Goal: Task Accomplishment & Management: Manage account settings

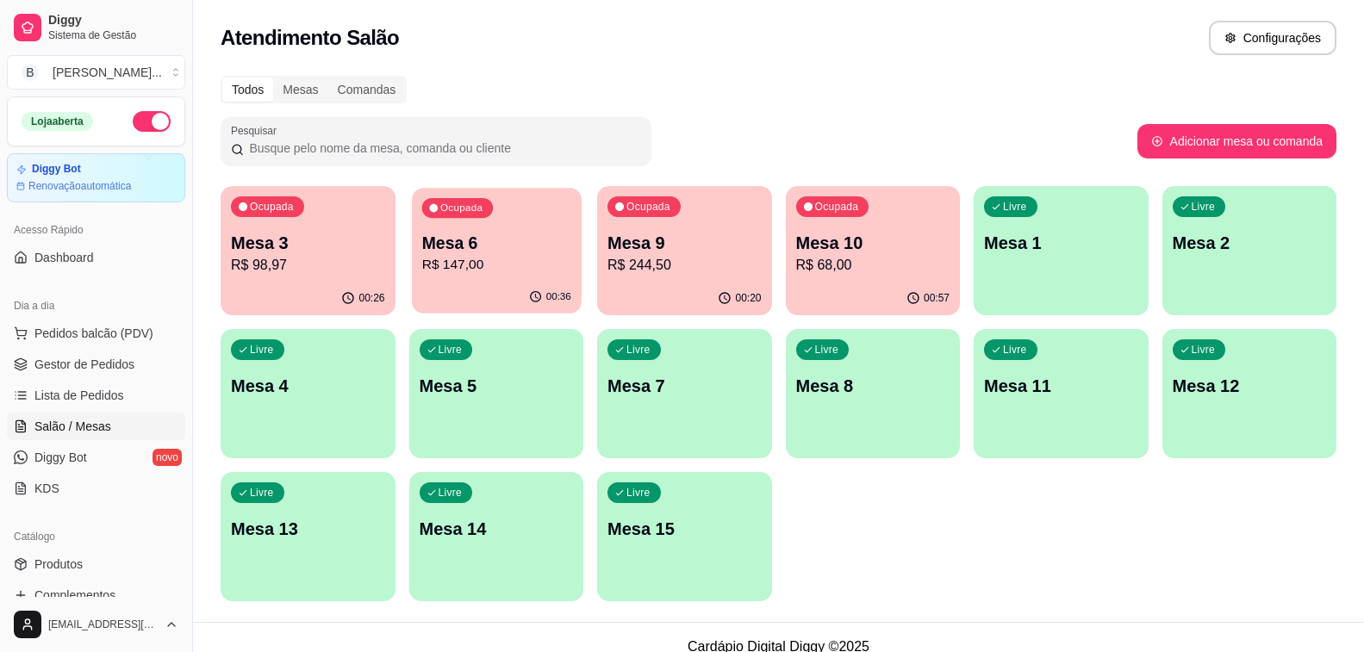
click at [467, 268] on p "R$ 147,00" at bounding box center [495, 265] width 149 height 20
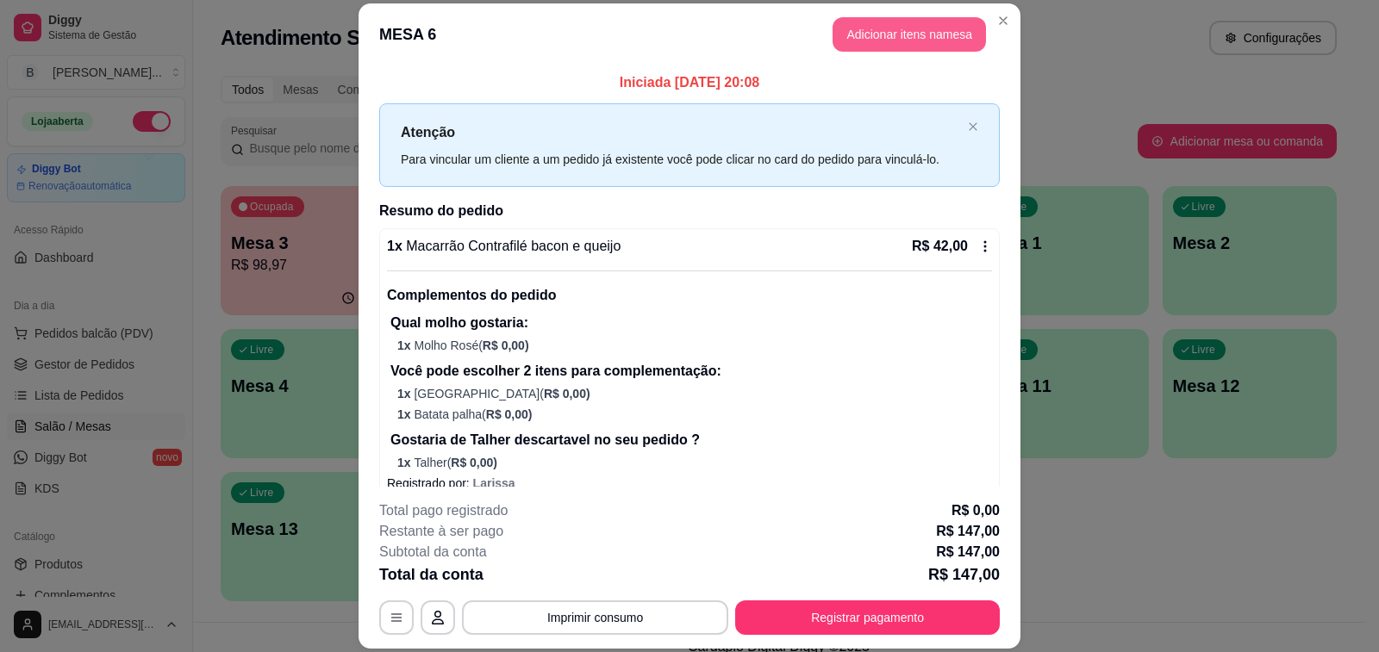
click at [872, 35] on button "Adicionar itens na mesa" at bounding box center [908, 34] width 153 height 34
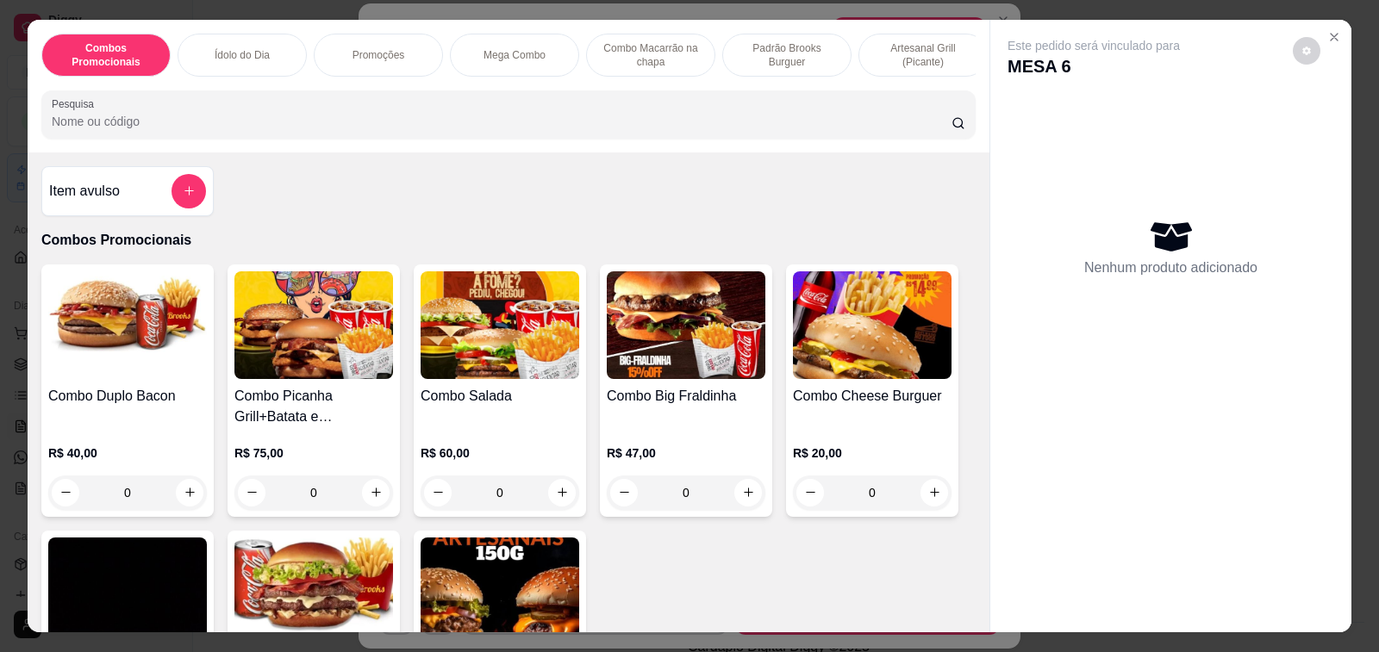
click at [109, 202] on h4 "Item avulso" at bounding box center [84, 191] width 71 height 21
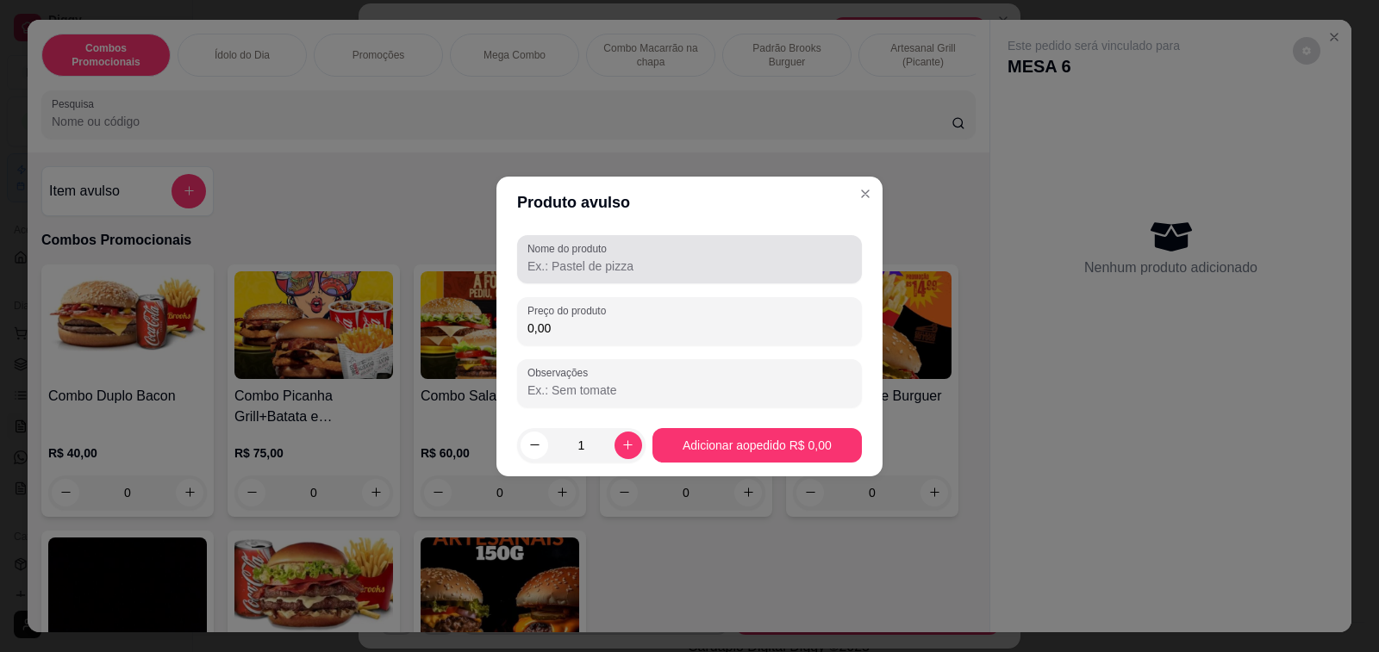
click at [613, 274] on input "Nome do produto" at bounding box center [689, 266] width 324 height 17
type input "Adicional hamburguer"
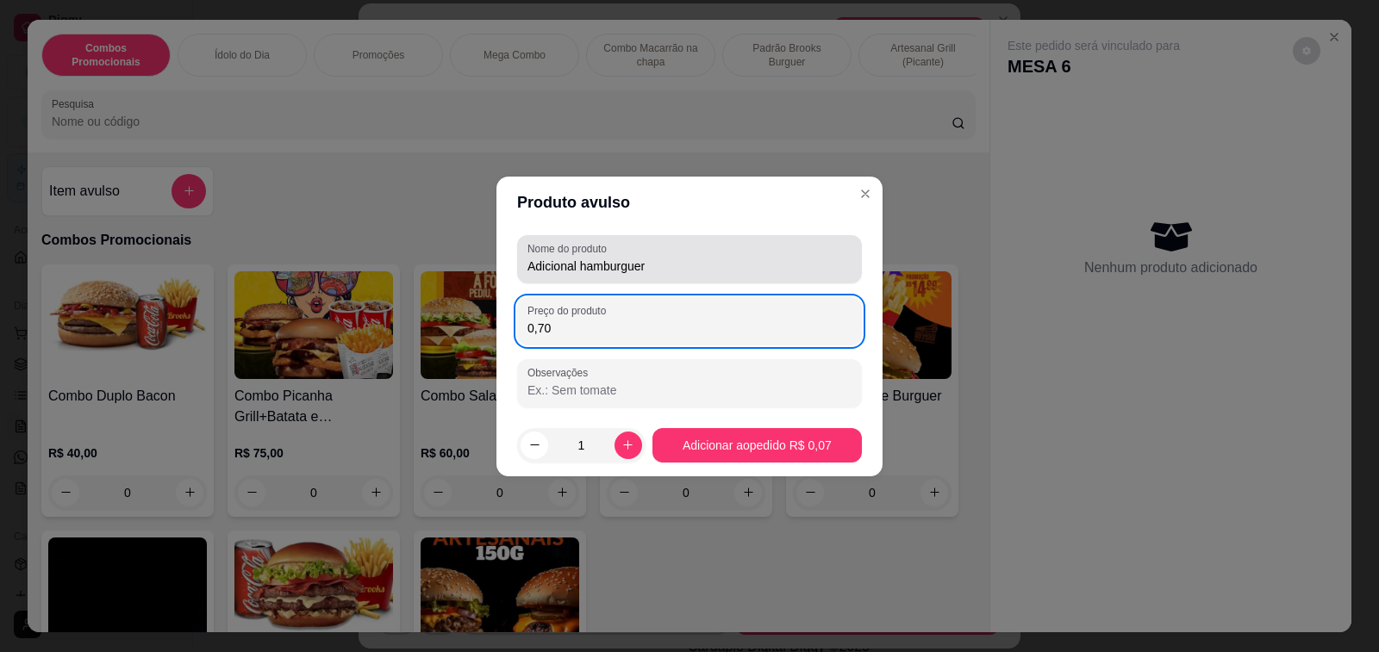
type input "7,00"
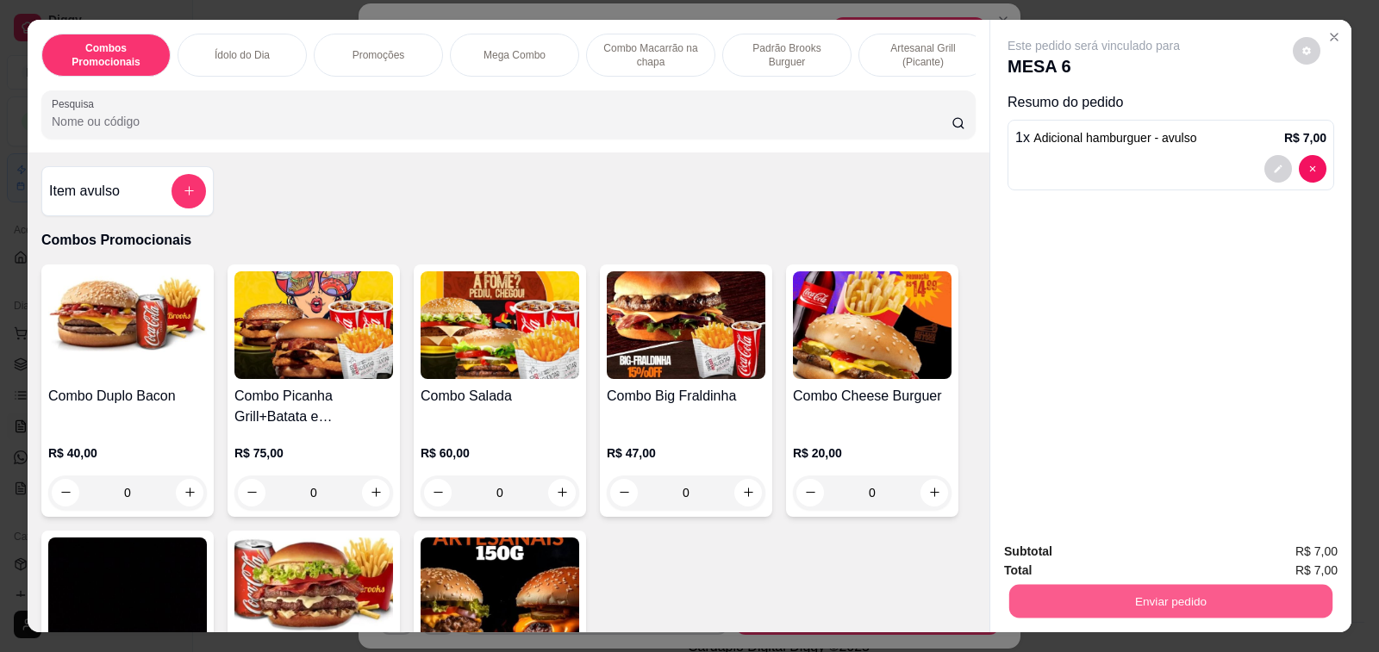
click at [1194, 607] on button "Enviar pedido" at bounding box center [1170, 602] width 323 height 34
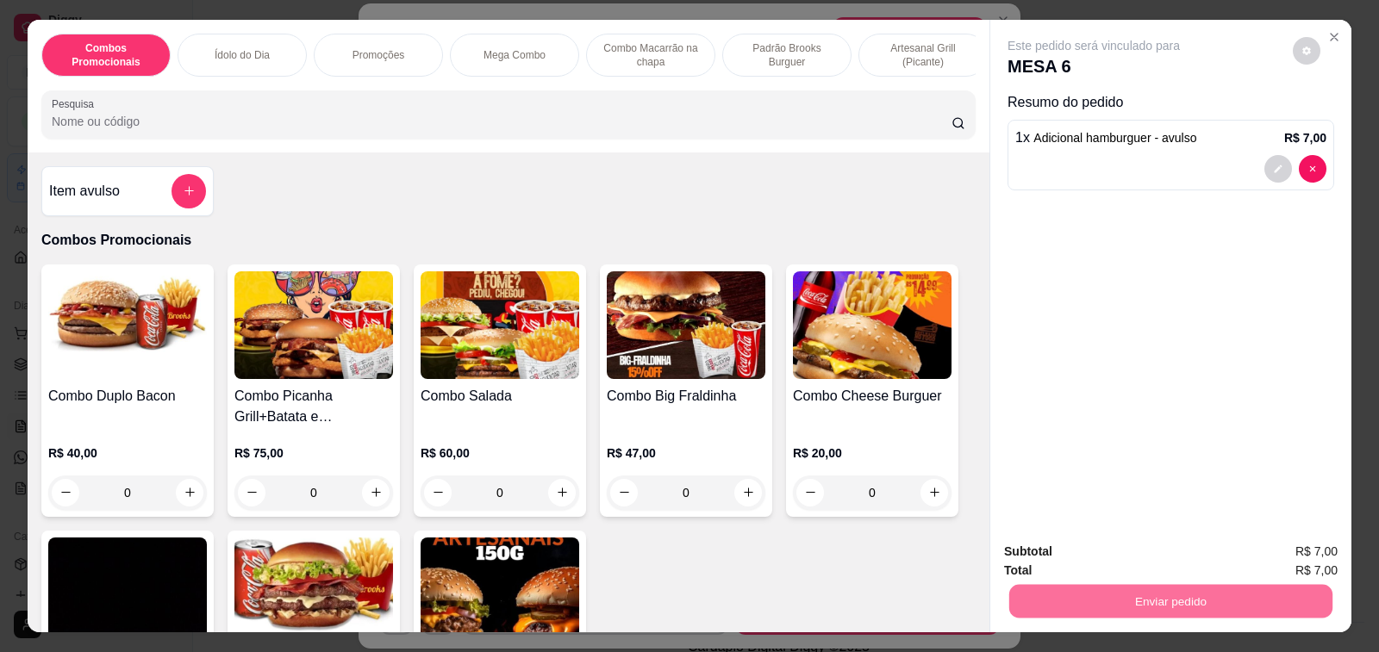
click at [1157, 552] on button "Não registrar e enviar pedido" at bounding box center [1112, 552] width 179 height 33
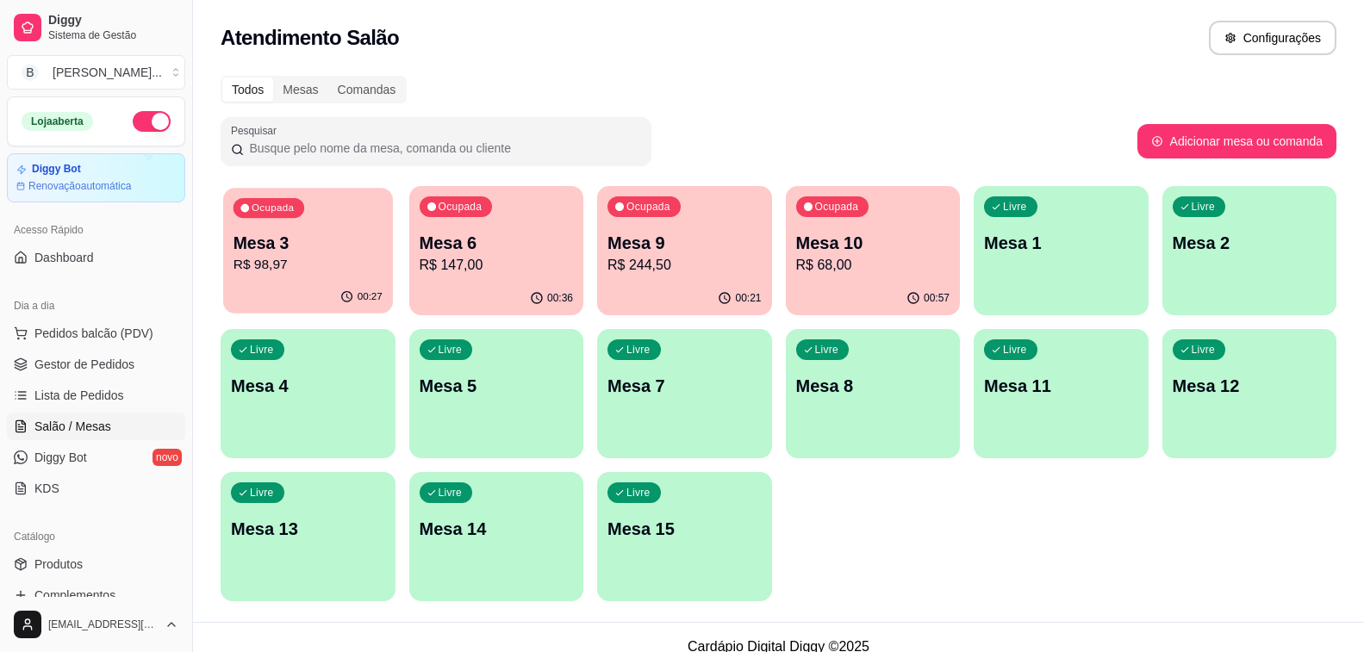
click at [340, 277] on div "Ocupada Mesa 3 R$ 98,97" at bounding box center [307, 234] width 169 height 93
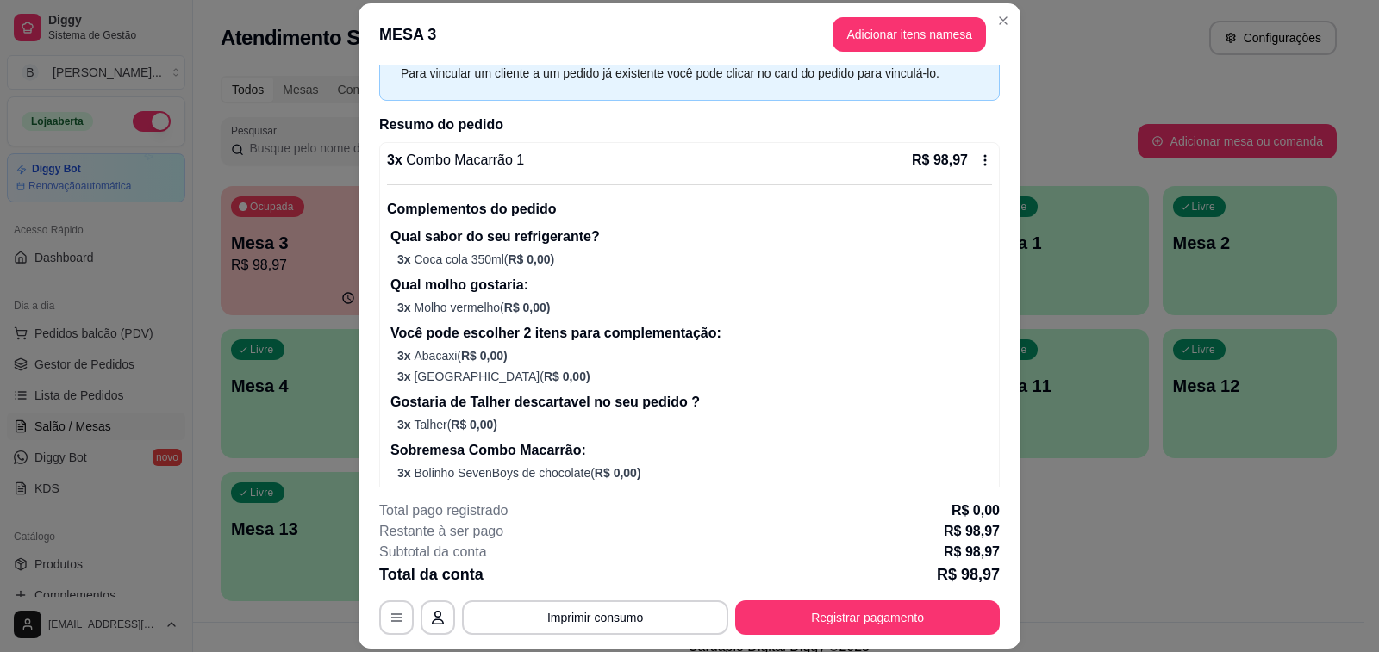
scroll to position [120, 0]
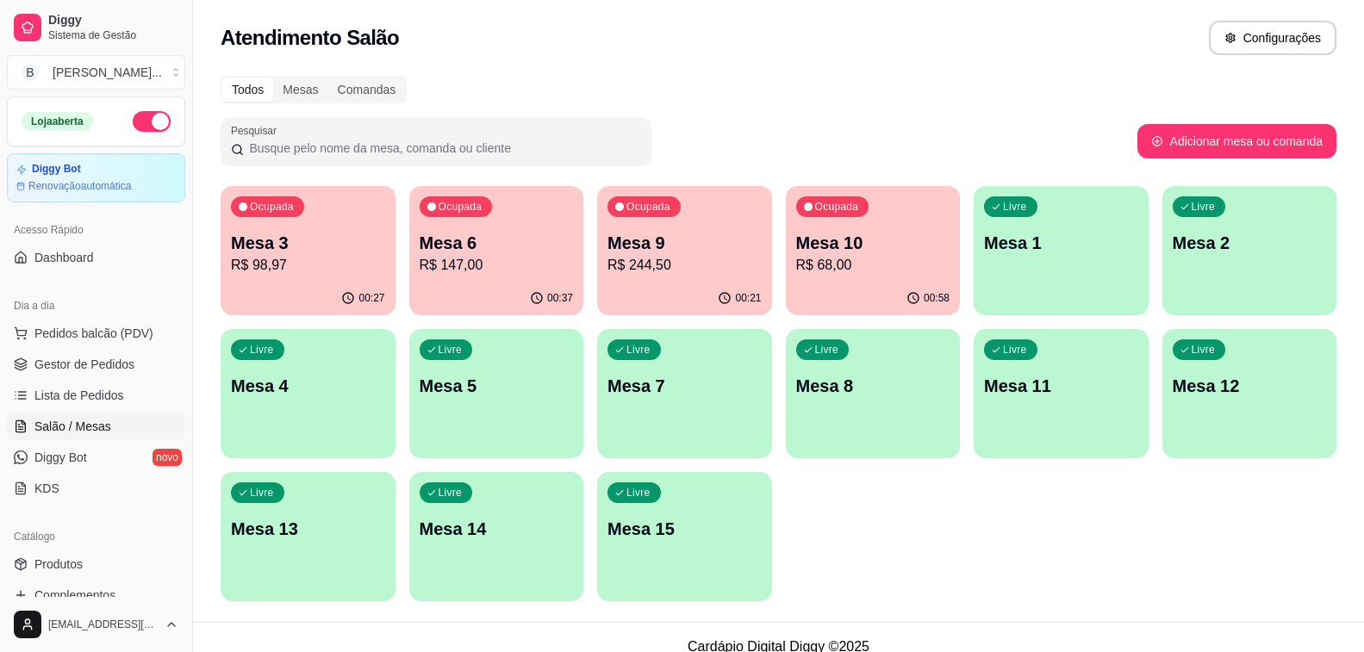
click at [485, 303] on div "00:37" at bounding box center [496, 299] width 175 height 34
click at [709, 250] on p "Mesa 9" at bounding box center [685, 243] width 154 height 24
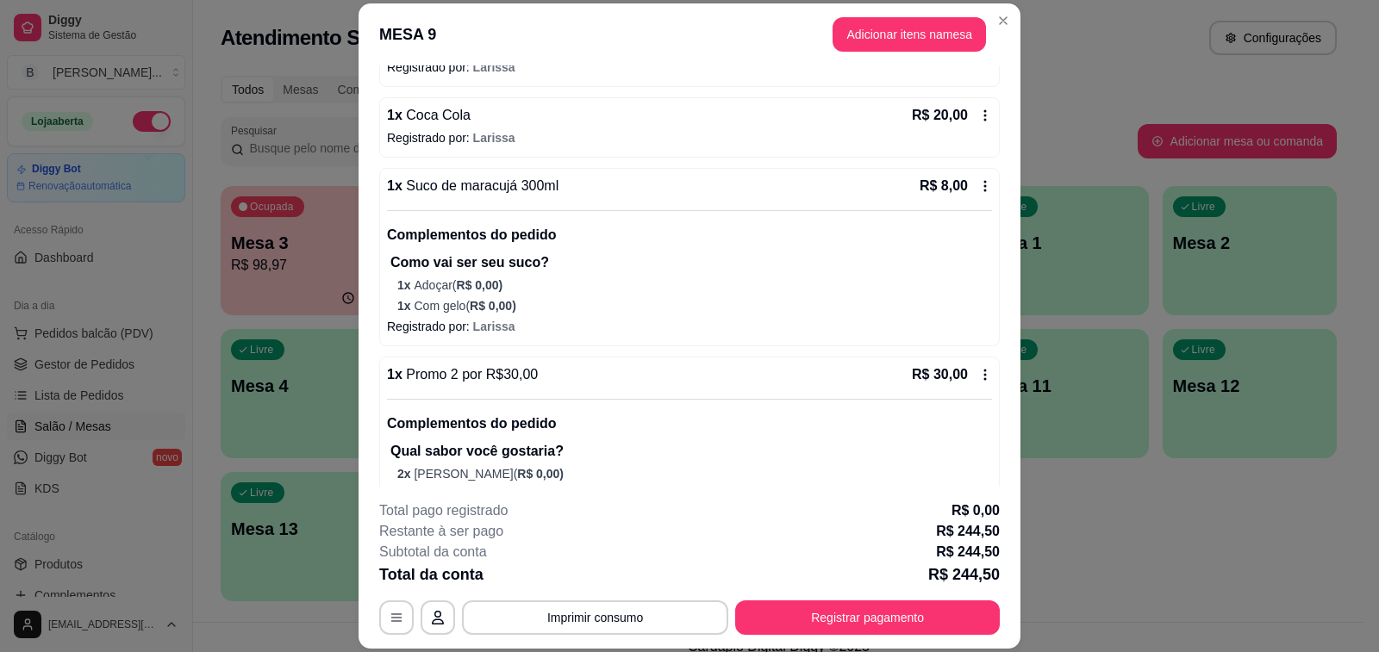
scroll to position [1465, 0]
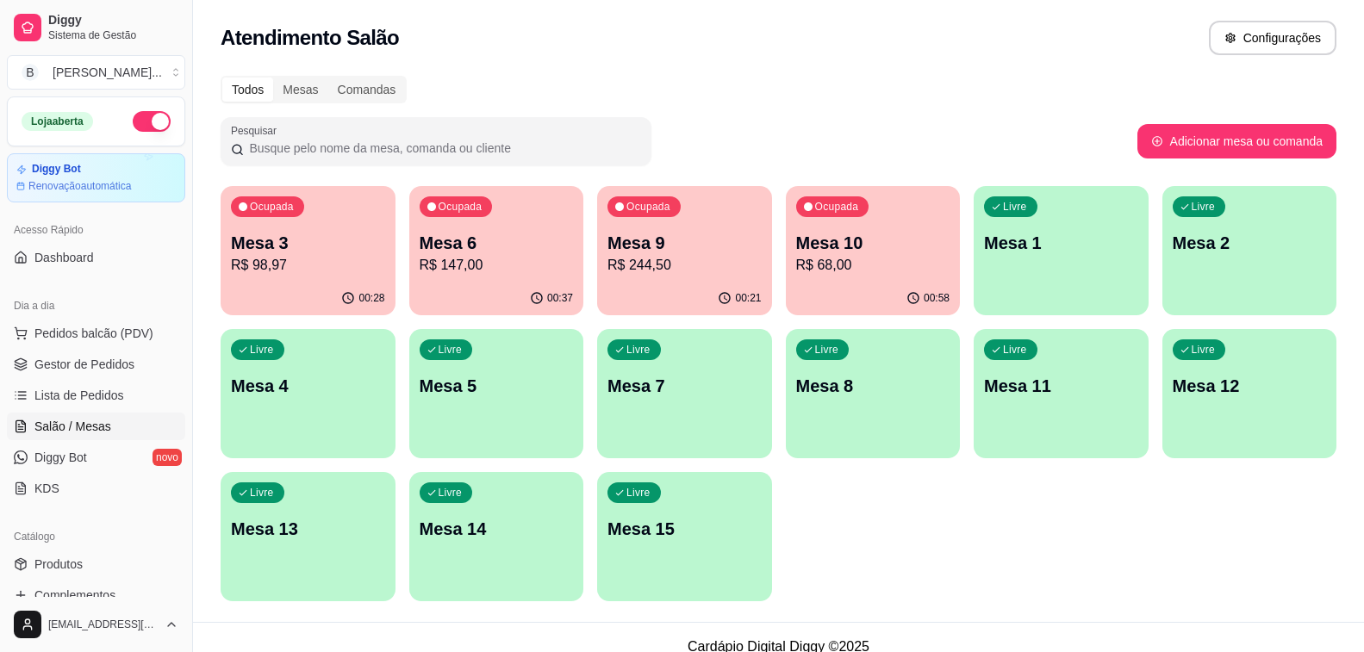
click at [910, 255] on p "R$ 68,00" at bounding box center [873, 265] width 154 height 21
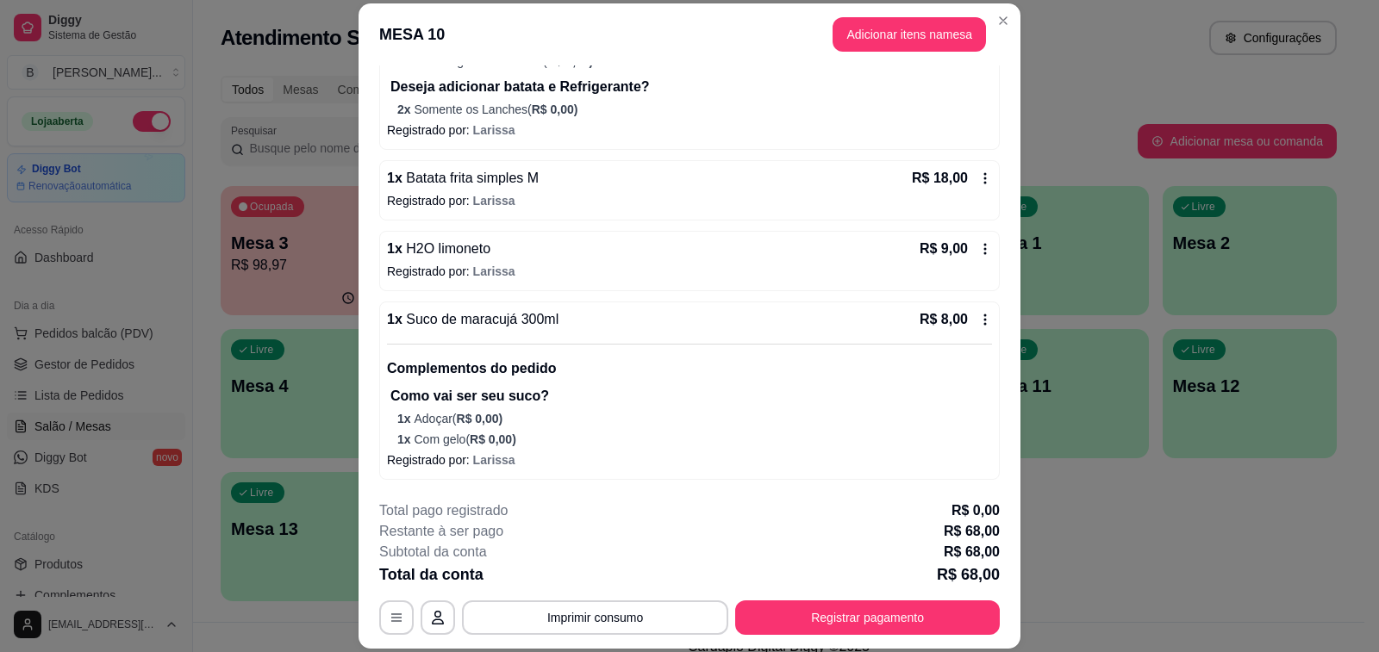
scroll to position [52, 0]
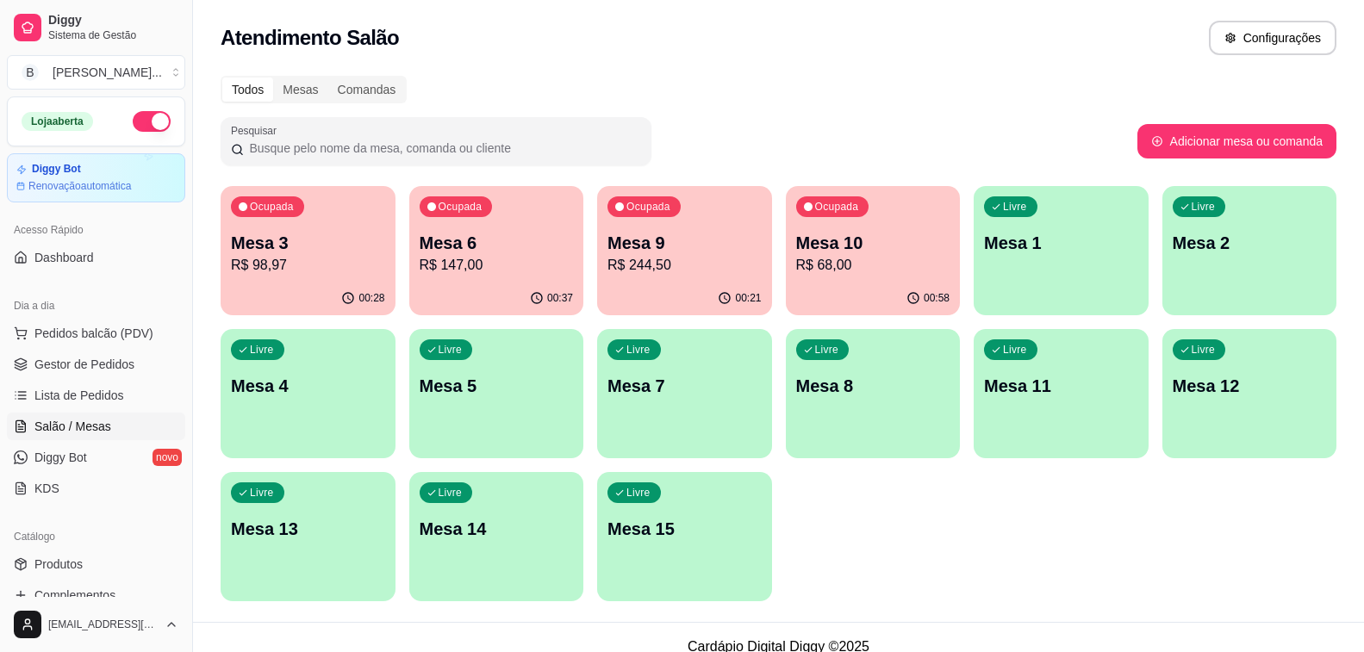
click at [891, 284] on div "00:58" at bounding box center [873, 299] width 175 height 34
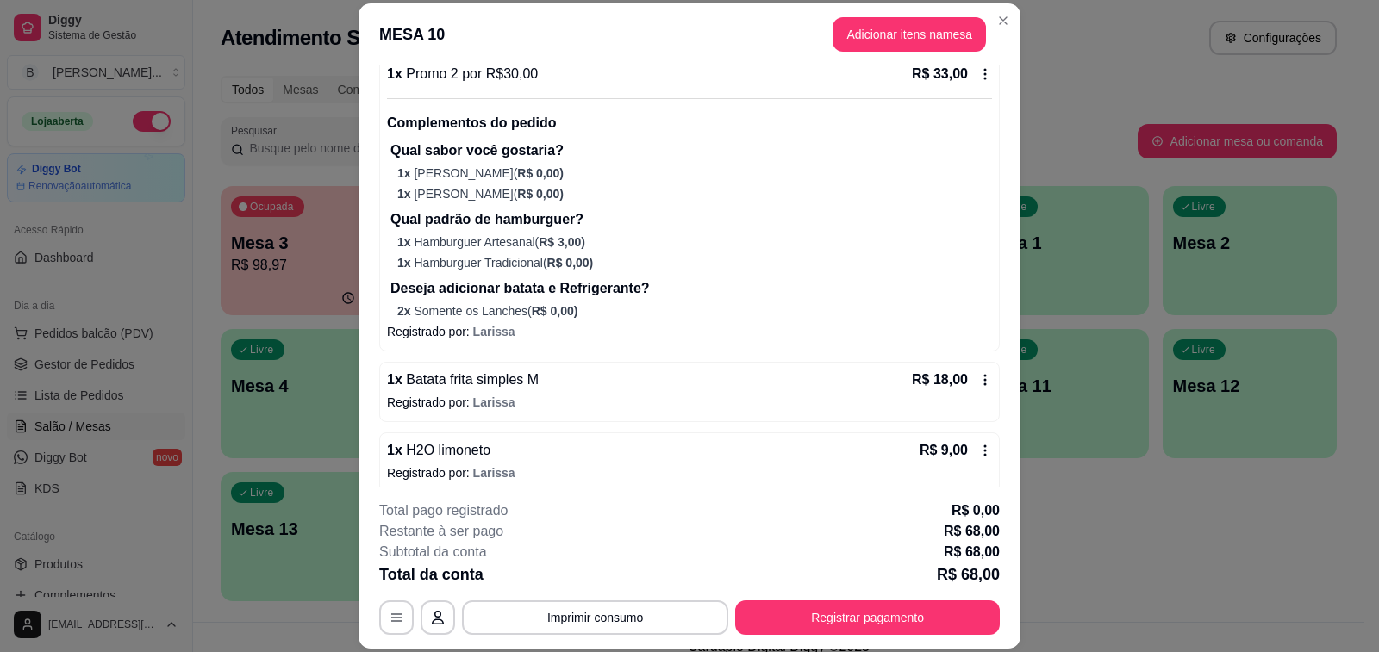
scroll to position [374, 0]
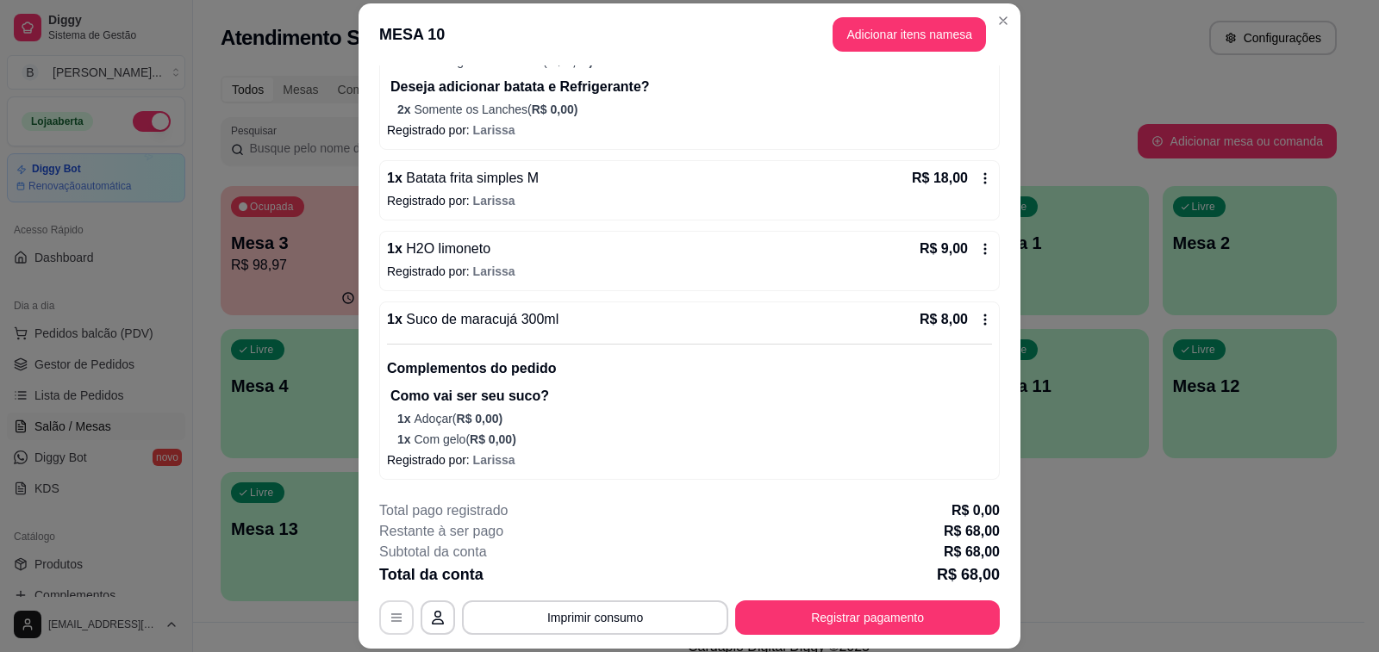
click at [391, 631] on button "button" at bounding box center [396, 618] width 34 height 34
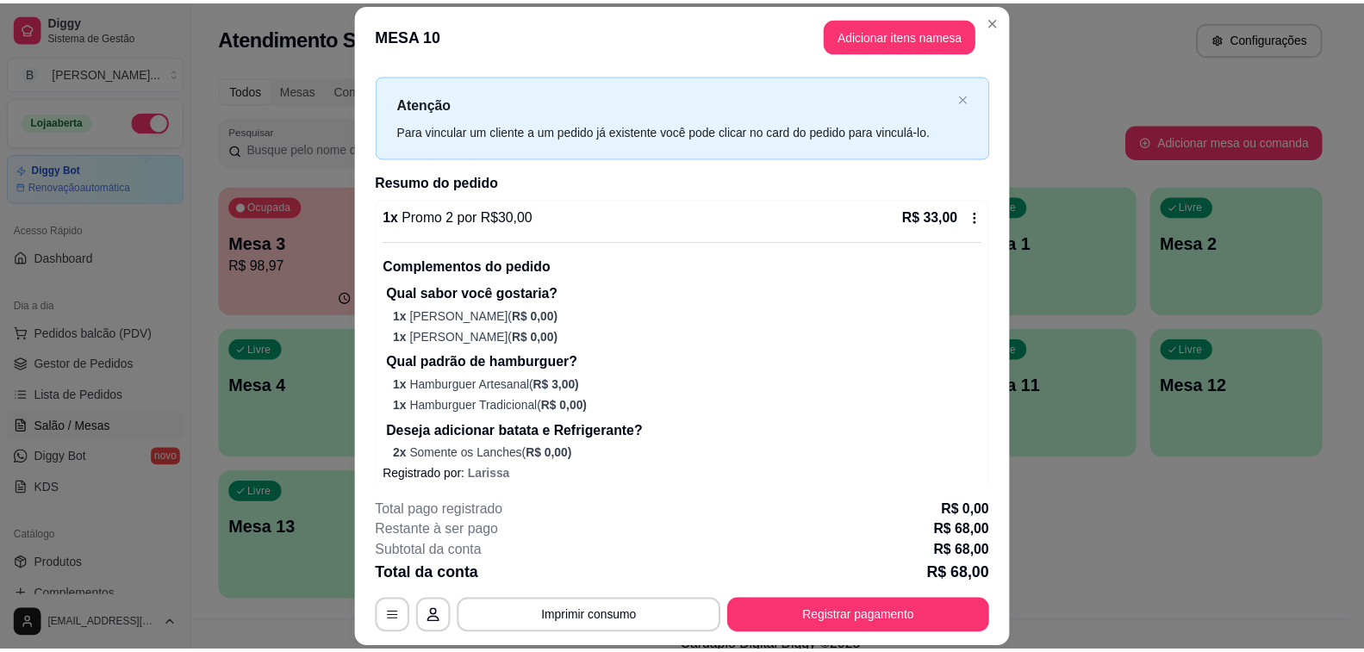
scroll to position [0, 0]
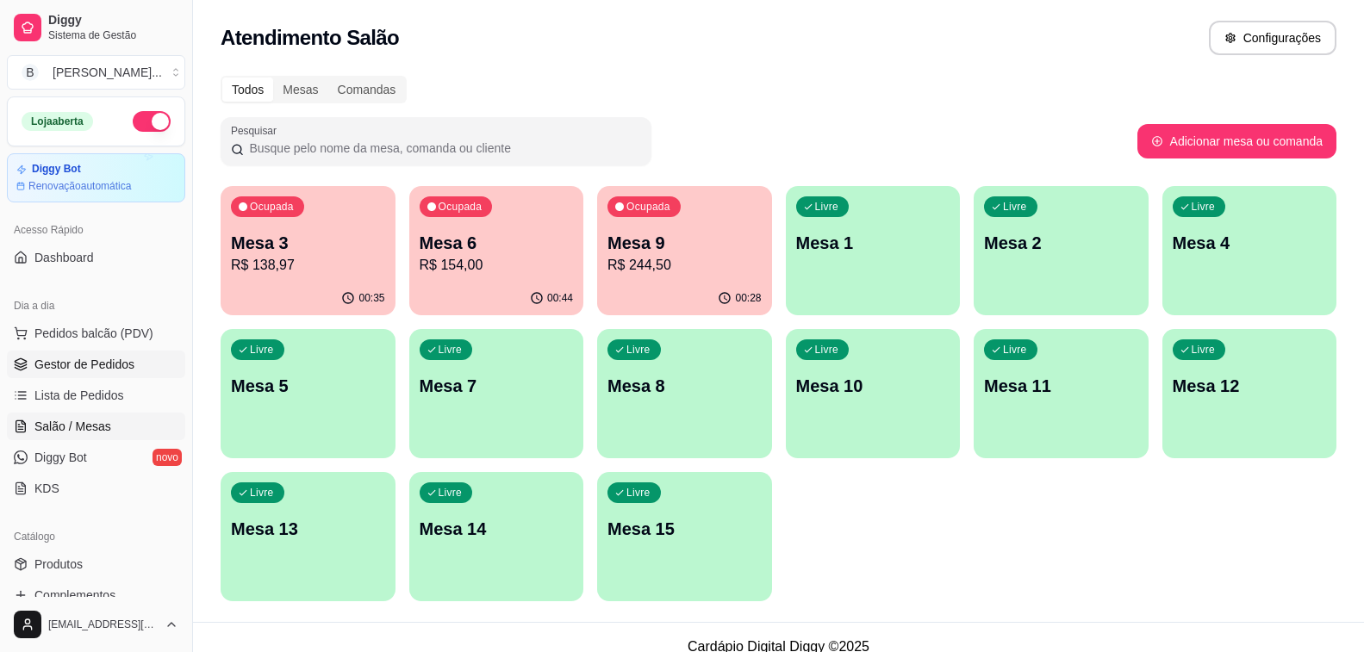
click at [123, 365] on span "Gestor de Pedidos" at bounding box center [84, 364] width 100 height 17
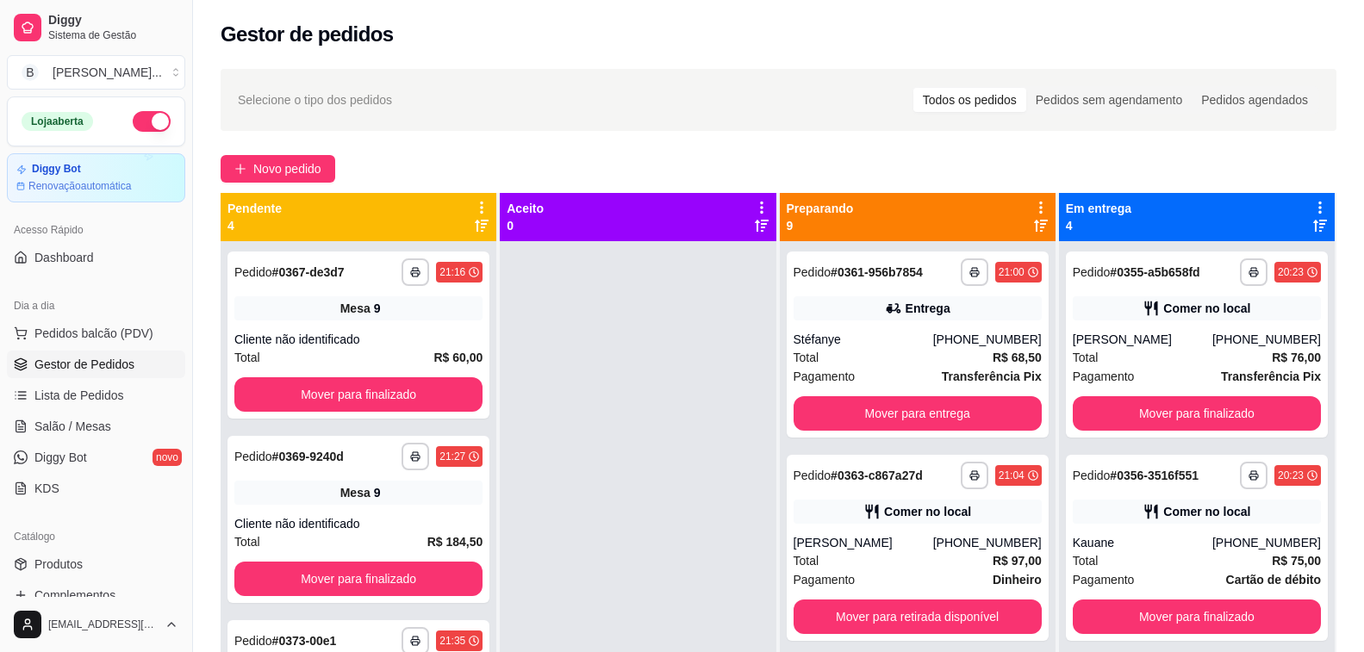
click at [1034, 221] on icon at bounding box center [1041, 226] width 14 height 14
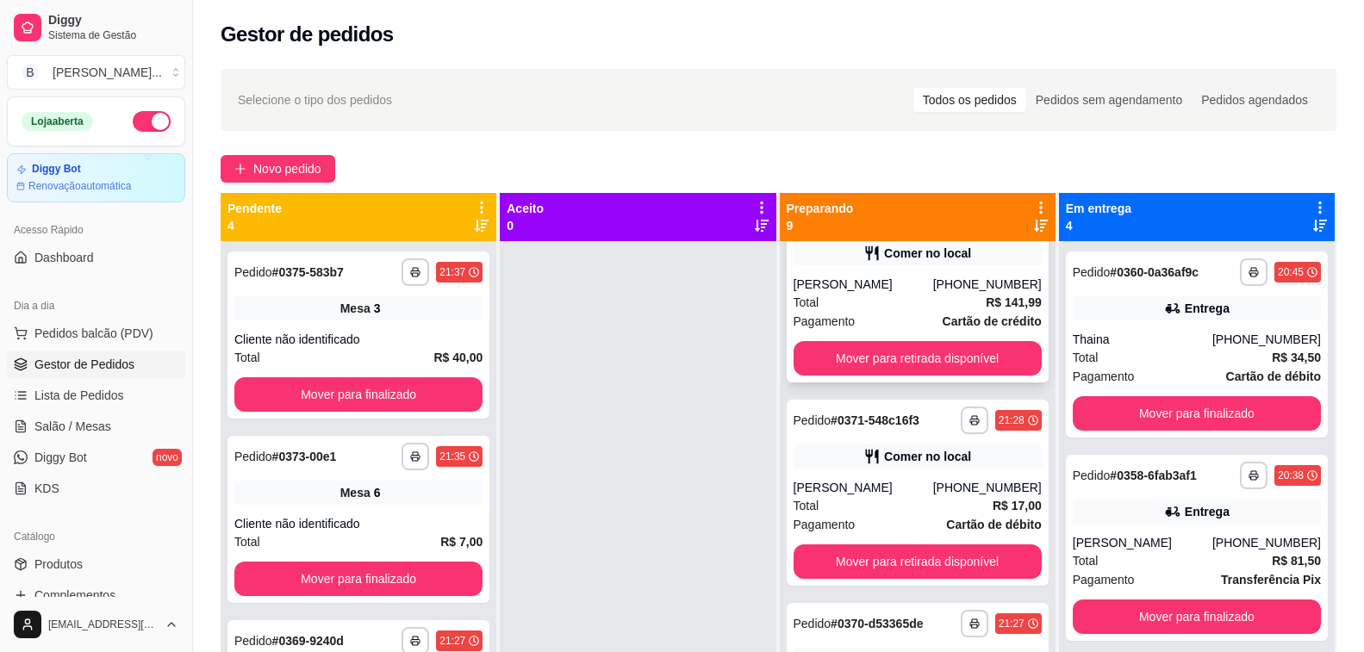
scroll to position [431, 0]
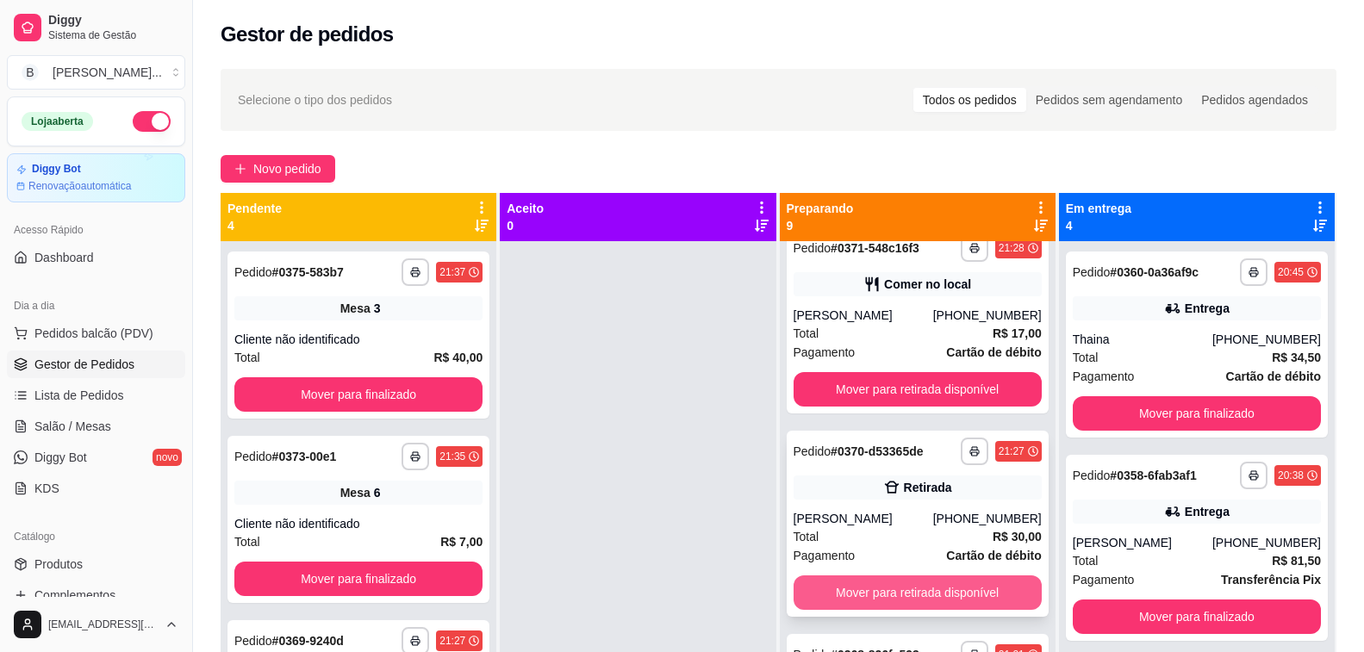
click at [892, 599] on button "Mover para retirada disponível" at bounding box center [918, 593] width 248 height 34
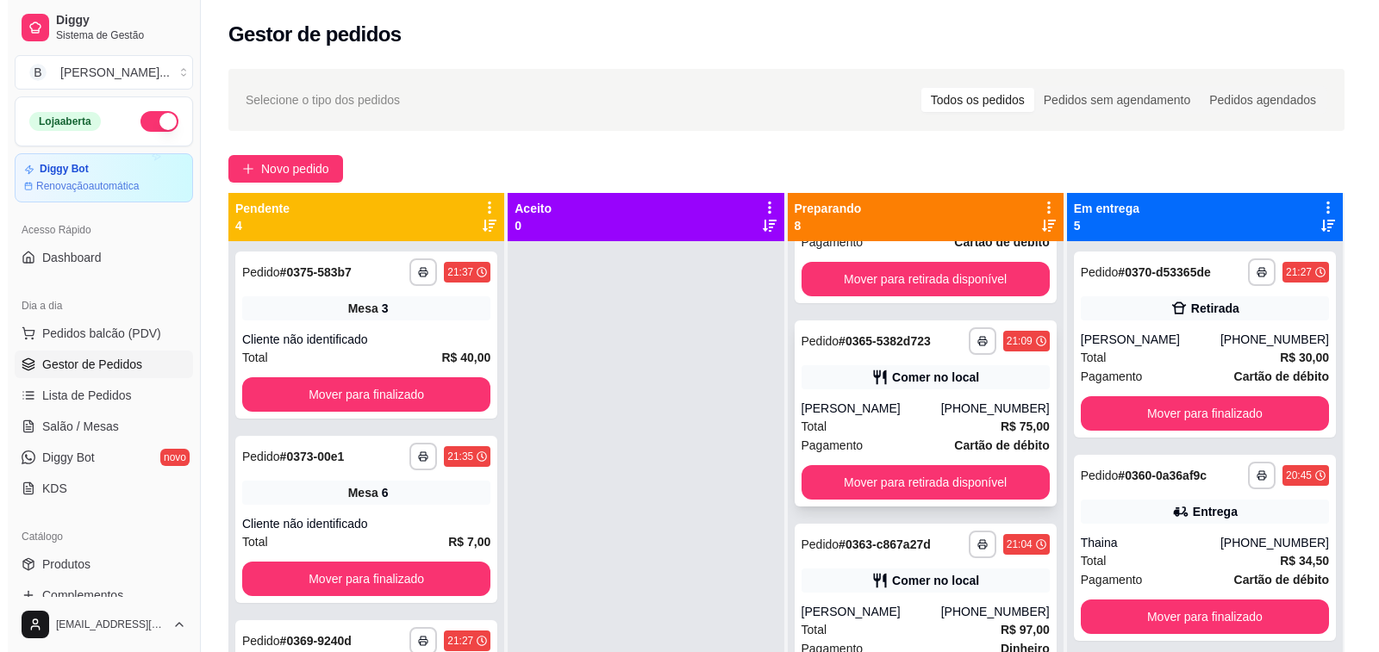
scroll to position [1009, 0]
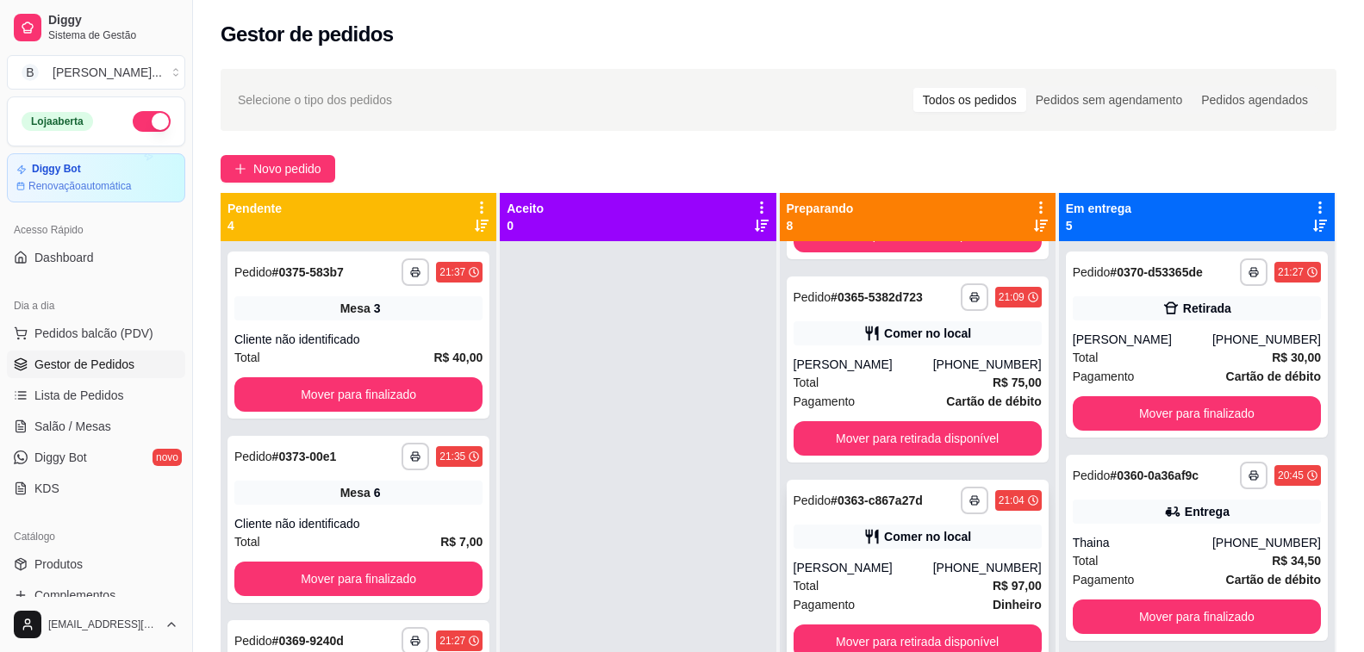
click at [880, 563] on div "[PERSON_NAME]" at bounding box center [864, 567] width 140 height 17
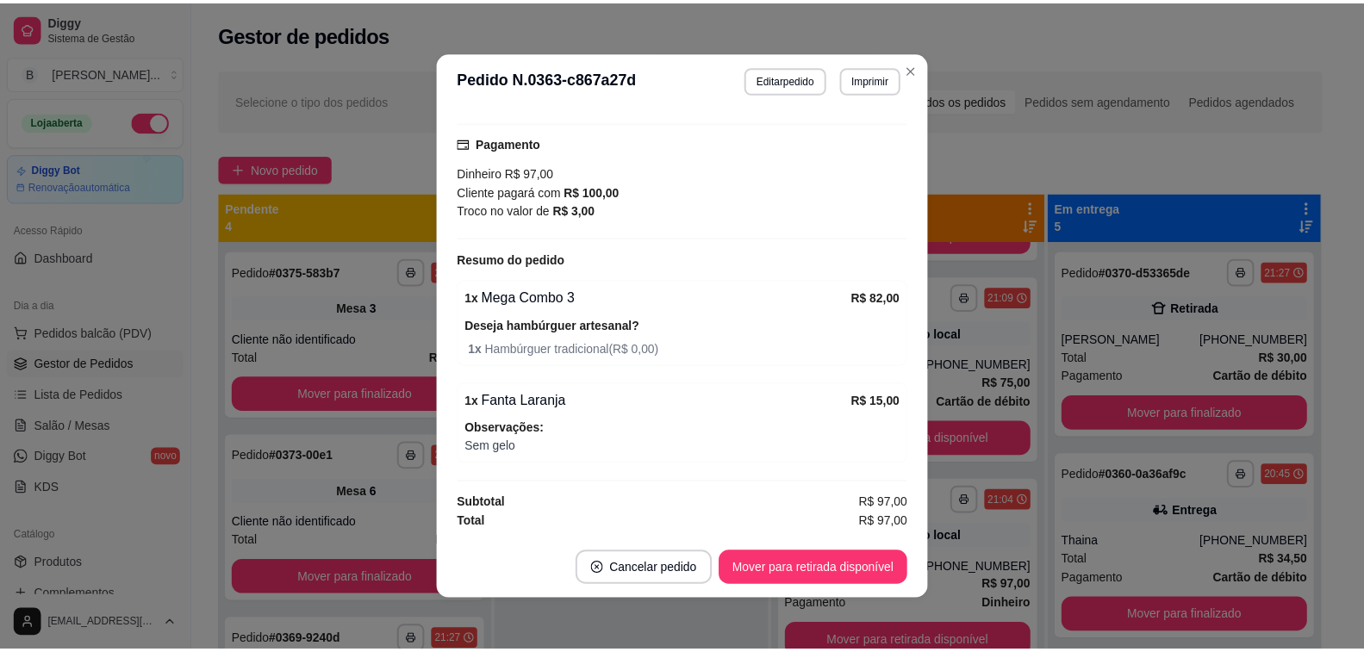
scroll to position [3, 0]
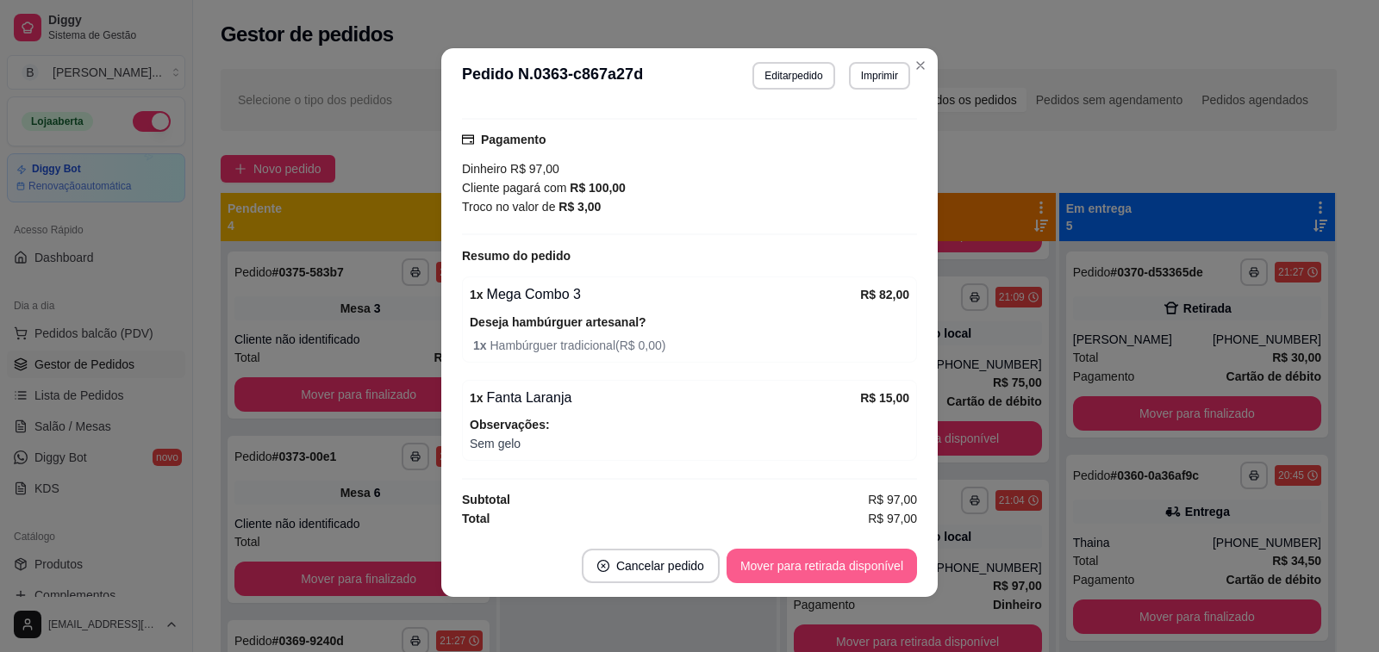
click at [821, 574] on button "Mover para retirada disponível" at bounding box center [821, 566] width 190 height 34
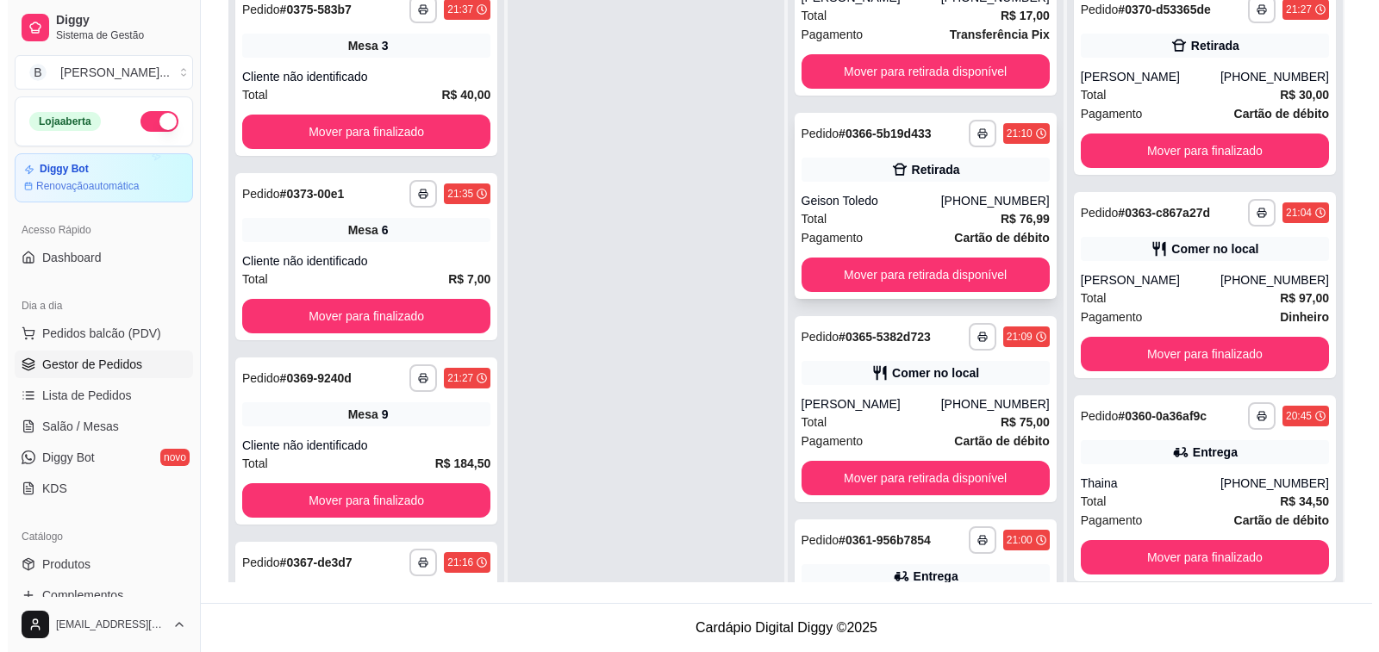
scroll to position [776, 0]
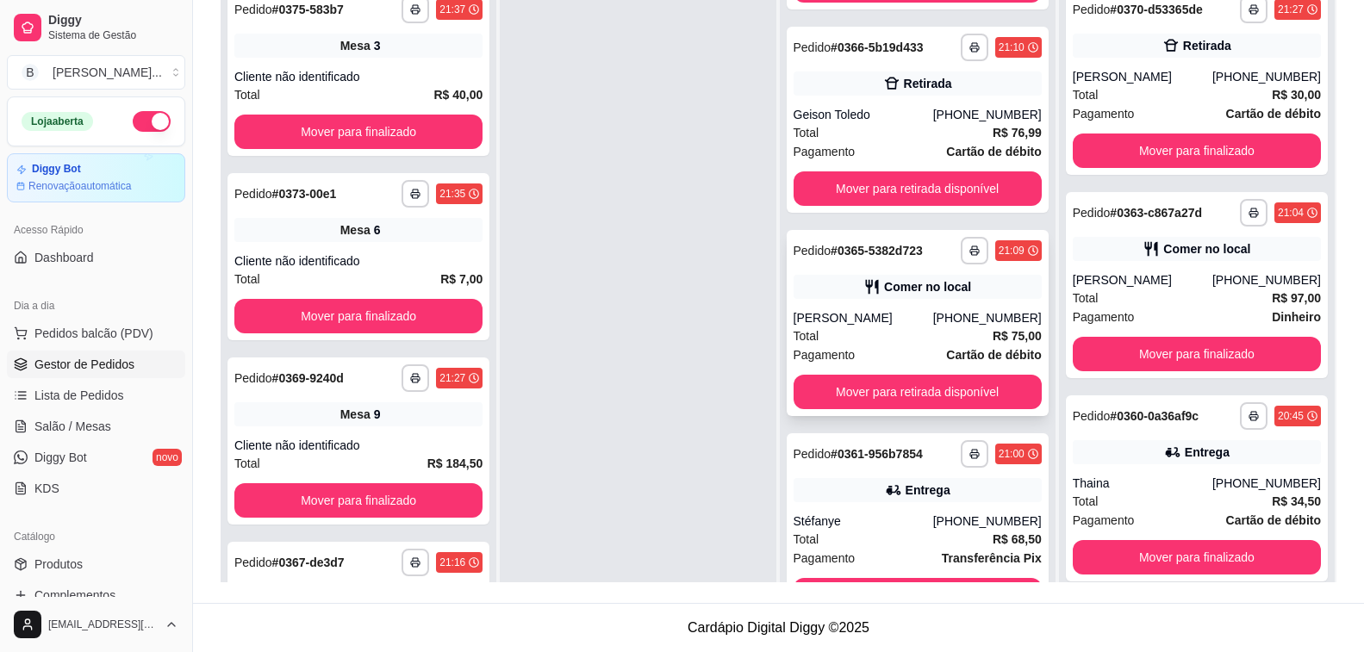
click at [888, 327] on div "[PERSON_NAME]" at bounding box center [864, 317] width 140 height 17
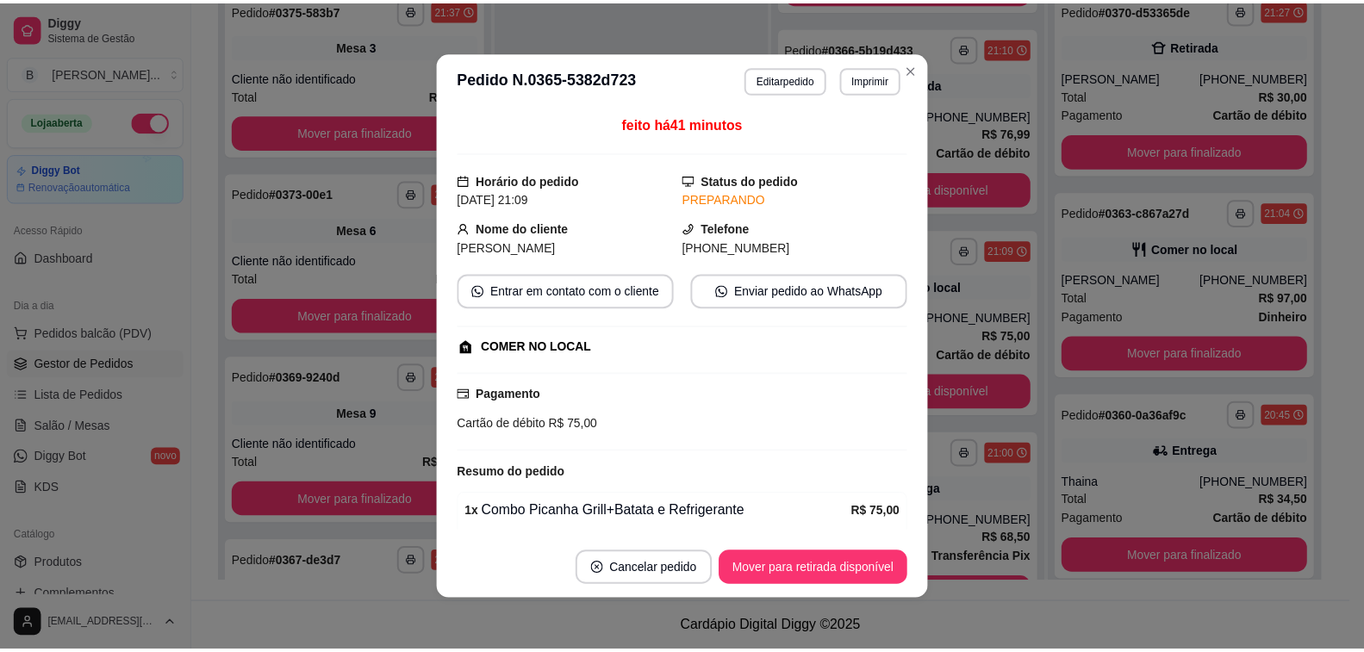
scroll to position [166, 0]
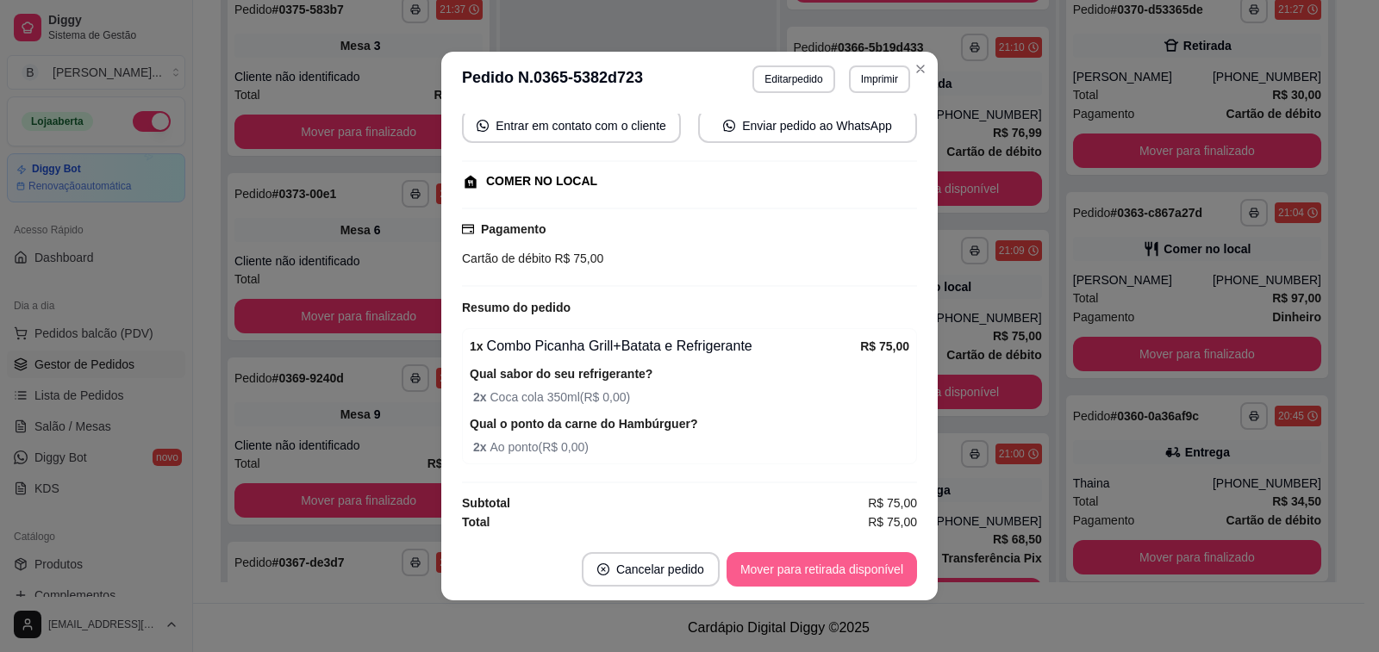
click at [856, 579] on button "Mover para retirada disponível" at bounding box center [821, 569] width 190 height 34
click at [956, 604] on footer "Cardápio Digital Diggy © 2025" at bounding box center [778, 627] width 1171 height 49
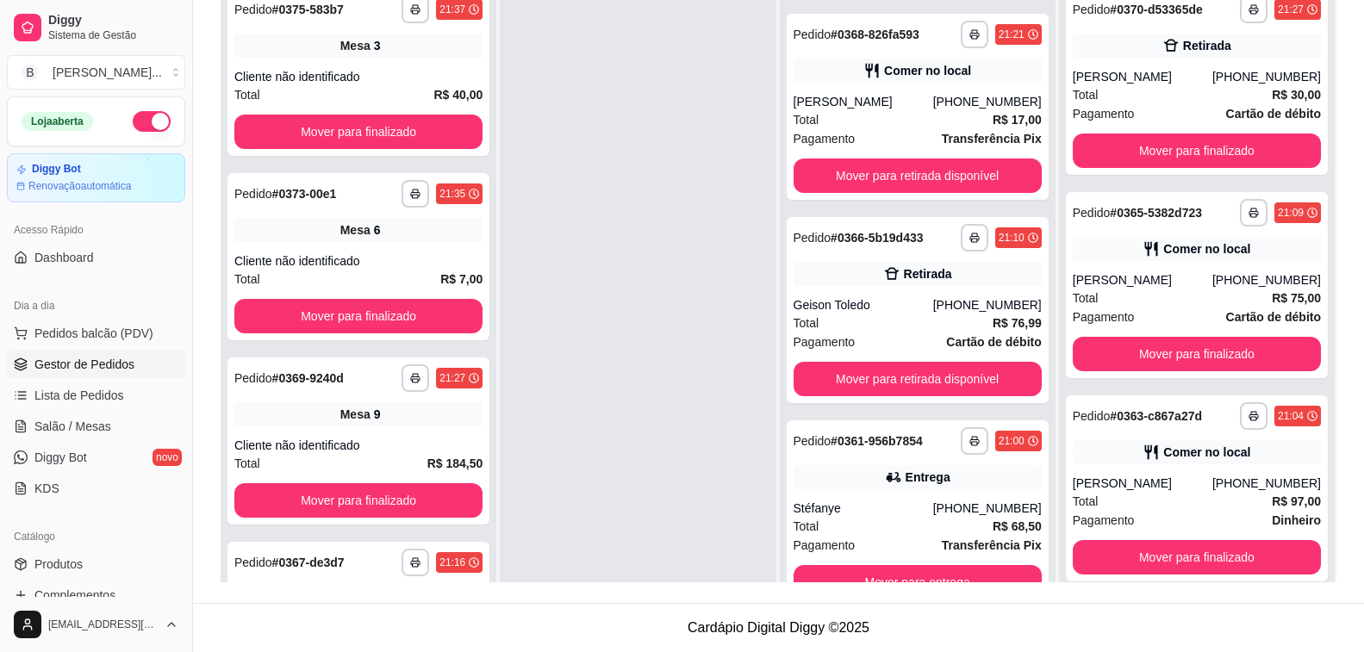
scroll to position [602, 0]
click at [98, 425] on span "Salão / Mesas" at bounding box center [72, 426] width 77 height 17
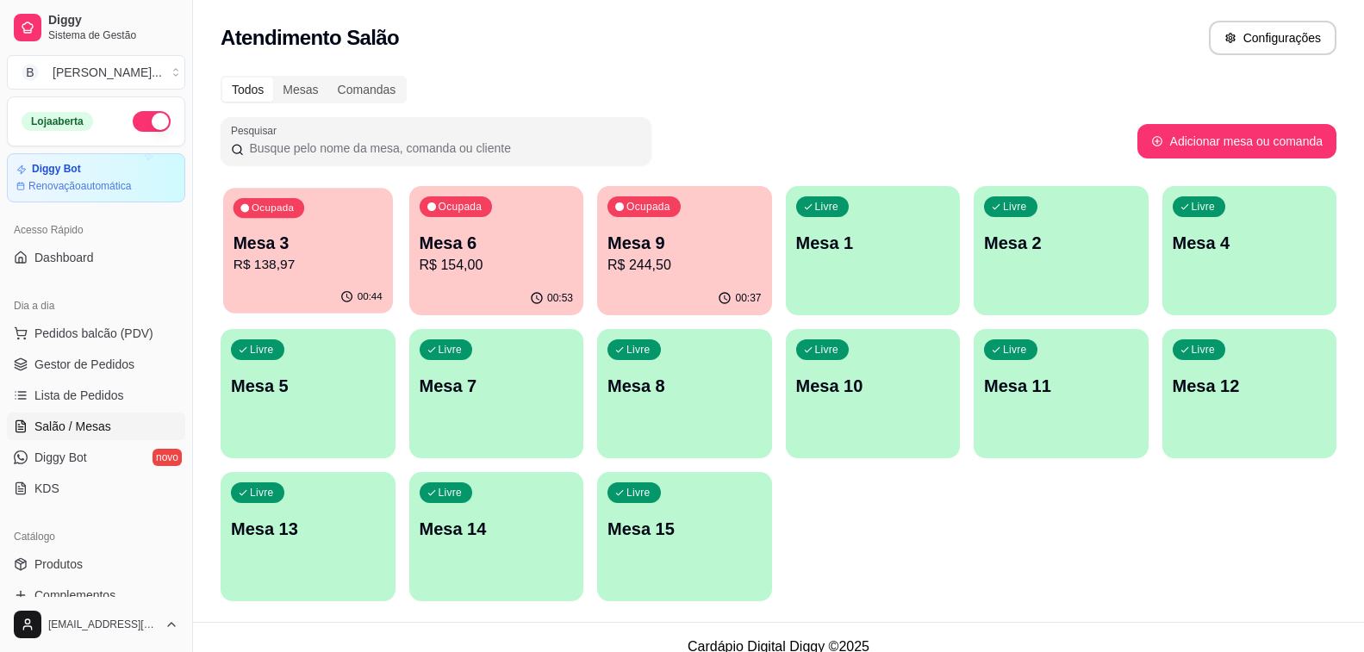
click at [319, 284] on div "00:44" at bounding box center [307, 297] width 169 height 33
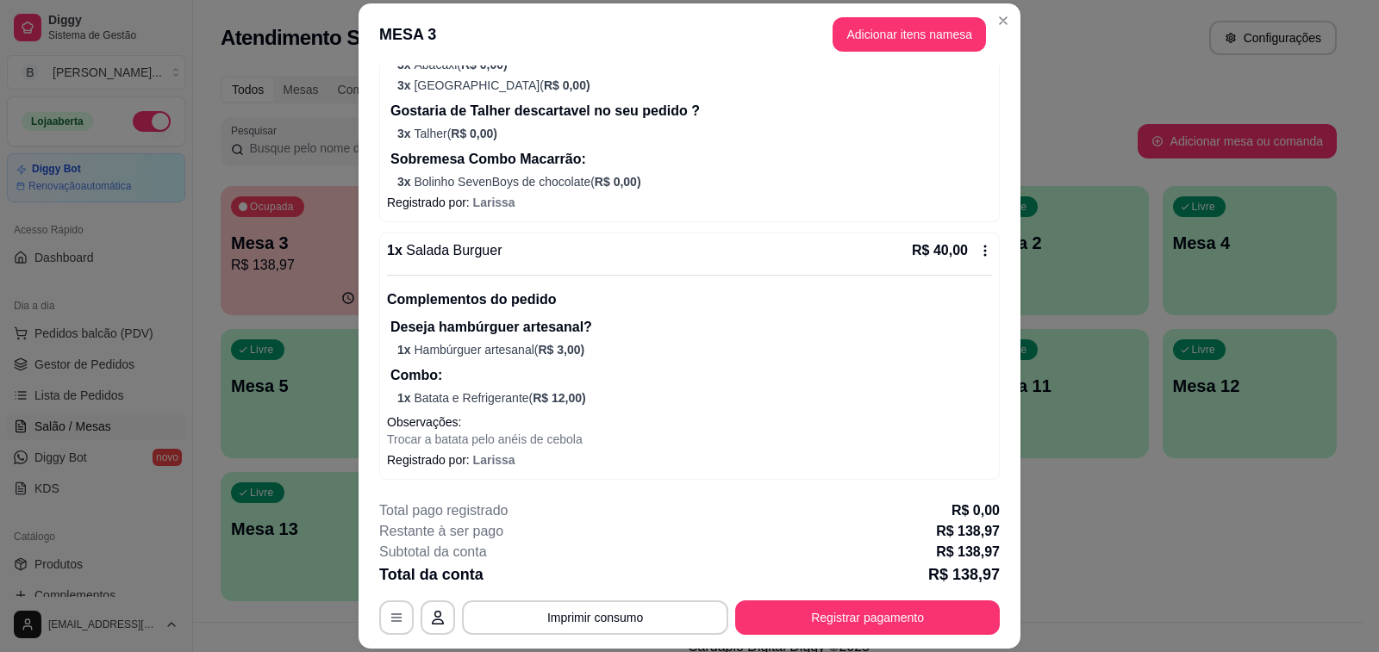
scroll to position [52, 0]
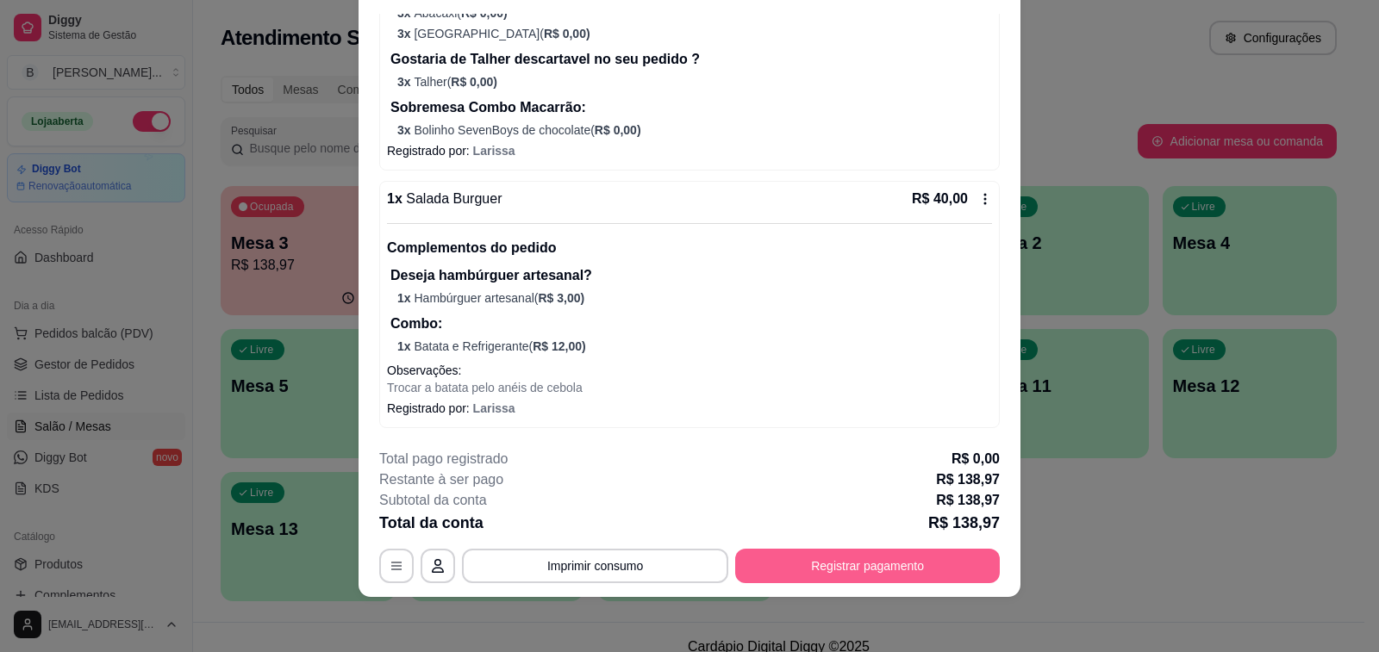
click at [930, 570] on button "Registrar pagamento" at bounding box center [867, 566] width 265 height 34
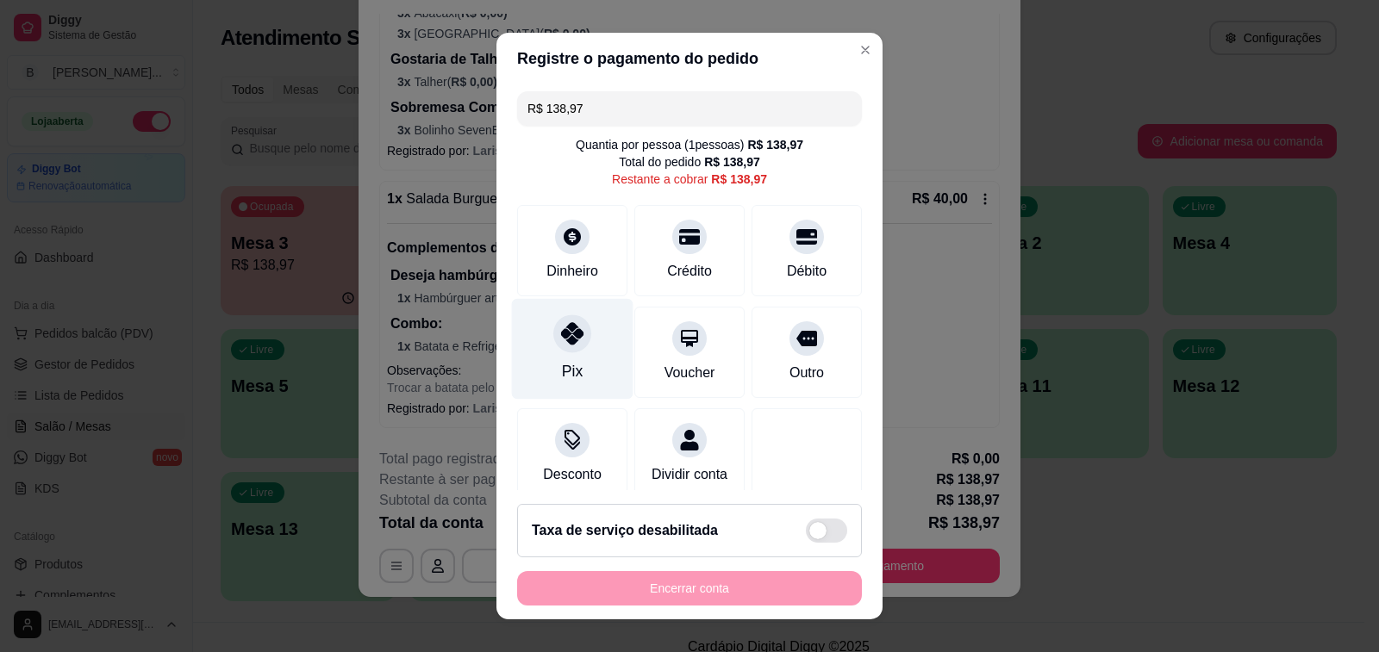
click at [568, 333] on icon at bounding box center [572, 333] width 22 height 22
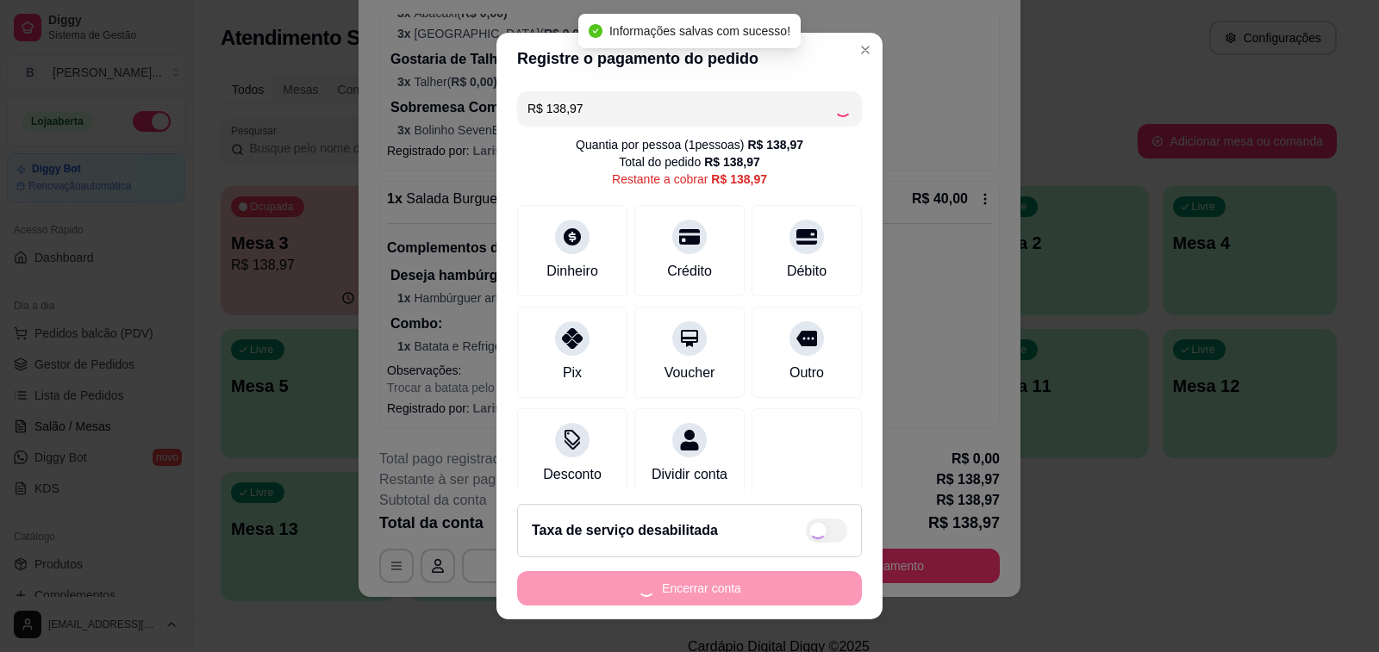
type input "R$ 0,00"
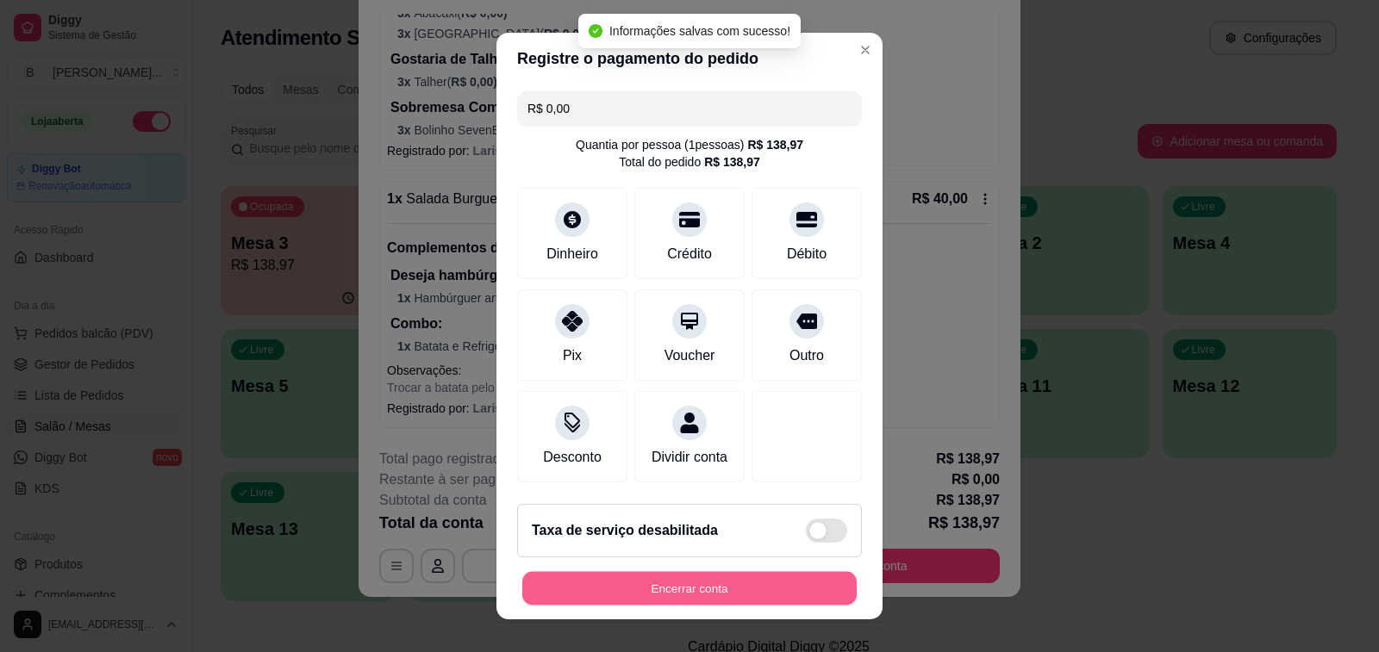
click at [688, 588] on button "Encerrar conta" at bounding box center [689, 589] width 334 height 34
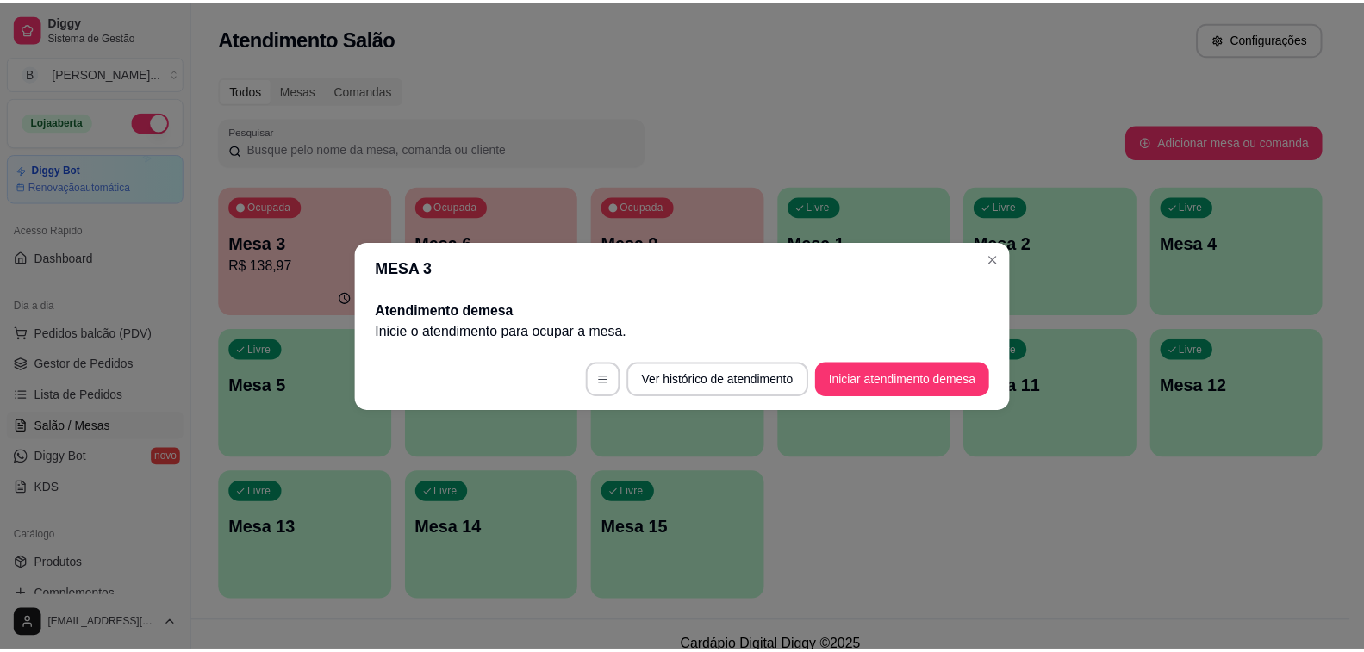
scroll to position [0, 0]
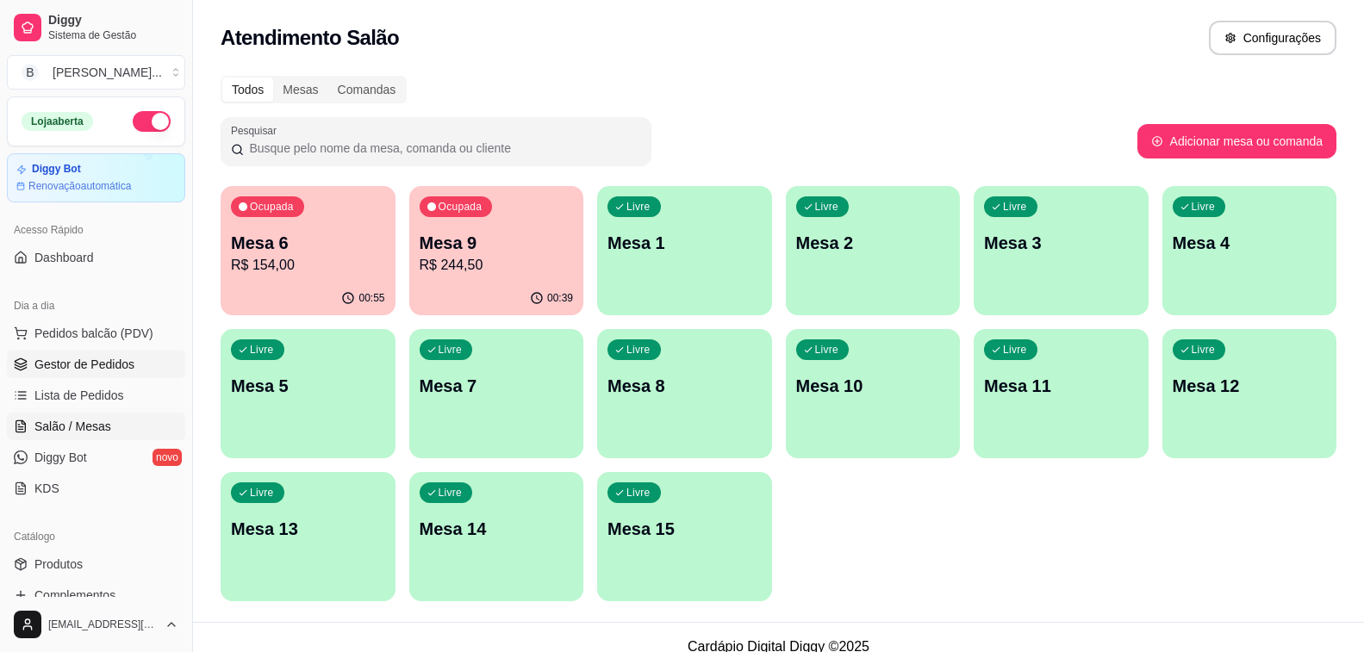
click at [104, 367] on span "Gestor de Pedidos" at bounding box center [84, 364] width 100 height 17
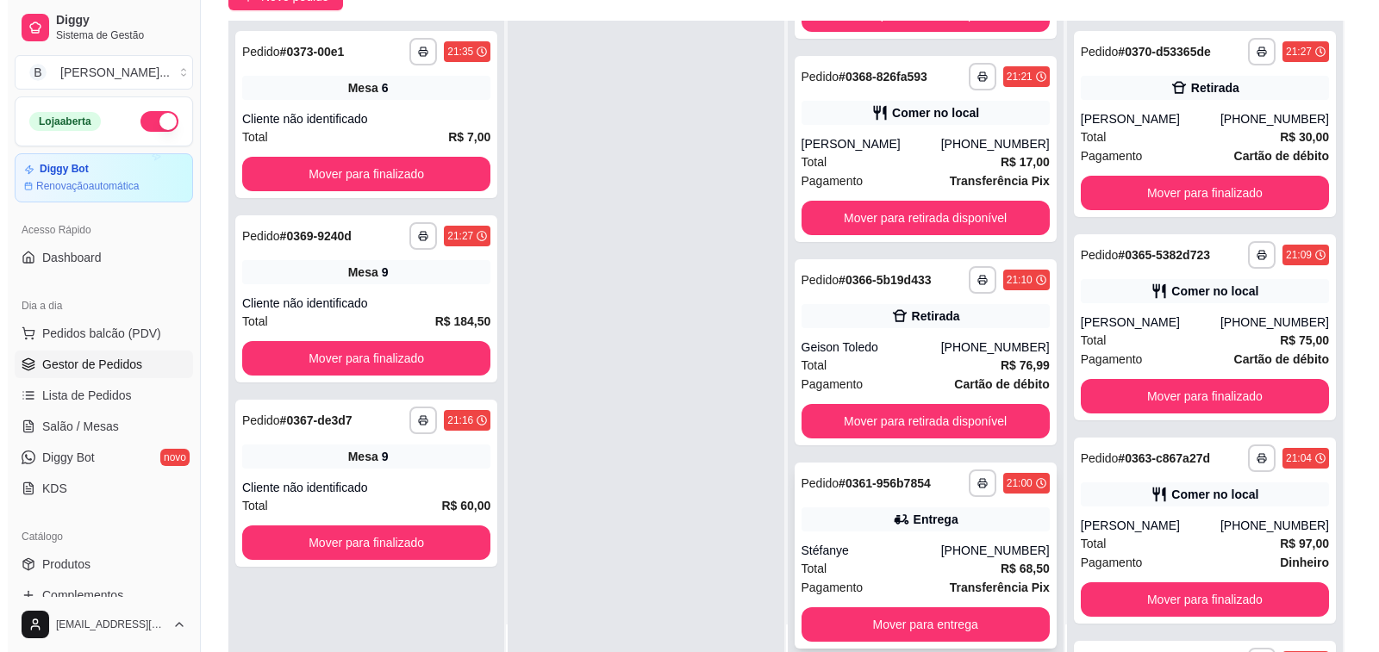
scroll to position [259, 0]
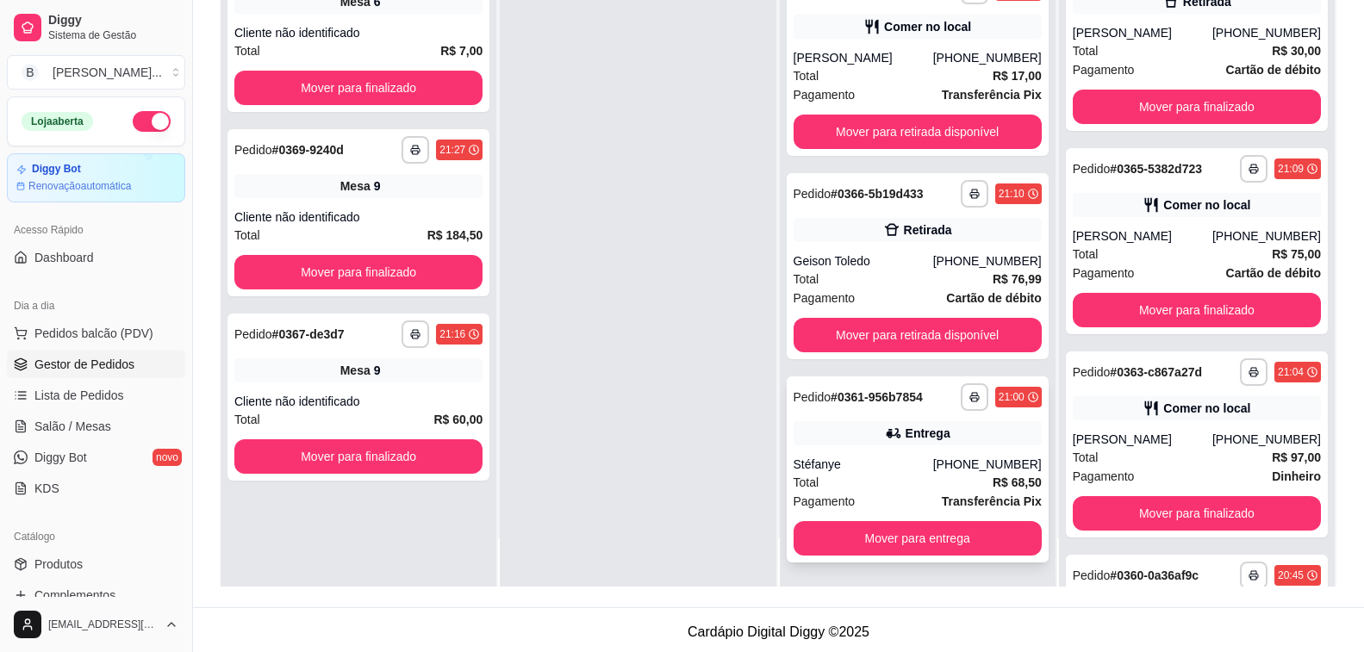
click at [865, 477] on div "Total R$ 68,50" at bounding box center [918, 482] width 248 height 19
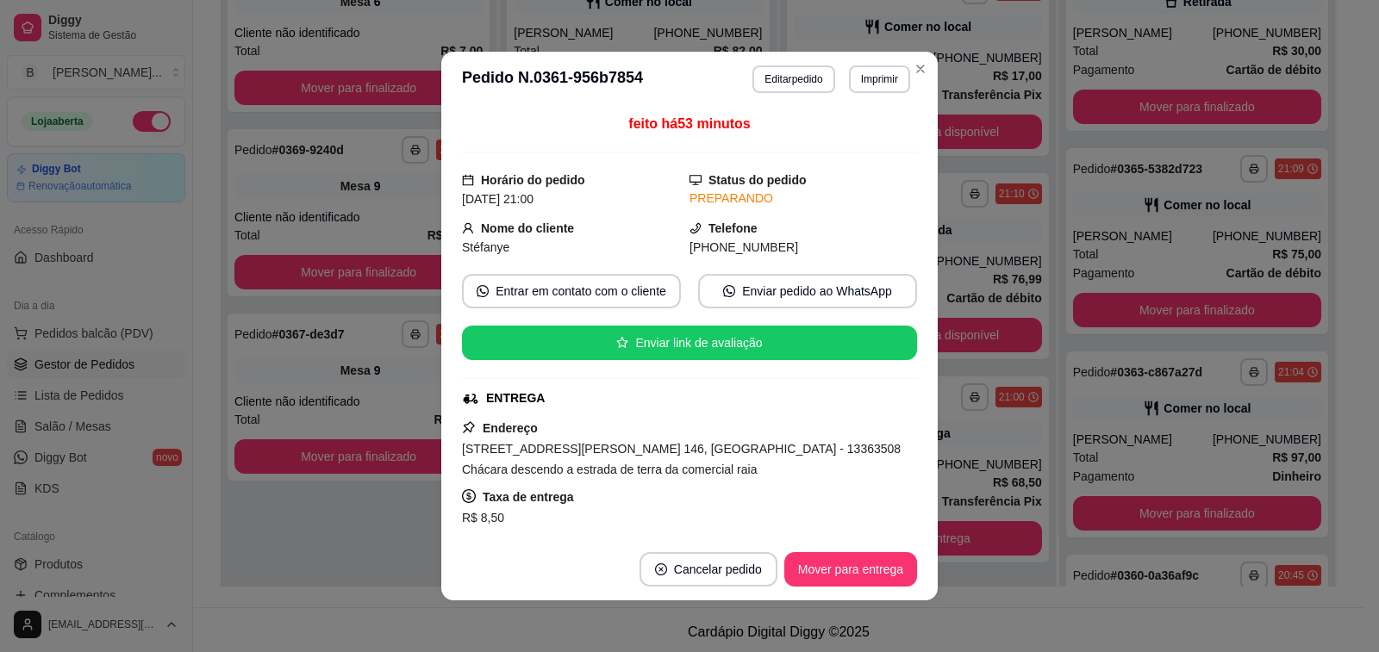
scroll to position [86, 0]
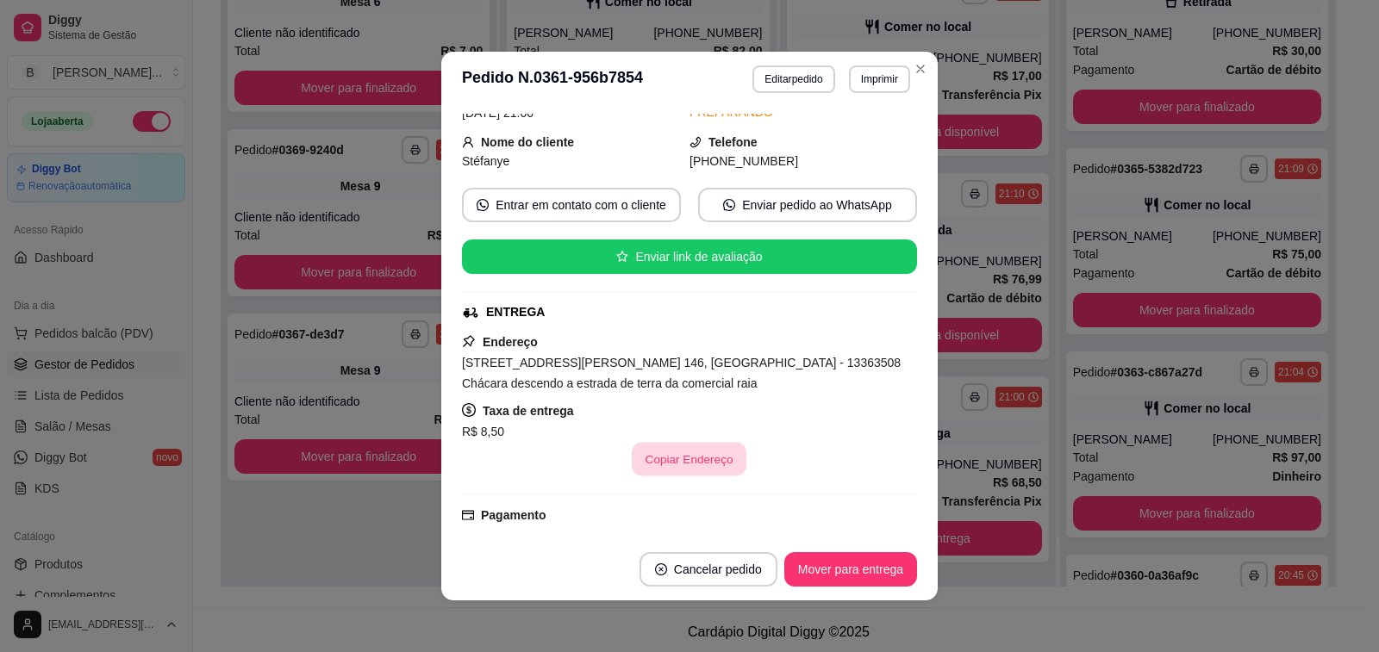
click at [676, 453] on button "Copiar Endereço" at bounding box center [690, 460] width 115 height 34
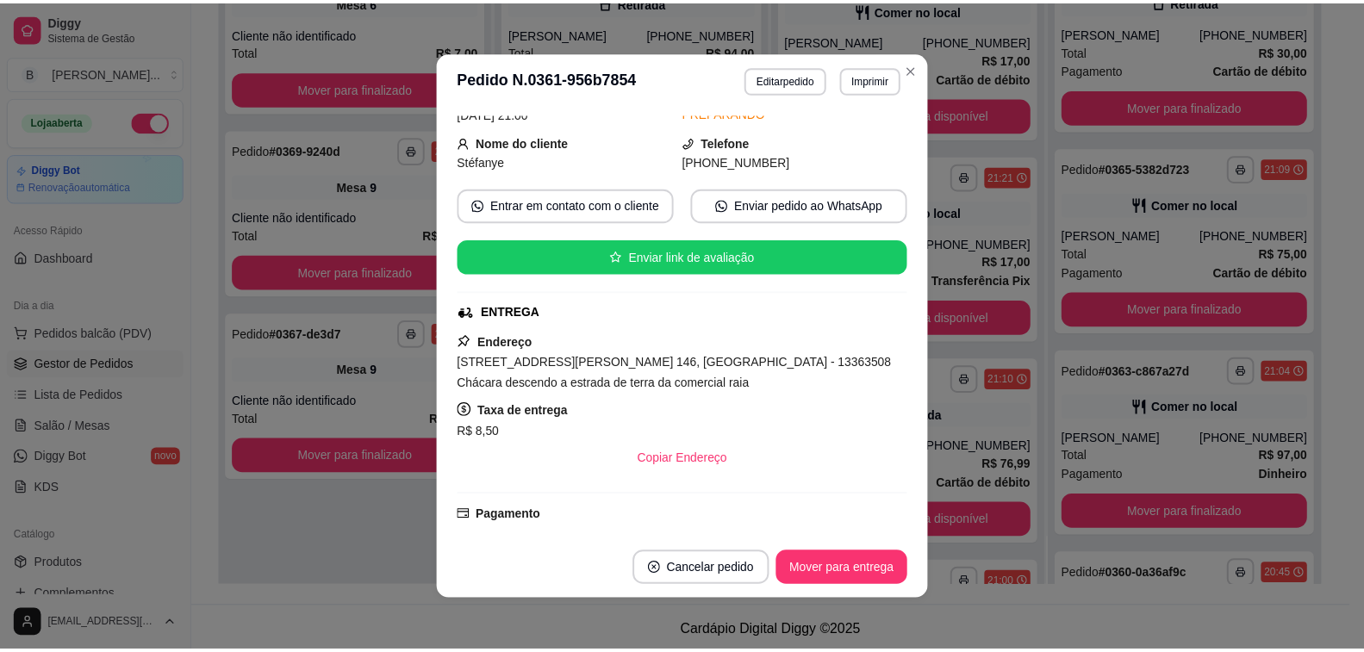
scroll to position [806, 0]
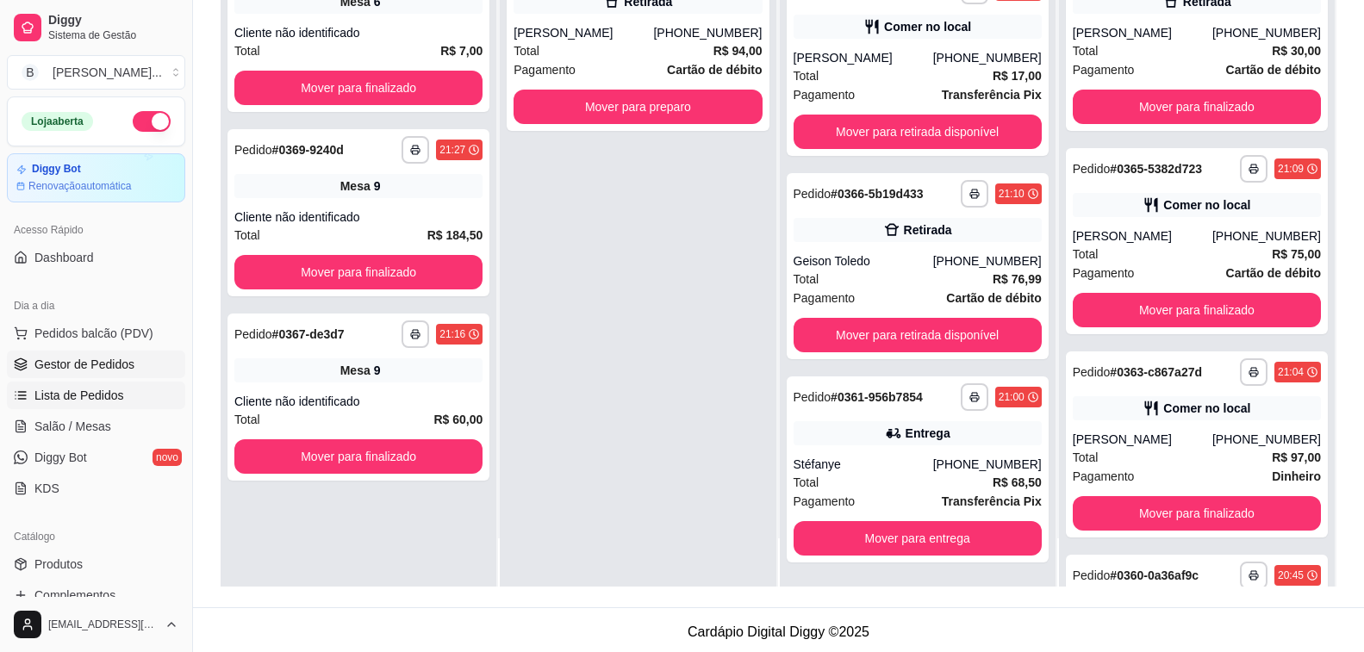
click at [103, 392] on span "Lista de Pedidos" at bounding box center [79, 395] width 90 height 17
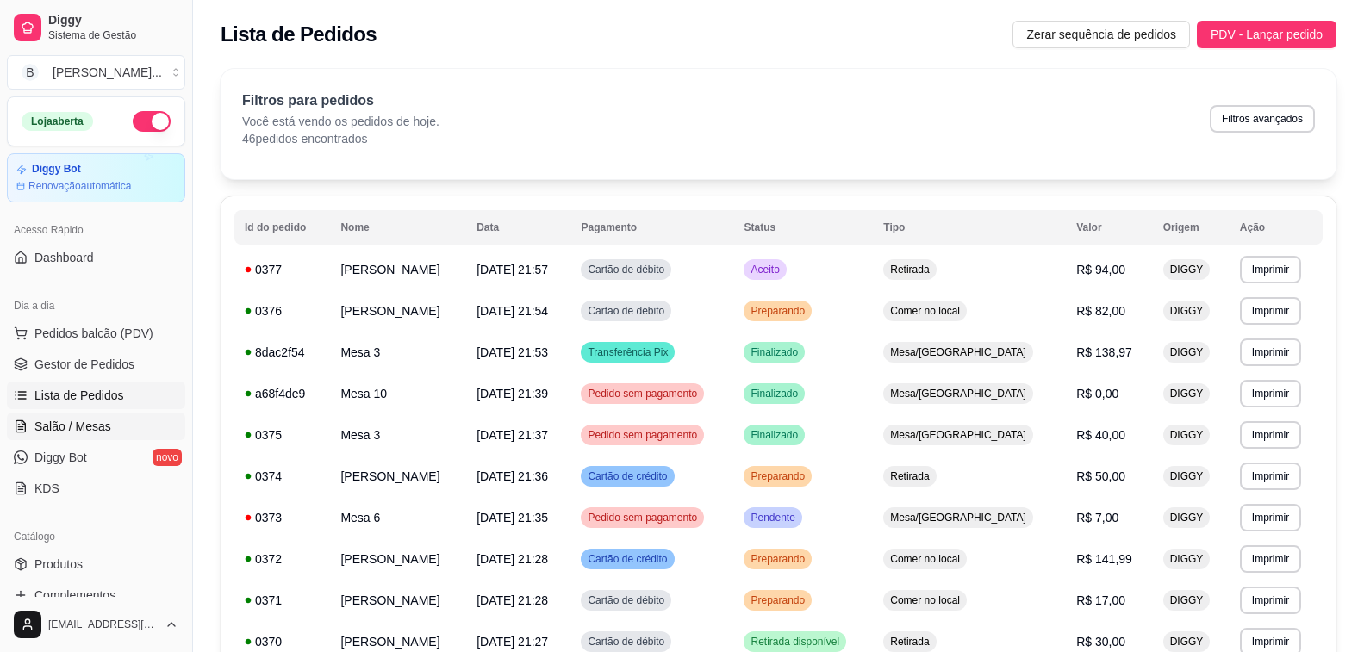
click at [97, 428] on span "Salão / Mesas" at bounding box center [72, 426] width 77 height 17
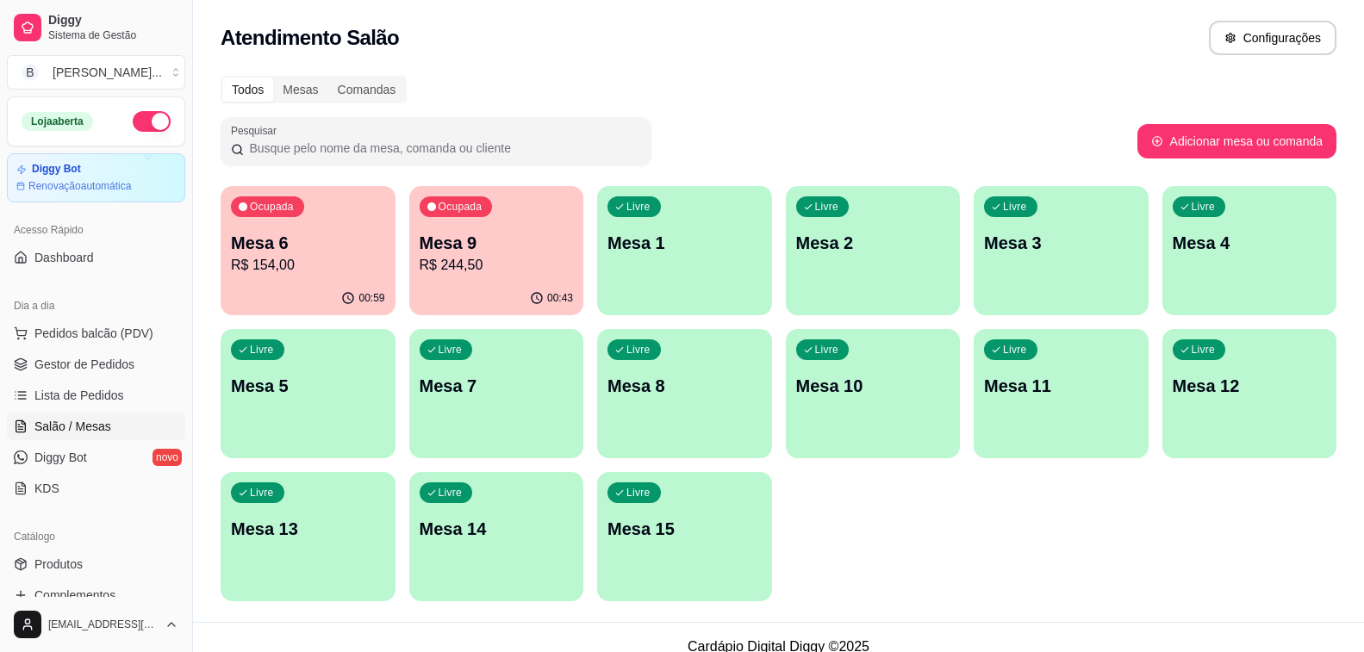
click at [311, 252] on p "Mesa 6" at bounding box center [308, 243] width 154 height 24
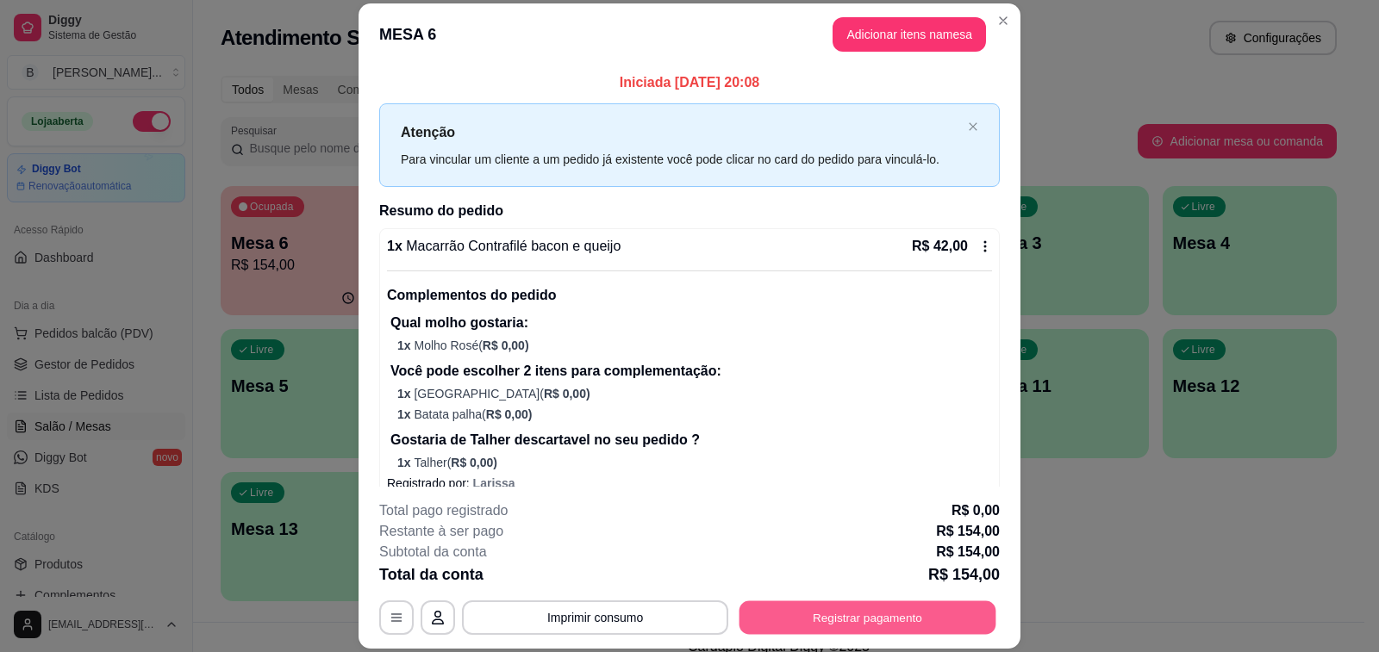
click at [866, 627] on button "Registrar pagamento" at bounding box center [867, 619] width 257 height 34
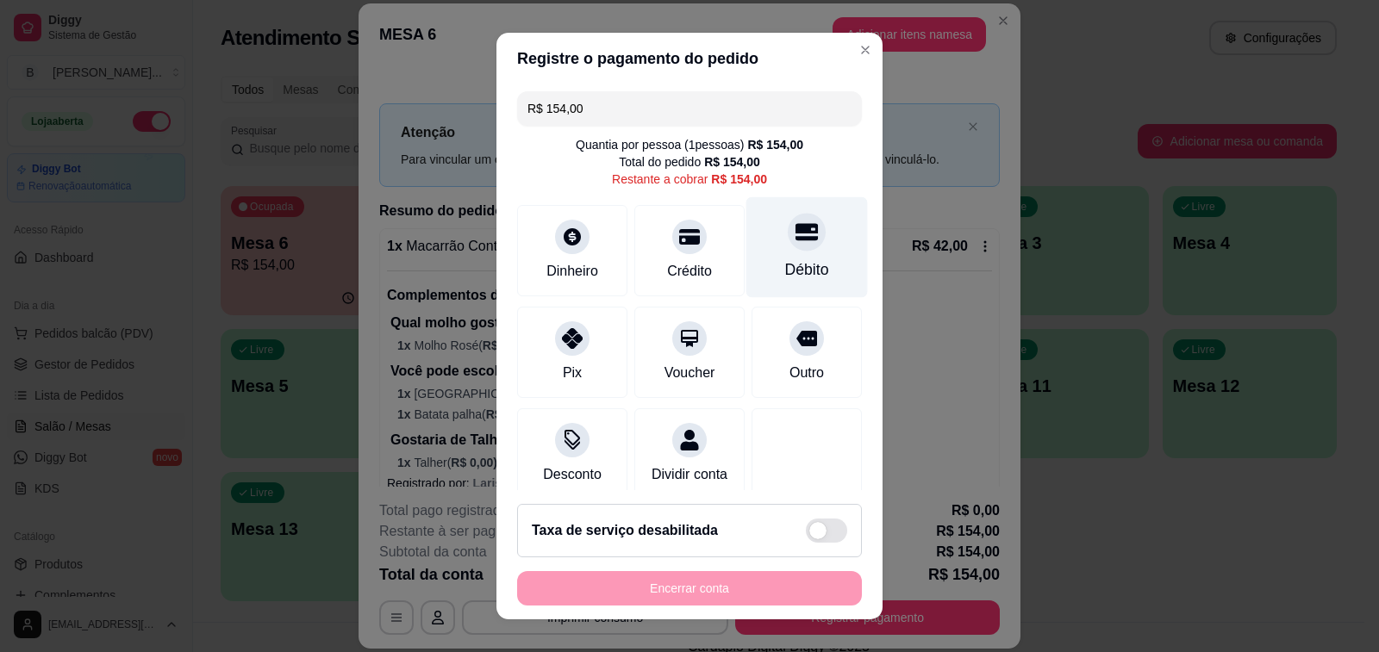
click at [798, 240] on div "Débito" at bounding box center [807, 247] width 122 height 101
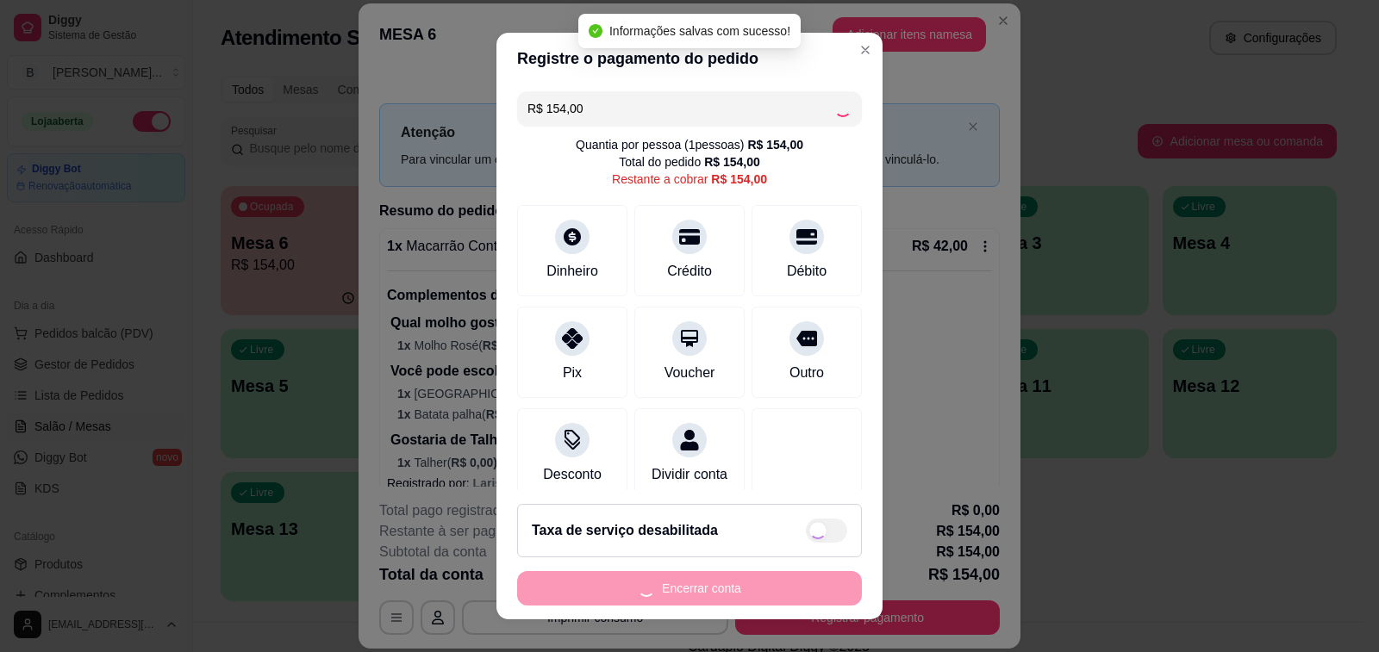
type input "R$ 0,00"
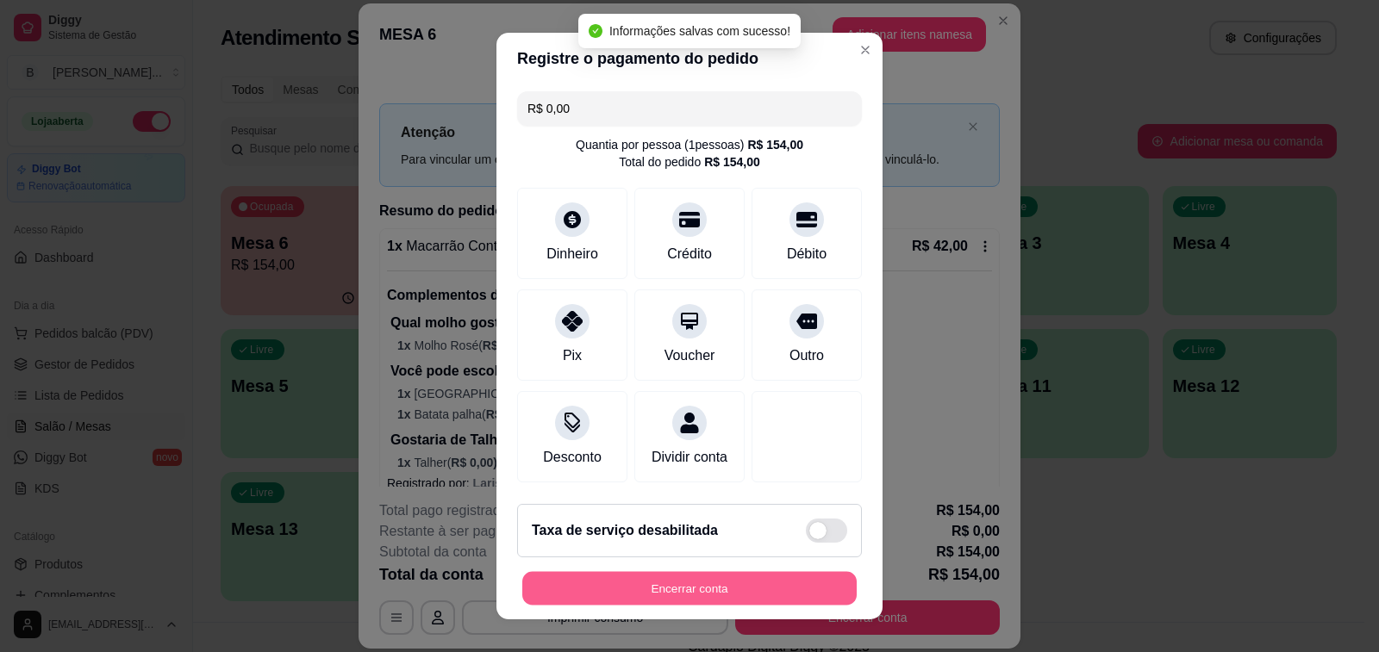
click at [684, 595] on button "Encerrar conta" at bounding box center [689, 589] width 334 height 34
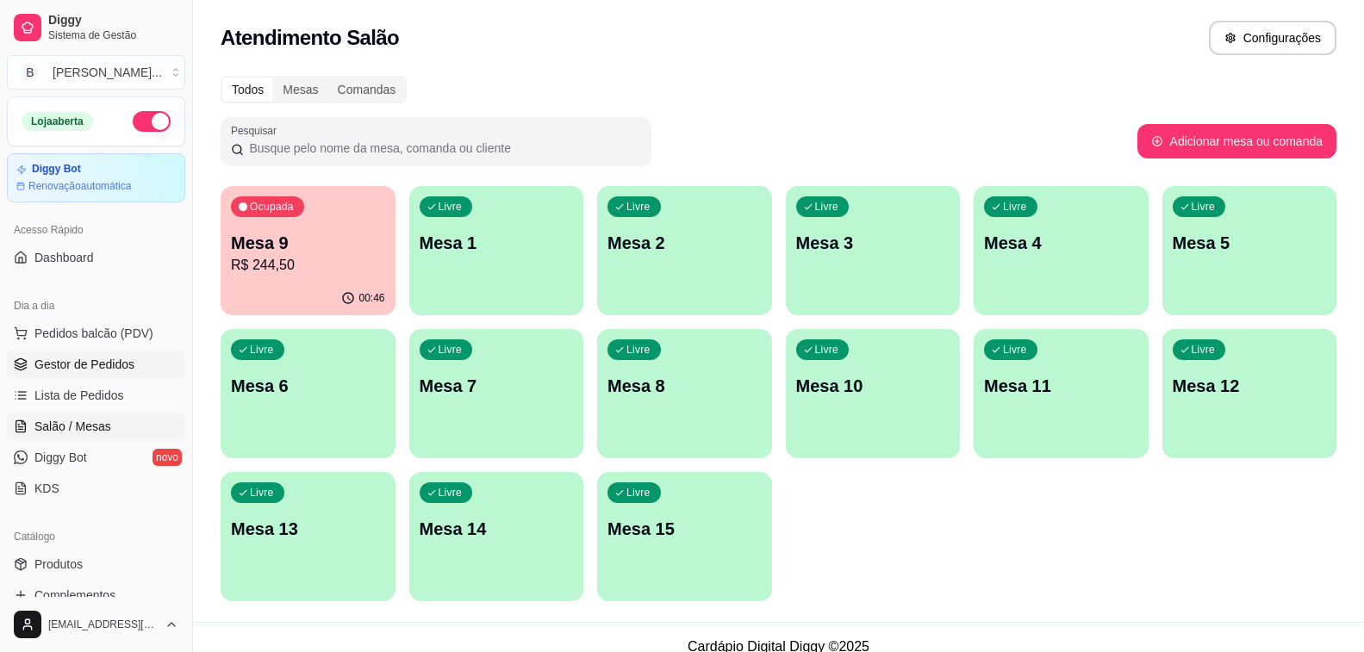
click at [128, 355] on link "Gestor de Pedidos" at bounding box center [96, 365] width 178 height 28
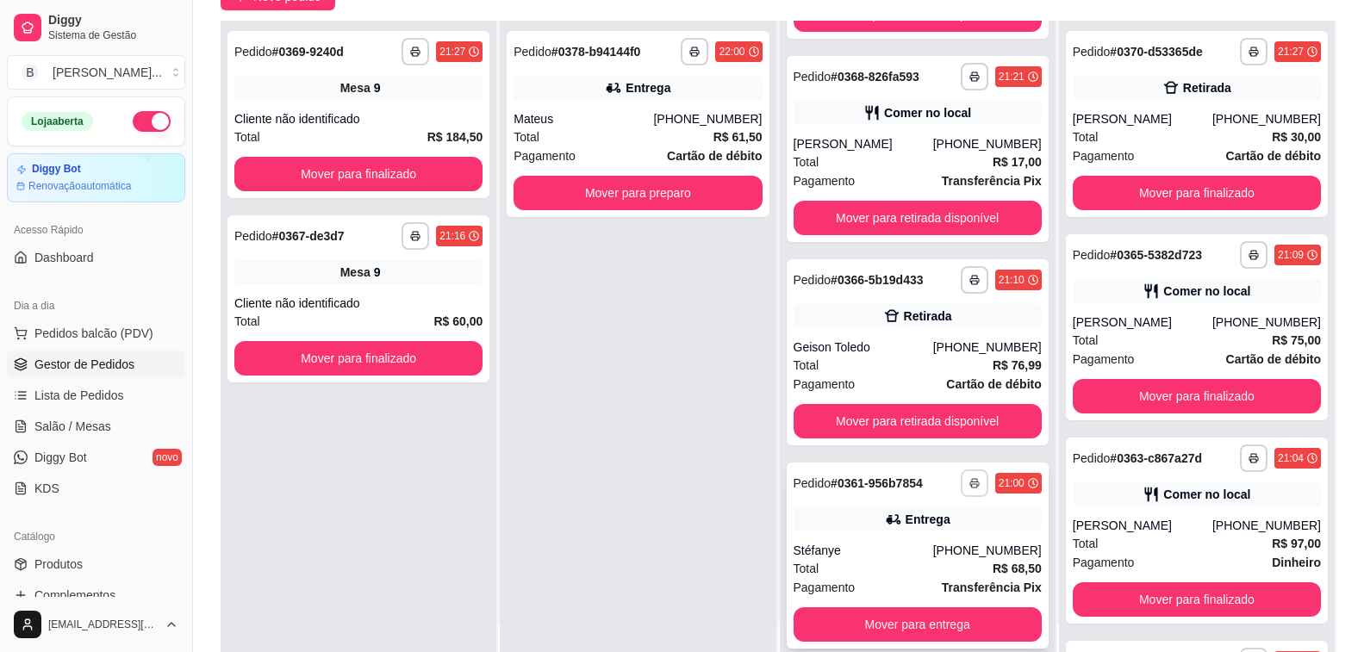
scroll to position [263, 0]
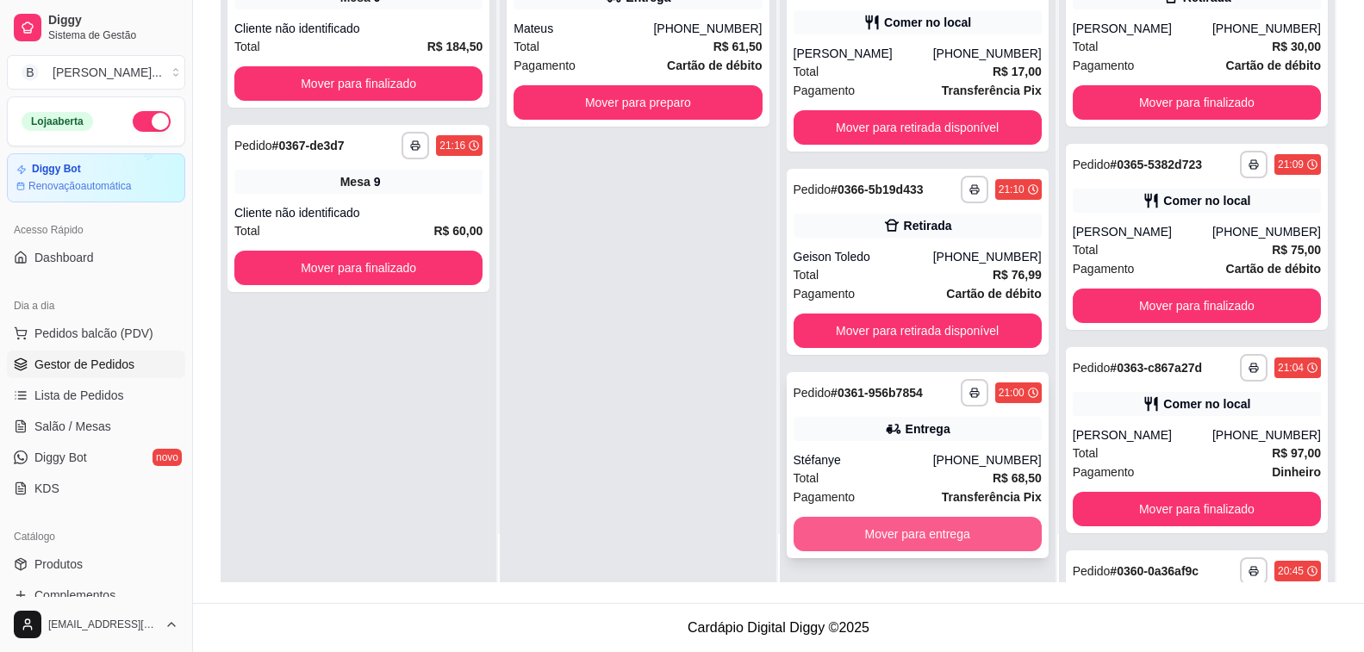
click at [903, 539] on button "Mover para entrega" at bounding box center [918, 534] width 248 height 34
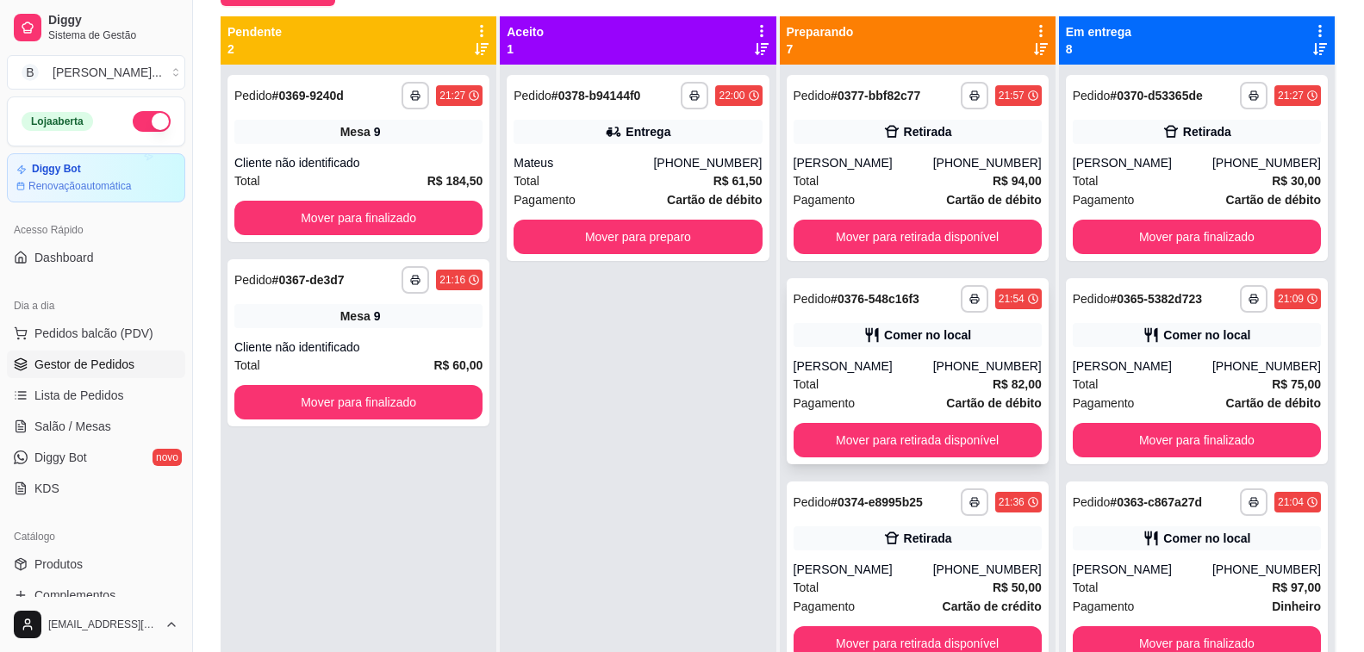
scroll to position [172, 0]
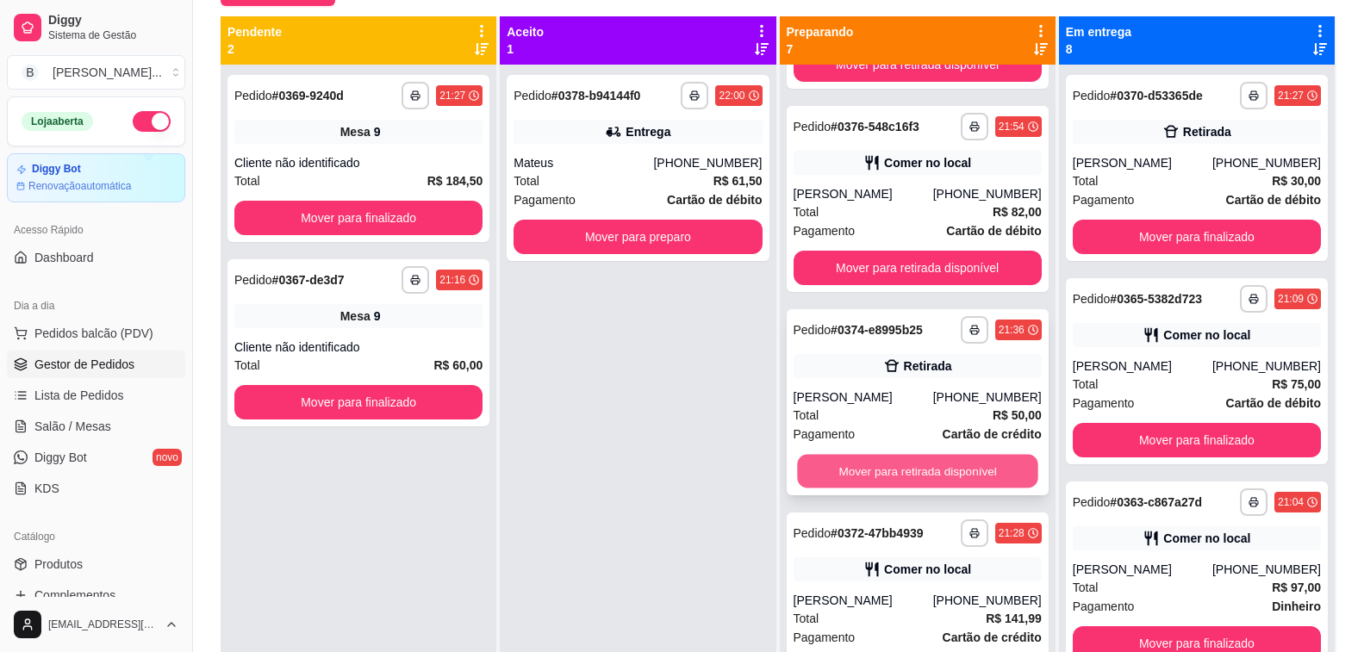
click at [913, 484] on button "Mover para retirada disponível" at bounding box center [917, 472] width 241 height 34
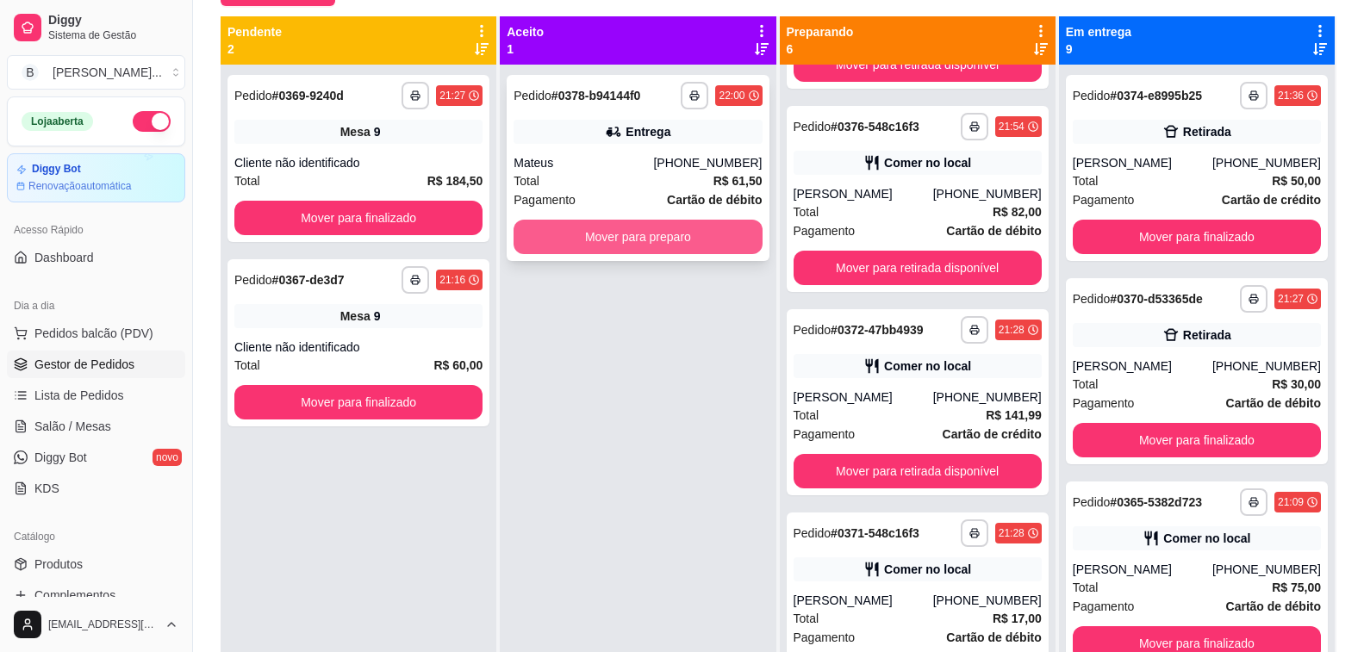
click at [666, 228] on button "Mover para preparo" at bounding box center [638, 237] width 248 height 34
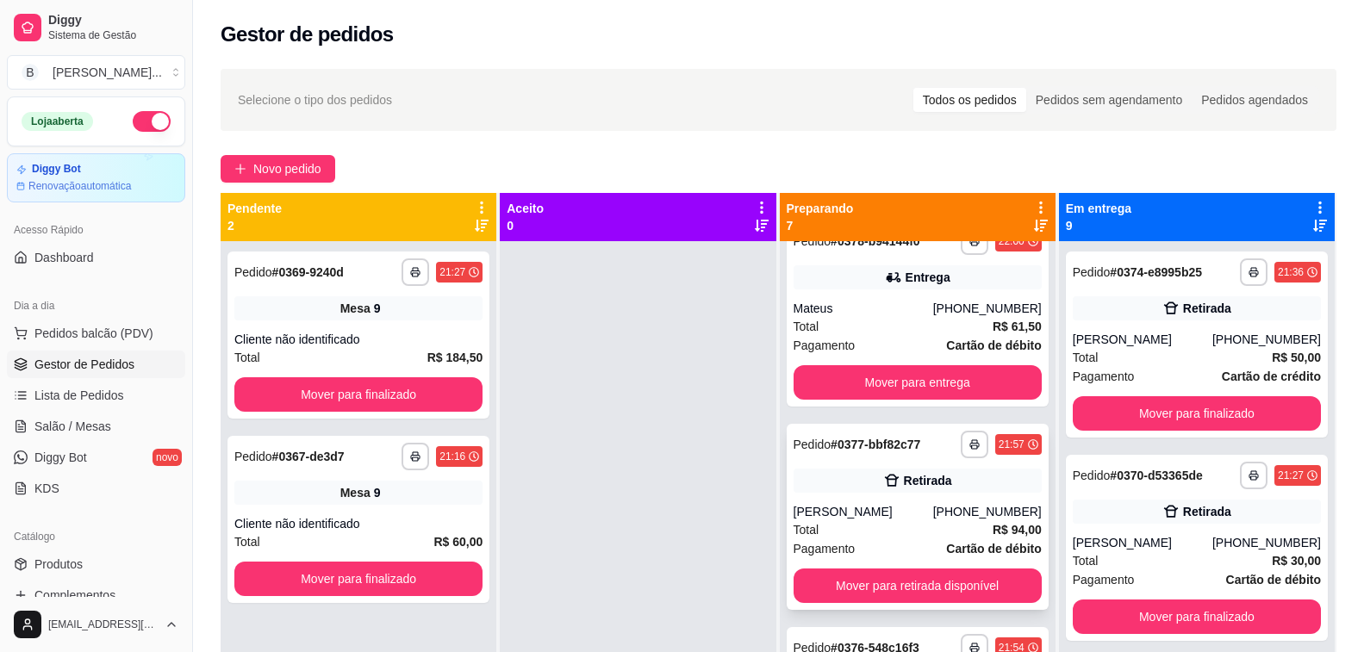
scroll to position [0, 0]
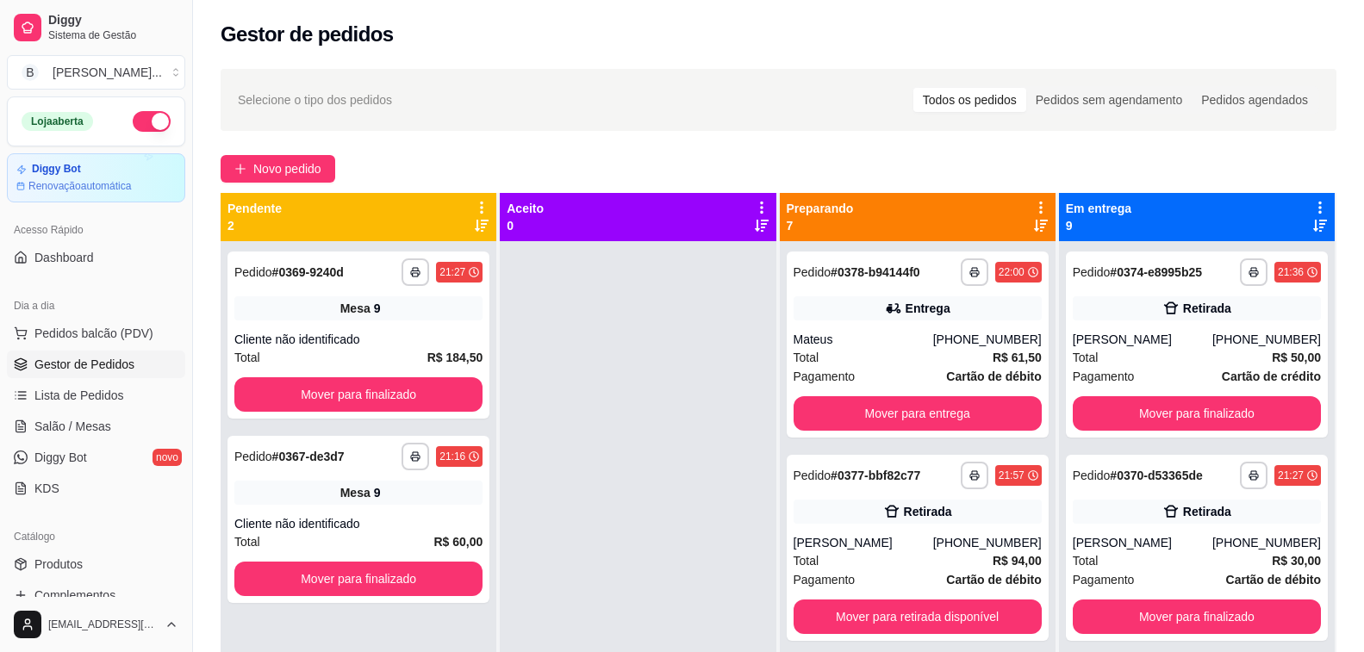
click at [540, 65] on div "**********" at bounding box center [778, 462] width 1171 height 807
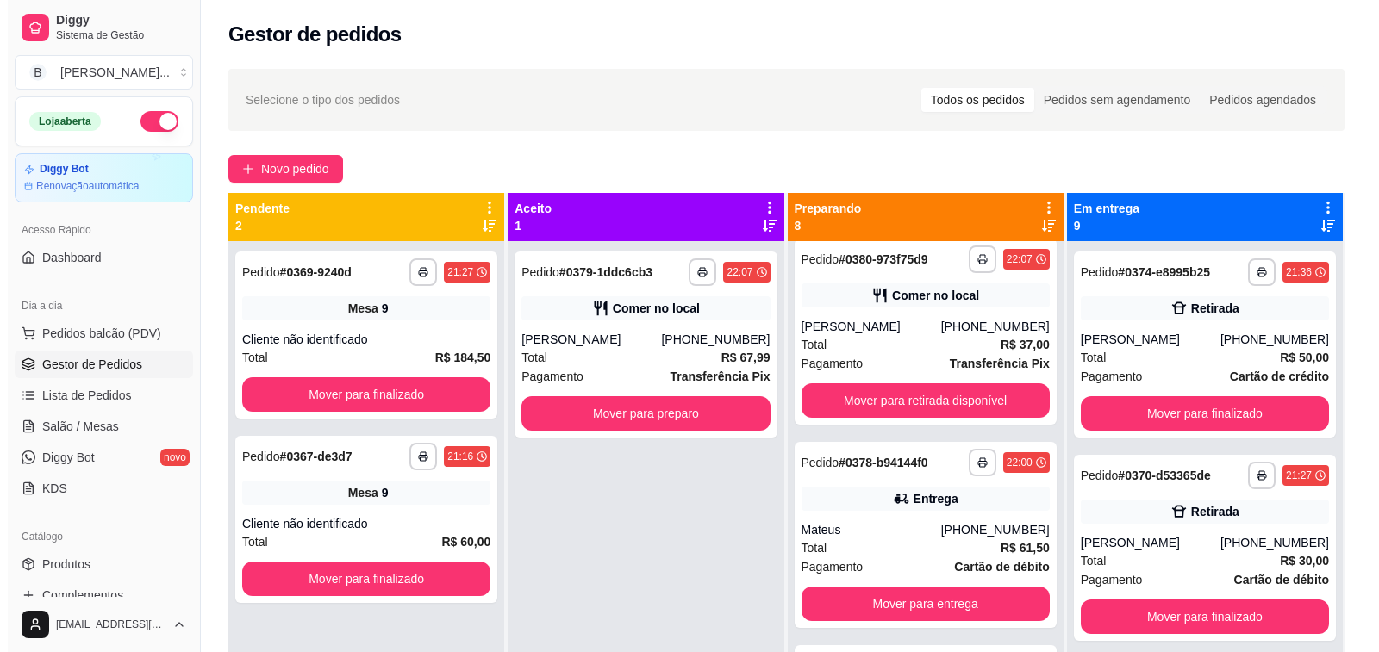
scroll to position [216, 0]
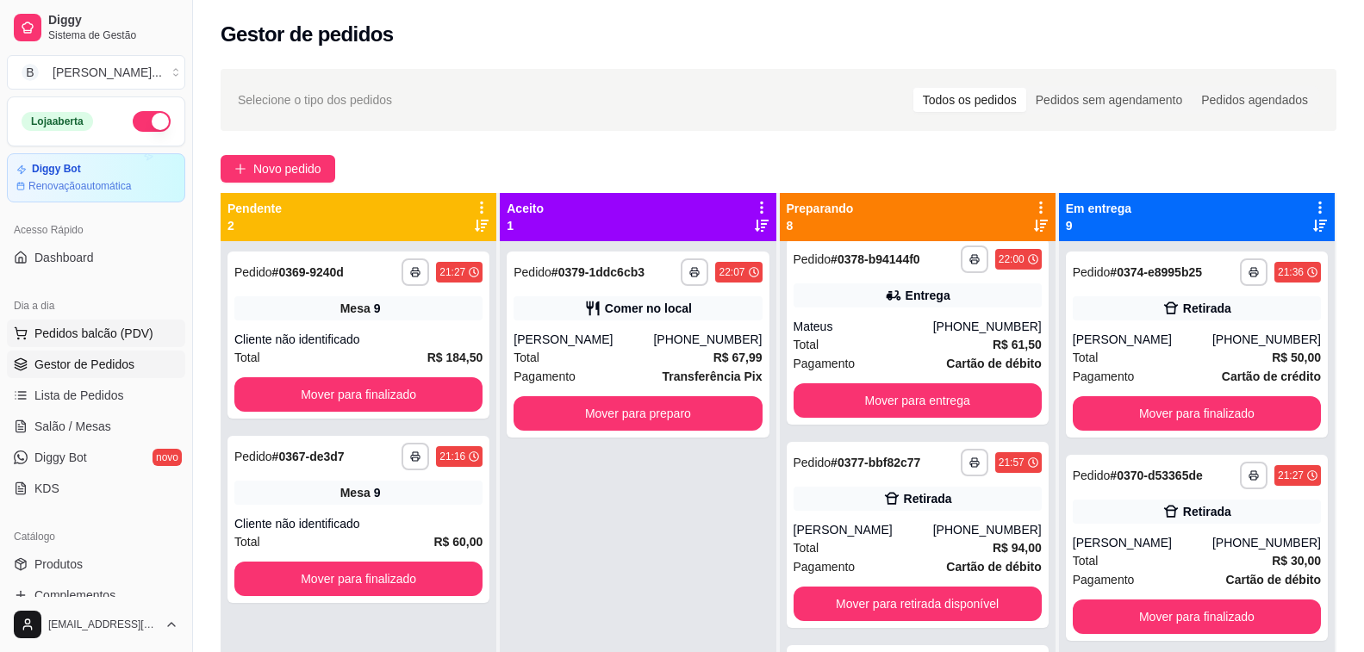
click at [137, 336] on span "Pedidos balcão (PDV)" at bounding box center [93, 333] width 119 height 17
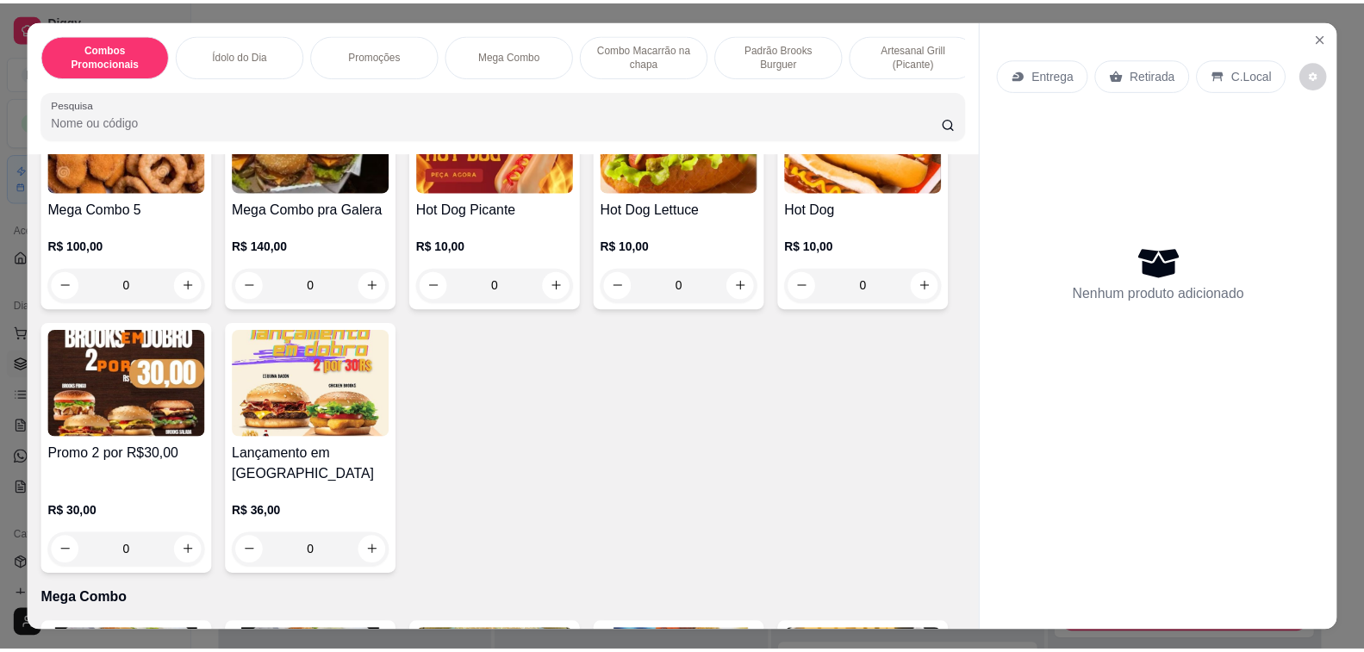
scroll to position [1206, 0]
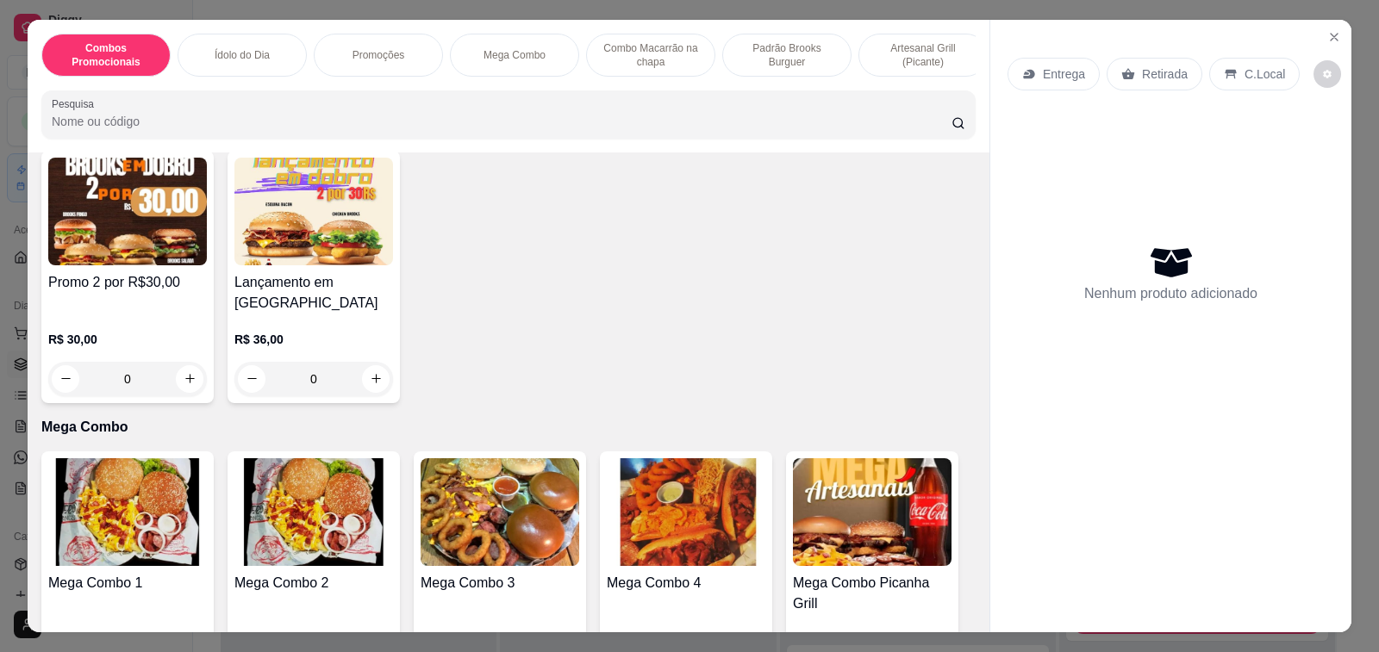
click at [656, 514] on img at bounding box center [686, 512] width 159 height 108
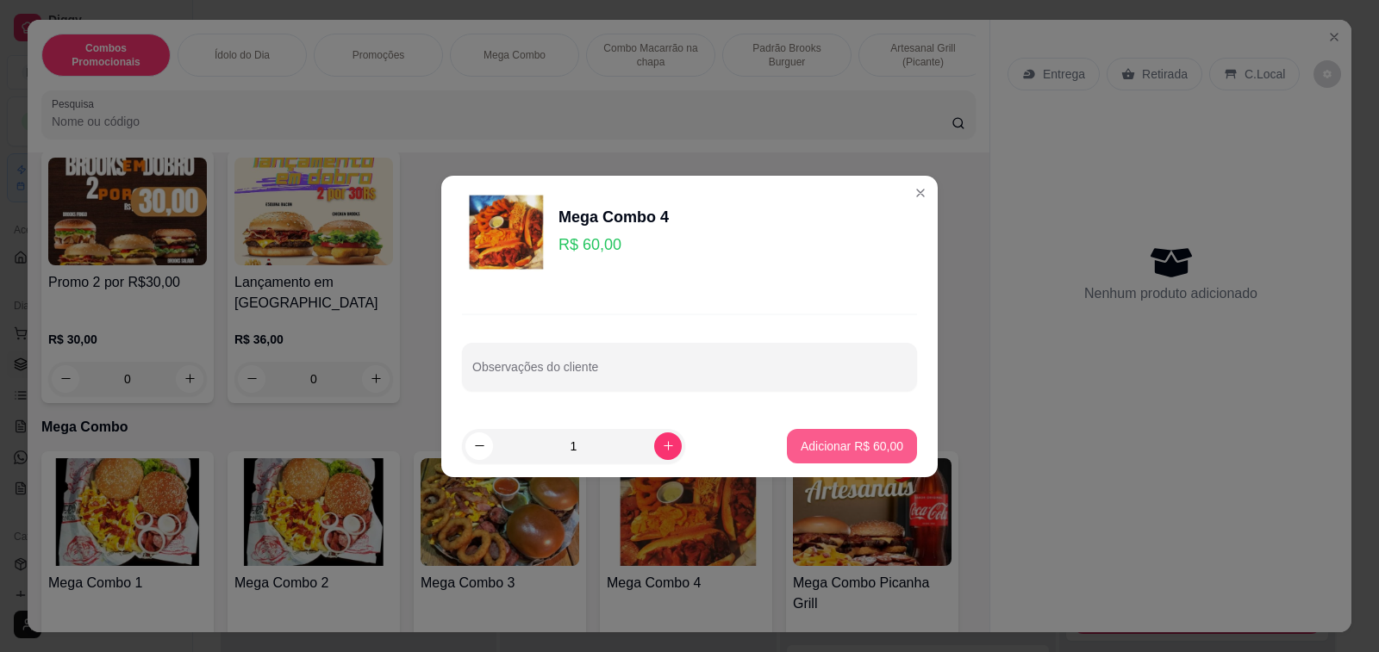
click at [801, 446] on p "Adicionar R$ 60,00" at bounding box center [852, 446] width 103 height 17
type input "1"
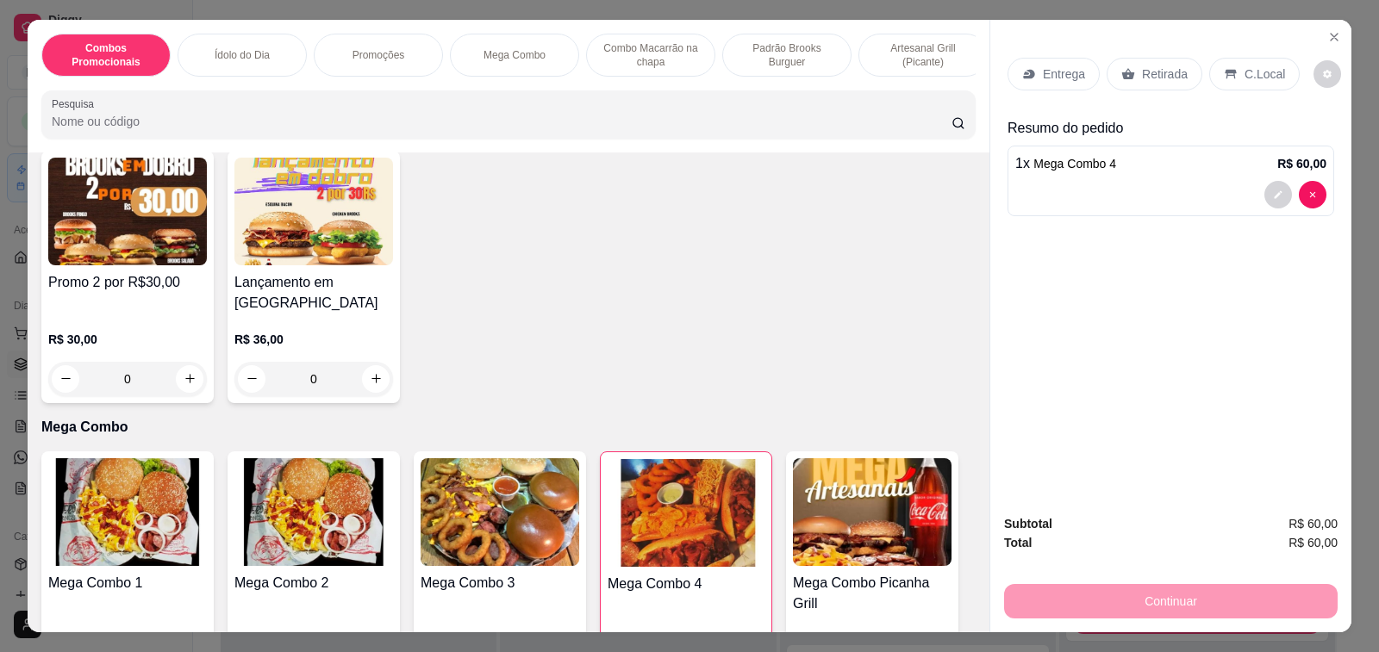
click at [1163, 71] on p "Retirada" at bounding box center [1165, 73] width 46 height 17
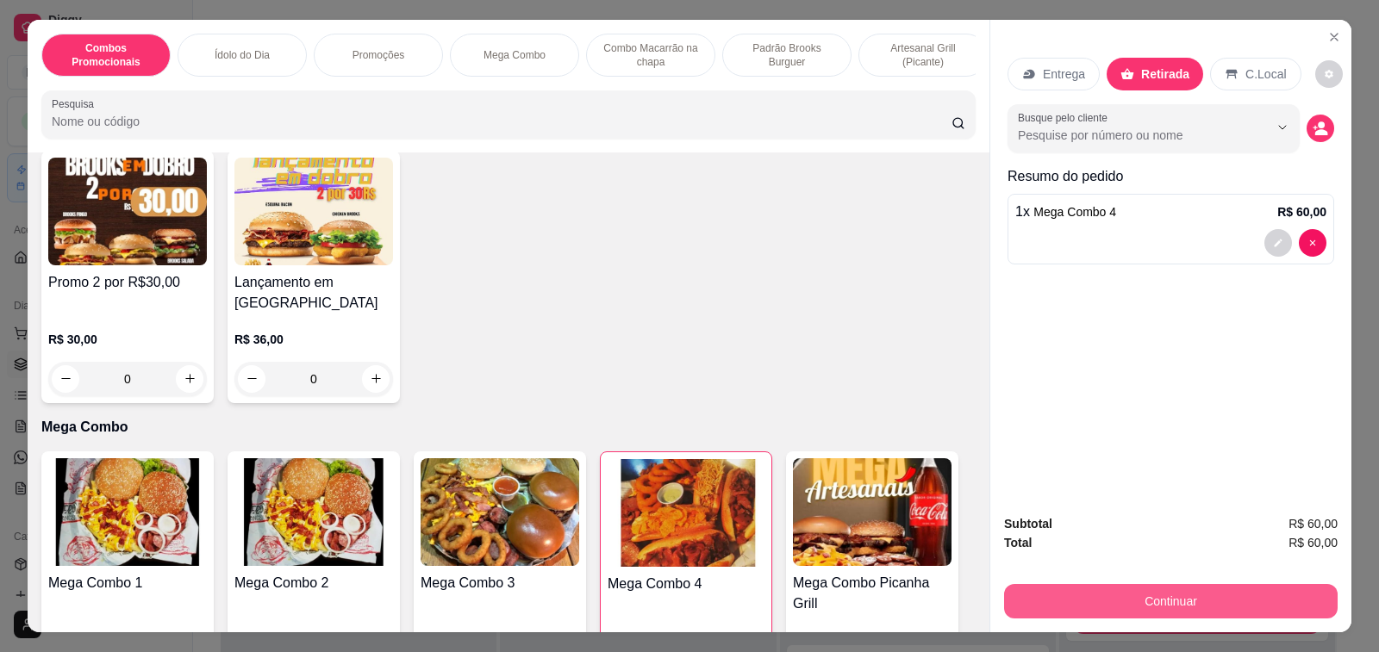
click at [1178, 596] on button "Continuar" at bounding box center [1171, 601] width 334 height 34
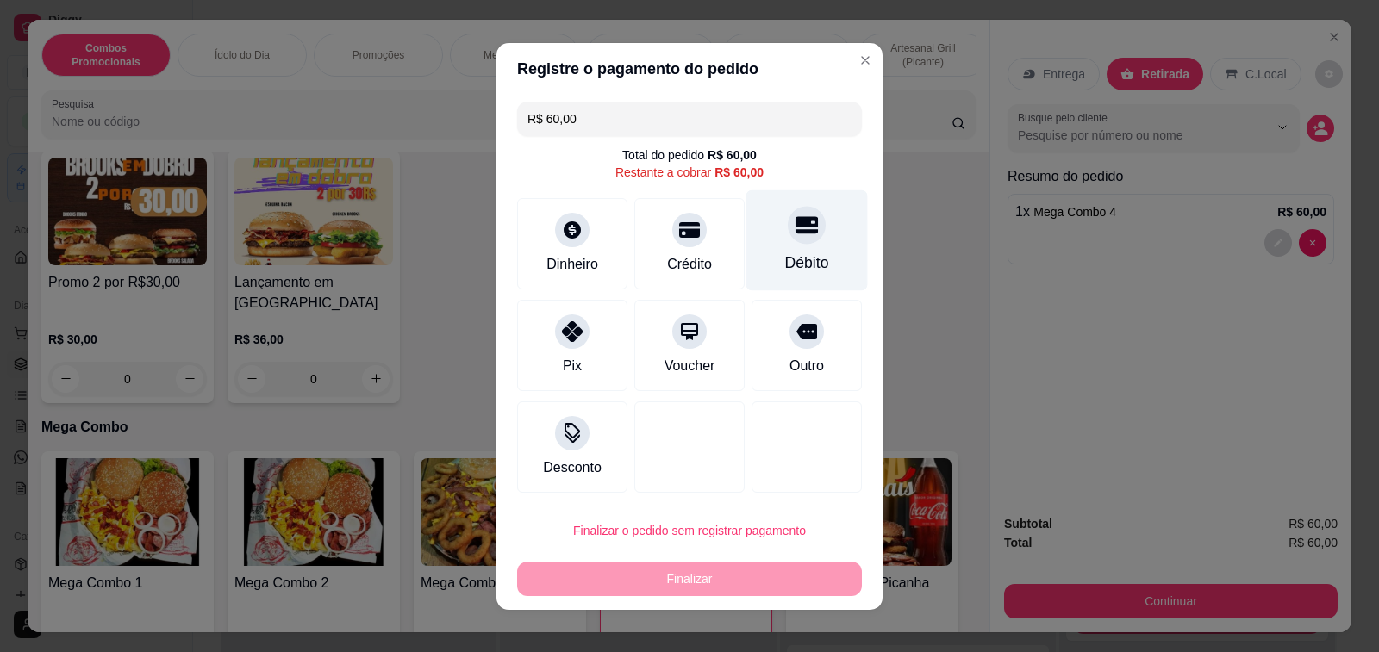
click at [795, 230] on icon at bounding box center [806, 224] width 22 height 17
type input "R$ 0,00"
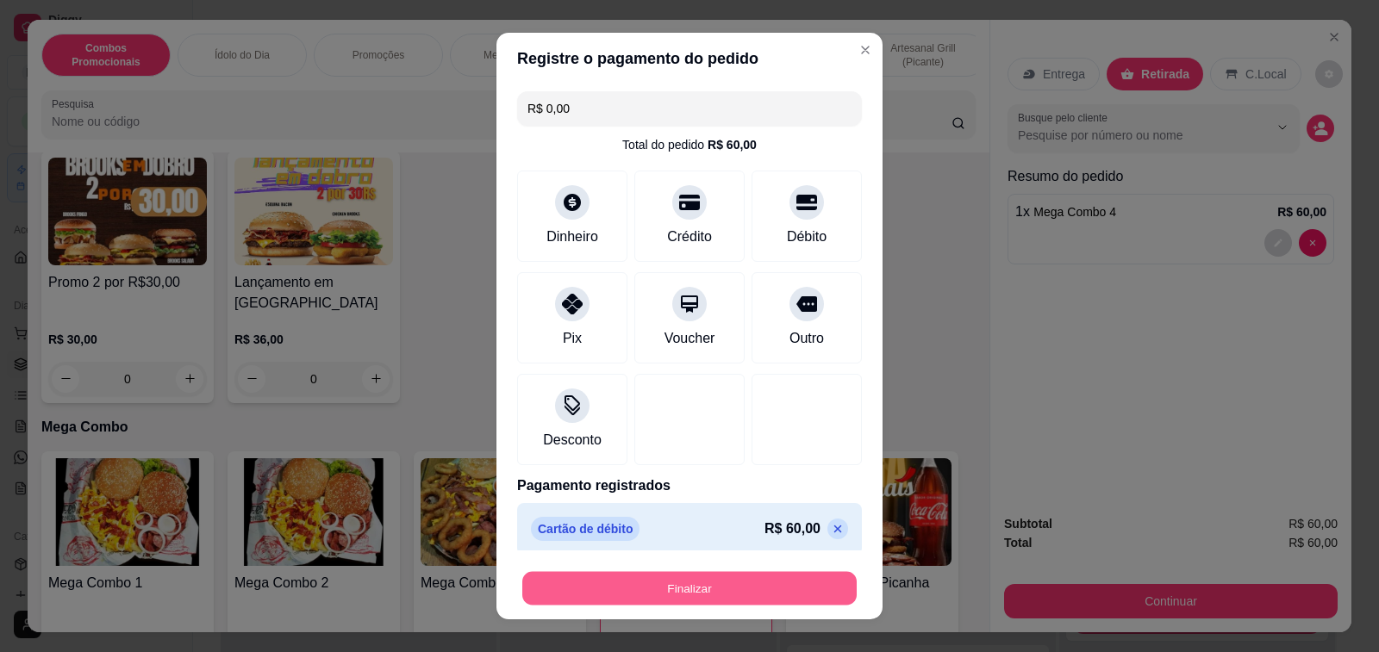
click at [718, 584] on button "Finalizar" at bounding box center [689, 589] width 334 height 34
click at [718, 584] on div "Finalizar" at bounding box center [689, 588] width 345 height 34
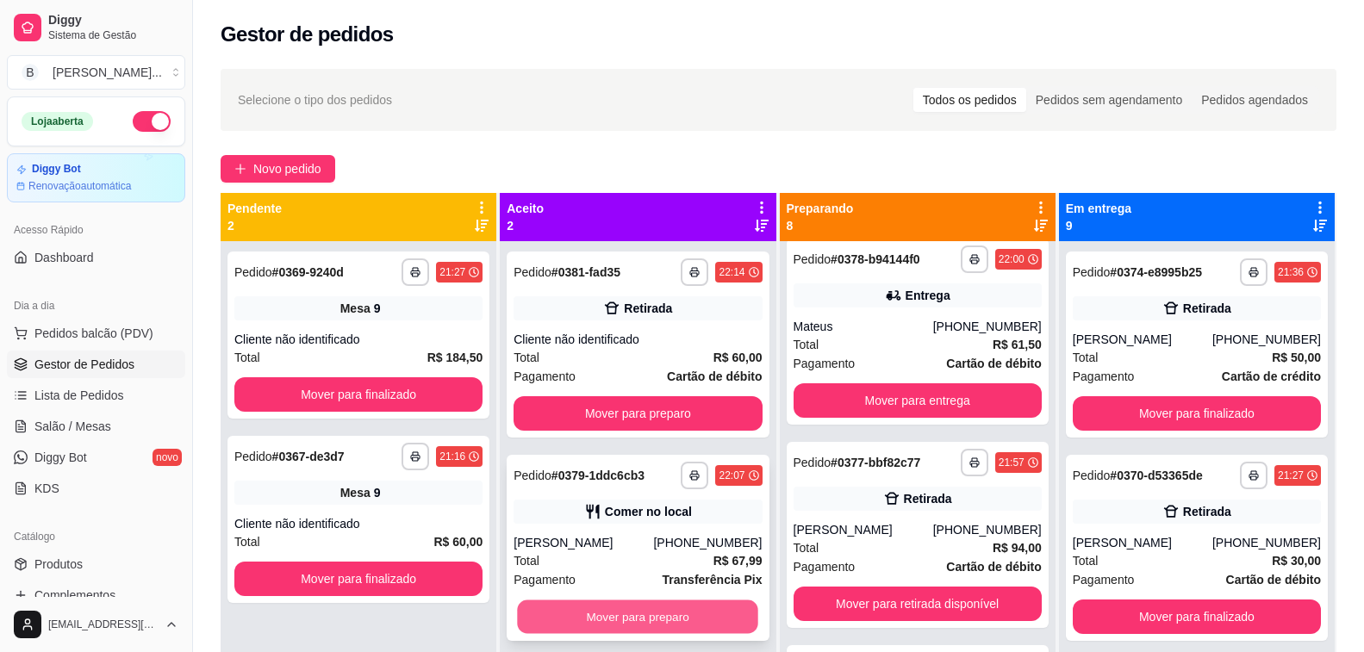
click at [615, 630] on button "Mover para preparo" at bounding box center [638, 618] width 241 height 34
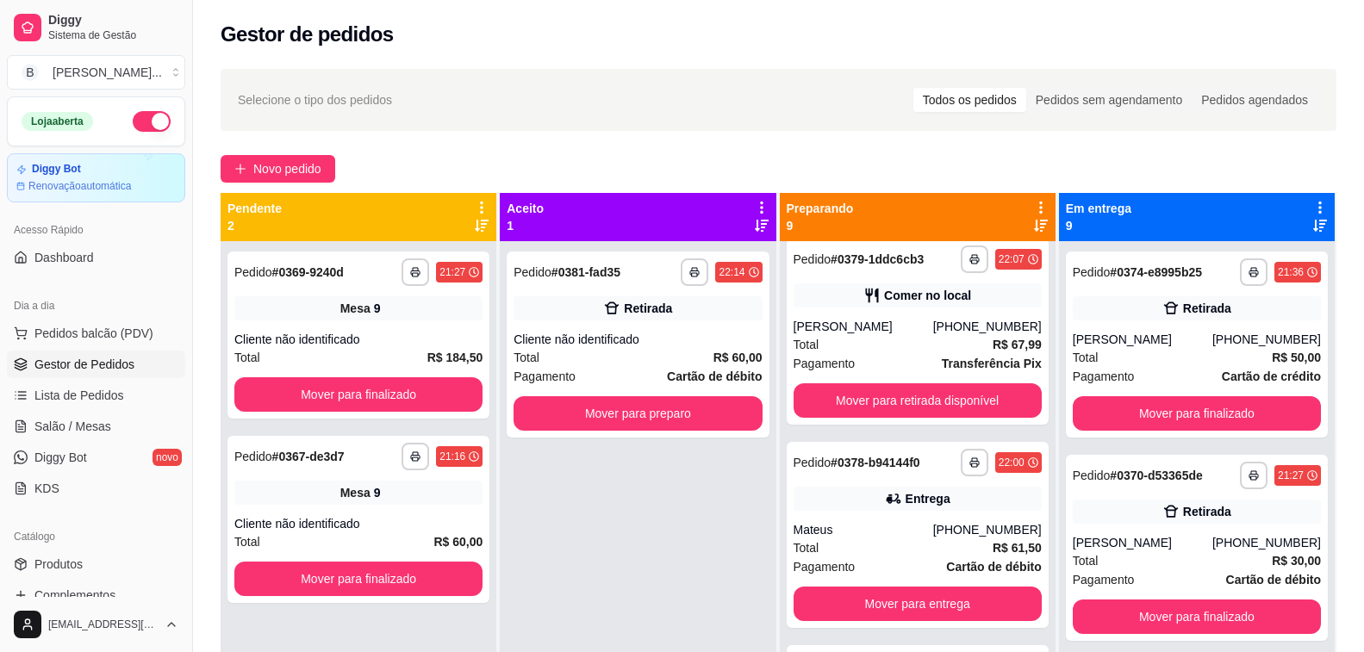
scroll to position [420, 0]
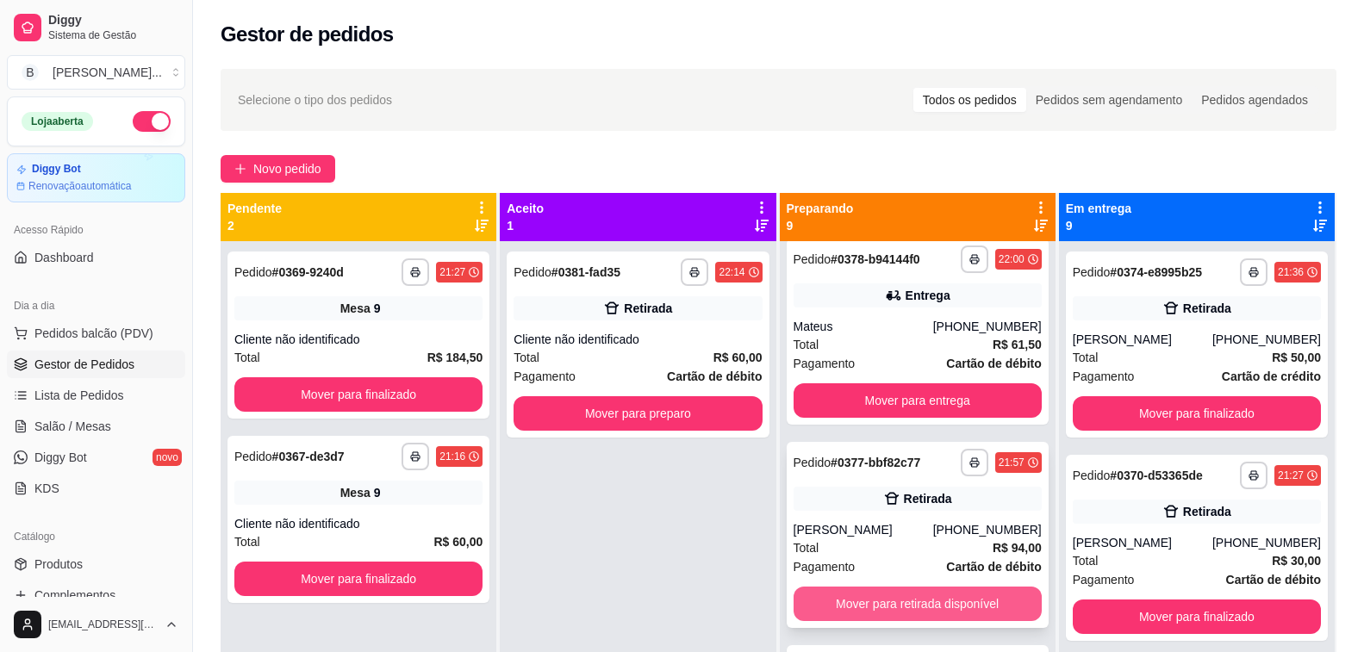
click at [927, 607] on button "Mover para retirada disponível" at bounding box center [918, 604] width 248 height 34
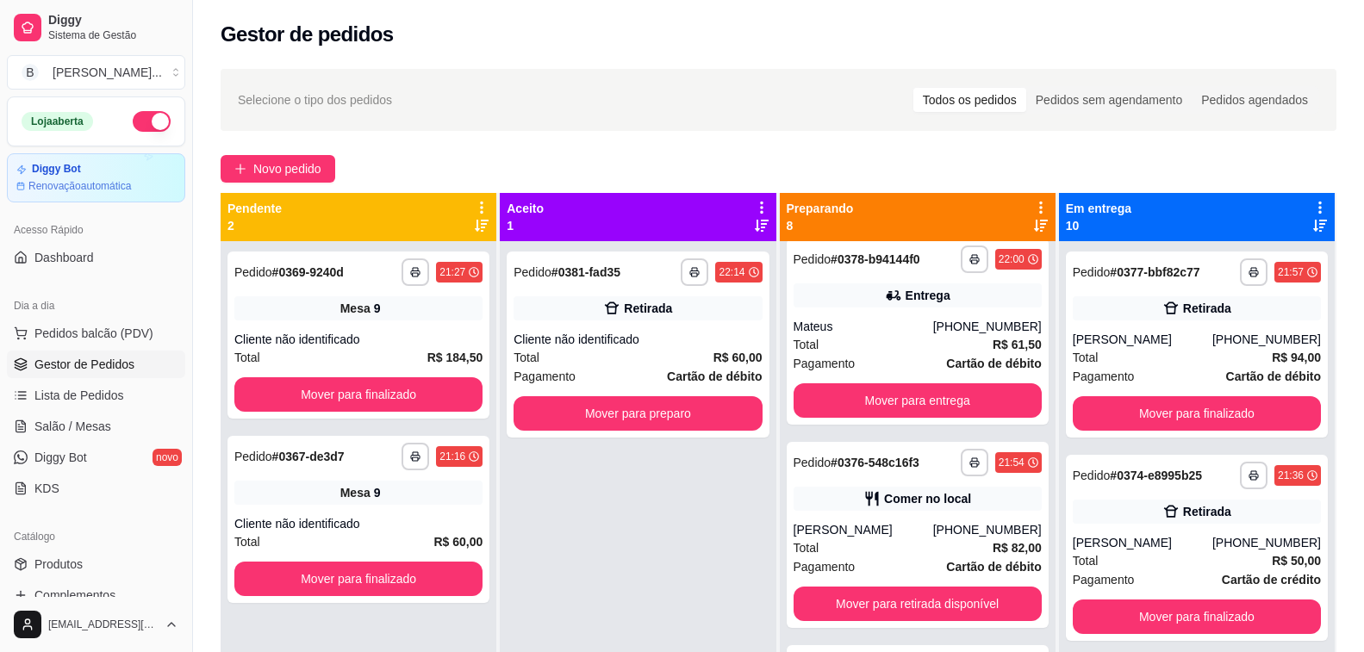
click at [579, 135] on div "**********" at bounding box center [778, 462] width 1171 height 807
click at [872, 328] on div "Mateus" at bounding box center [864, 326] width 140 height 17
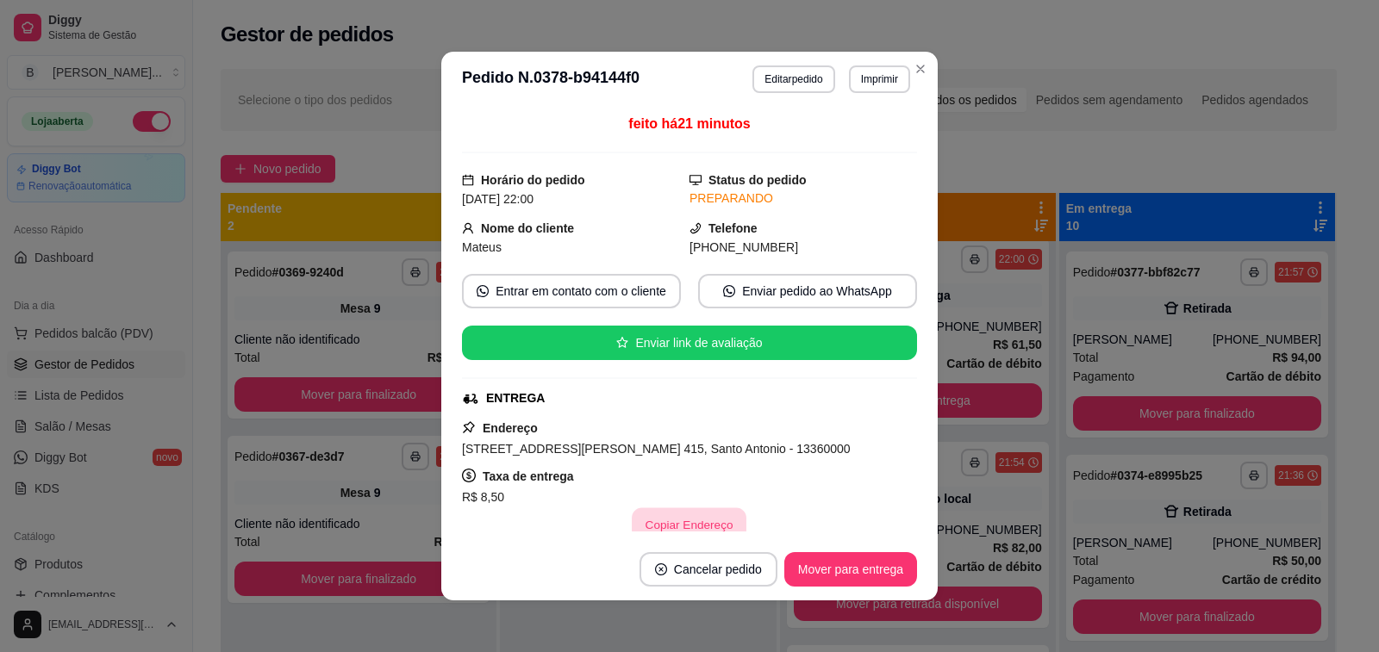
click at [676, 524] on button "Copiar Endereço" at bounding box center [690, 525] width 115 height 34
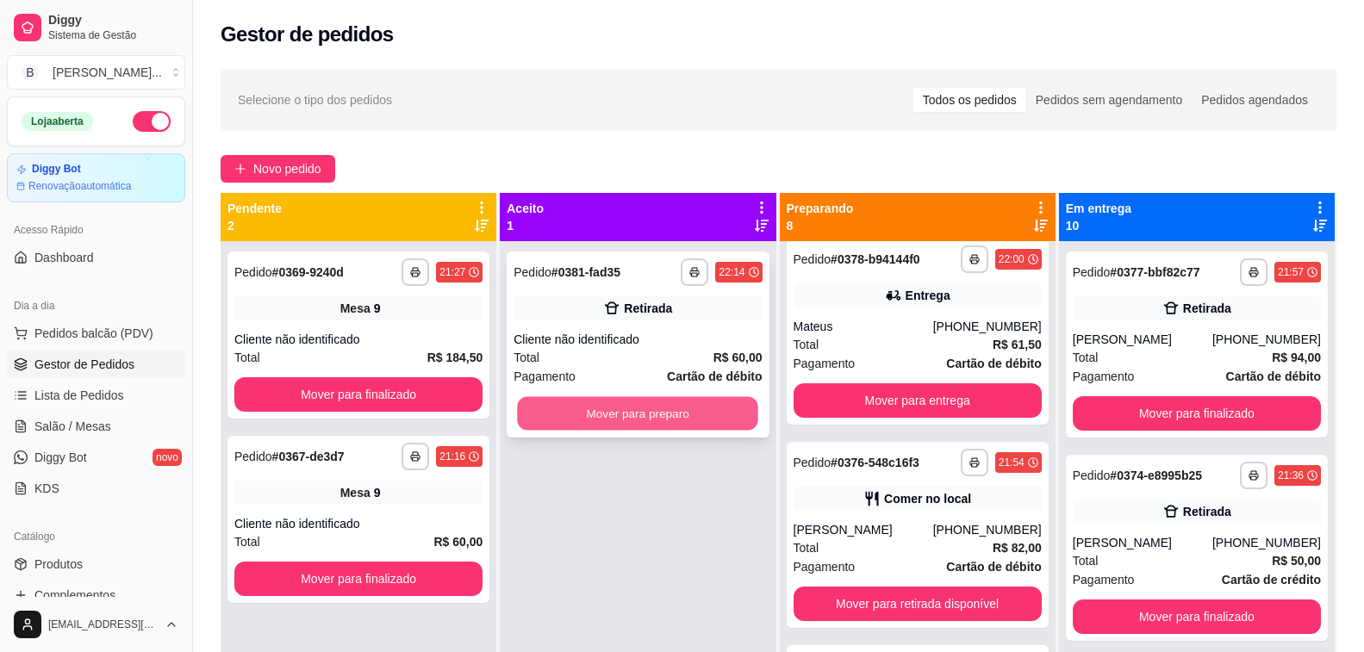
click at [630, 426] on button "Mover para preparo" at bounding box center [638, 414] width 241 height 34
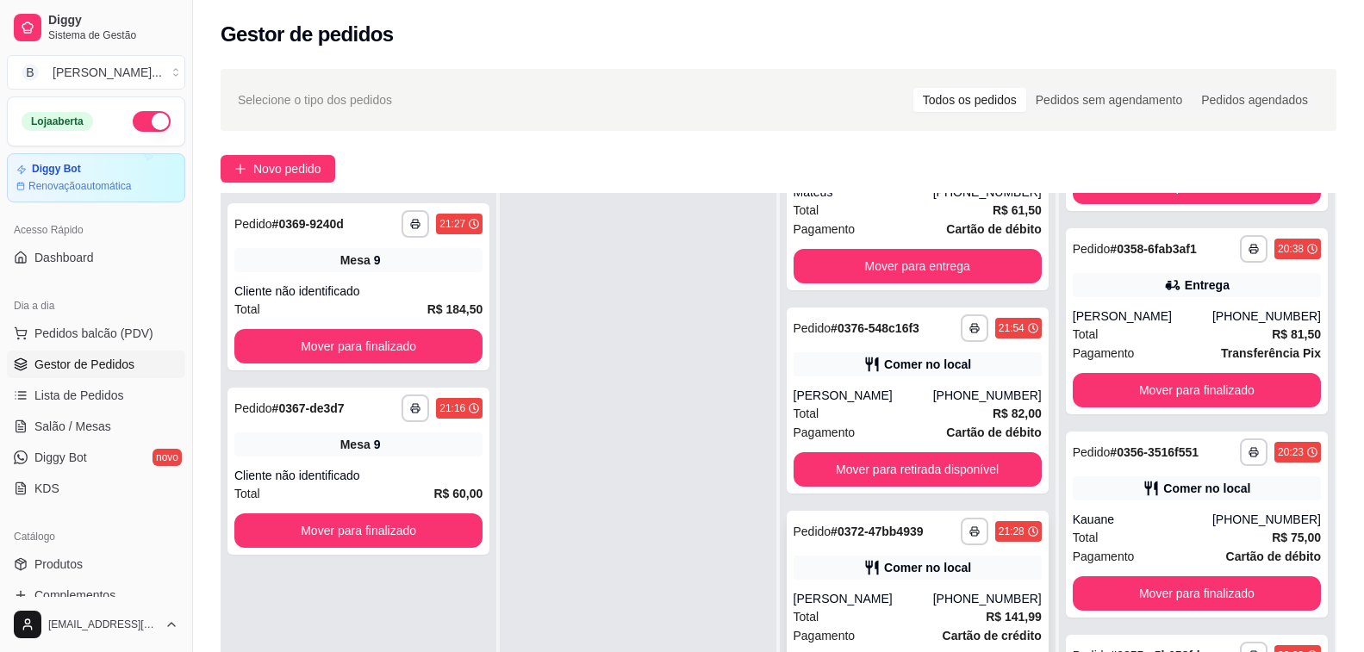
scroll to position [795, 0]
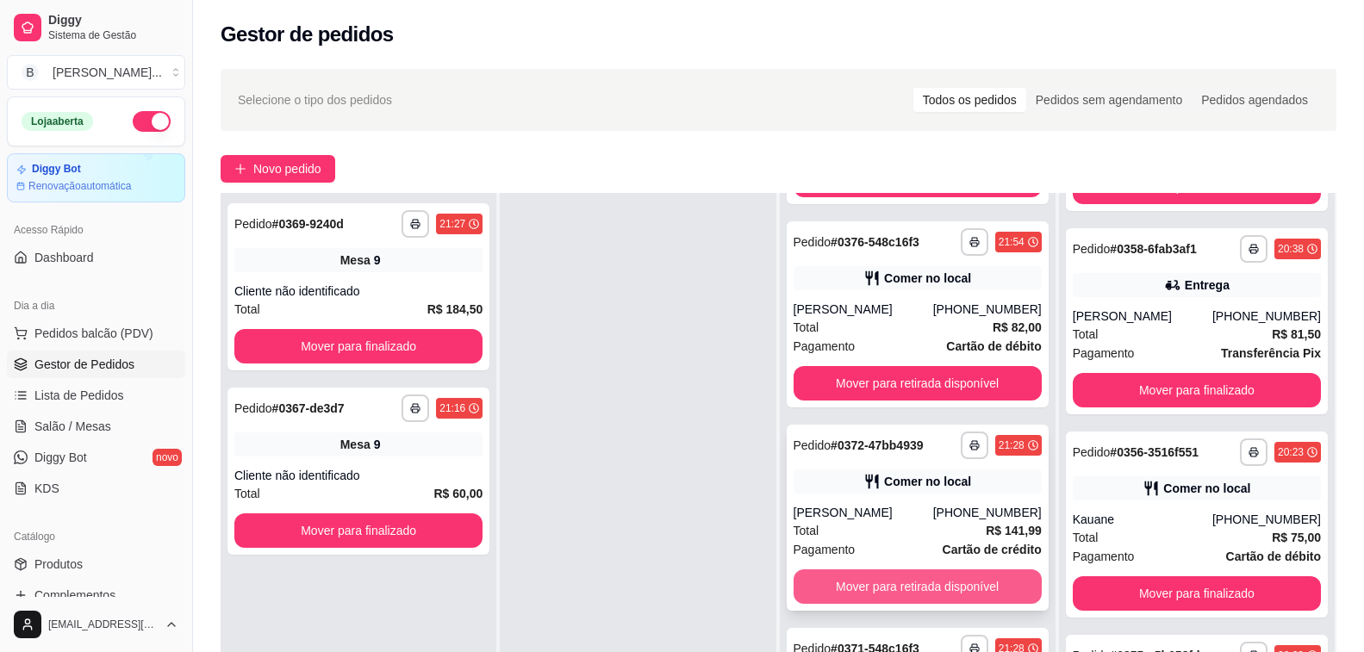
click at [921, 588] on button "Mover para retirada disponível" at bounding box center [918, 587] width 248 height 34
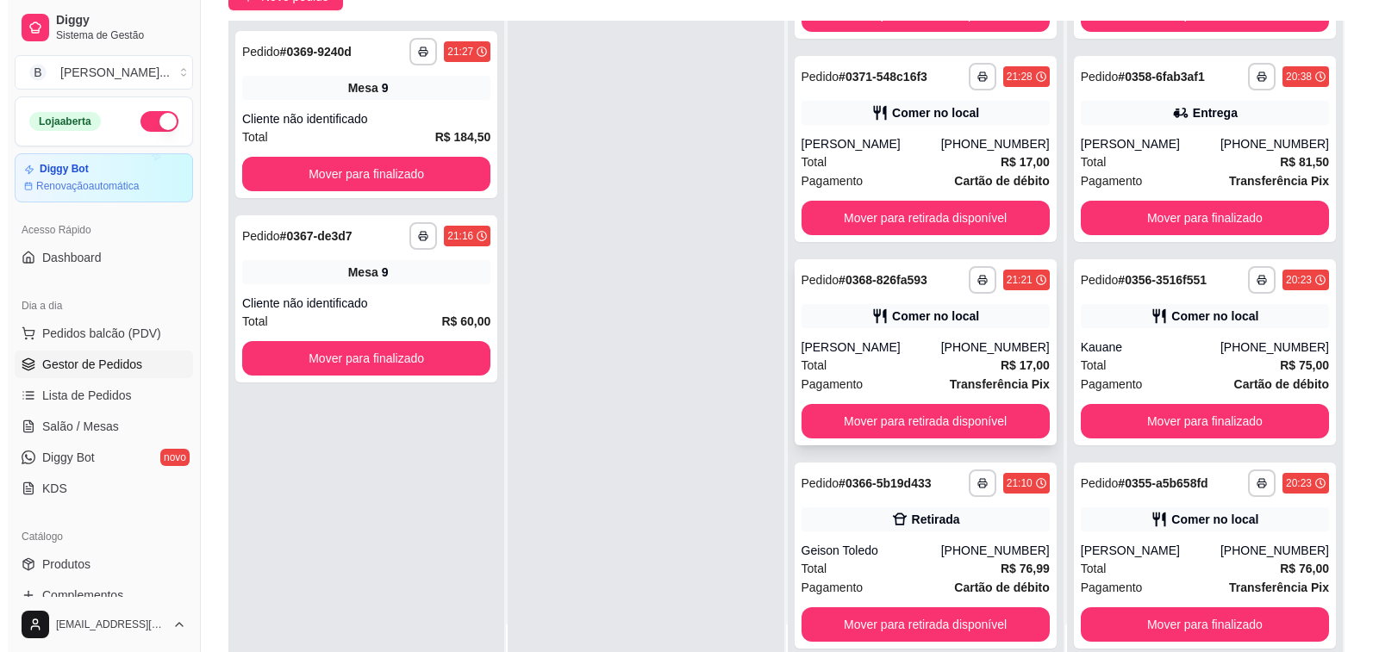
scroll to position [259, 0]
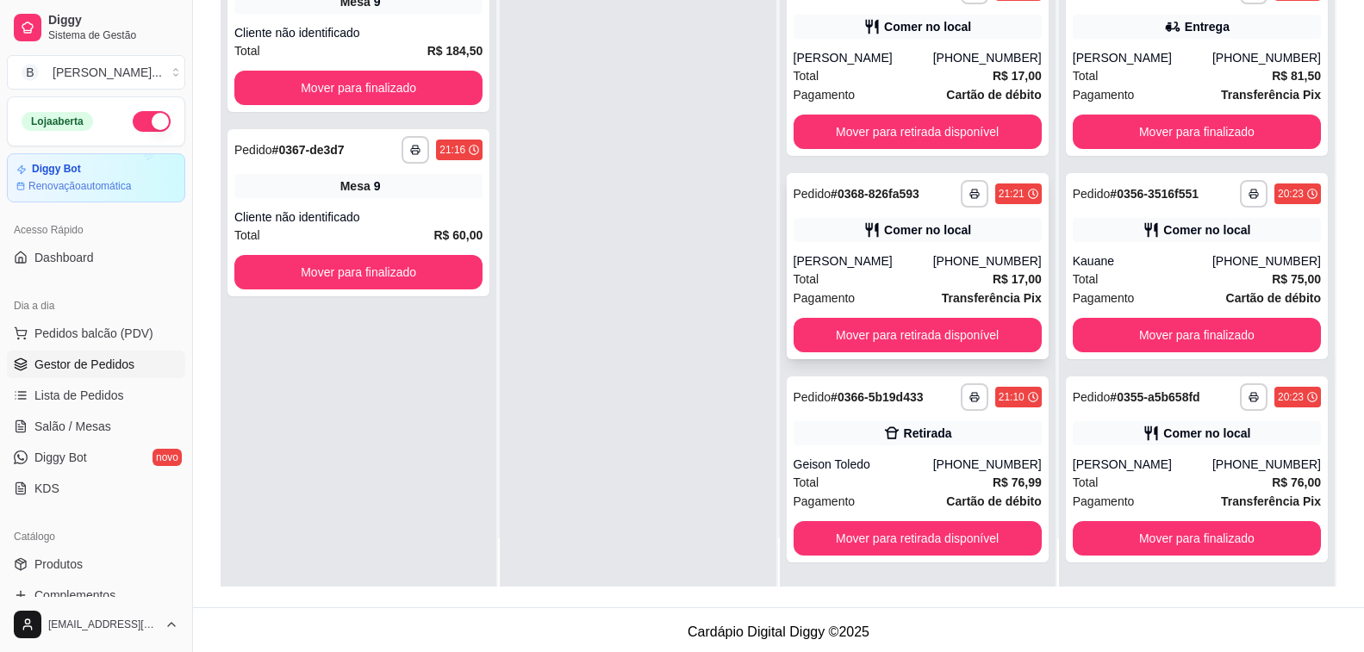
click at [908, 273] on div "Total R$ 17,00" at bounding box center [918, 279] width 248 height 19
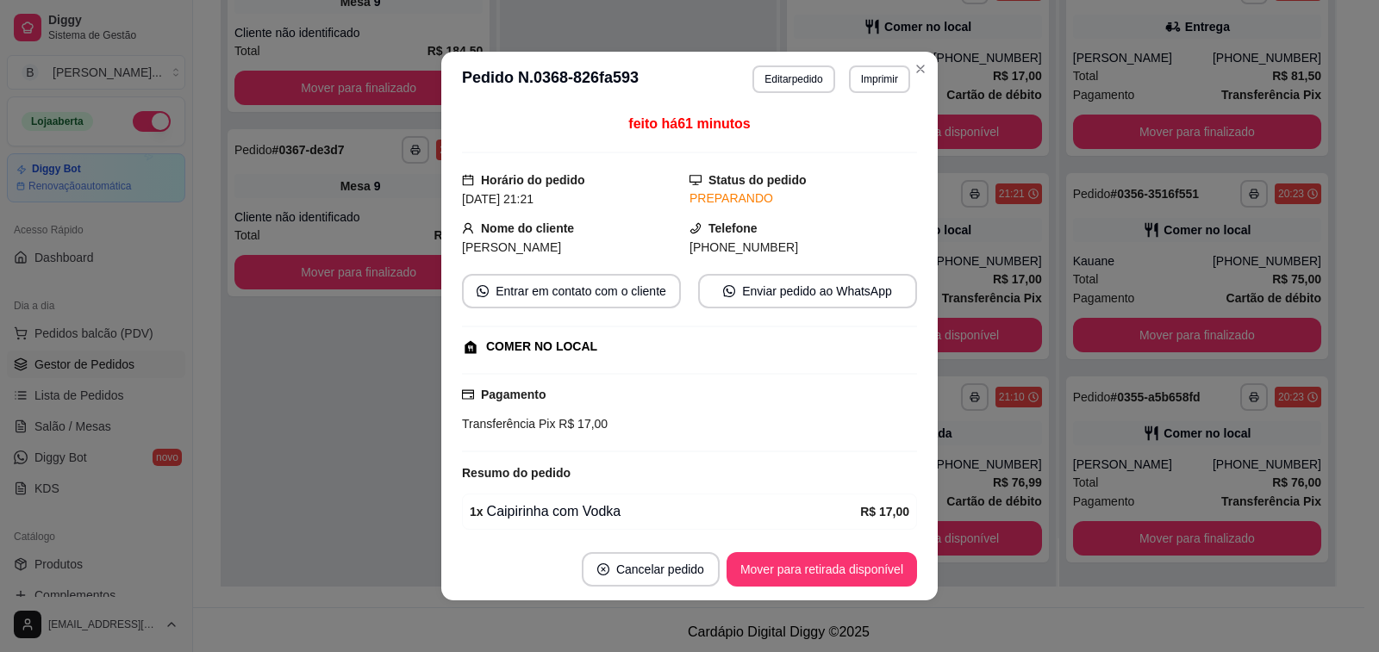
scroll to position [66, 0]
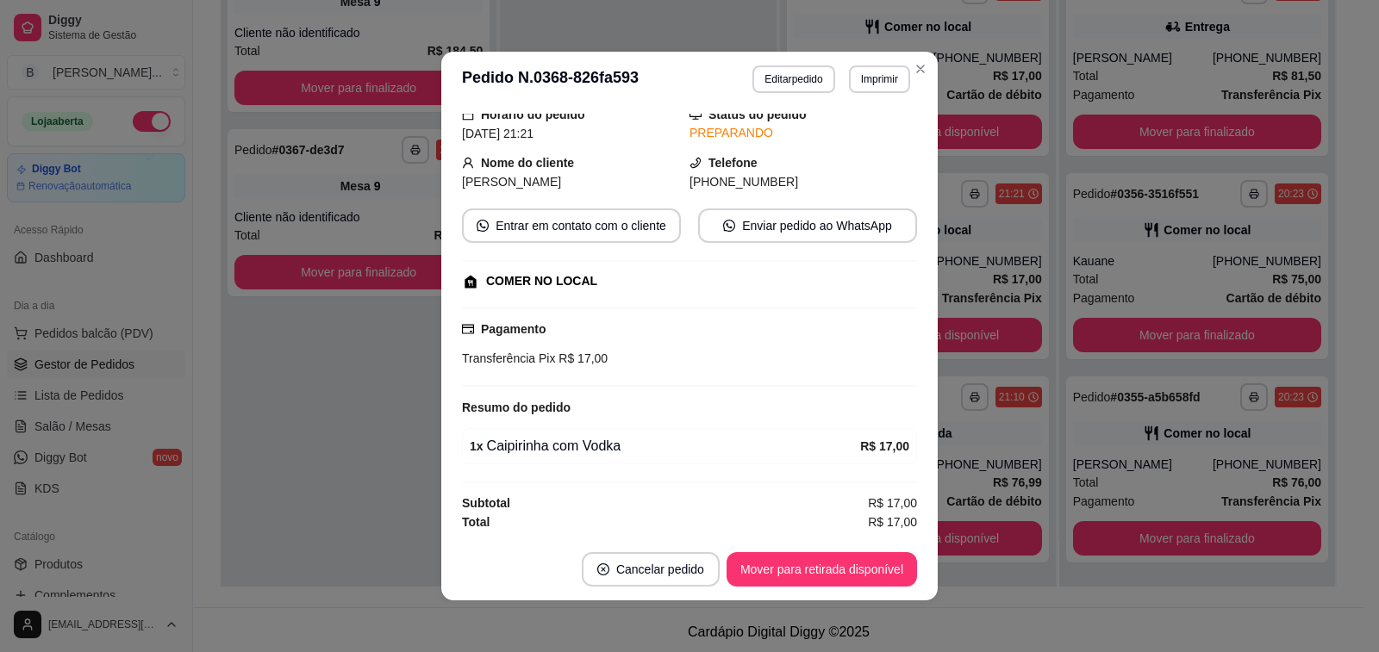
click at [1006, 591] on div "**********" at bounding box center [778, 203] width 1171 height 807
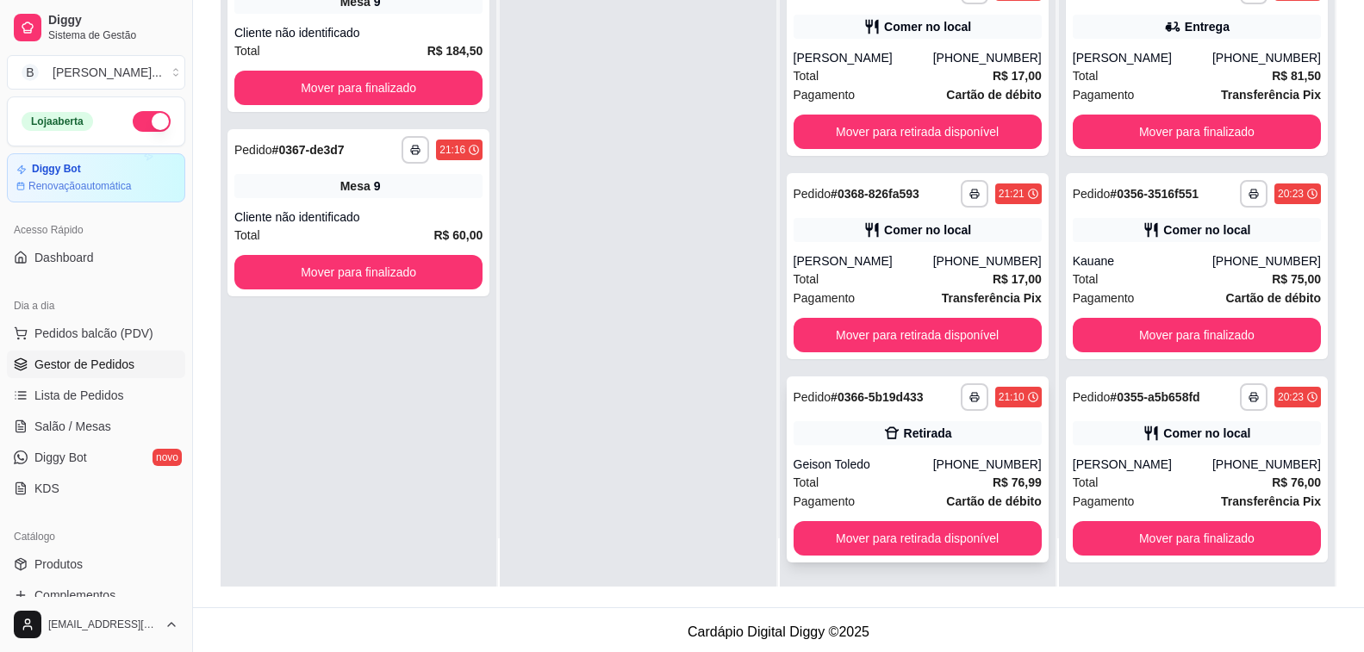
click at [870, 464] on div "Geison Toledo" at bounding box center [864, 464] width 140 height 17
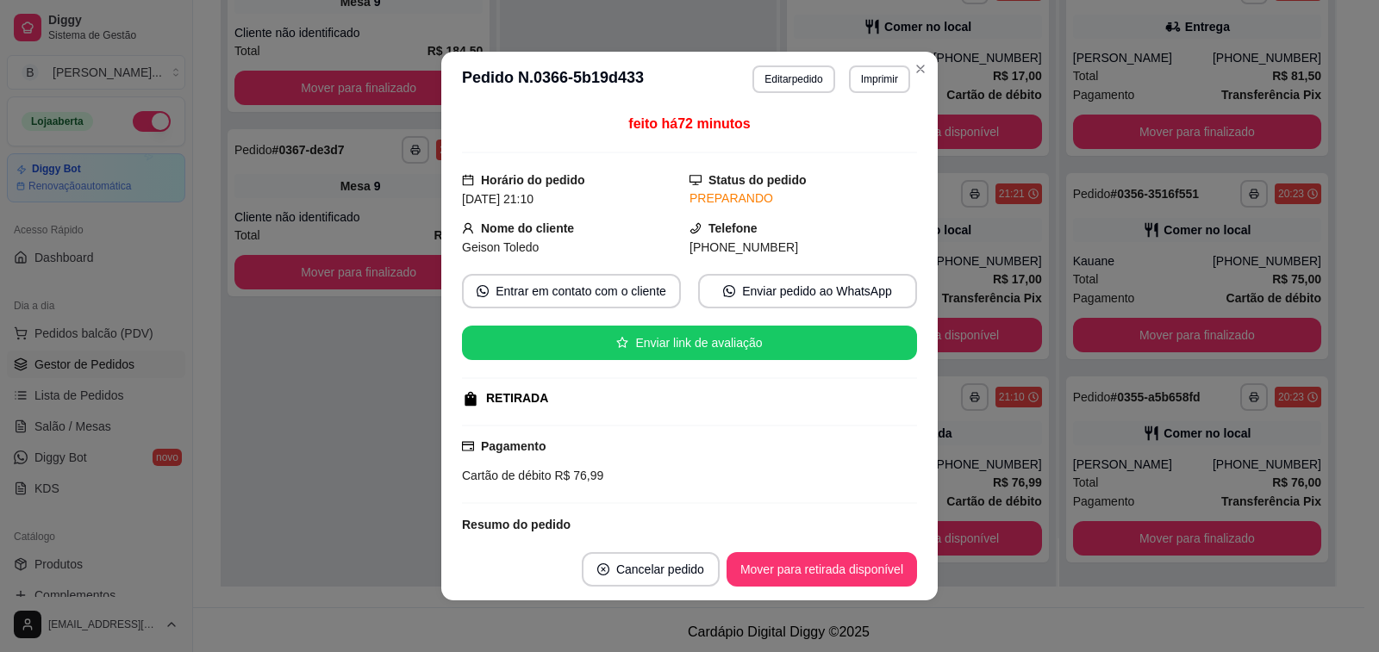
scroll to position [172, 0]
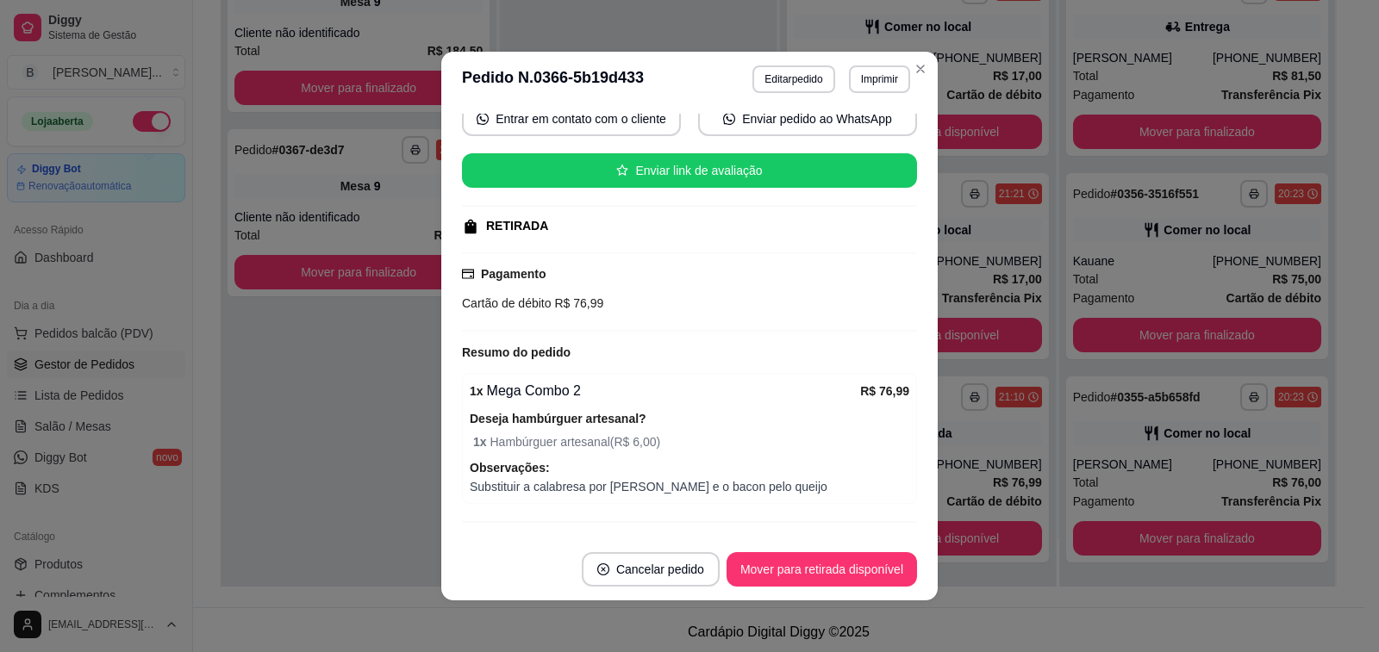
click at [929, 582] on footer "Cancelar pedido Mover para retirada disponível" at bounding box center [689, 570] width 496 height 62
click at [865, 560] on button "Mover para retirada disponível" at bounding box center [821, 569] width 190 height 34
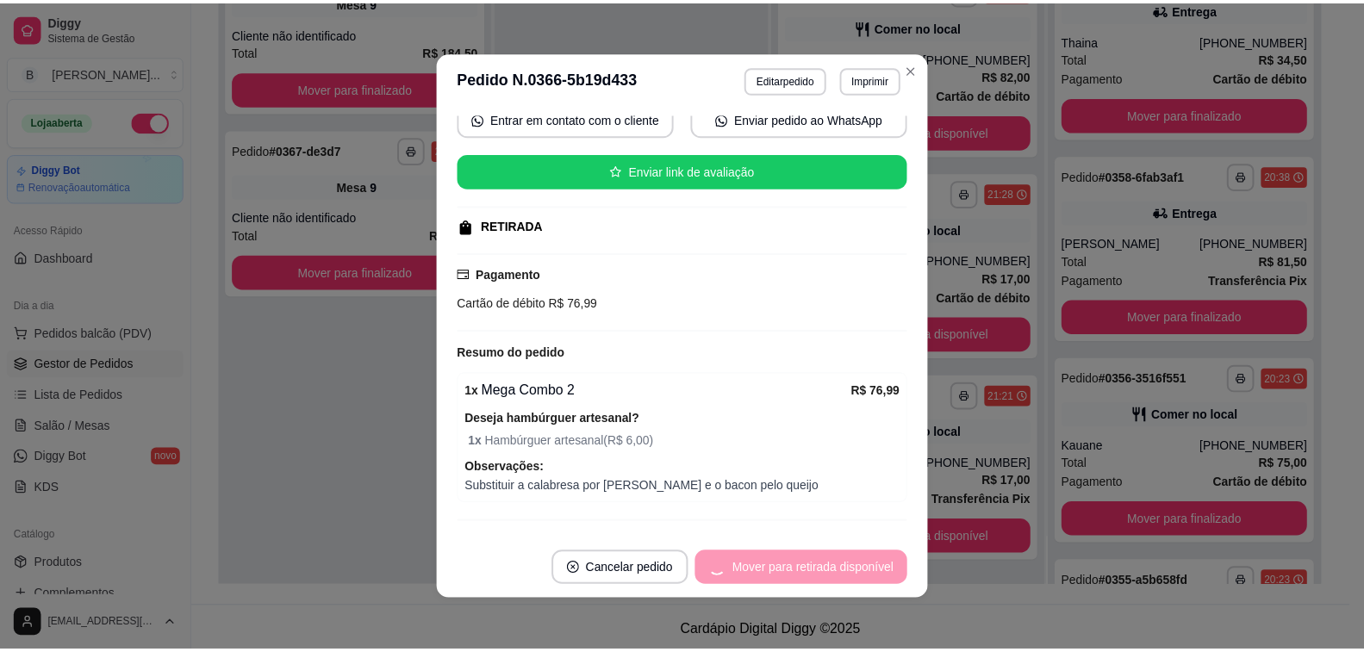
scroll to position [1823, 0]
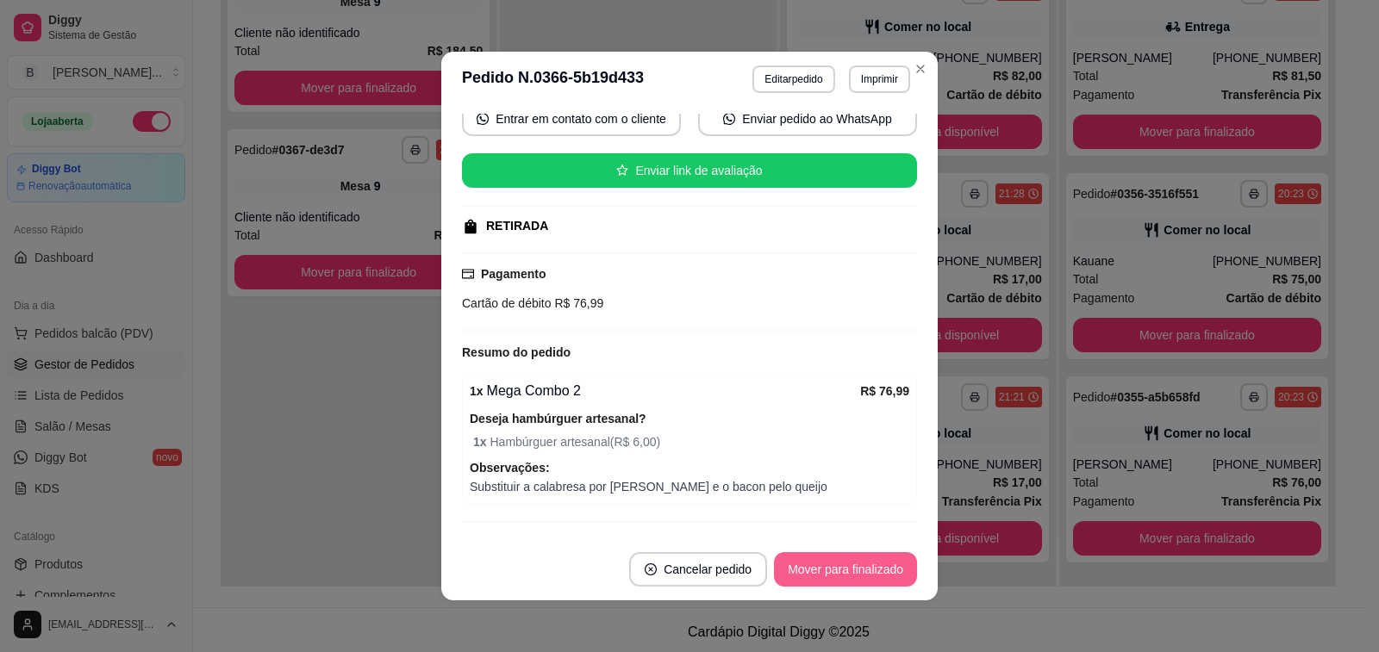
click at [790, 569] on button "Mover para finalizado" at bounding box center [845, 569] width 143 height 34
click at [959, 590] on div "**********" at bounding box center [778, 203] width 1171 height 807
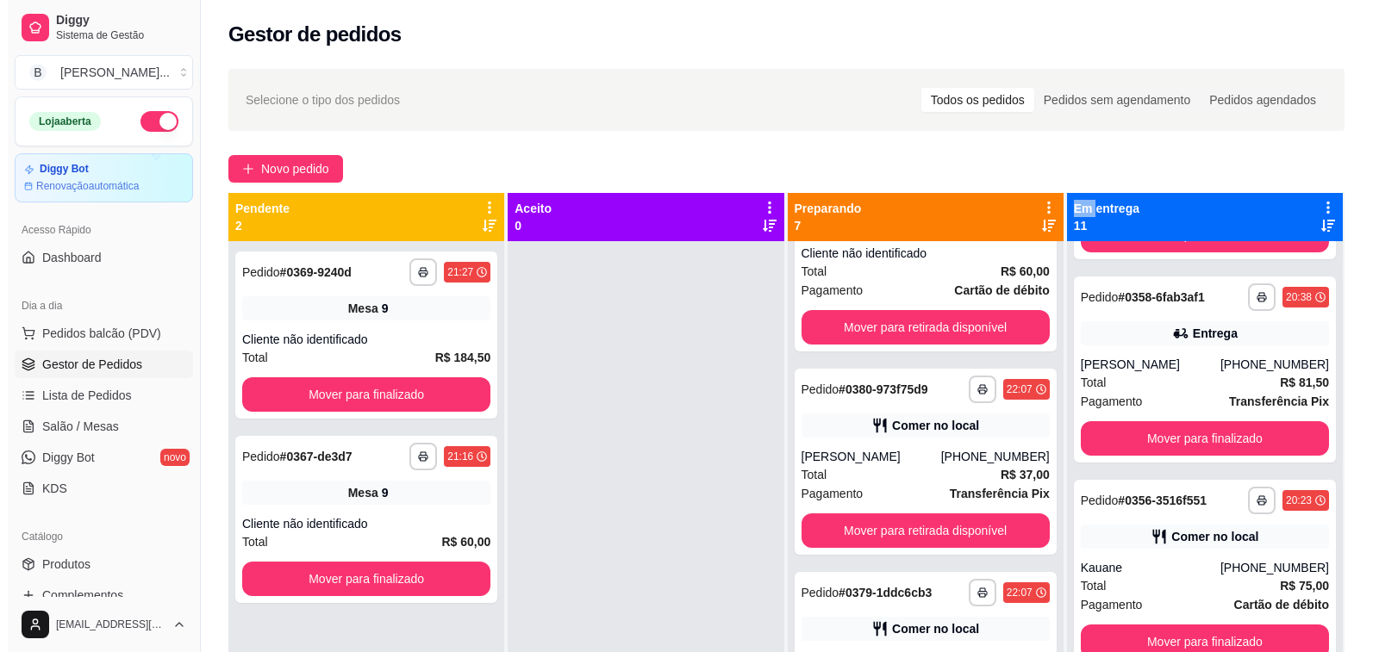
scroll to position [259, 0]
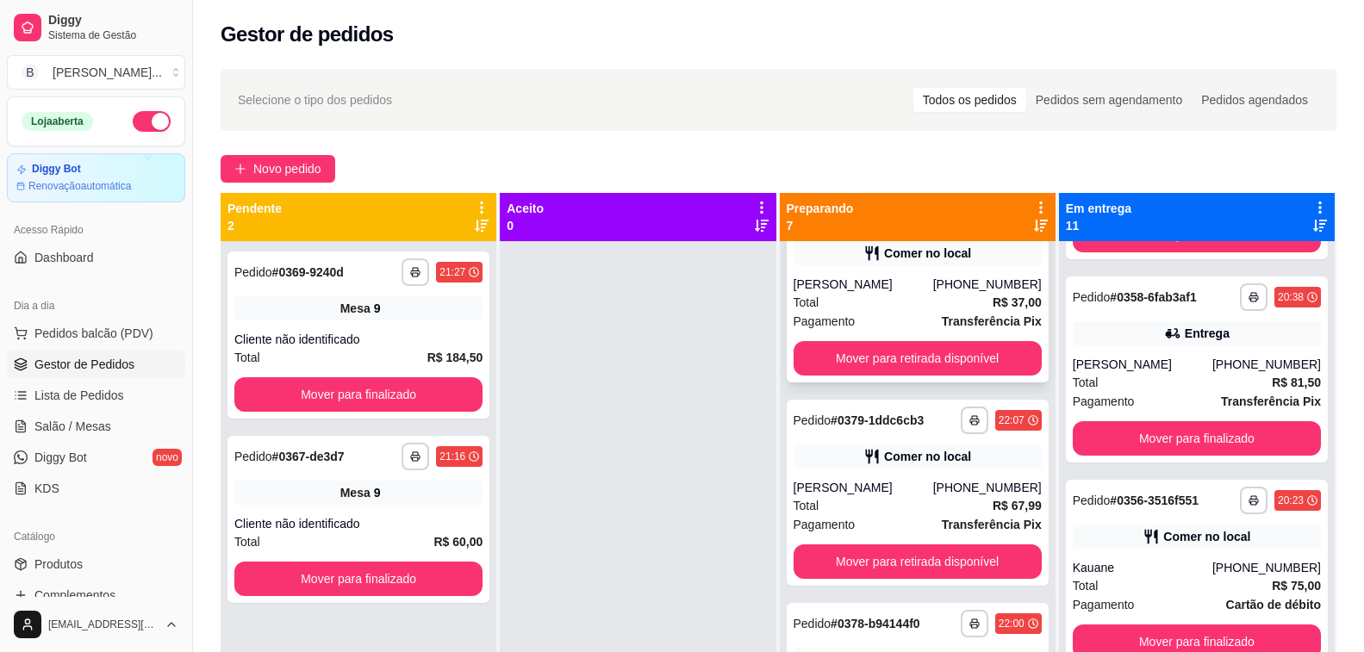
click at [853, 285] on div "[PERSON_NAME]" at bounding box center [864, 284] width 140 height 17
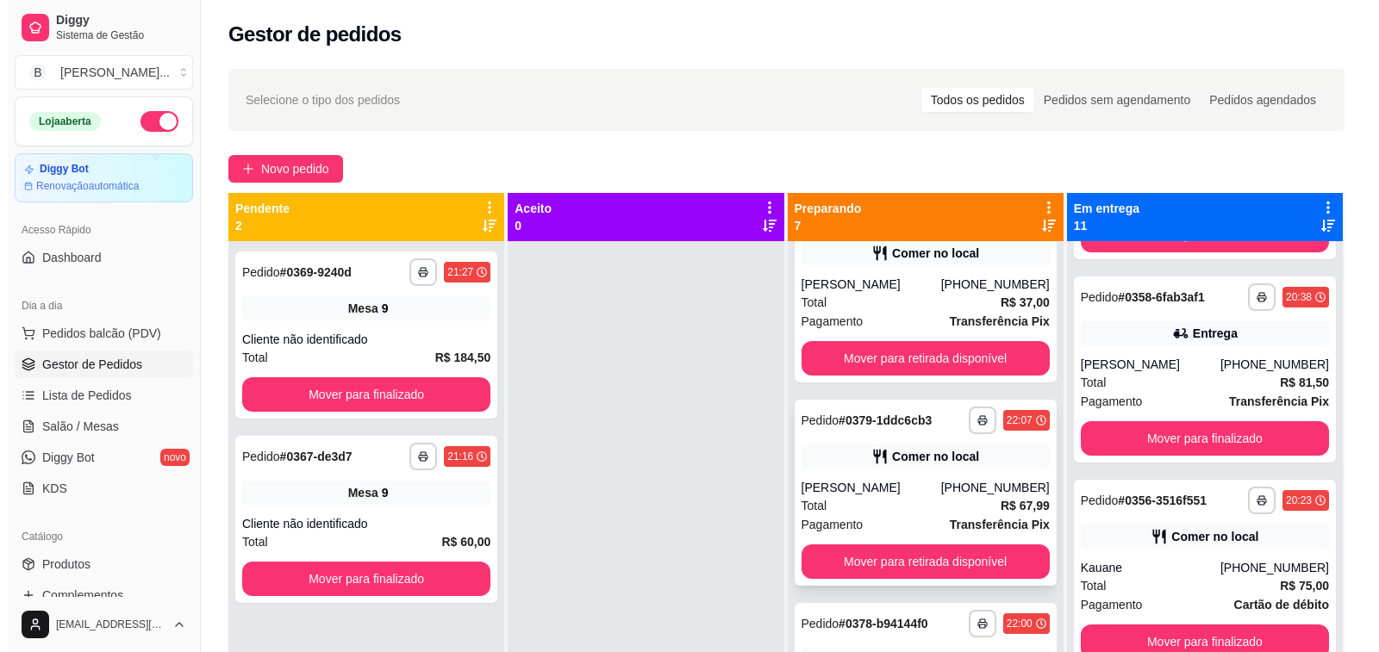
scroll to position [431, 0]
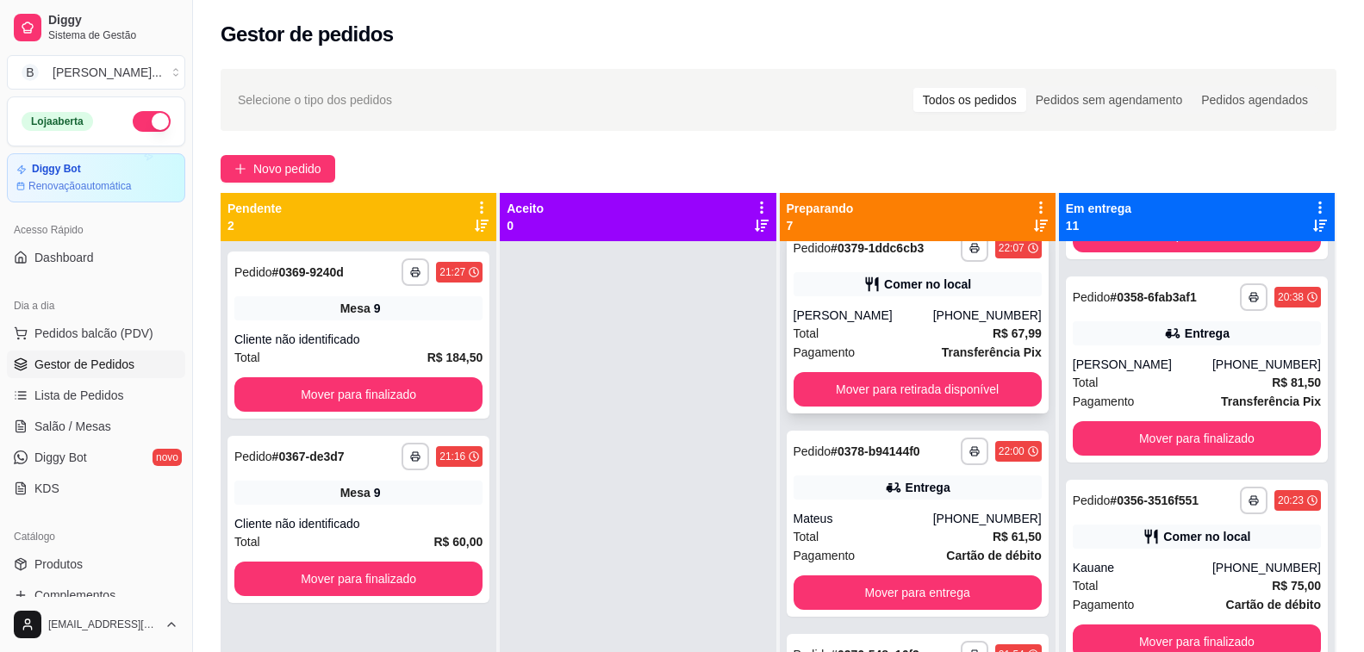
click at [814, 304] on div "**********" at bounding box center [918, 321] width 262 height 186
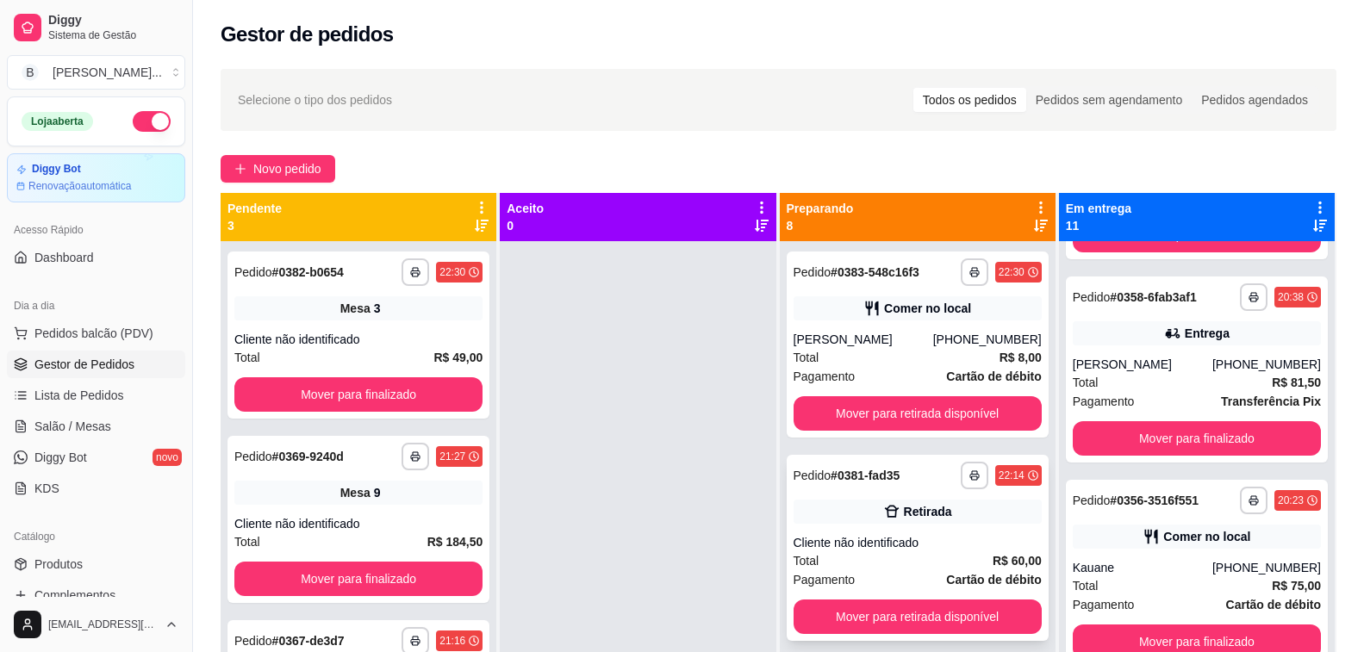
scroll to position [172, 0]
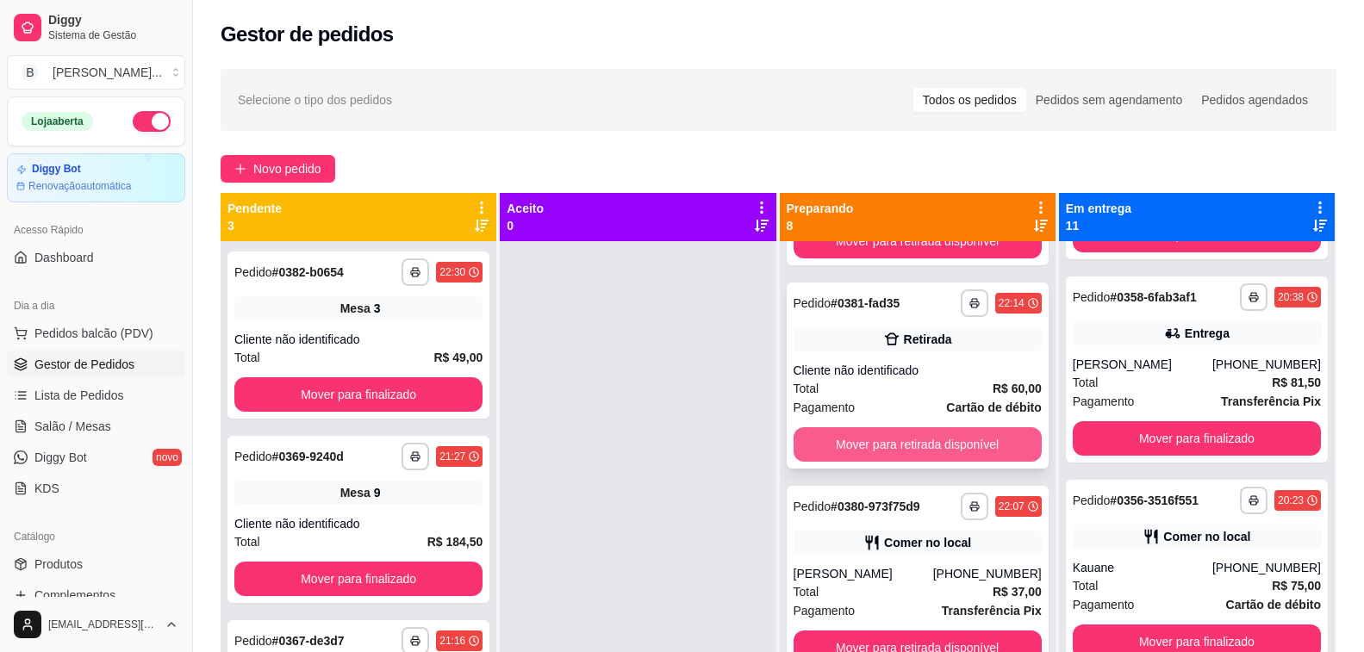
click at [932, 444] on button "Mover para retirada disponível" at bounding box center [918, 444] width 248 height 34
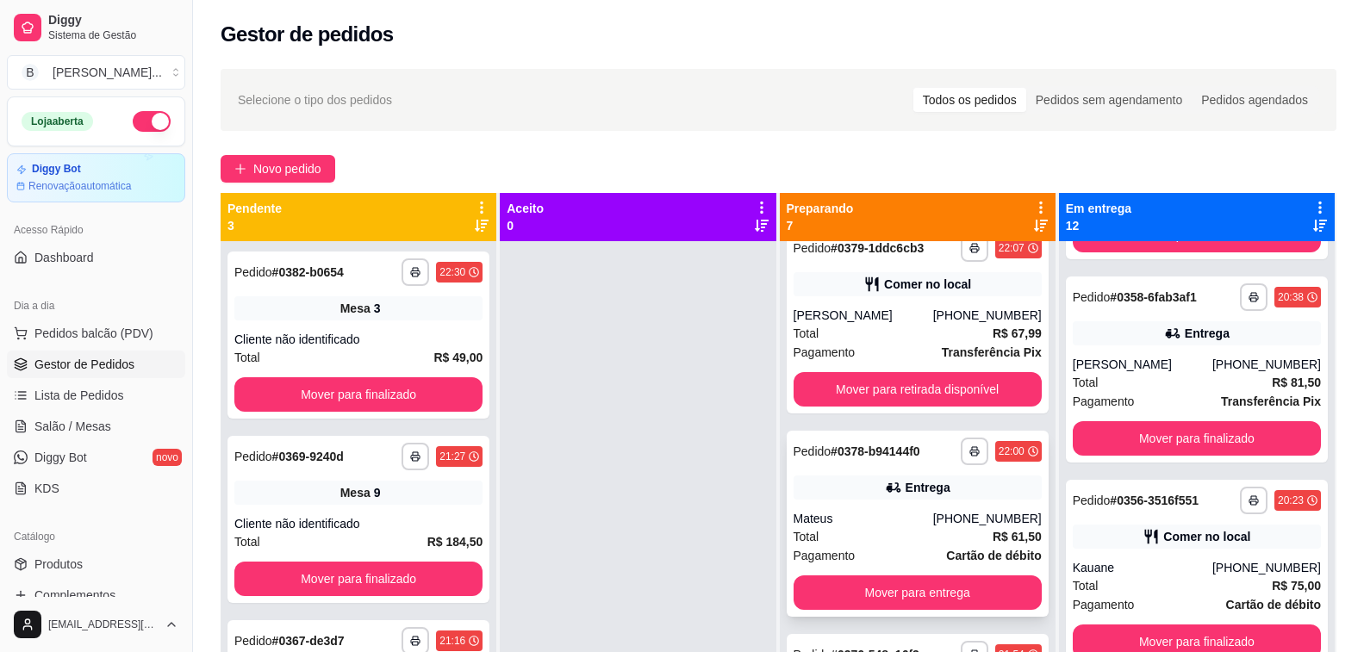
scroll to position [517, 0]
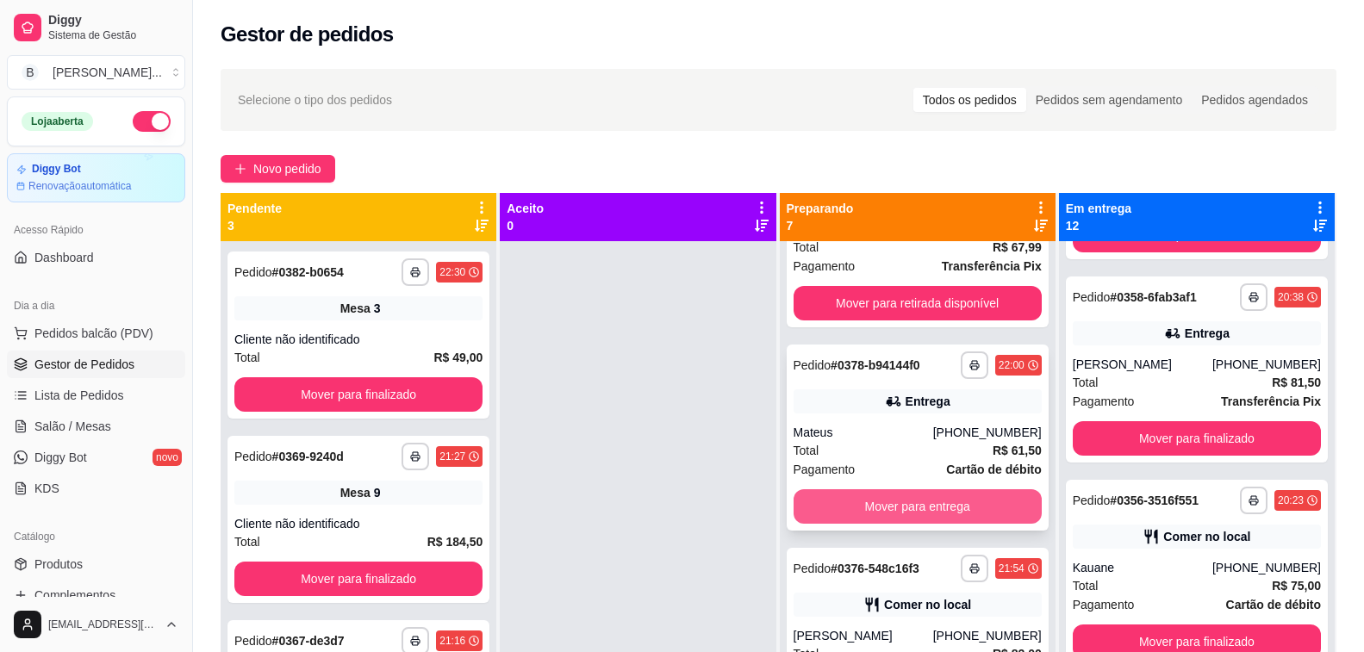
click at [915, 503] on button "Mover para entrega" at bounding box center [918, 506] width 248 height 34
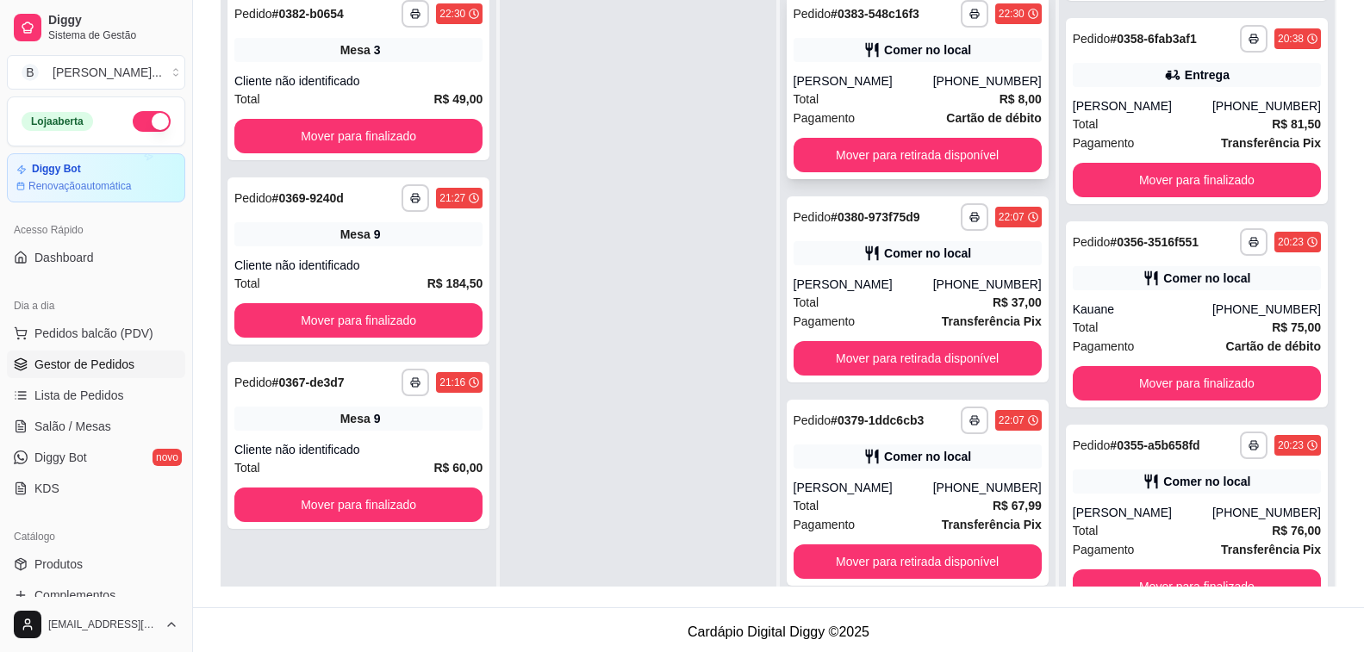
scroll to position [0, 0]
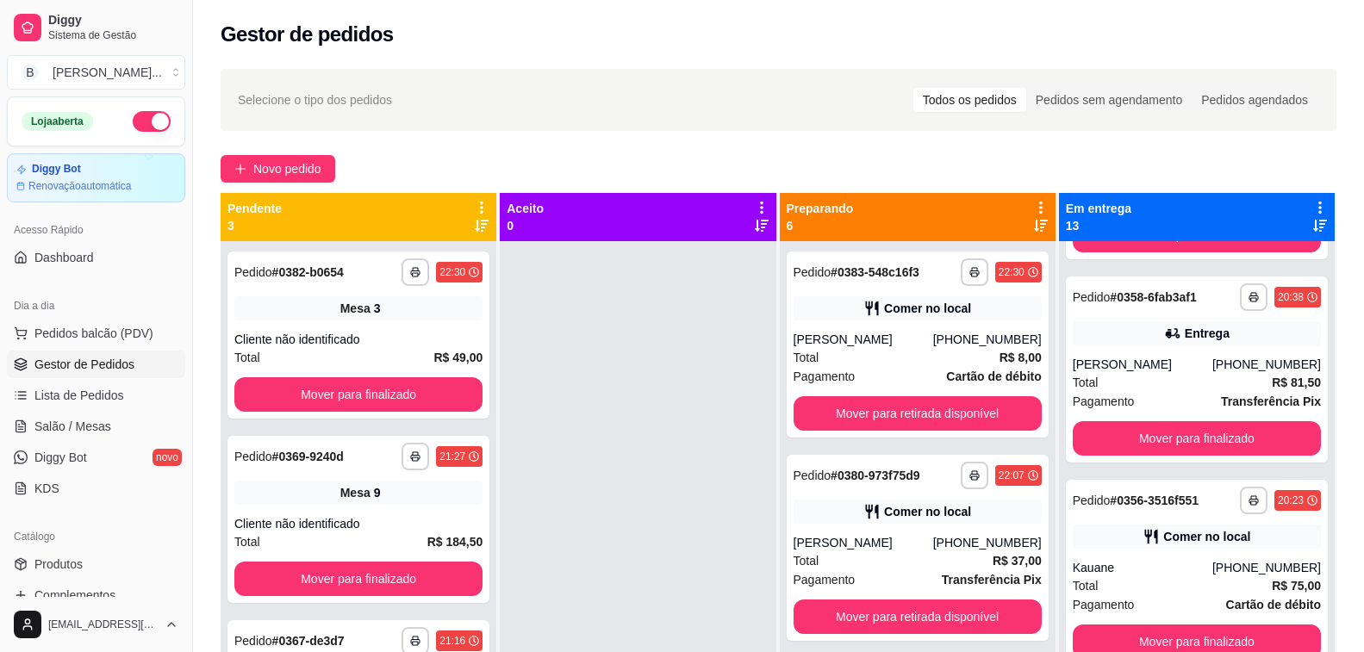
click at [704, 354] on div at bounding box center [638, 567] width 276 height 652
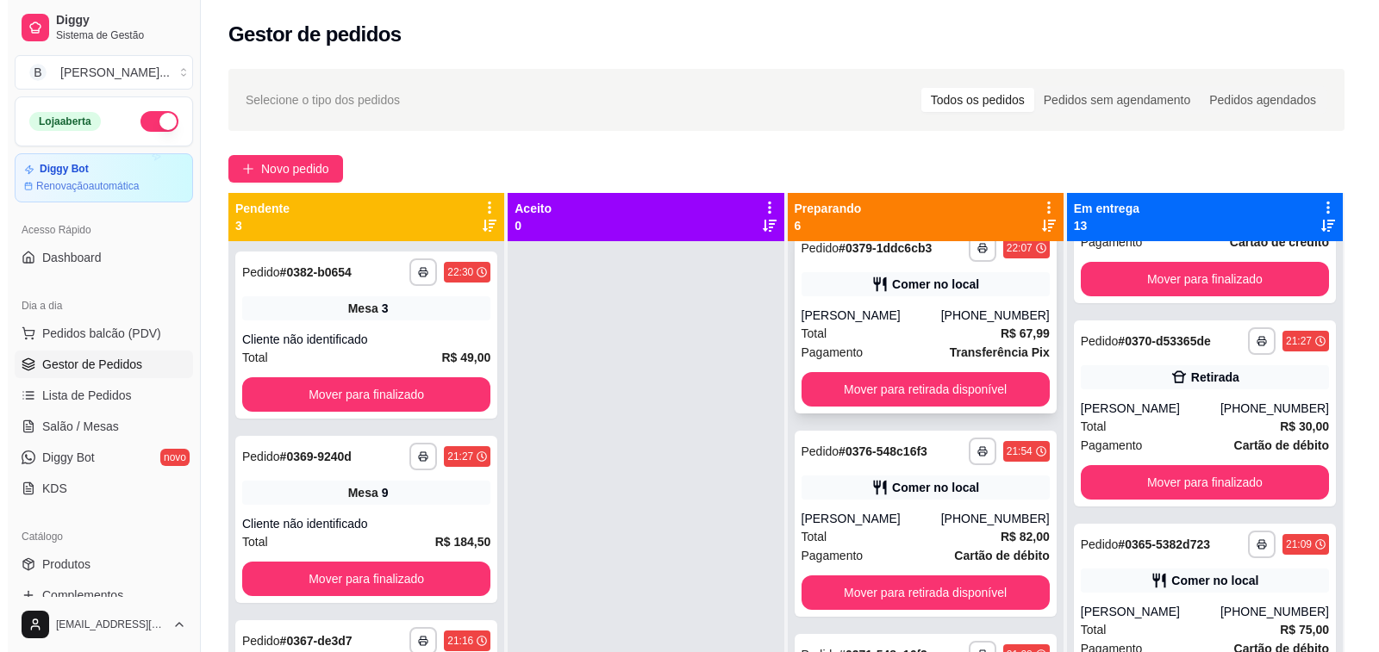
scroll to position [517, 0]
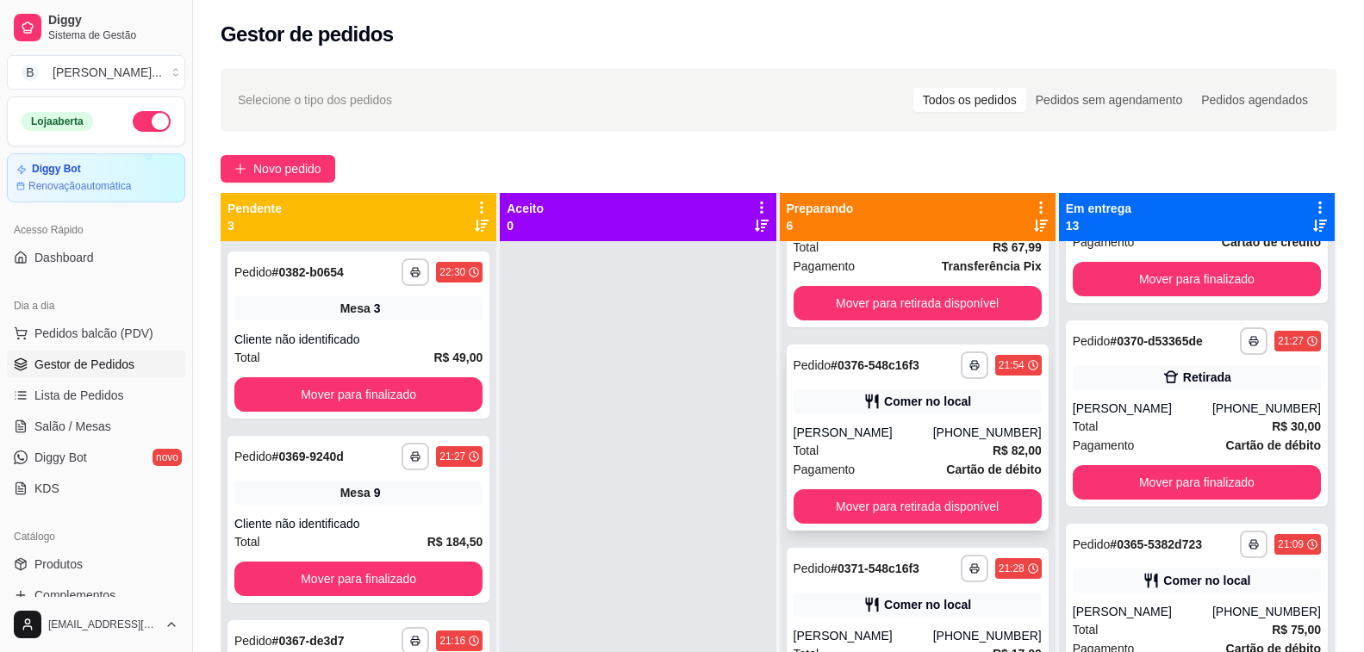
click at [882, 436] on div "[PERSON_NAME]" at bounding box center [864, 432] width 140 height 17
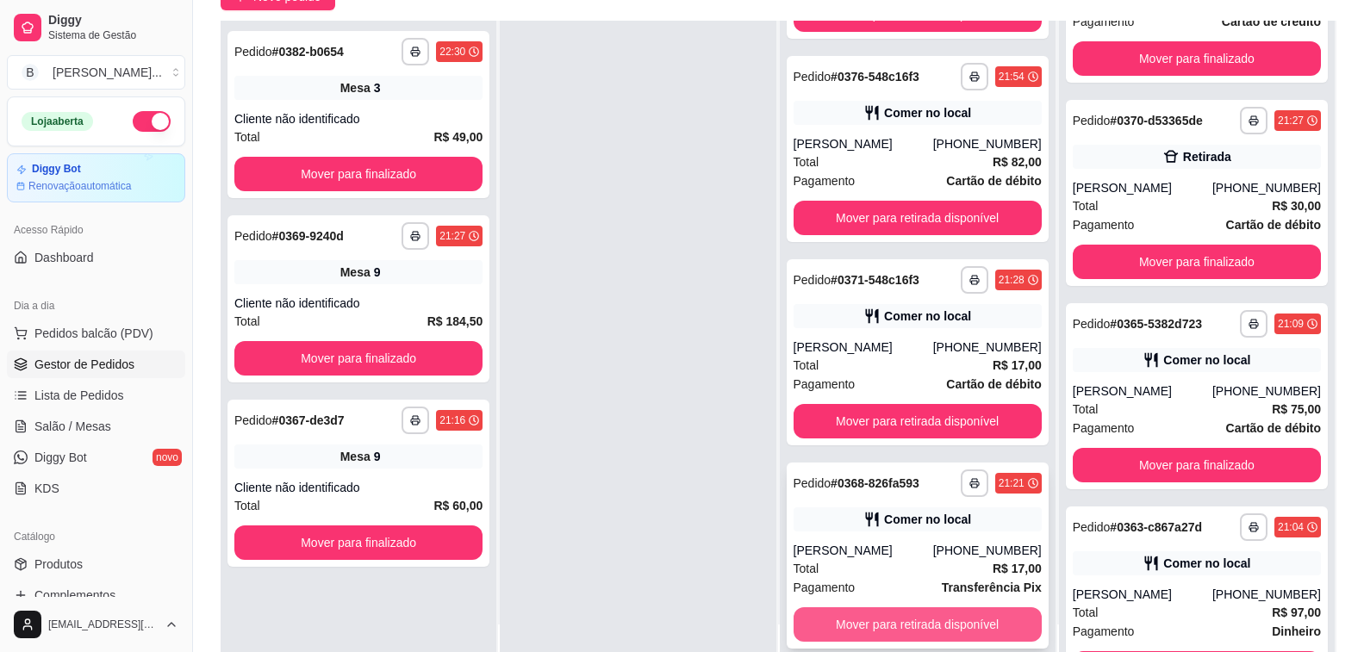
scroll to position [263, 0]
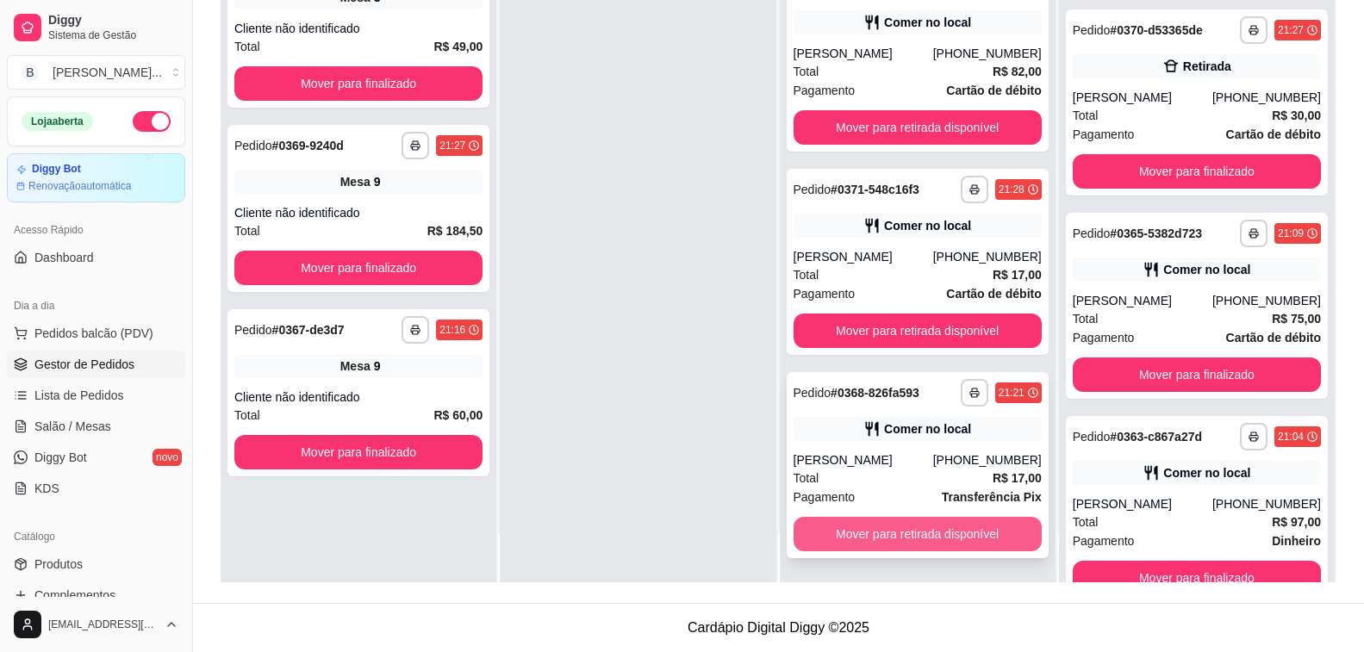
click at [884, 537] on button "Mover para retirada disponível" at bounding box center [918, 534] width 248 height 34
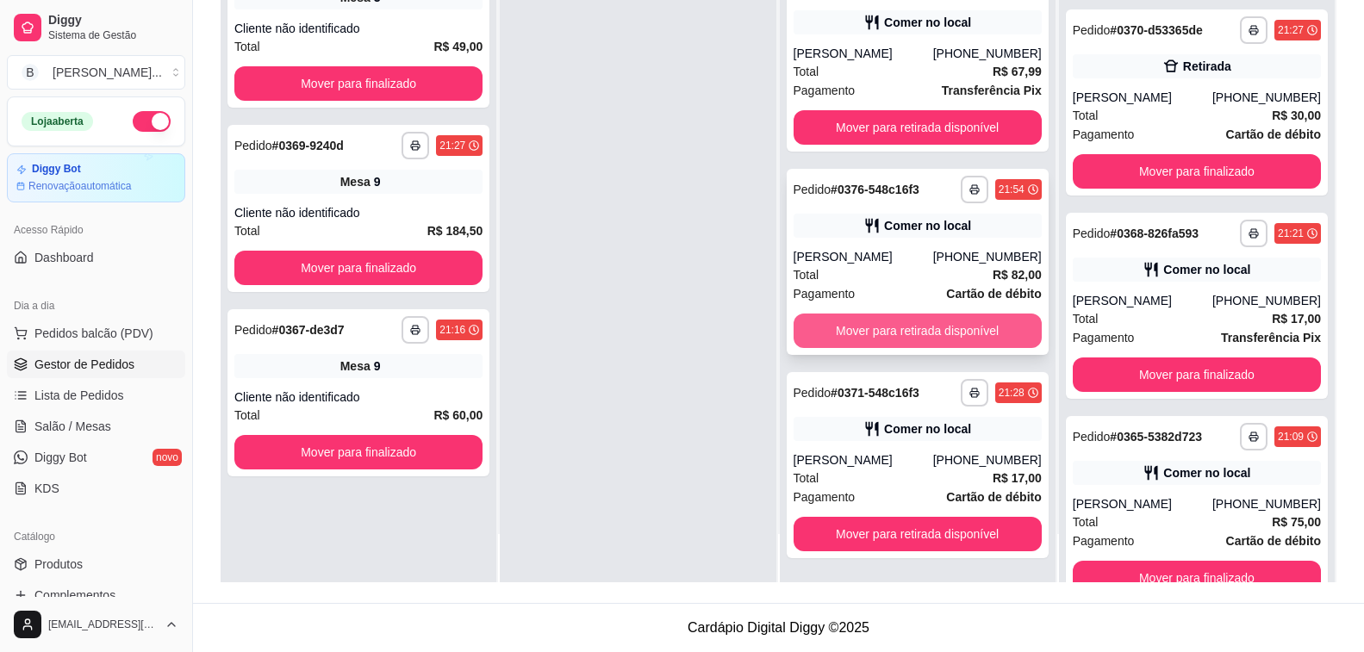
scroll to position [382, 0]
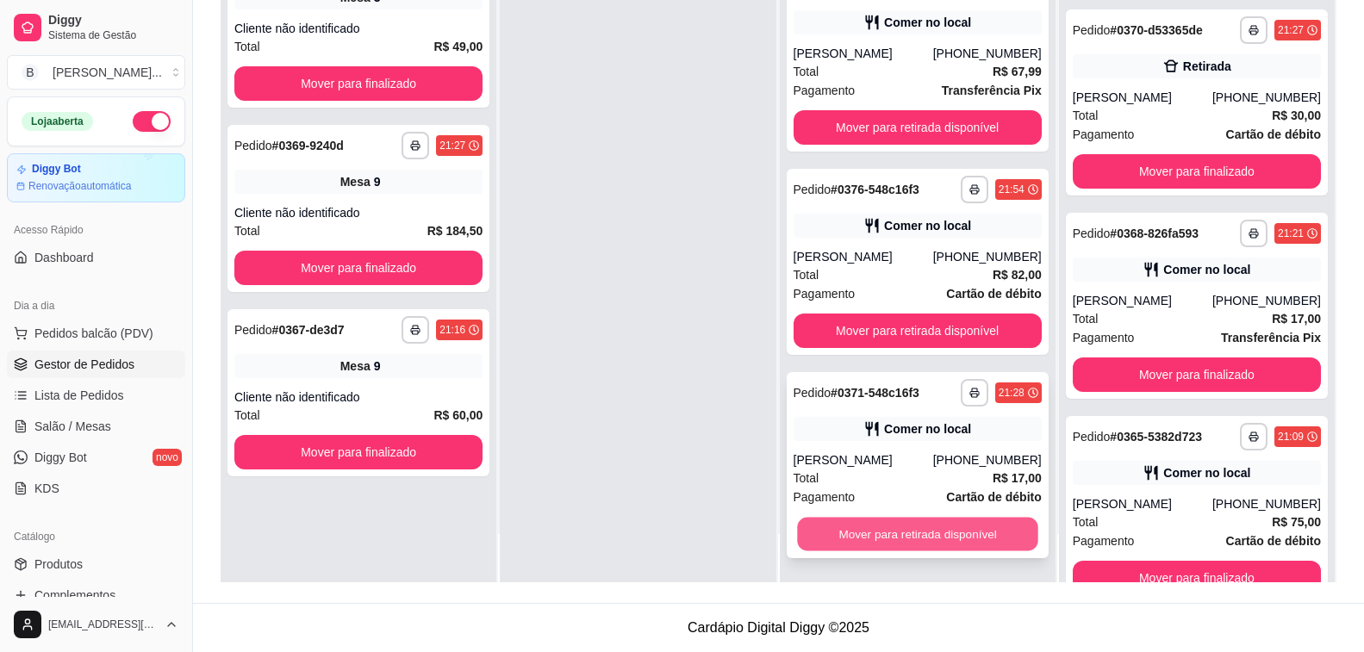
click at [890, 537] on button "Mover para retirada disponível" at bounding box center [917, 535] width 241 height 34
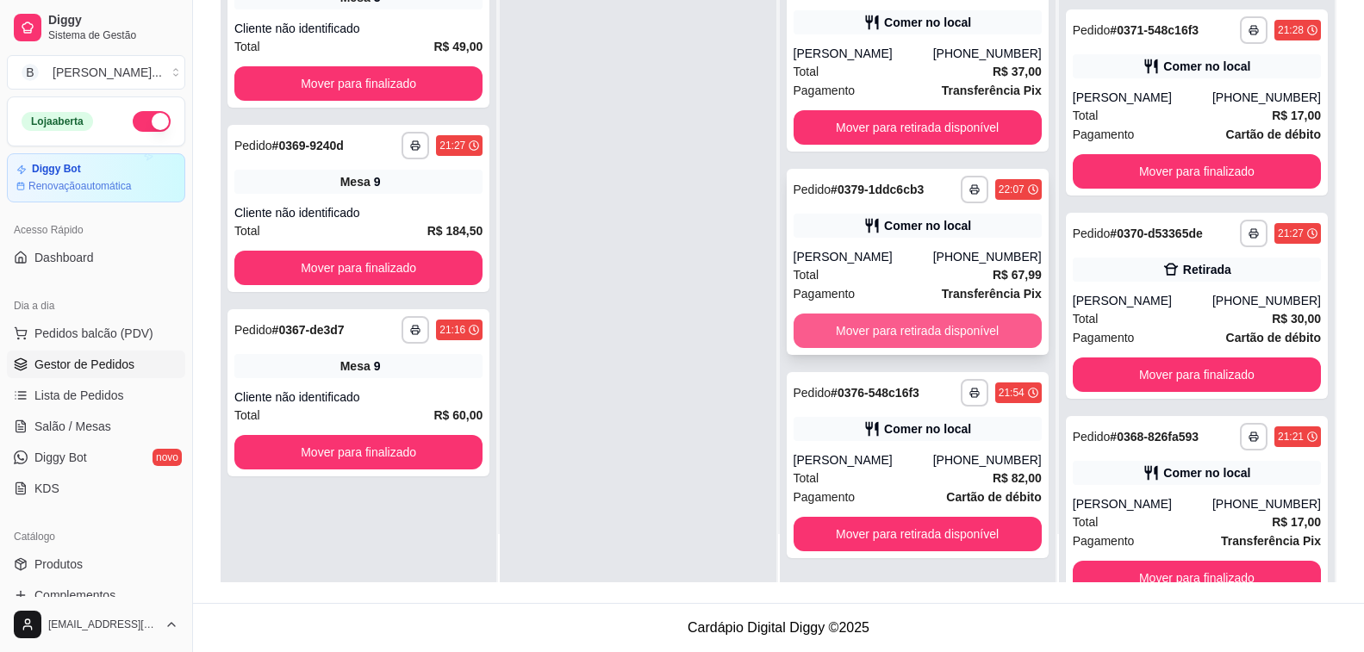
scroll to position [178, 0]
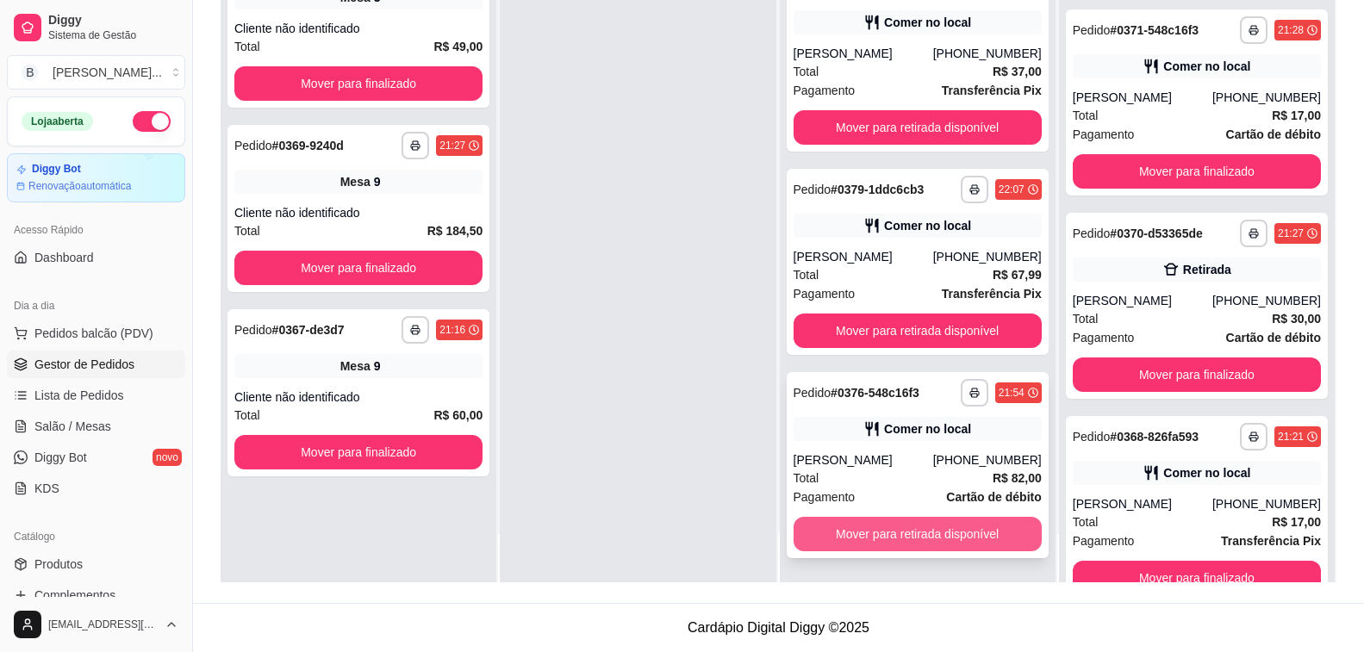
click at [895, 528] on button "Mover para retirada disponível" at bounding box center [918, 534] width 248 height 34
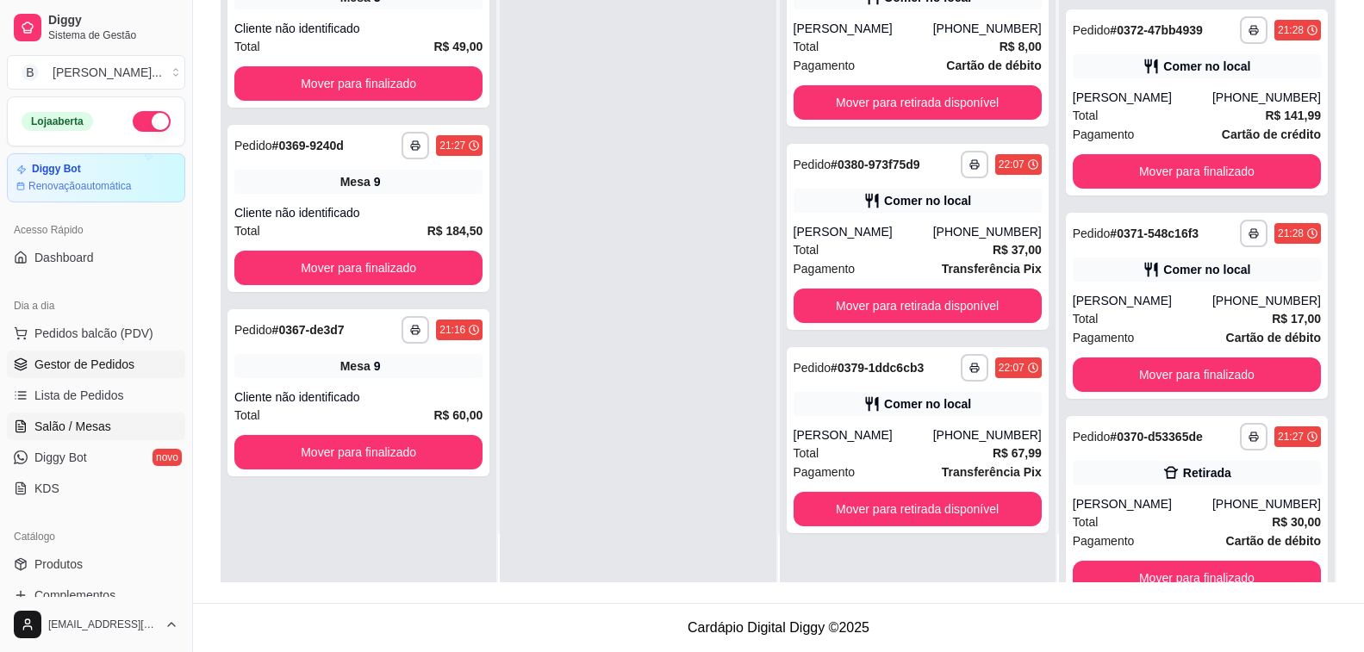
scroll to position [1151, 0]
click at [78, 430] on span "Salão / Mesas" at bounding box center [72, 426] width 77 height 17
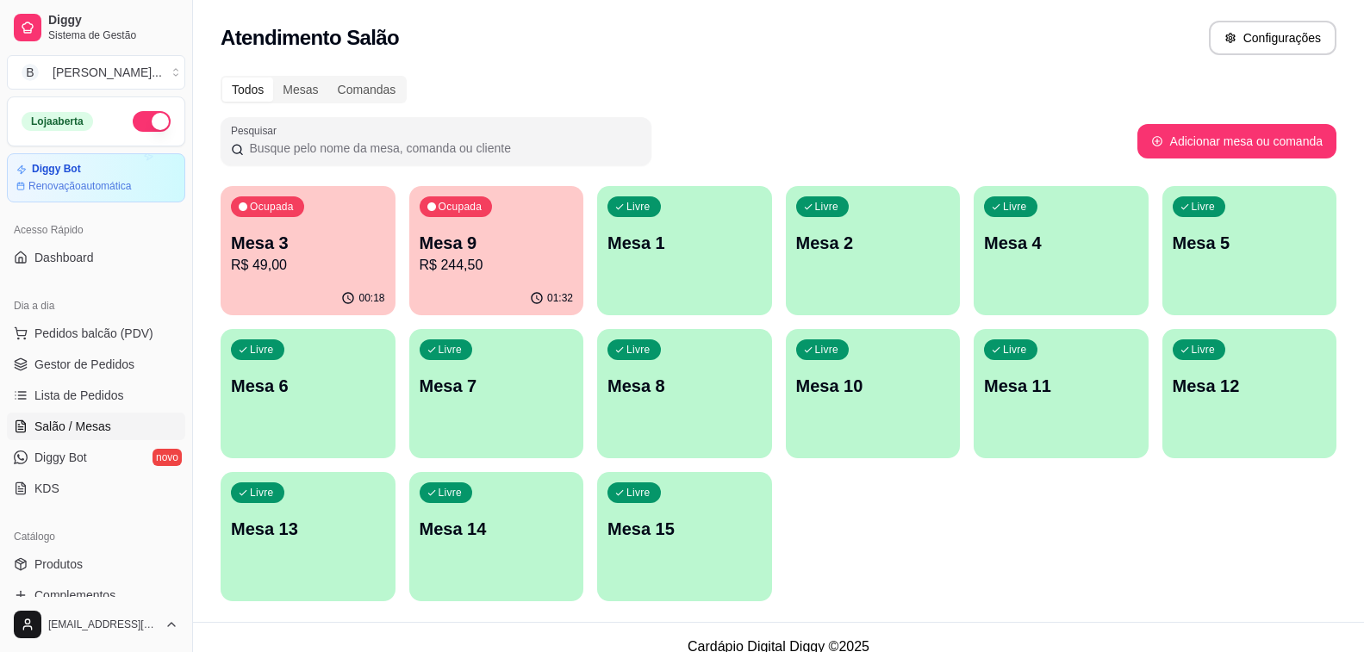
click at [472, 247] on p "Mesa 9" at bounding box center [497, 243] width 154 height 24
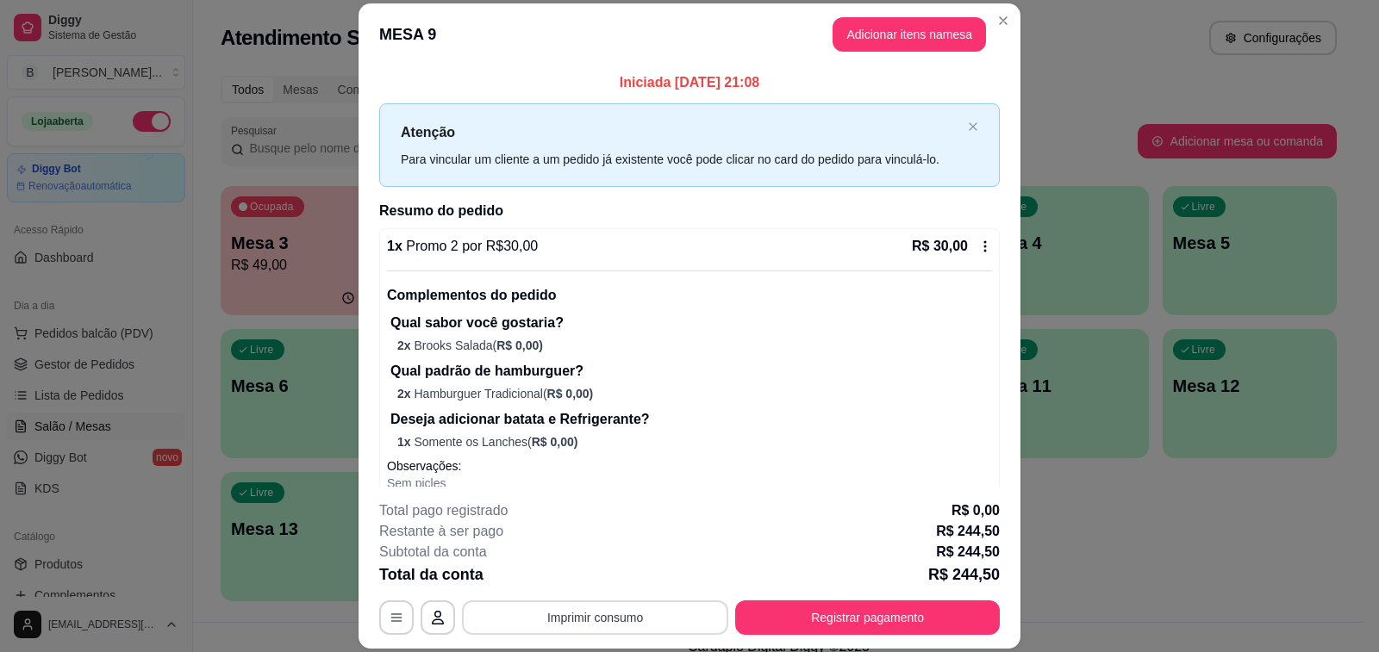
click at [639, 610] on button "Imprimir consumo" at bounding box center [595, 618] width 266 height 34
click at [589, 572] on button "Impressora" at bounding box center [594, 578] width 125 height 28
click at [877, 627] on button "Registrar pagamento" at bounding box center [867, 619] width 257 height 34
click at [879, 37] on button "Adicionar itens na mesa" at bounding box center [909, 34] width 148 height 34
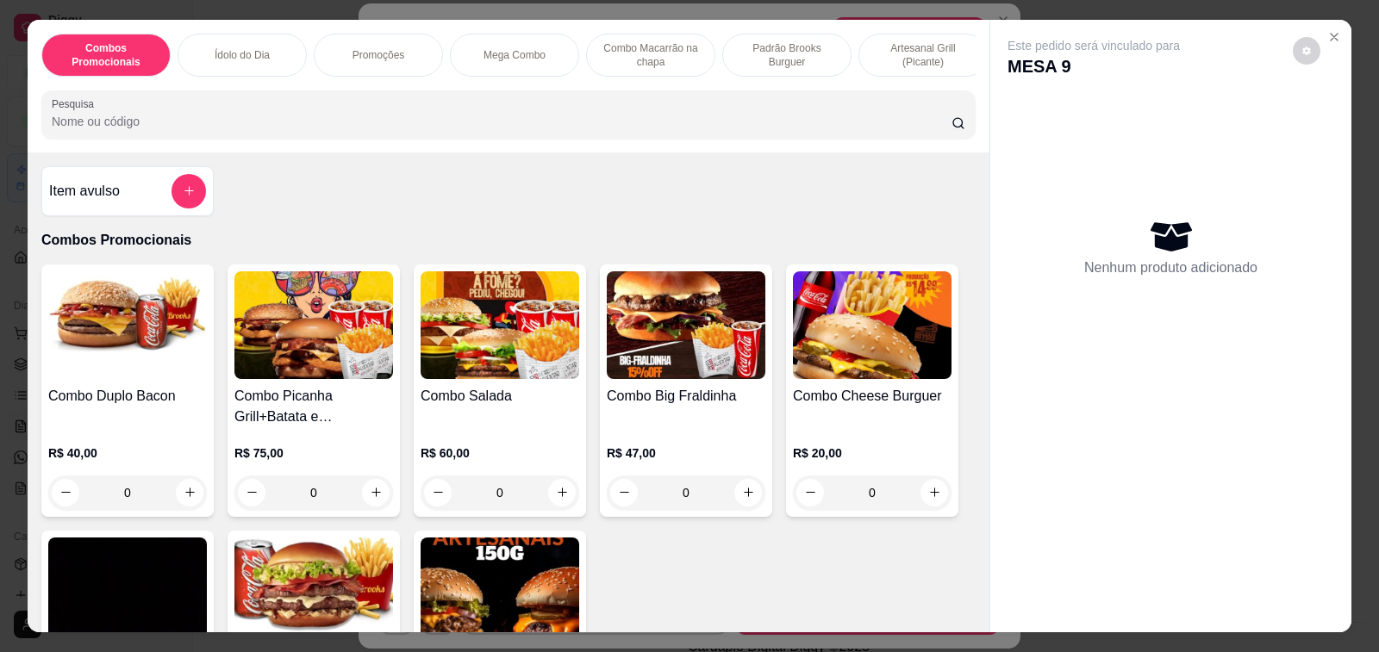
click at [1331, 34] on icon "Close" at bounding box center [1334, 37] width 7 height 7
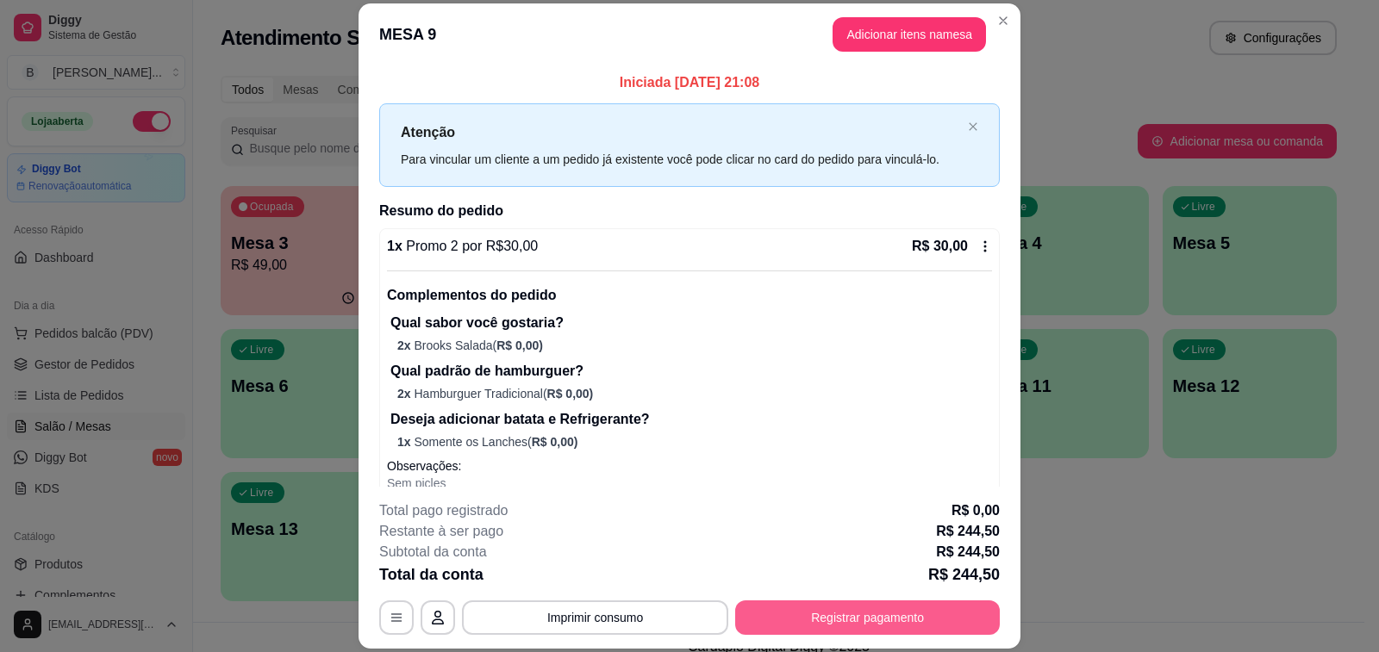
click at [866, 607] on button "Registrar pagamento" at bounding box center [867, 618] width 265 height 34
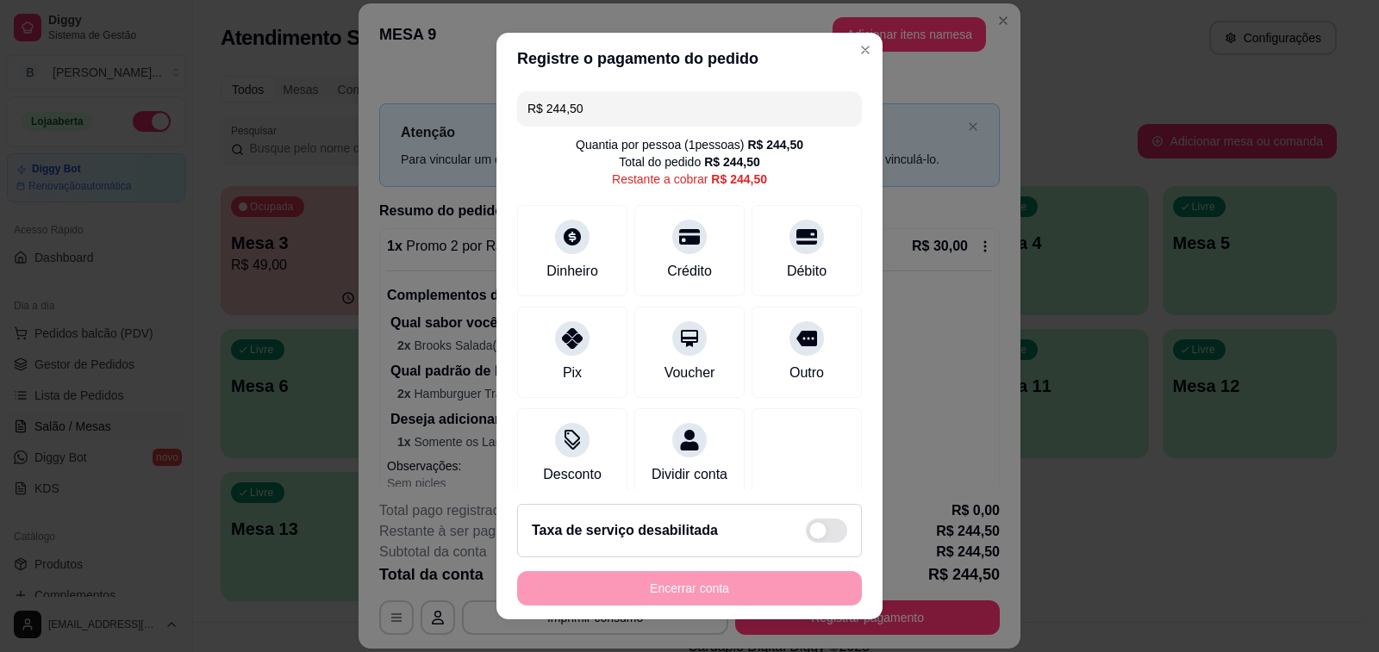
click at [710, 117] on input "R$ 244,50" at bounding box center [689, 108] width 324 height 34
click at [788, 232] on div at bounding box center [807, 232] width 38 height 38
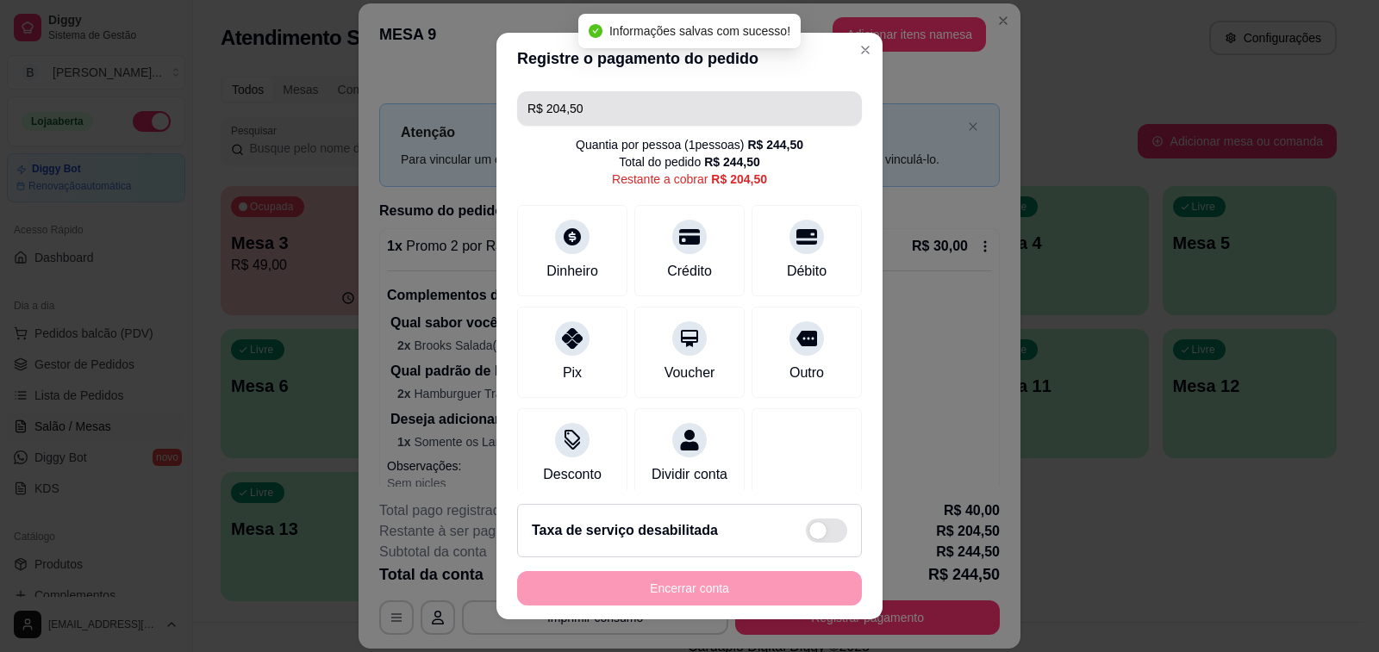
click at [611, 116] on input "R$ 204,50" at bounding box center [689, 108] width 324 height 34
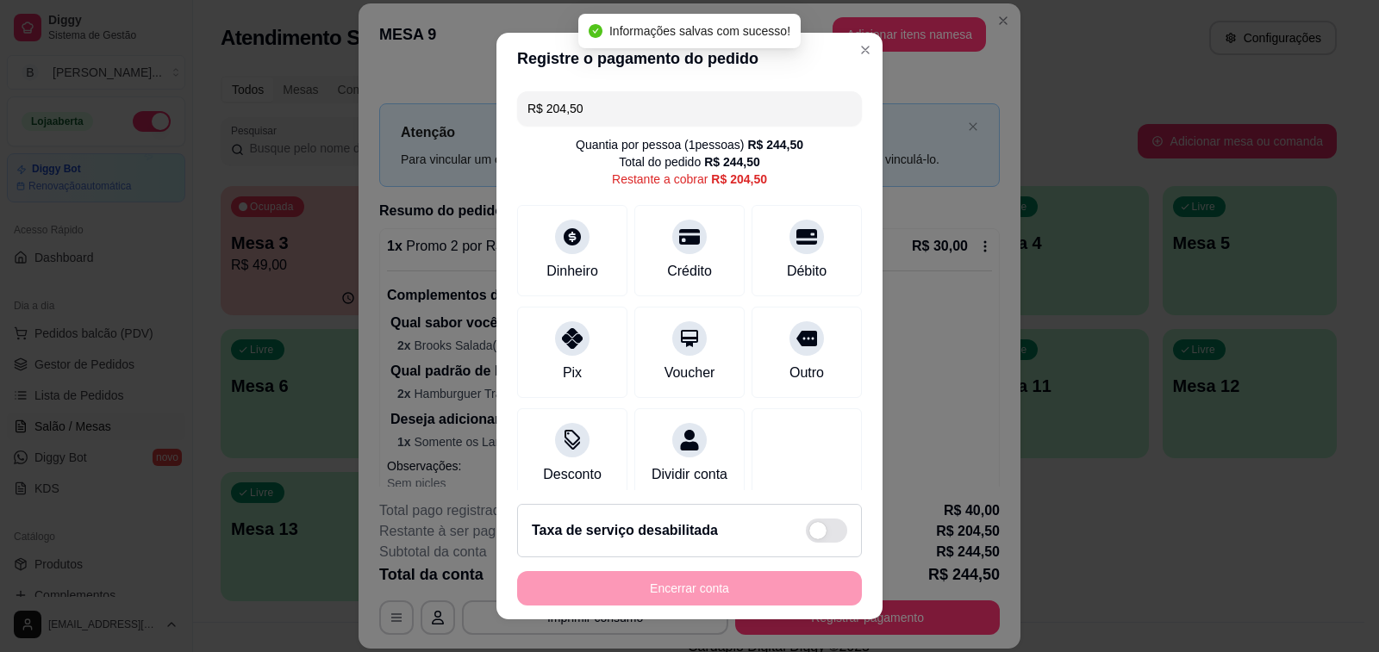
click at [611, 116] on input "R$ 204,50" at bounding box center [689, 108] width 324 height 34
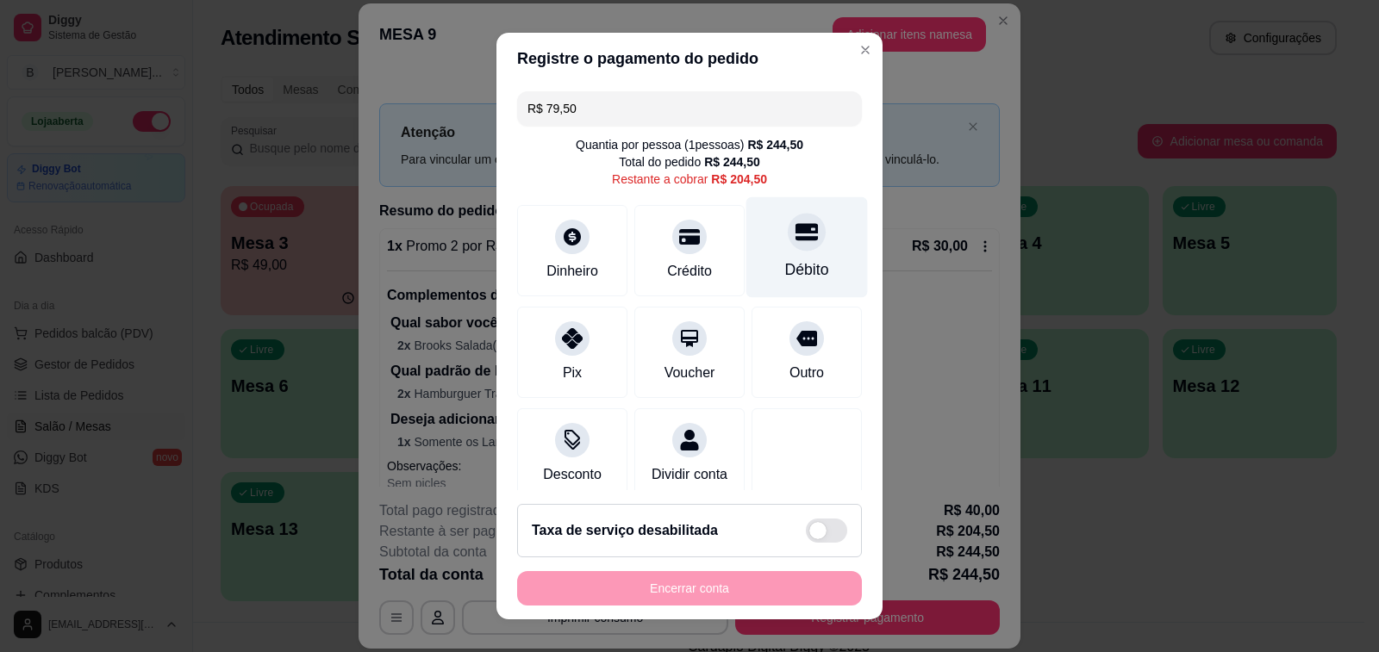
click at [791, 259] on div "Débito" at bounding box center [807, 247] width 122 height 101
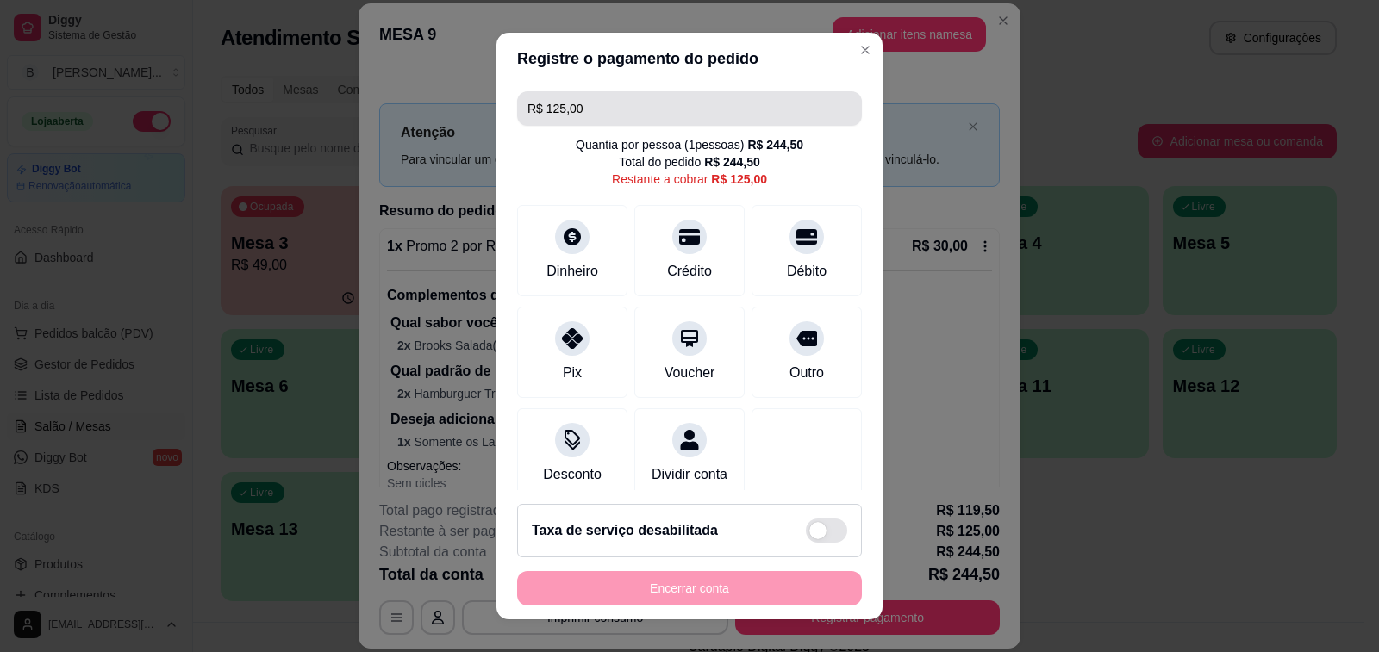
click at [640, 114] on input "R$ 125,00" at bounding box center [689, 108] width 324 height 34
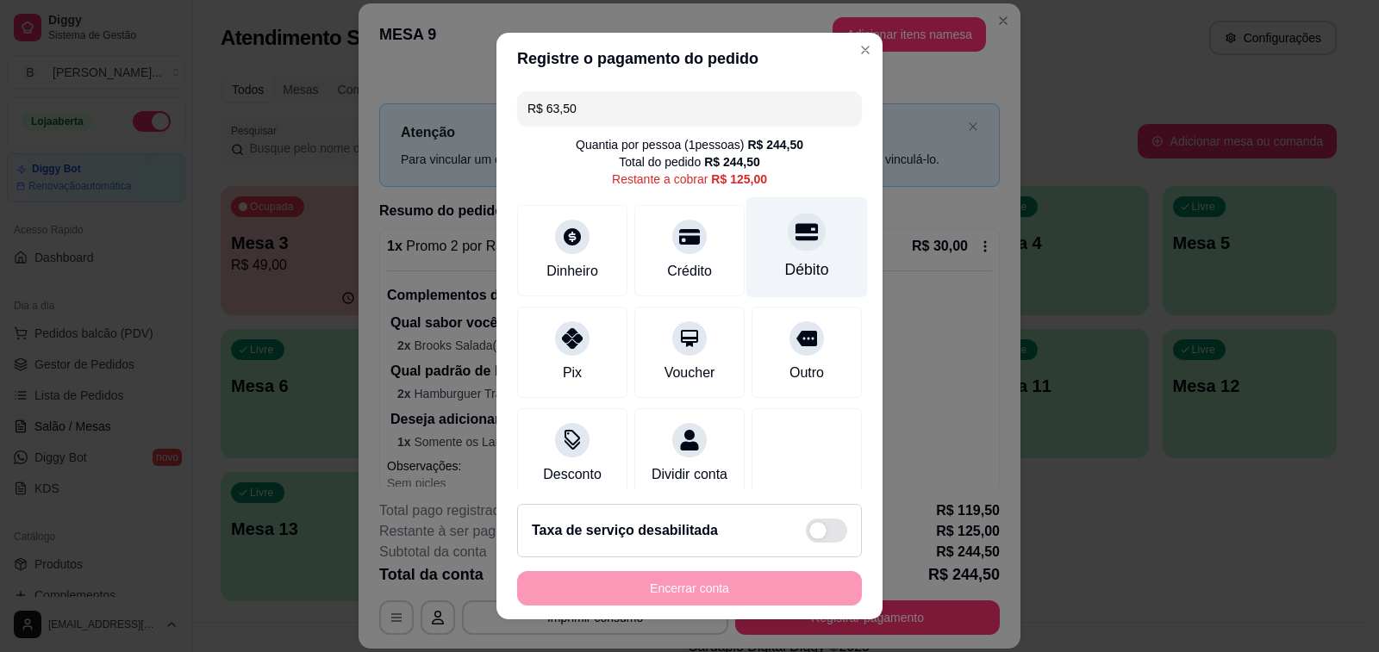
click at [796, 245] on div "Débito" at bounding box center [807, 247] width 122 height 101
click at [788, 248] on div at bounding box center [807, 232] width 38 height 38
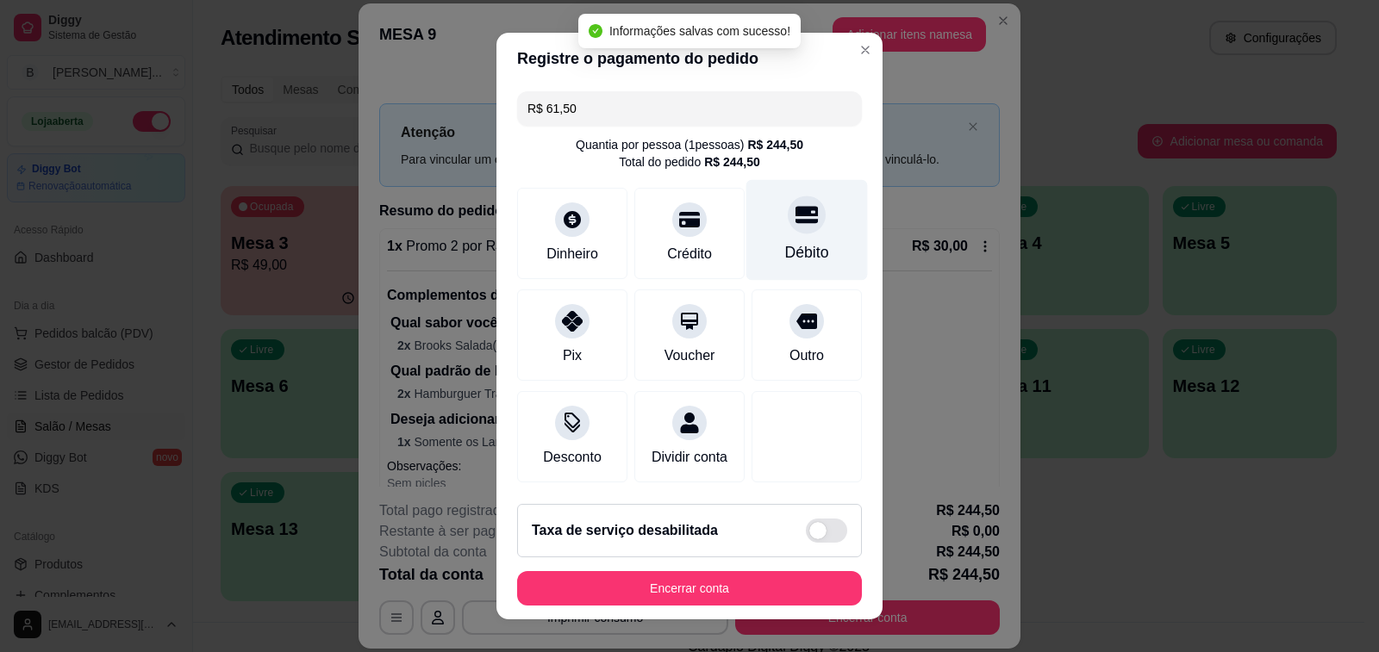
type input "R$ 0,00"
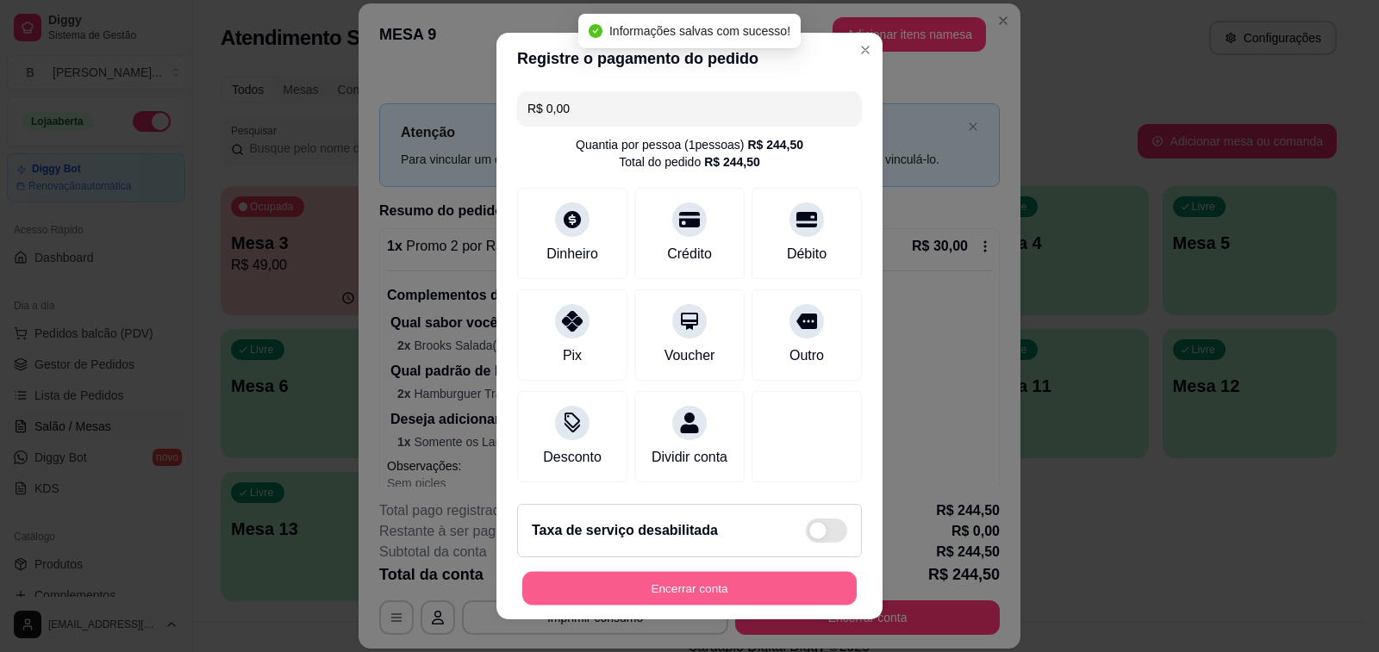
click at [679, 593] on button "Encerrar conta" at bounding box center [689, 589] width 334 height 34
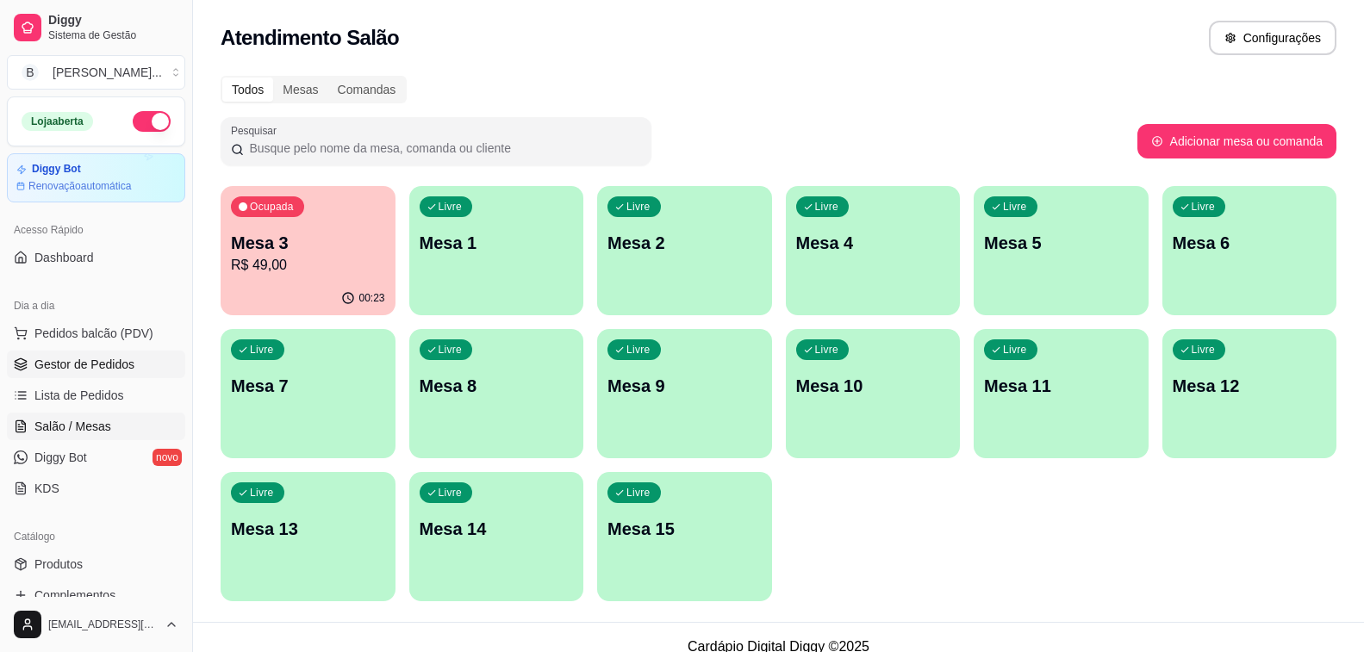
click at [113, 372] on span "Gestor de Pedidos" at bounding box center [84, 364] width 100 height 17
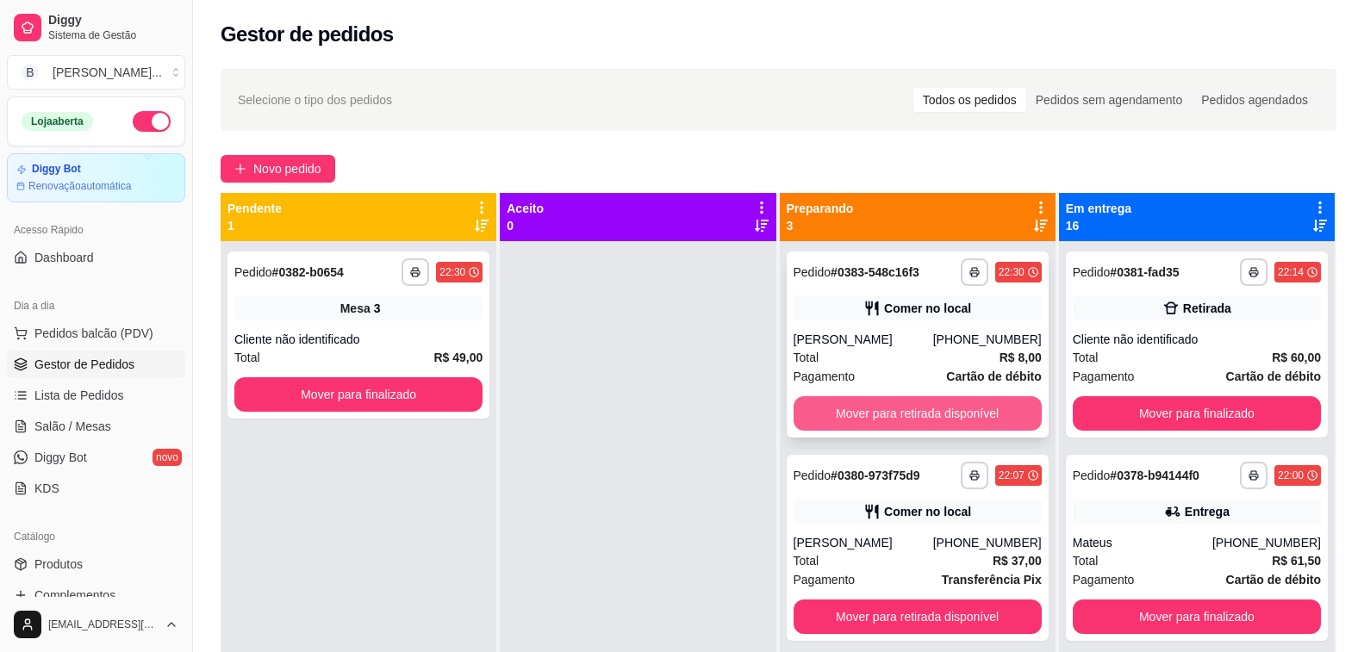
click at [932, 402] on button "Mover para retirada disponível" at bounding box center [918, 413] width 248 height 34
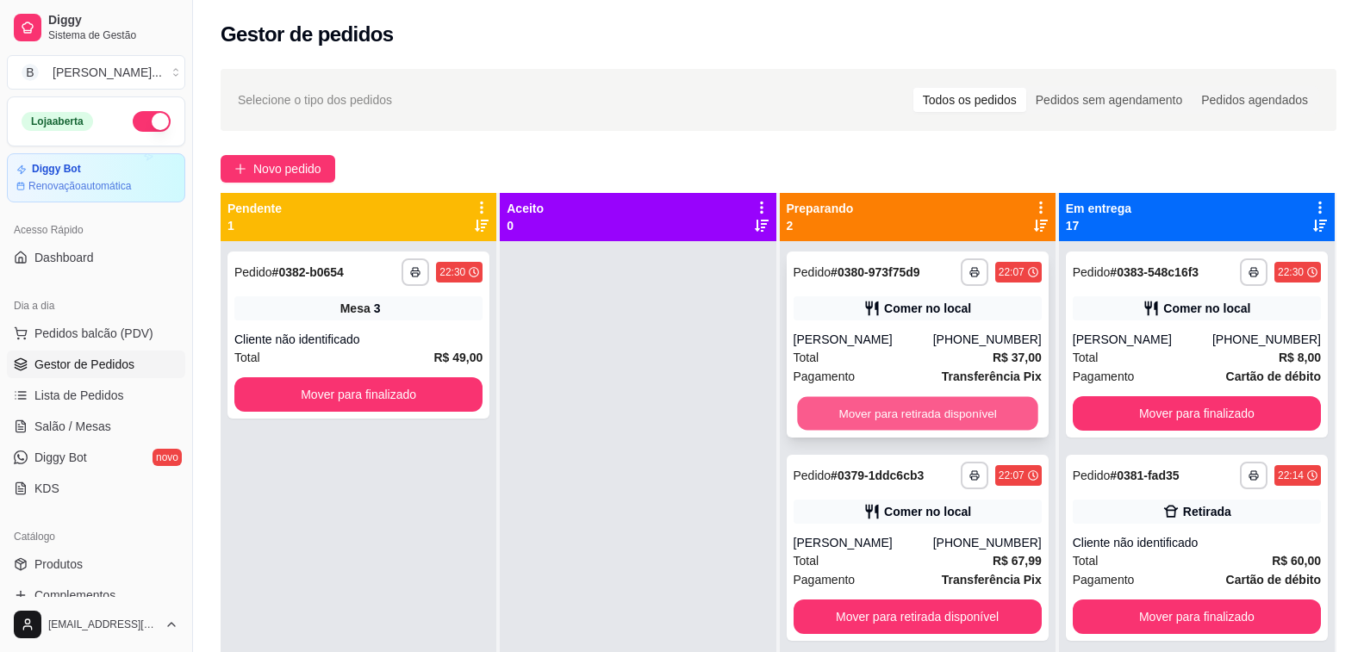
click at [902, 420] on button "Mover para retirada disponível" at bounding box center [917, 414] width 241 height 34
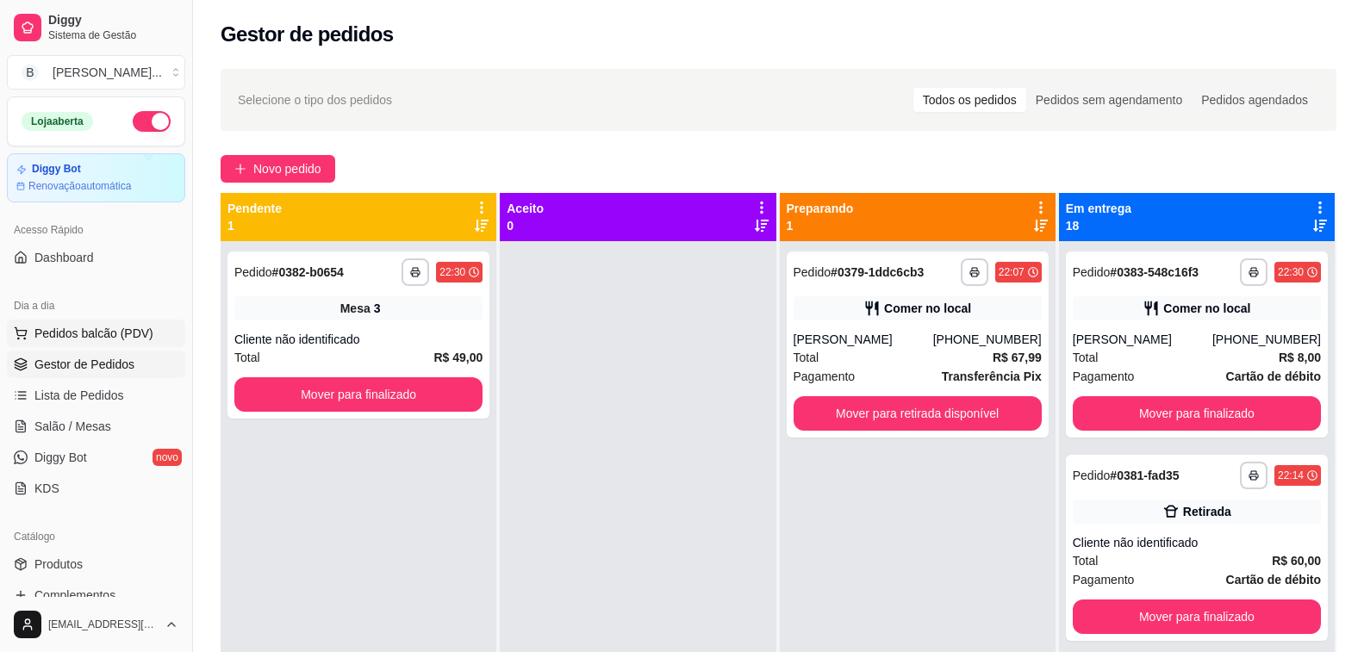
click at [98, 327] on span "Pedidos balcão (PDV)" at bounding box center [93, 333] width 119 height 17
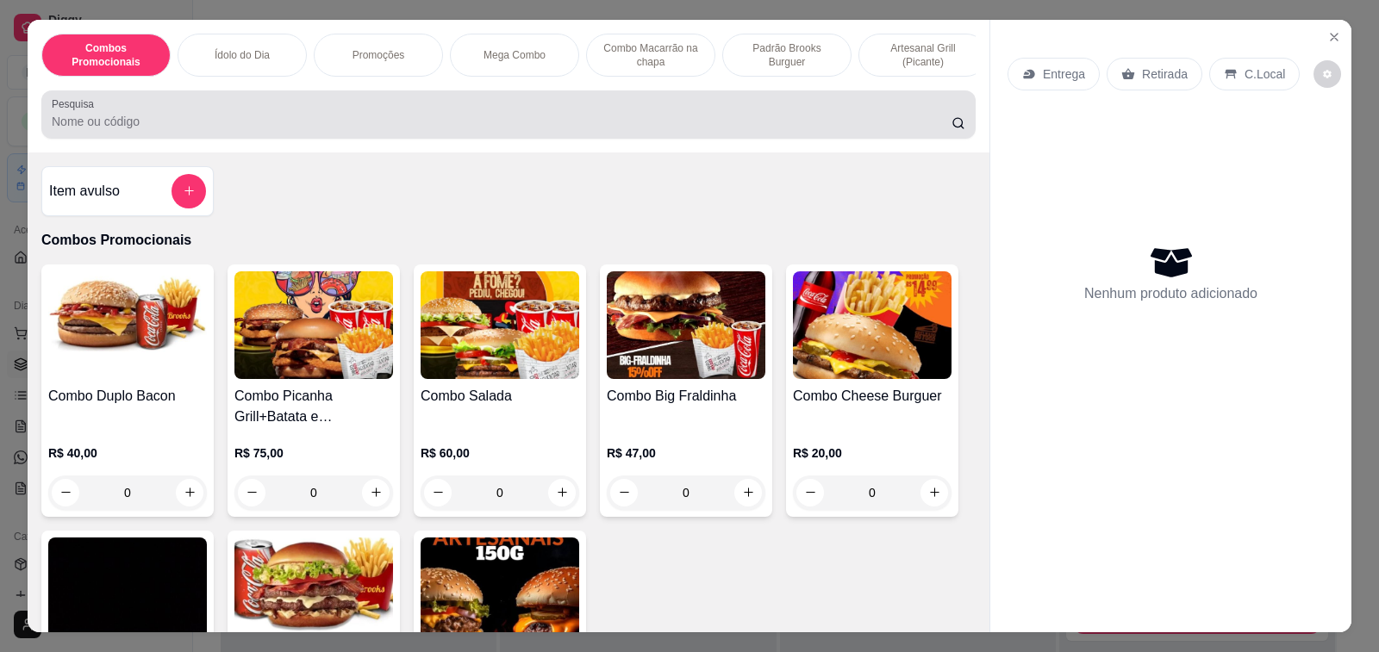
click at [410, 121] on input "Pesquisa" at bounding box center [502, 121] width 900 height 17
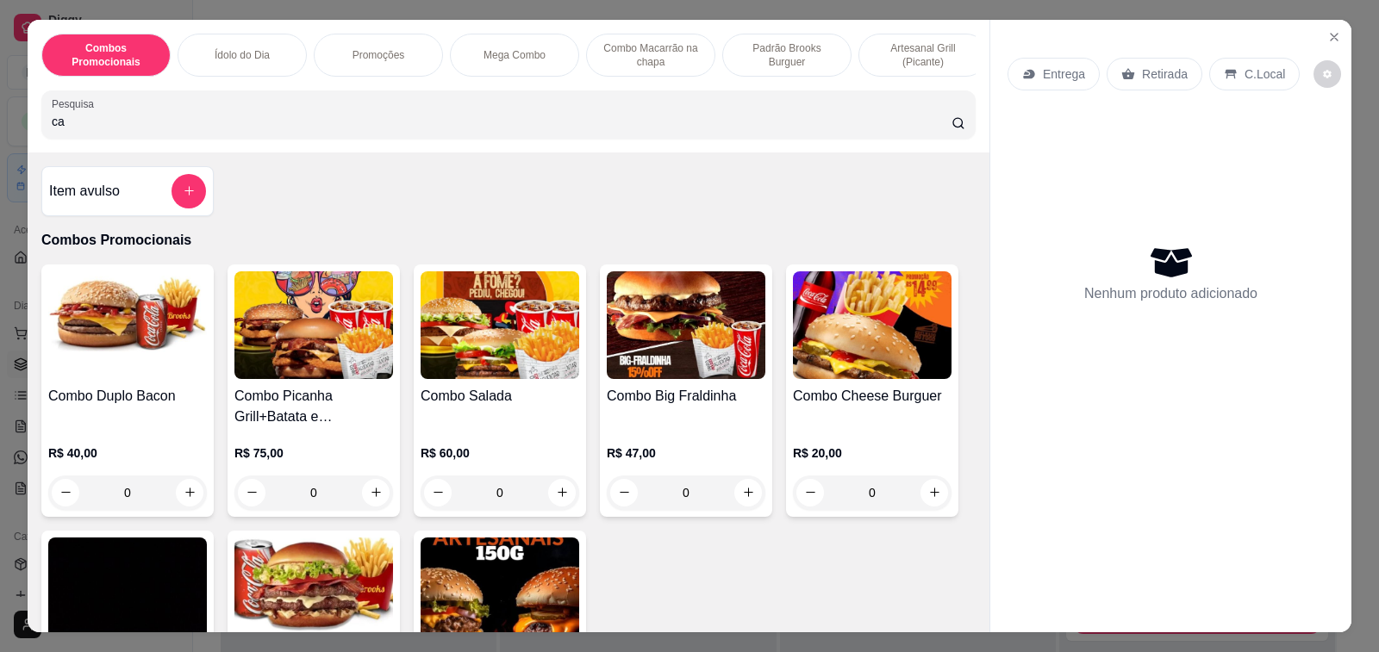
type input "c"
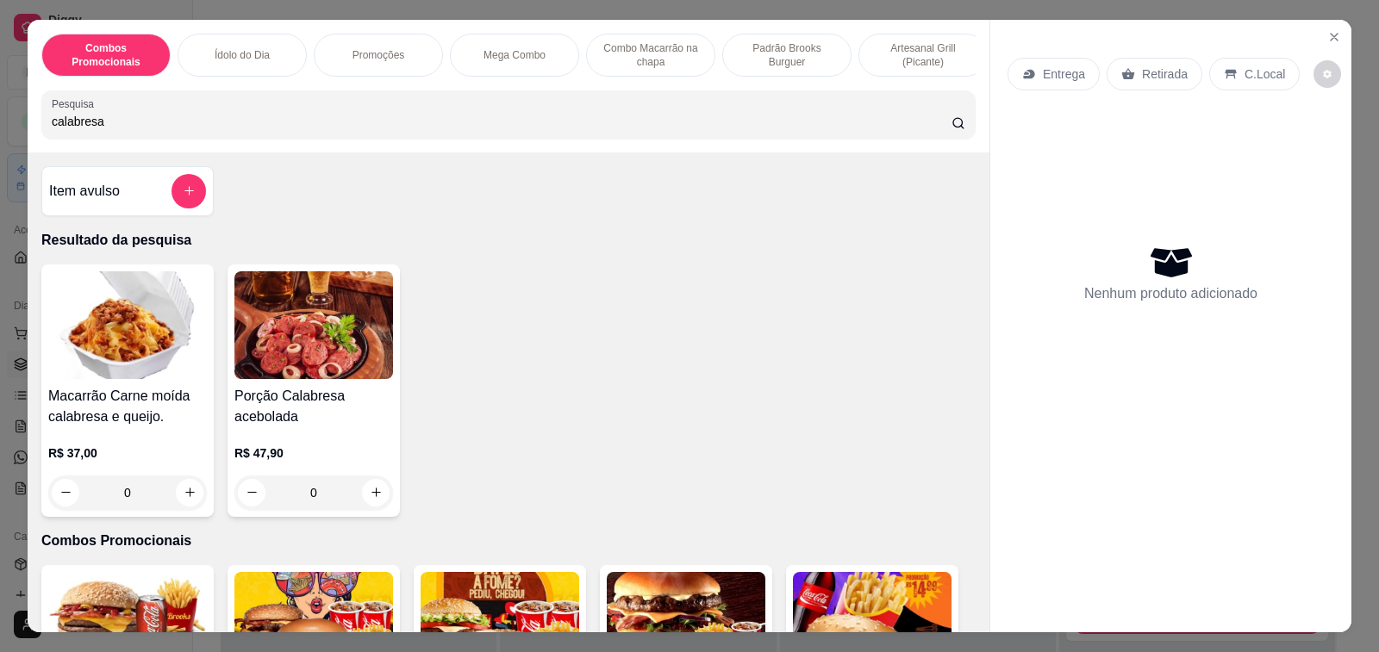
type input "calabresa"
click at [451, 99] on div "Pesquisa calabresa" at bounding box center [508, 114] width 934 height 48
click at [456, 124] on input "calabresa" at bounding box center [502, 121] width 900 height 17
click at [92, 354] on img at bounding box center [127, 325] width 159 height 108
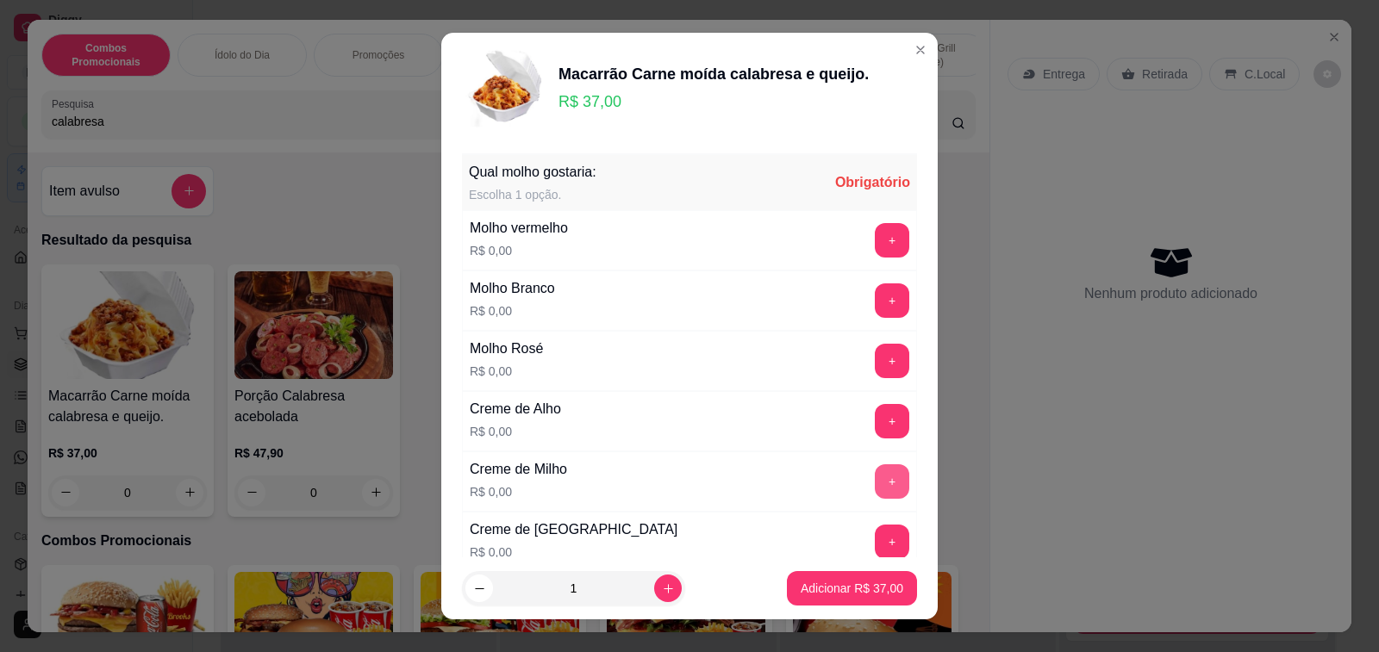
click at [875, 480] on button "+" at bounding box center [892, 481] width 34 height 34
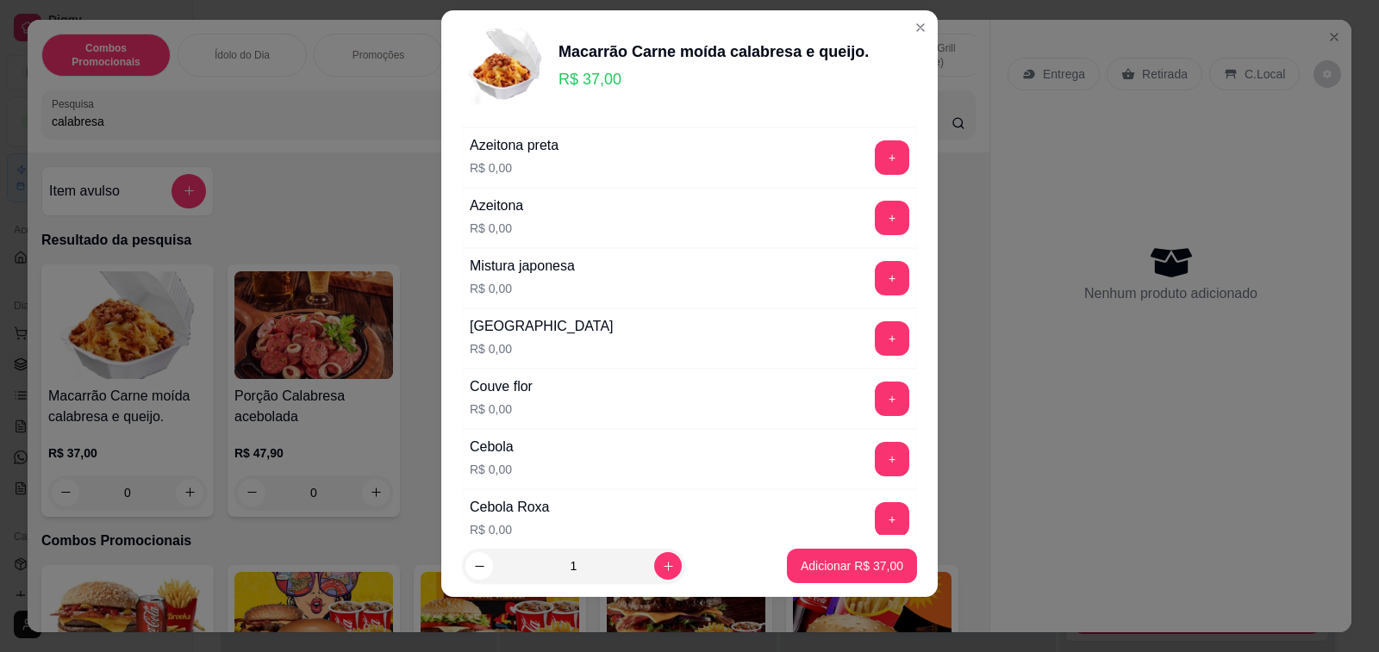
scroll to position [1012, 0]
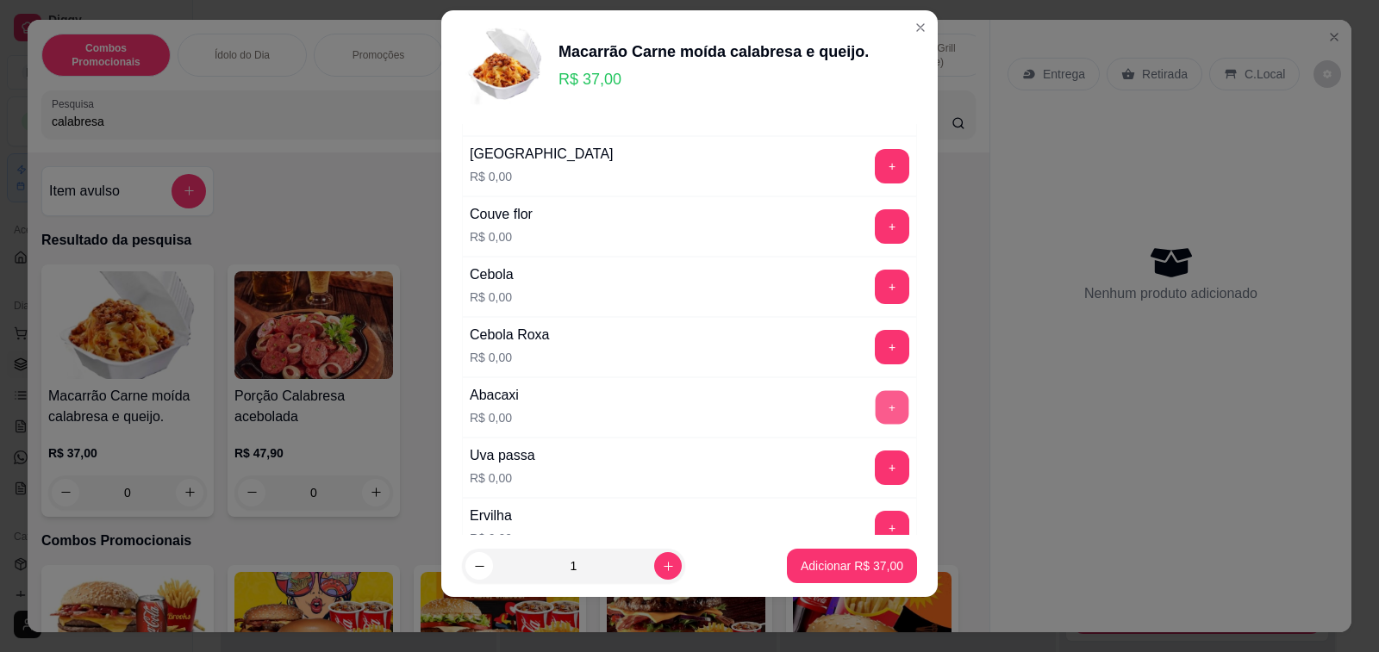
click at [876, 401] on button "+" at bounding box center [893, 407] width 34 height 34
click at [876, 473] on button "+" at bounding box center [893, 468] width 34 height 34
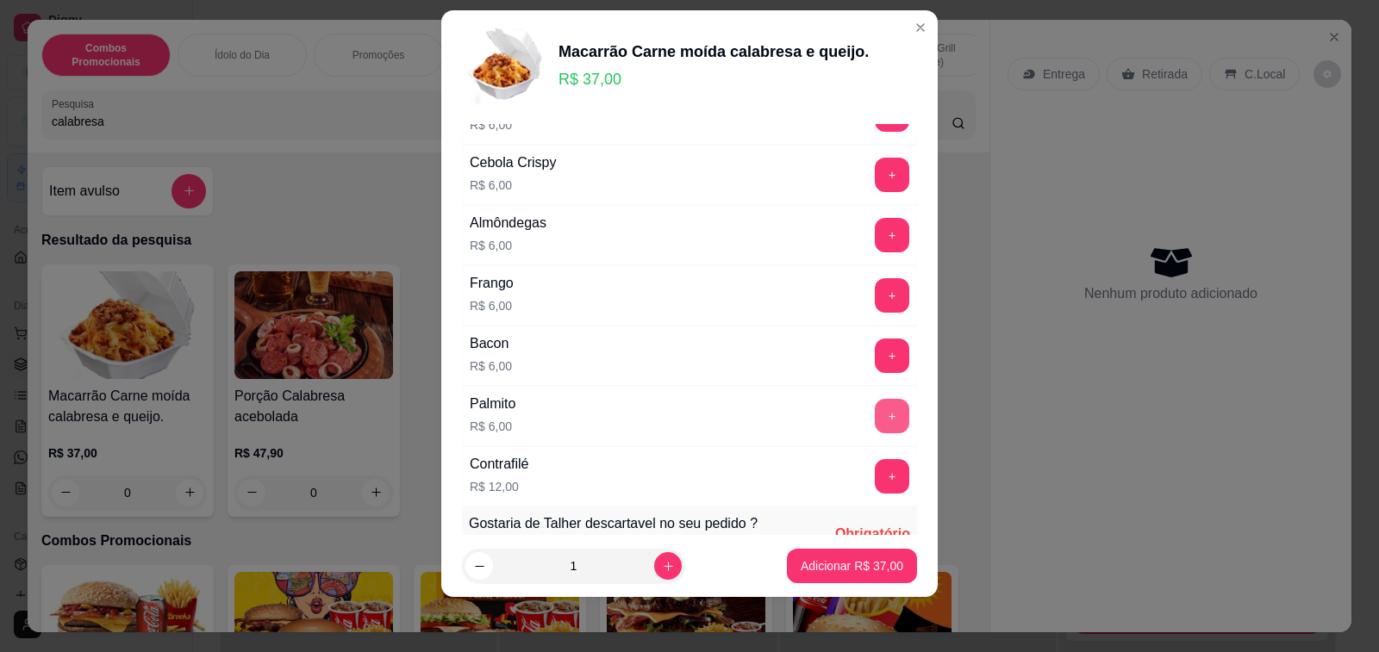
click at [875, 412] on button "+" at bounding box center [892, 416] width 34 height 34
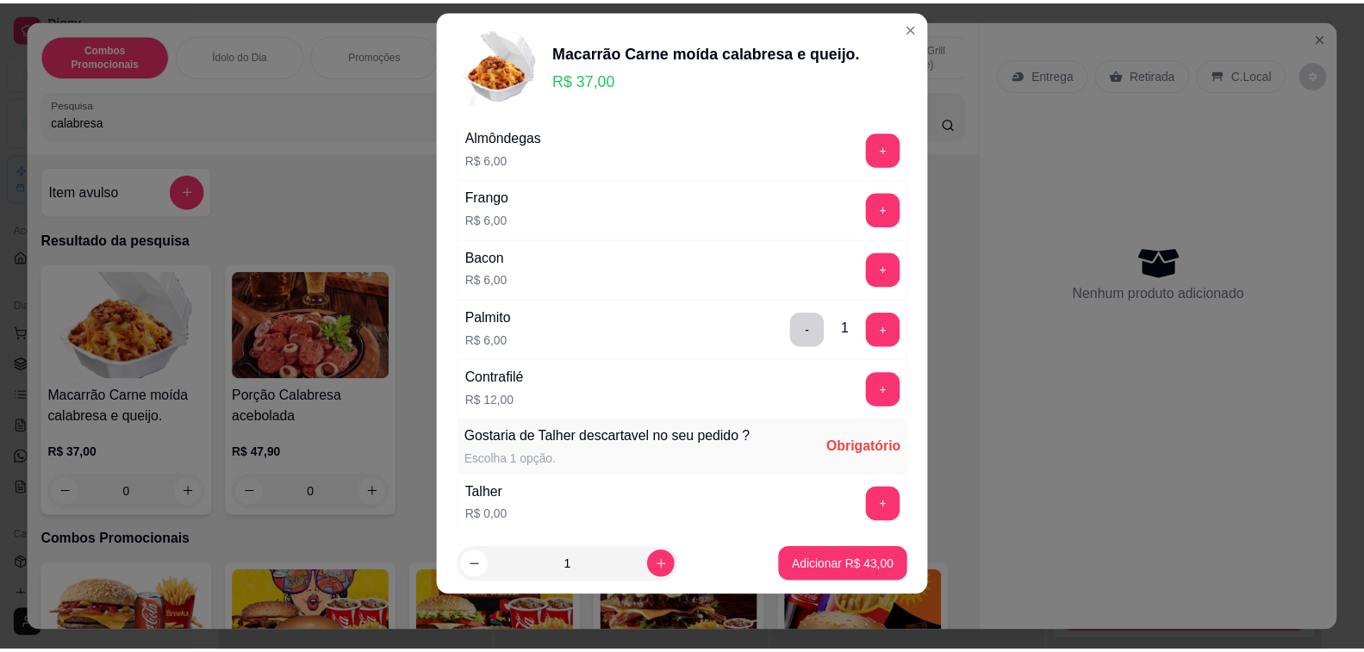
scroll to position [2360, 0]
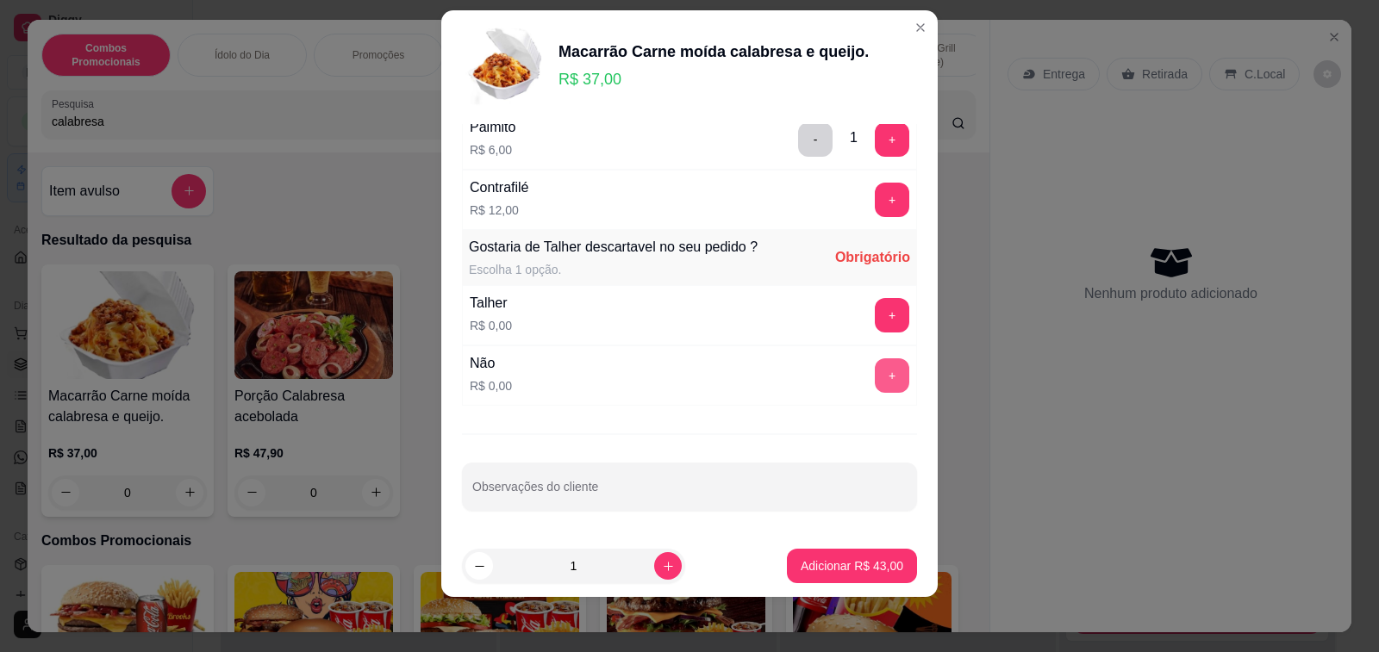
click at [875, 374] on button "+" at bounding box center [892, 375] width 34 height 34
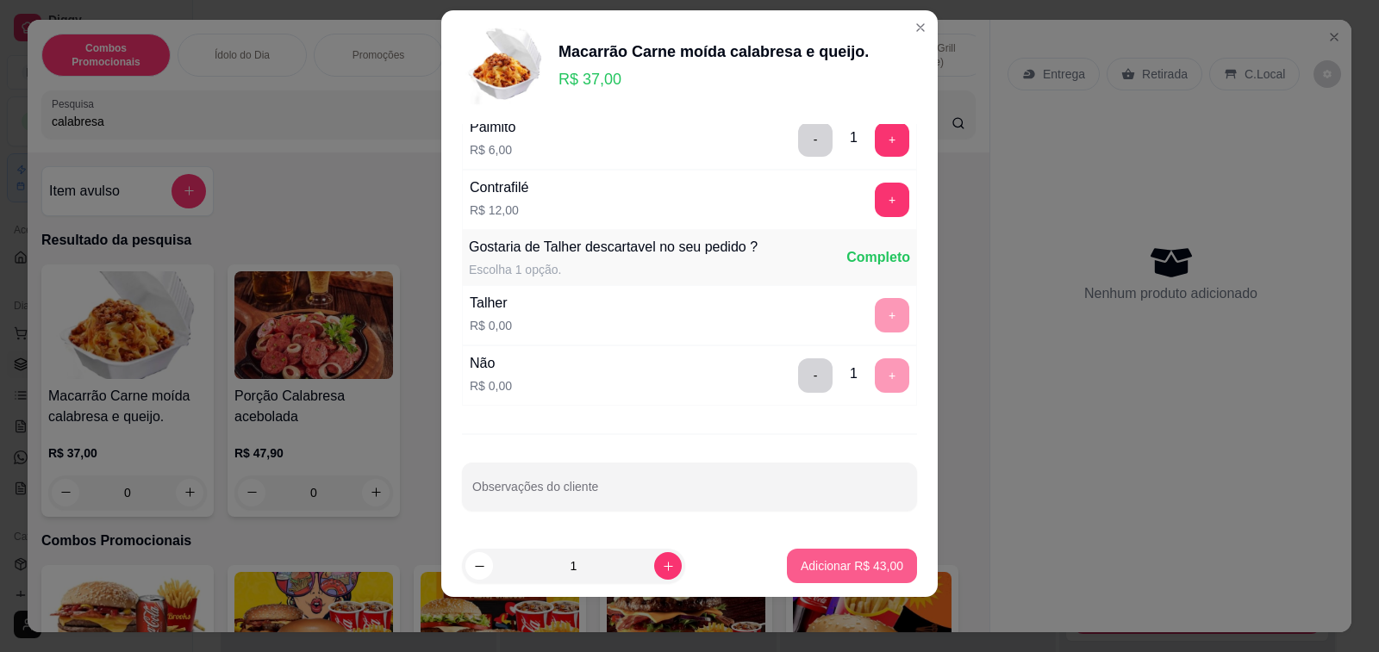
click at [859, 570] on p "Adicionar R$ 43,00" at bounding box center [852, 566] width 103 height 17
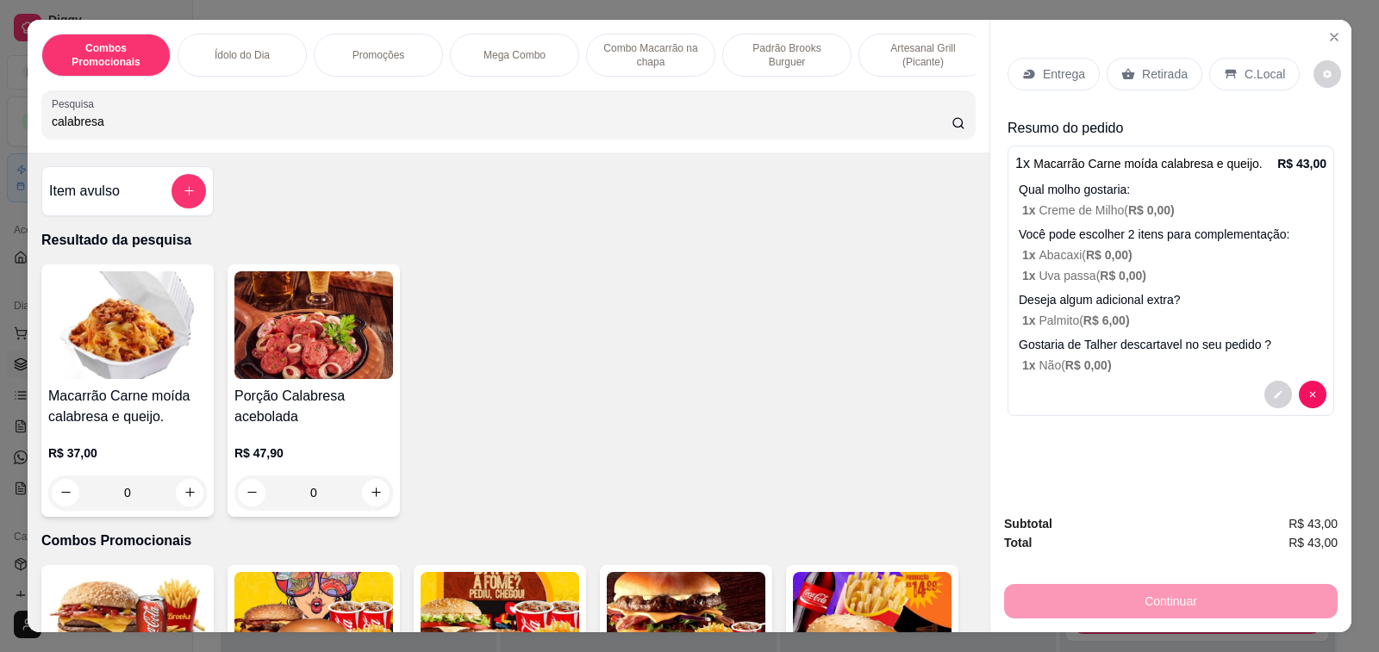
click at [1157, 68] on p "Retirada" at bounding box center [1165, 73] width 46 height 17
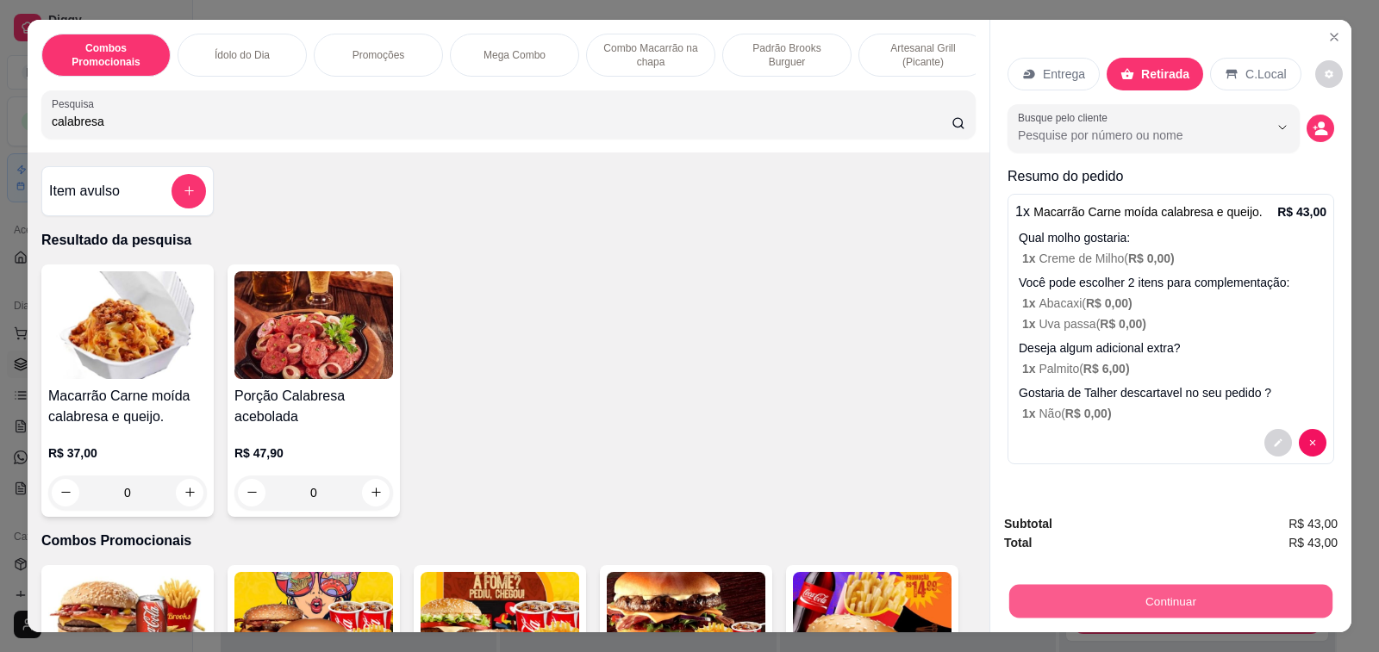
click at [1198, 602] on button "Continuar" at bounding box center [1170, 602] width 323 height 34
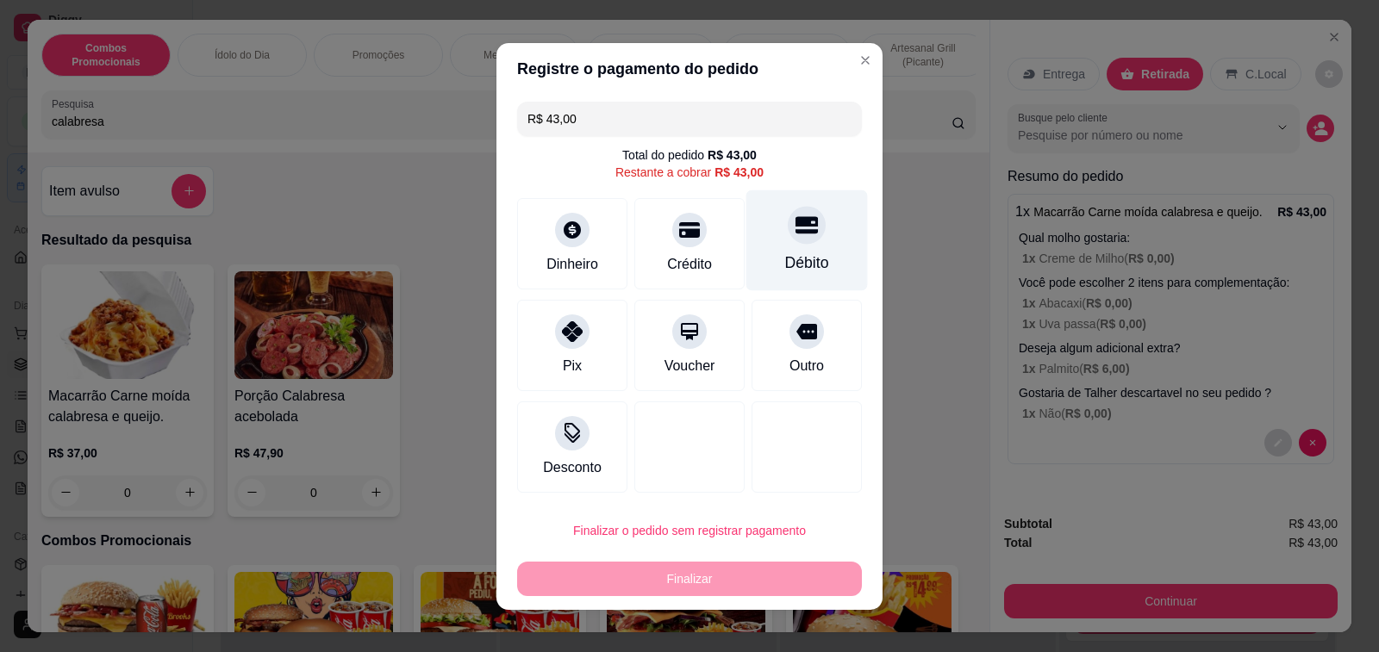
click at [795, 234] on icon at bounding box center [806, 224] width 22 height 17
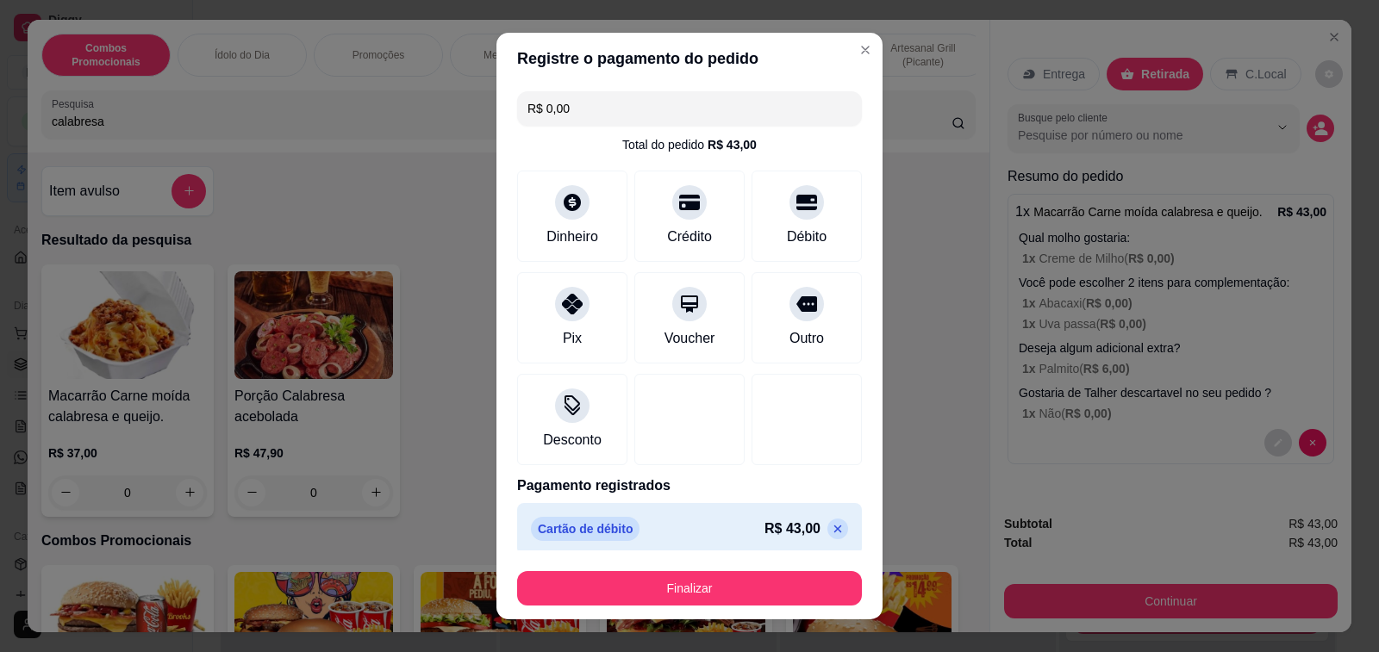
click at [834, 529] on icon at bounding box center [838, 530] width 8 height 8
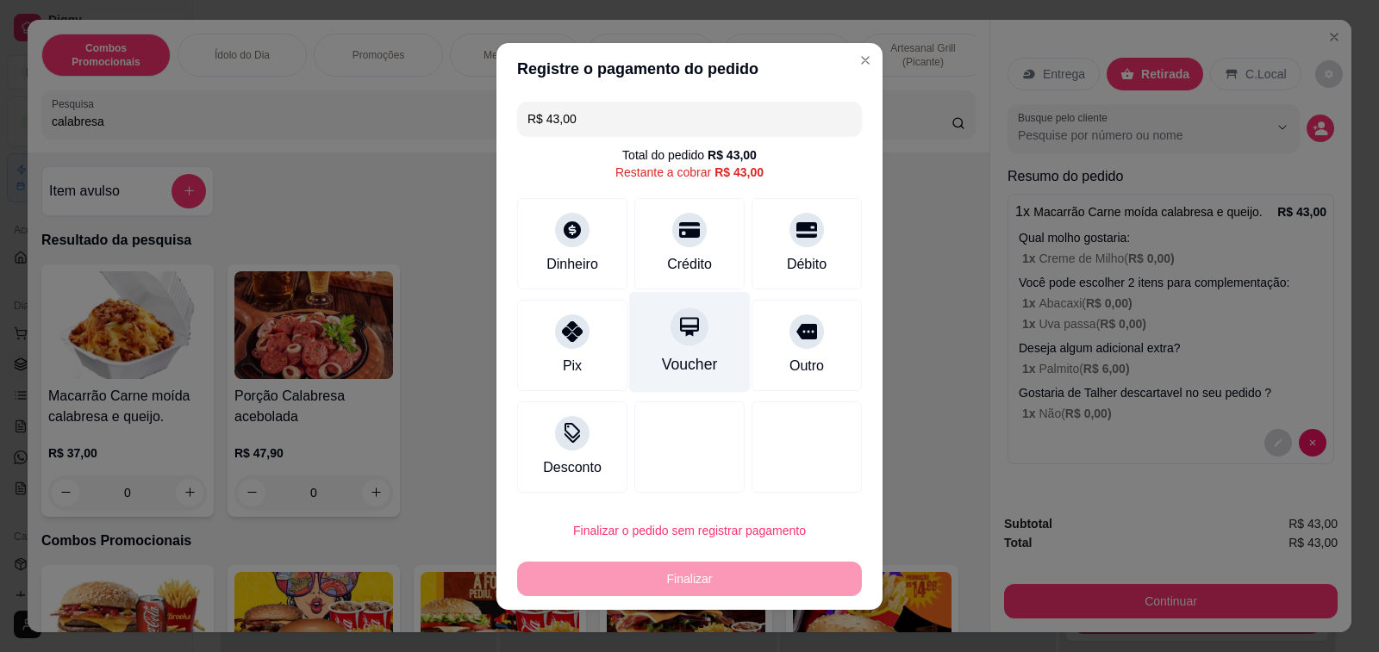
click at [683, 343] on div at bounding box center [689, 327] width 38 height 38
type input "R$ 0,00"
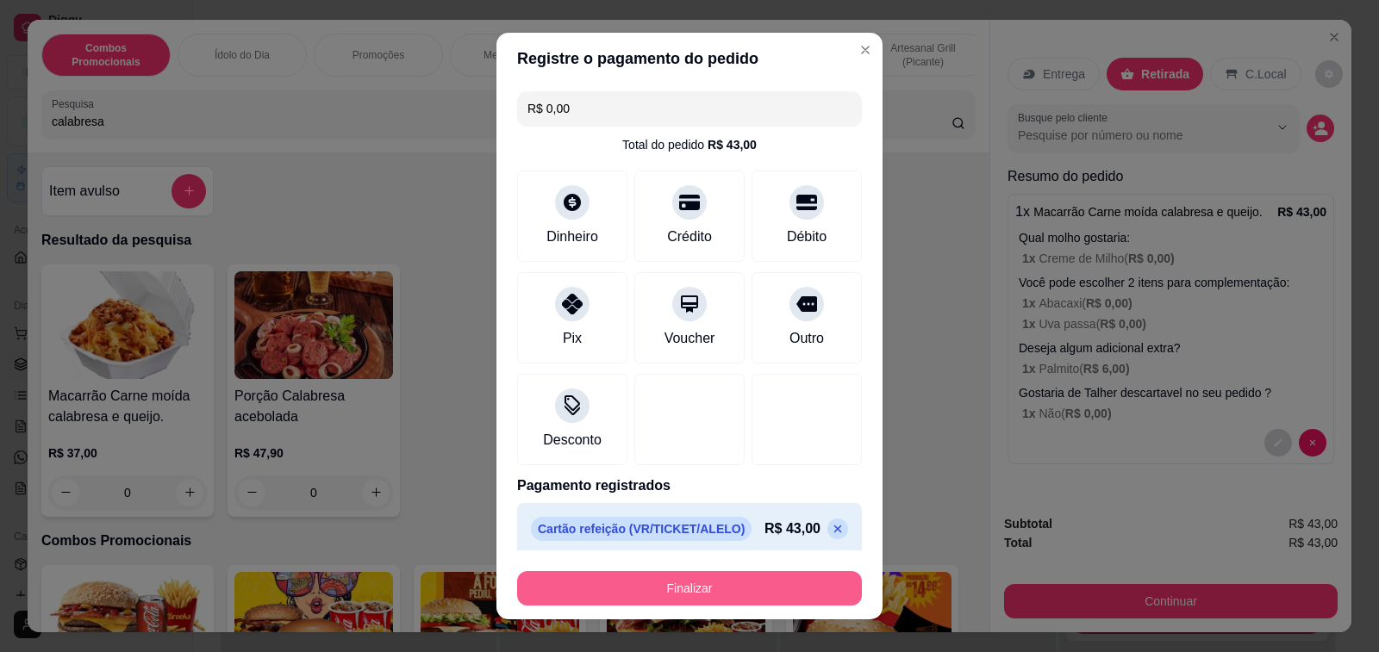
click at [756, 589] on button "Finalizar" at bounding box center [689, 588] width 345 height 34
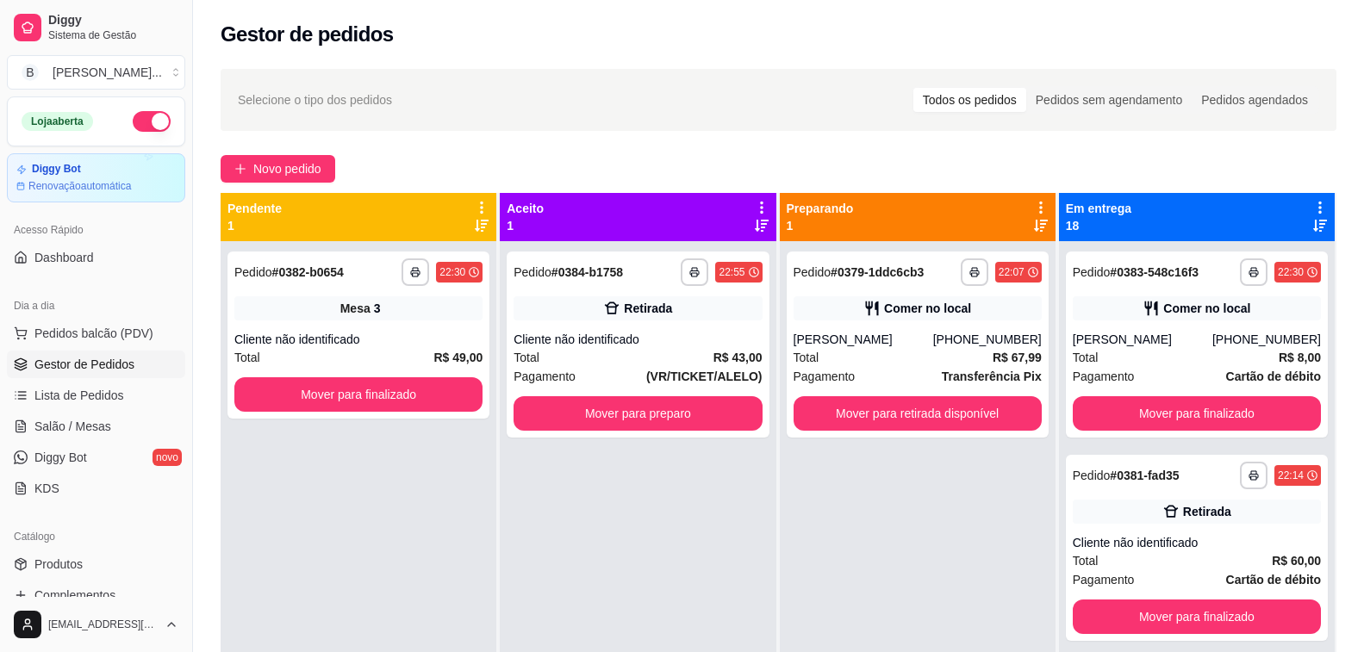
click at [1354, 240] on div "**********" at bounding box center [778, 462] width 1171 height 807
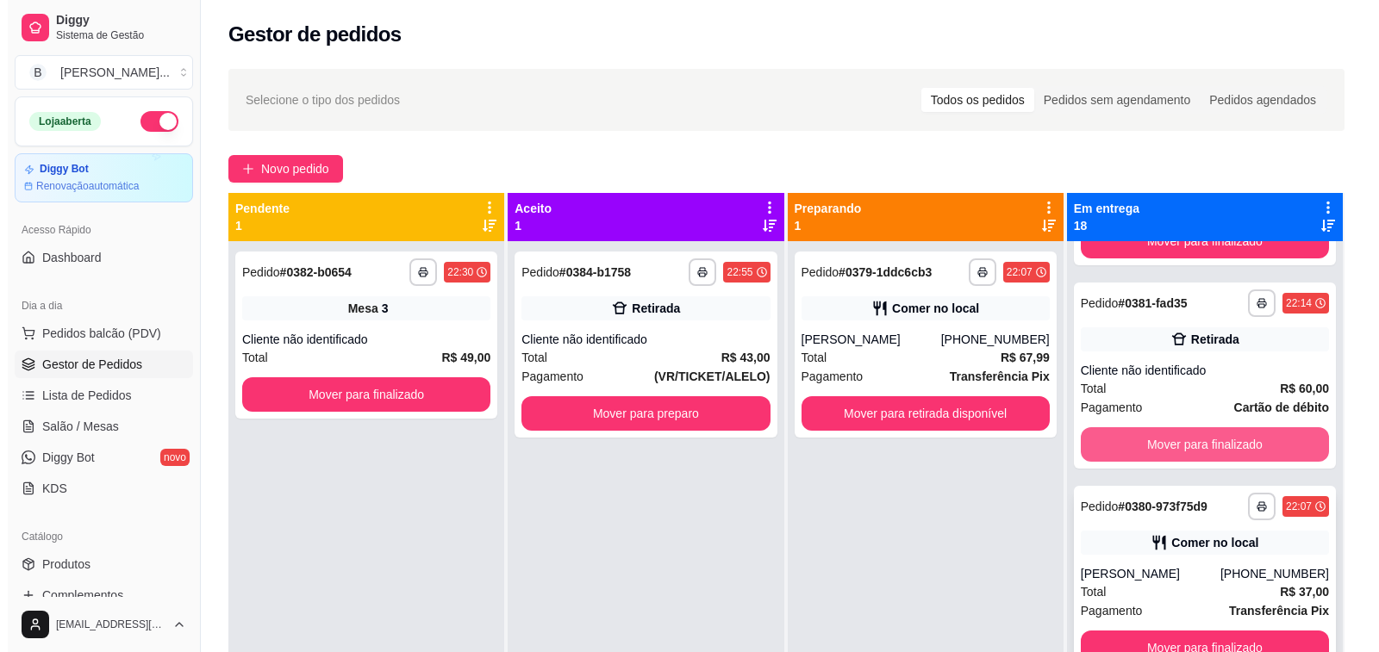
scroll to position [259, 0]
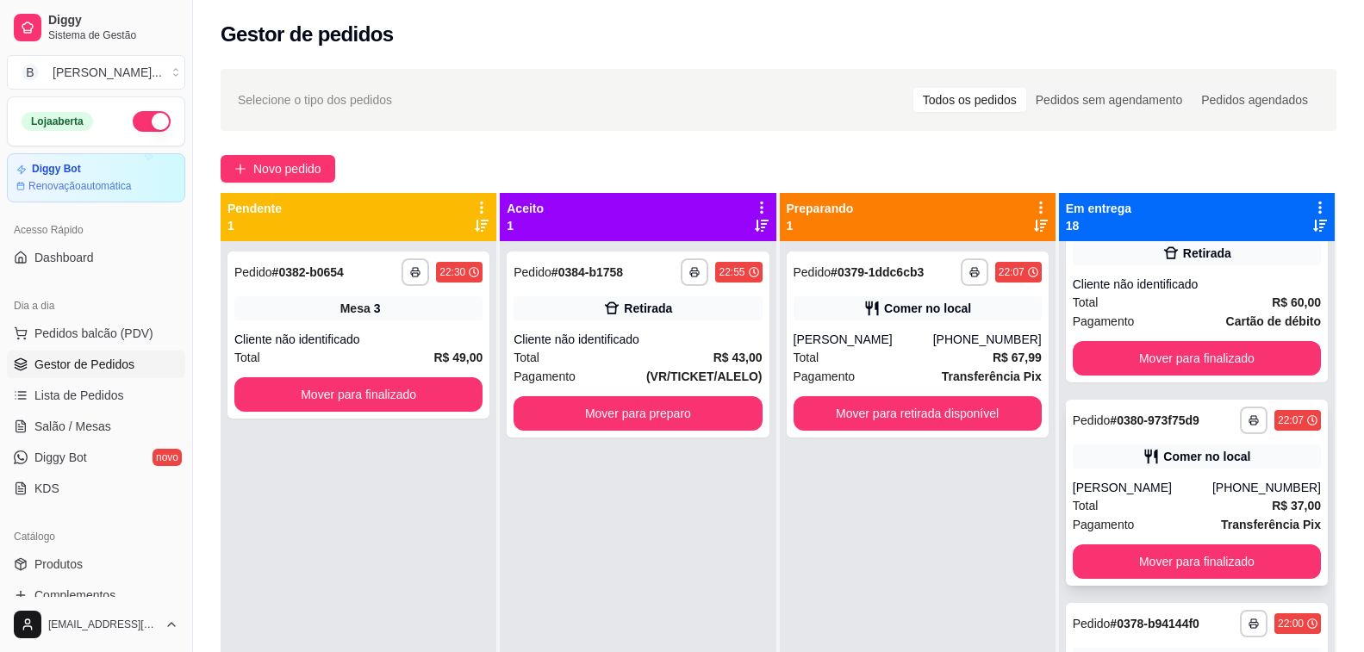
click at [1156, 499] on div "Total R$ 37,00" at bounding box center [1197, 505] width 248 height 19
click at [963, 328] on div "**********" at bounding box center [918, 345] width 262 height 186
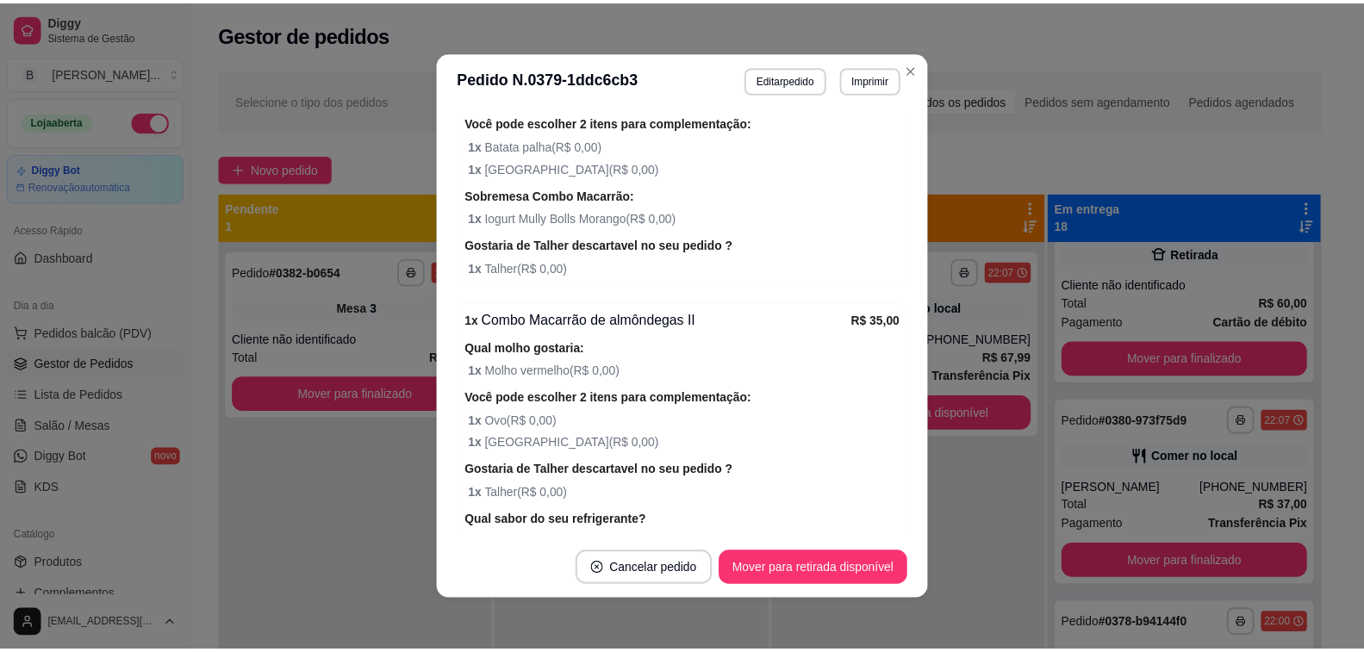
scroll to position [345, 0]
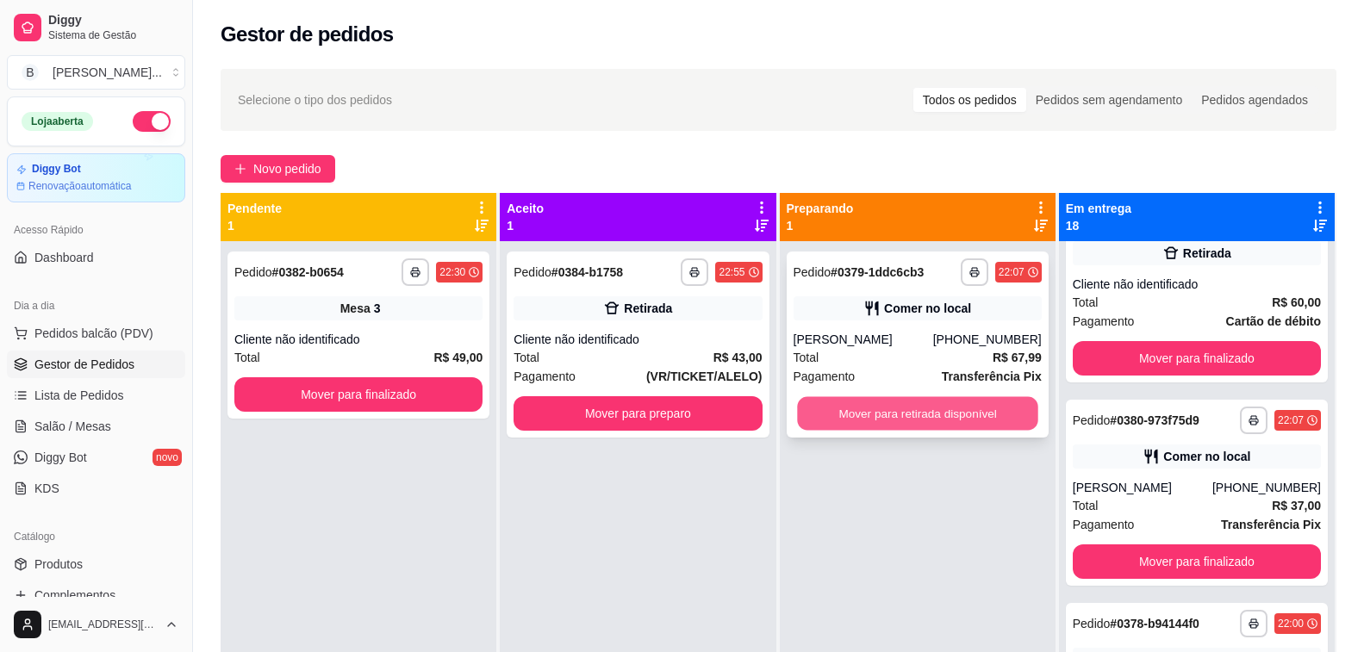
click at [977, 425] on button "Mover para retirada disponível" at bounding box center [917, 414] width 241 height 34
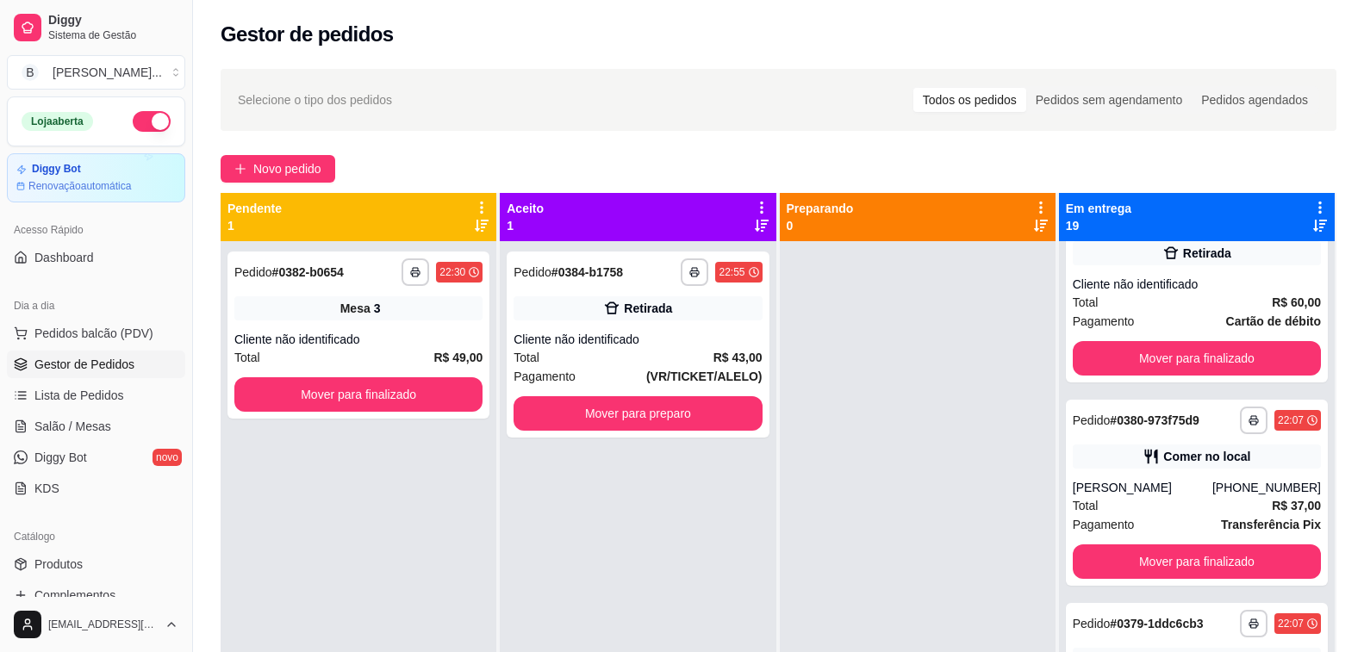
click at [871, 368] on div at bounding box center [918, 567] width 276 height 652
click at [620, 331] on div "Cliente não identificado" at bounding box center [638, 339] width 248 height 17
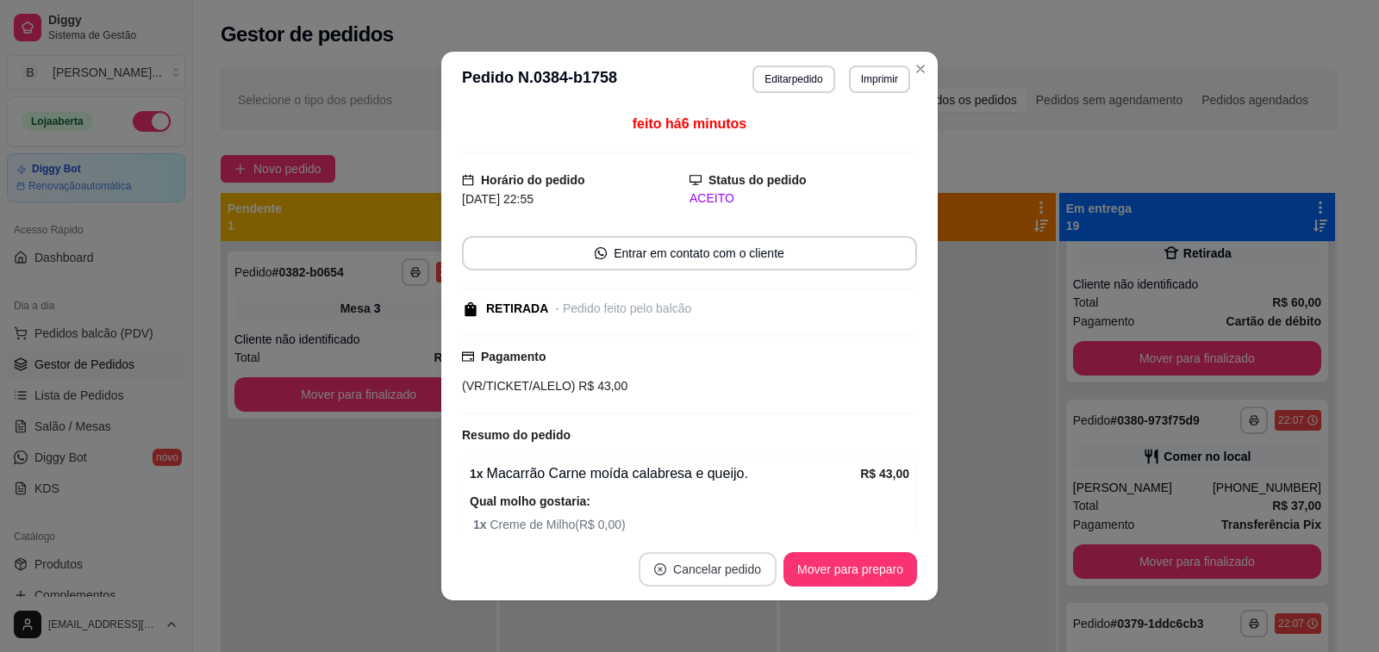
click at [688, 578] on button "Cancelar pedido" at bounding box center [708, 569] width 138 height 34
click at [766, 526] on button "Sim" at bounding box center [751, 527] width 67 height 34
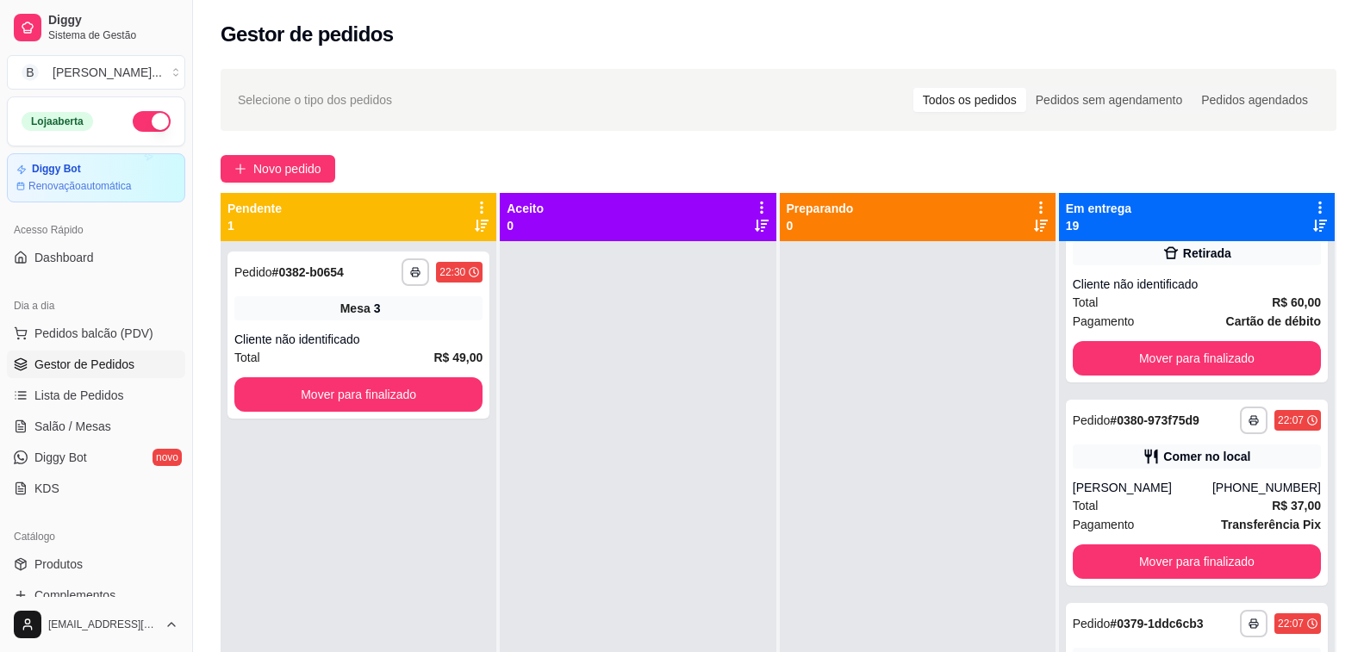
click at [957, 467] on div at bounding box center [918, 567] width 276 height 652
click at [76, 394] on span "Lista de Pedidos" at bounding box center [79, 395] width 90 height 17
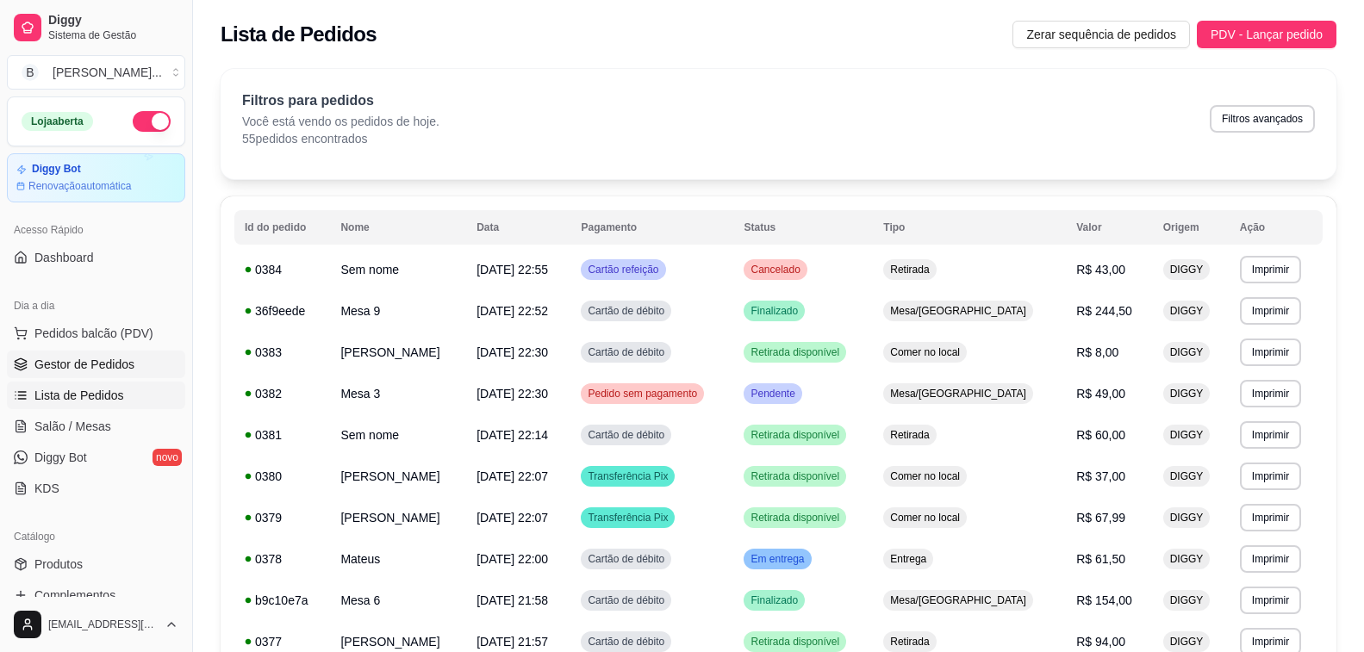
click at [90, 358] on span "Gestor de Pedidos" at bounding box center [84, 364] width 100 height 17
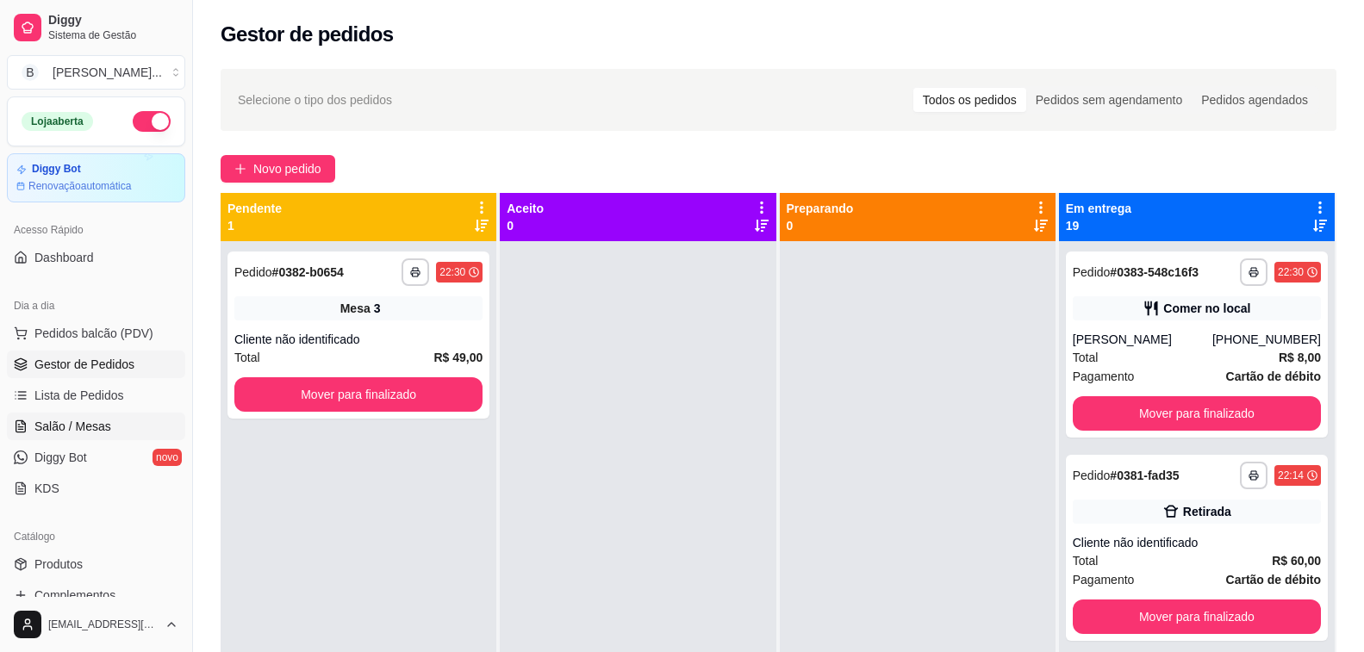
click at [63, 422] on span "Salão / Mesas" at bounding box center [72, 426] width 77 height 17
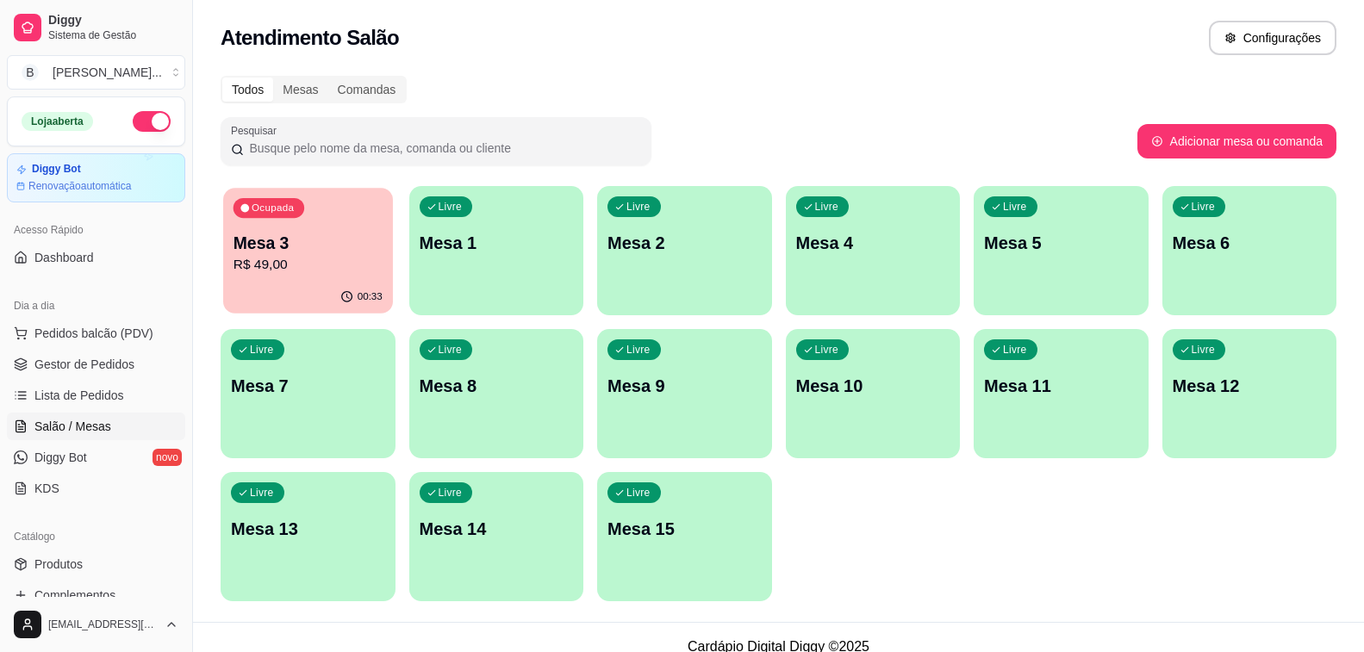
click at [291, 264] on p "R$ 49,00" at bounding box center [308, 265] width 149 height 20
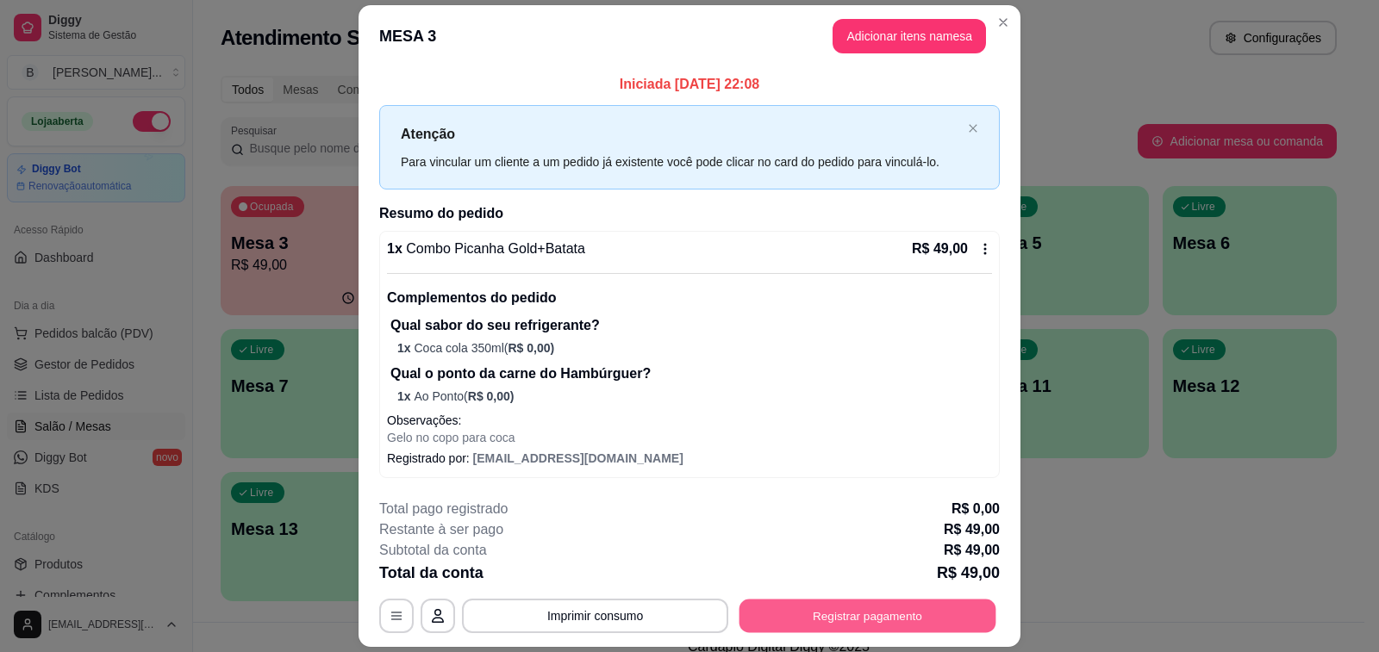
click at [886, 627] on button "Registrar pagamento" at bounding box center [867, 616] width 257 height 34
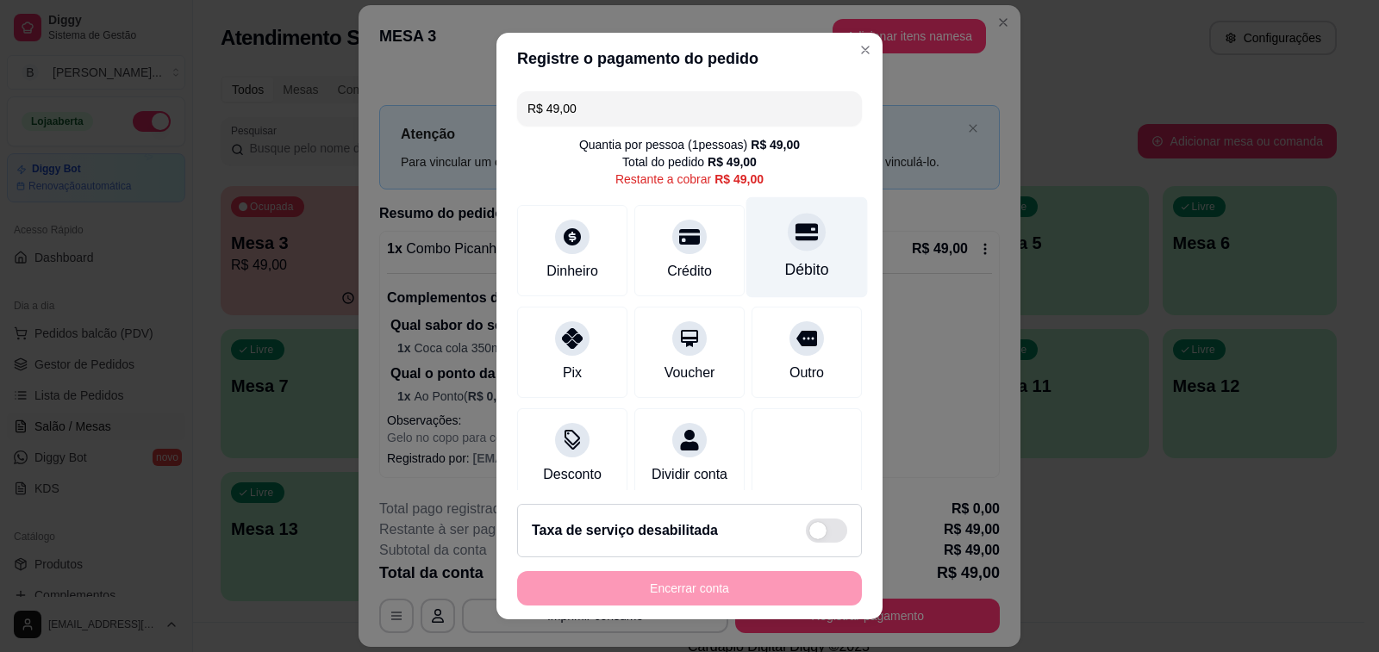
click at [788, 244] on div at bounding box center [807, 232] width 38 height 38
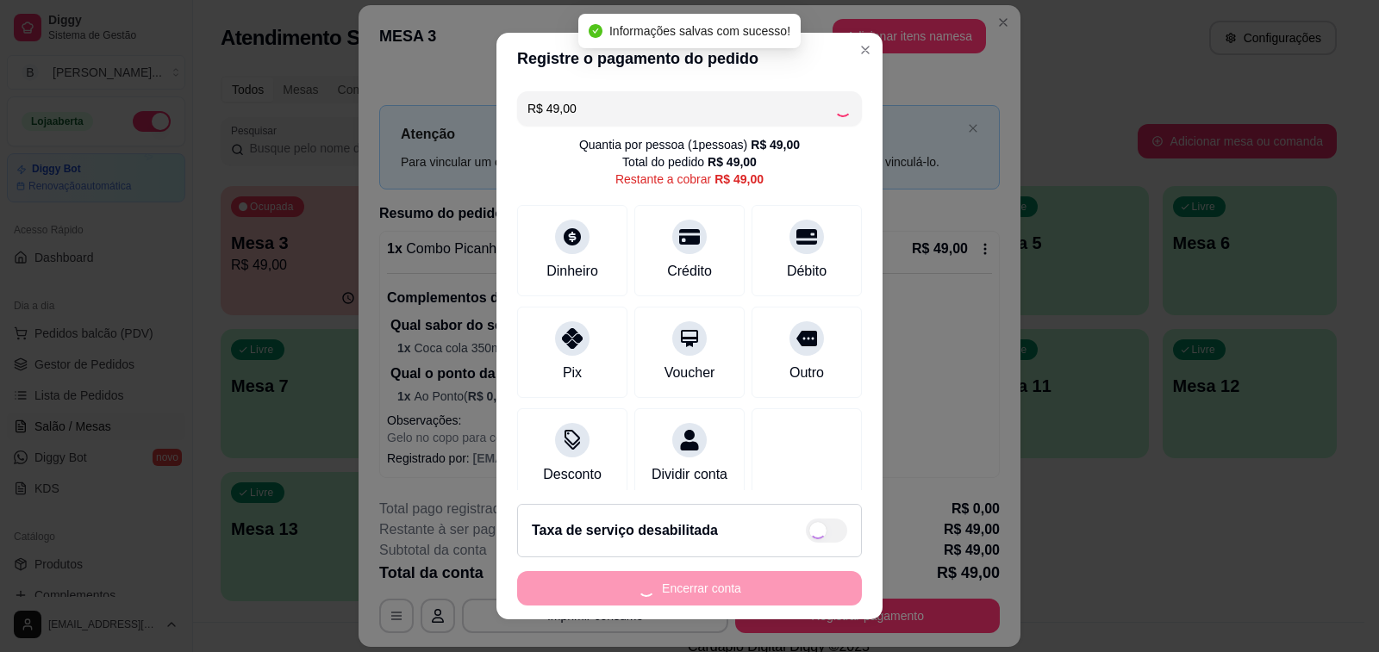
type input "R$ 0,00"
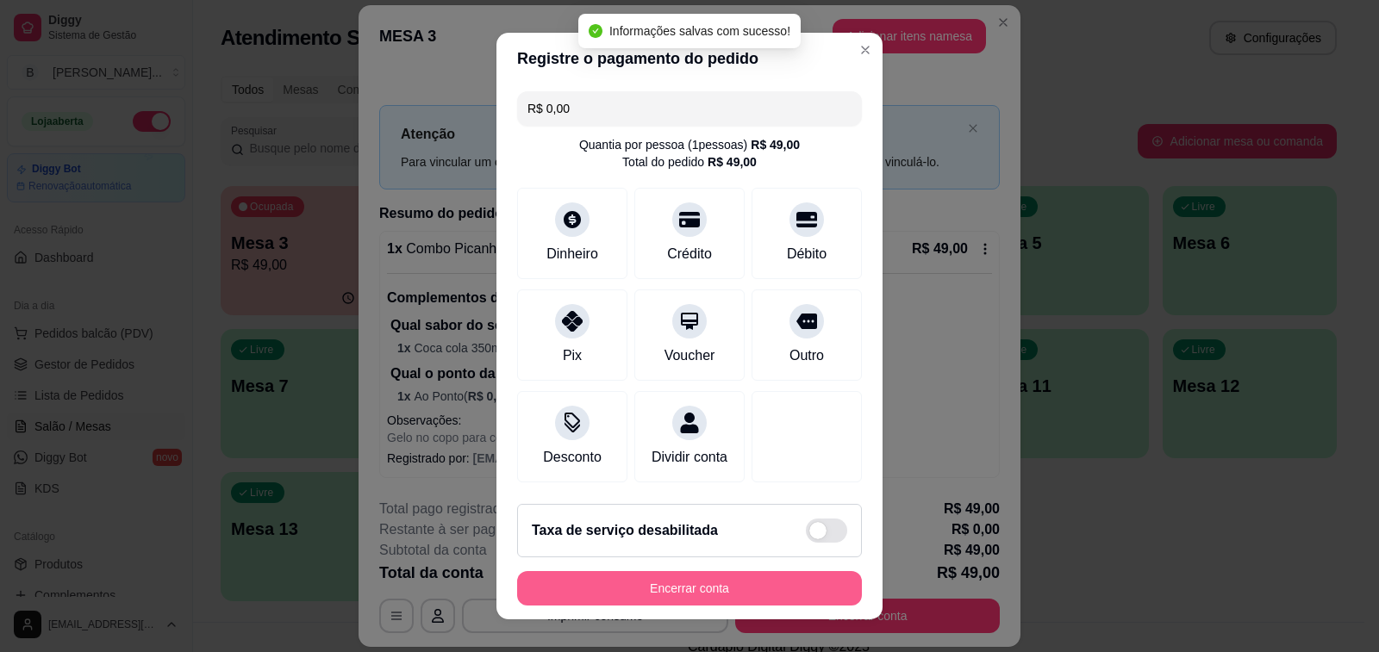
click at [703, 588] on button "Encerrar conta" at bounding box center [689, 588] width 345 height 34
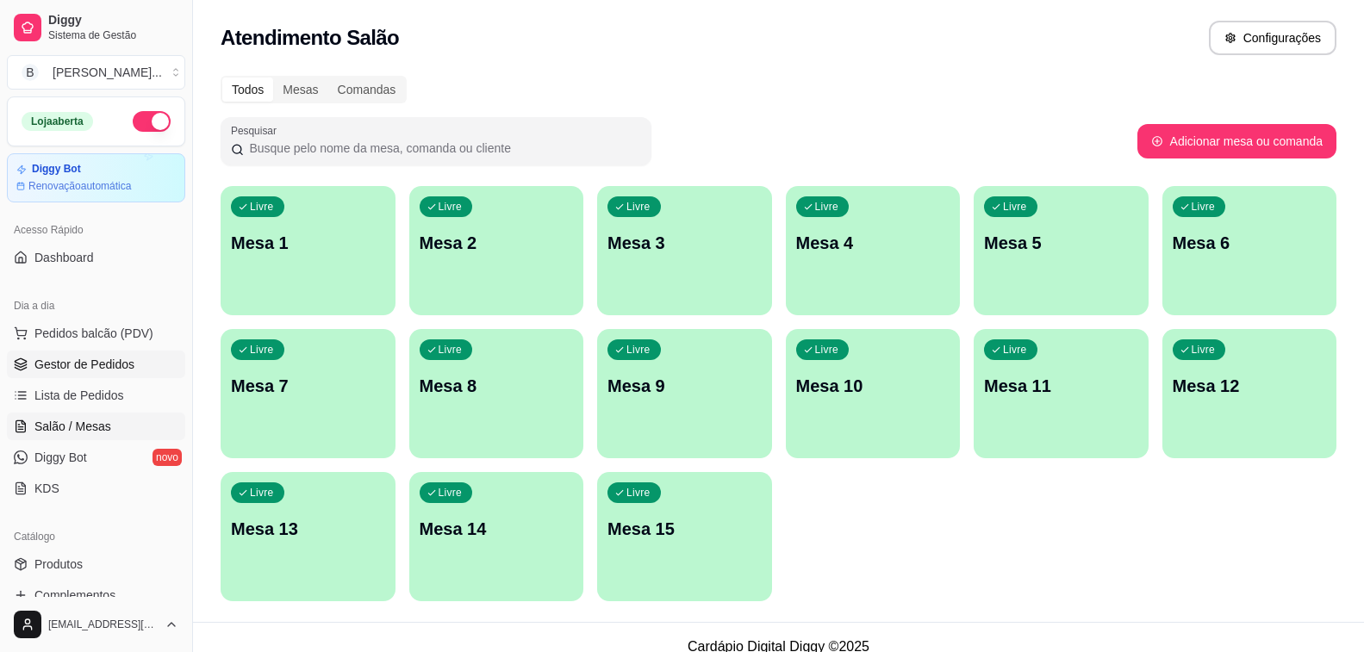
click at [134, 358] on link "Gestor de Pedidos" at bounding box center [96, 365] width 178 height 28
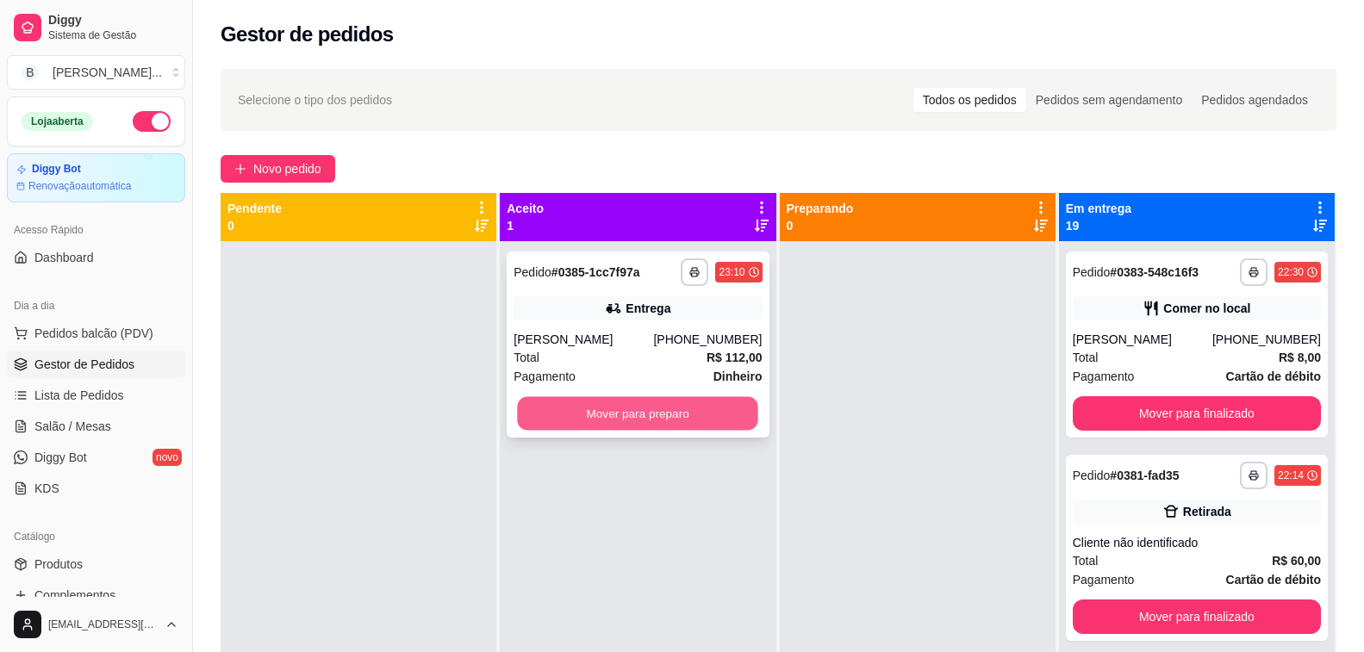
click at [726, 412] on button "Mover para preparo" at bounding box center [638, 414] width 241 height 34
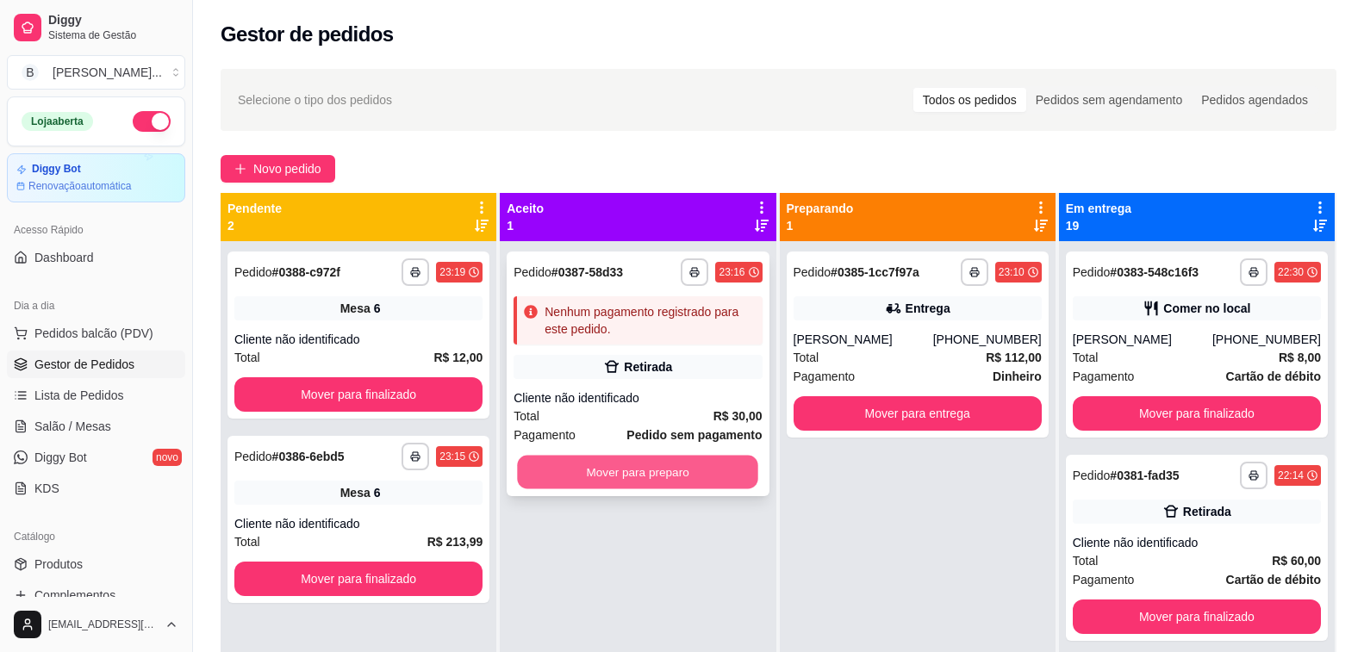
click at [633, 482] on button "Mover para preparo" at bounding box center [638, 473] width 241 height 34
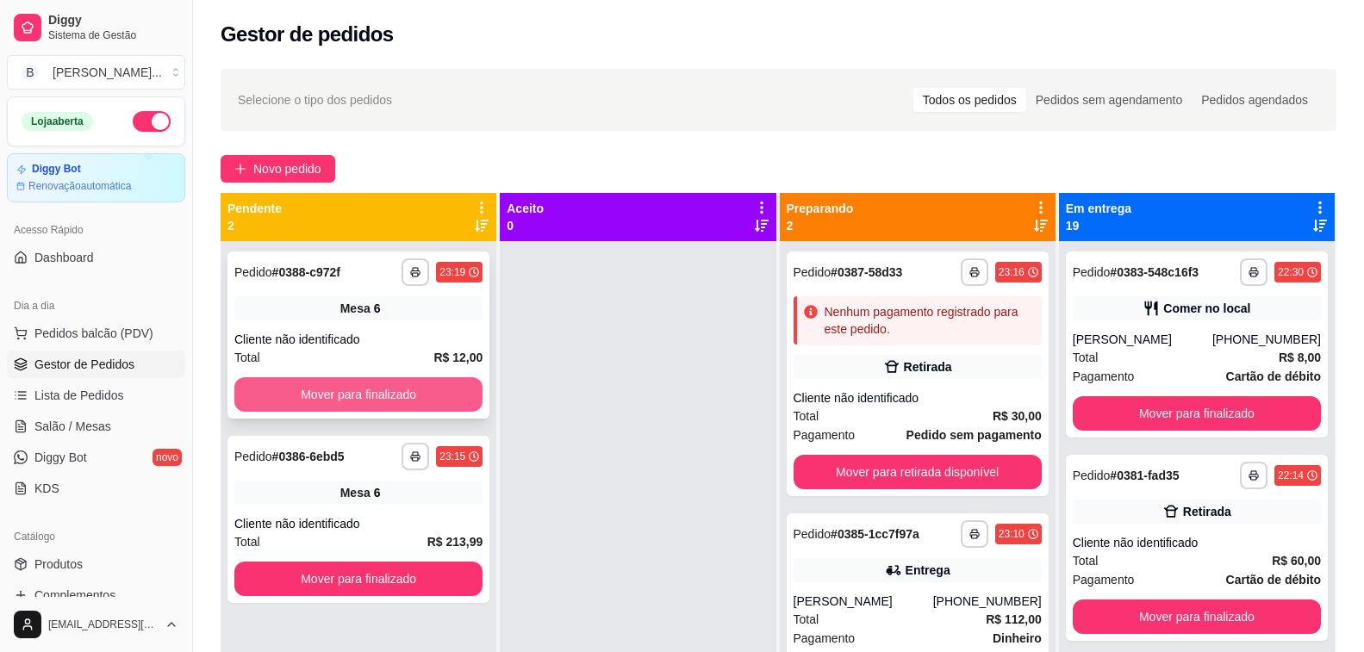
click at [401, 394] on button "Mover para finalizado" at bounding box center [358, 394] width 248 height 34
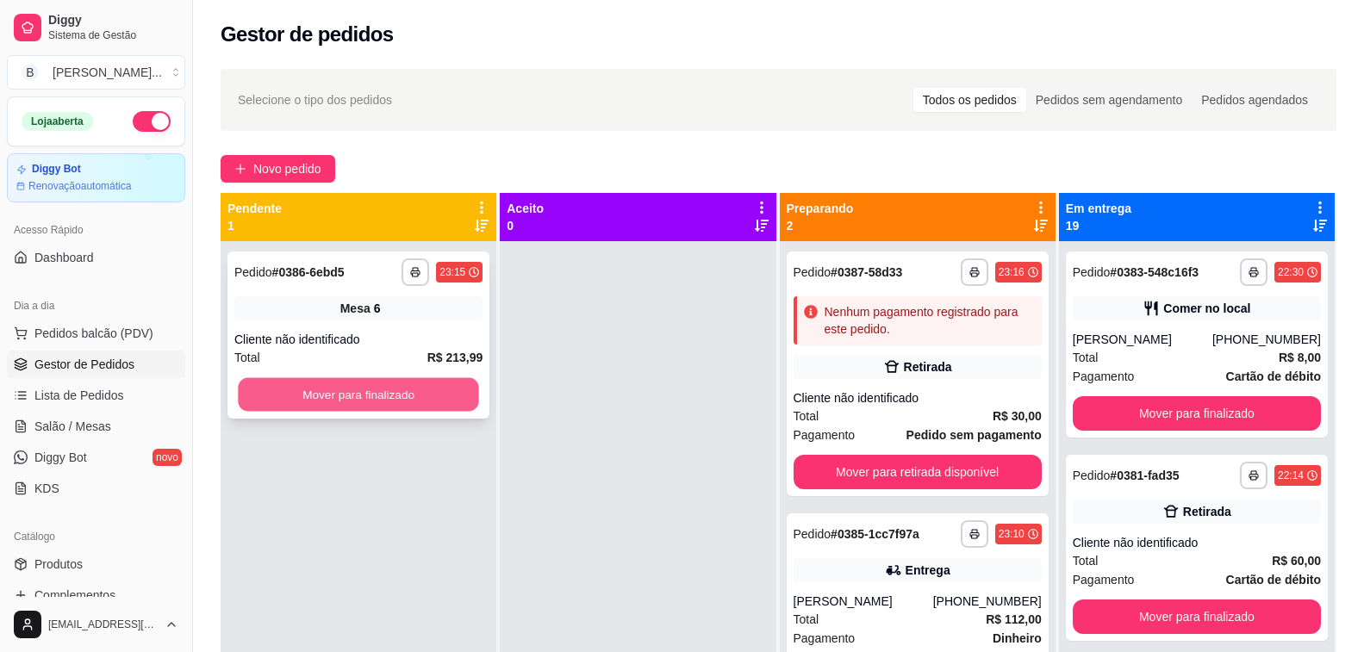
click at [408, 396] on button "Mover para finalizado" at bounding box center [358, 395] width 241 height 34
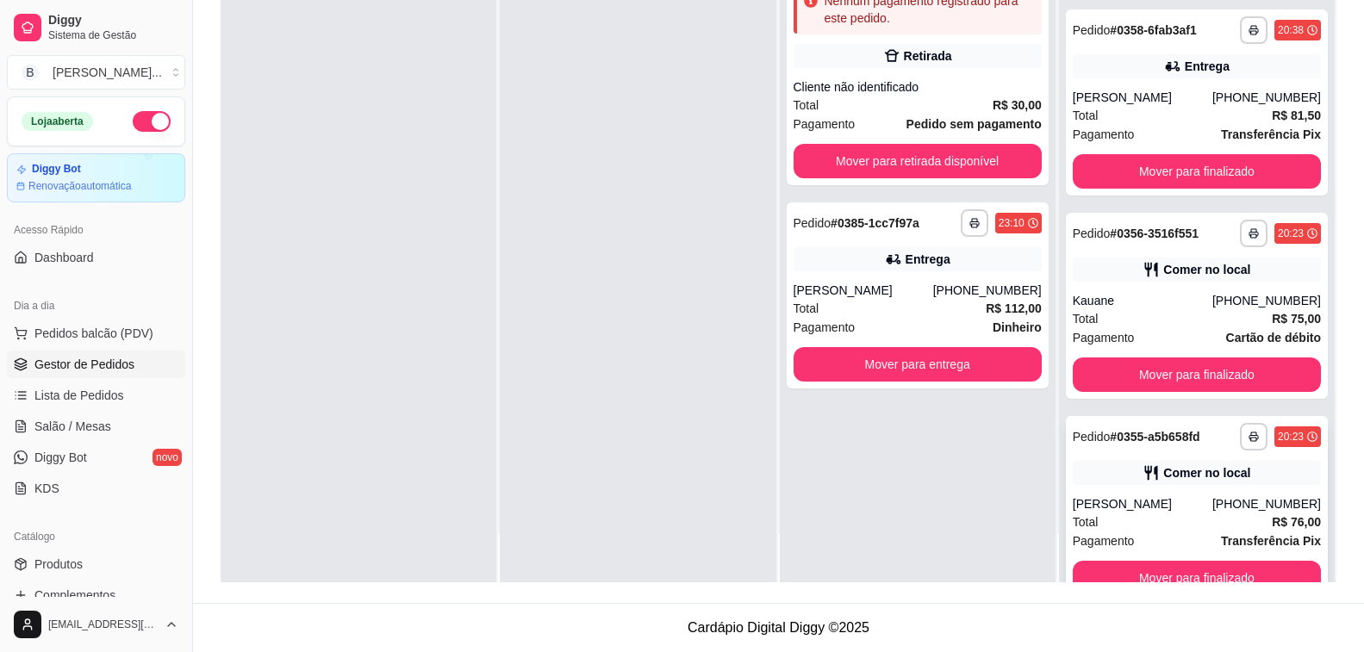
scroll to position [3246, 0]
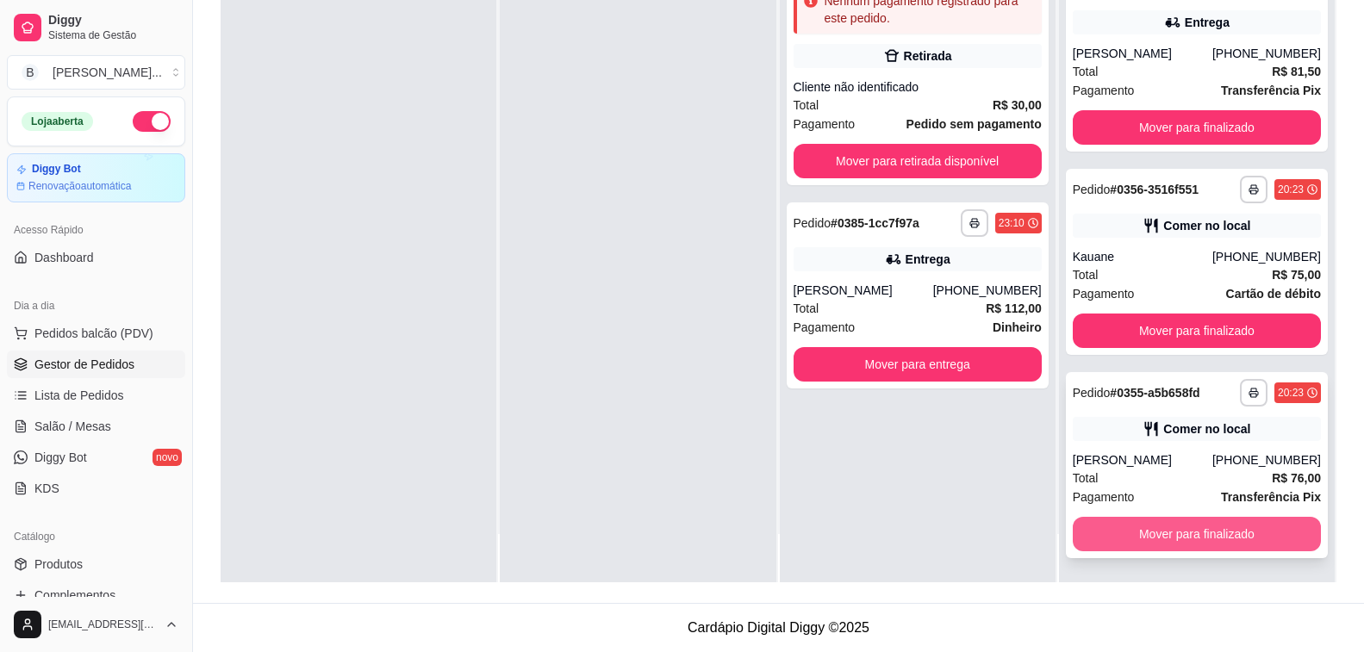
click at [1203, 539] on button "Mover para finalizado" at bounding box center [1197, 534] width 248 height 34
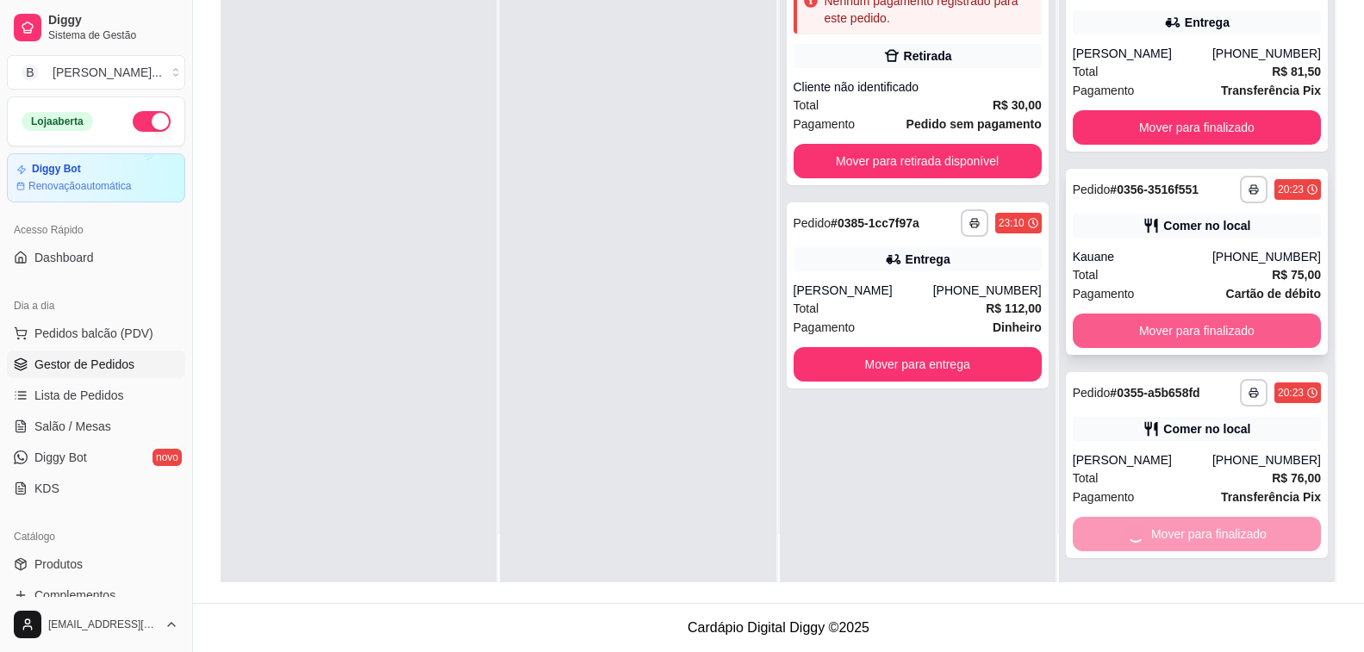
click at [1194, 321] on button "Mover para finalizado" at bounding box center [1197, 331] width 248 height 34
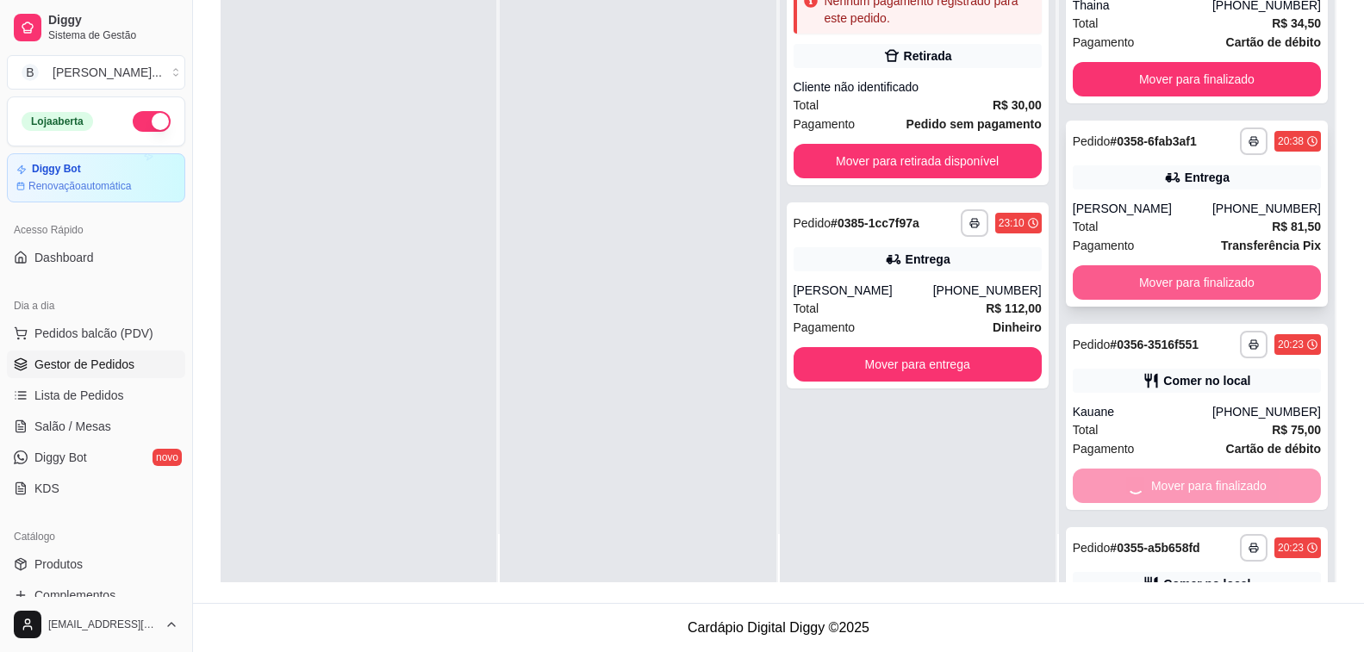
click at [1199, 290] on button "Mover para finalizado" at bounding box center [1197, 282] width 248 height 34
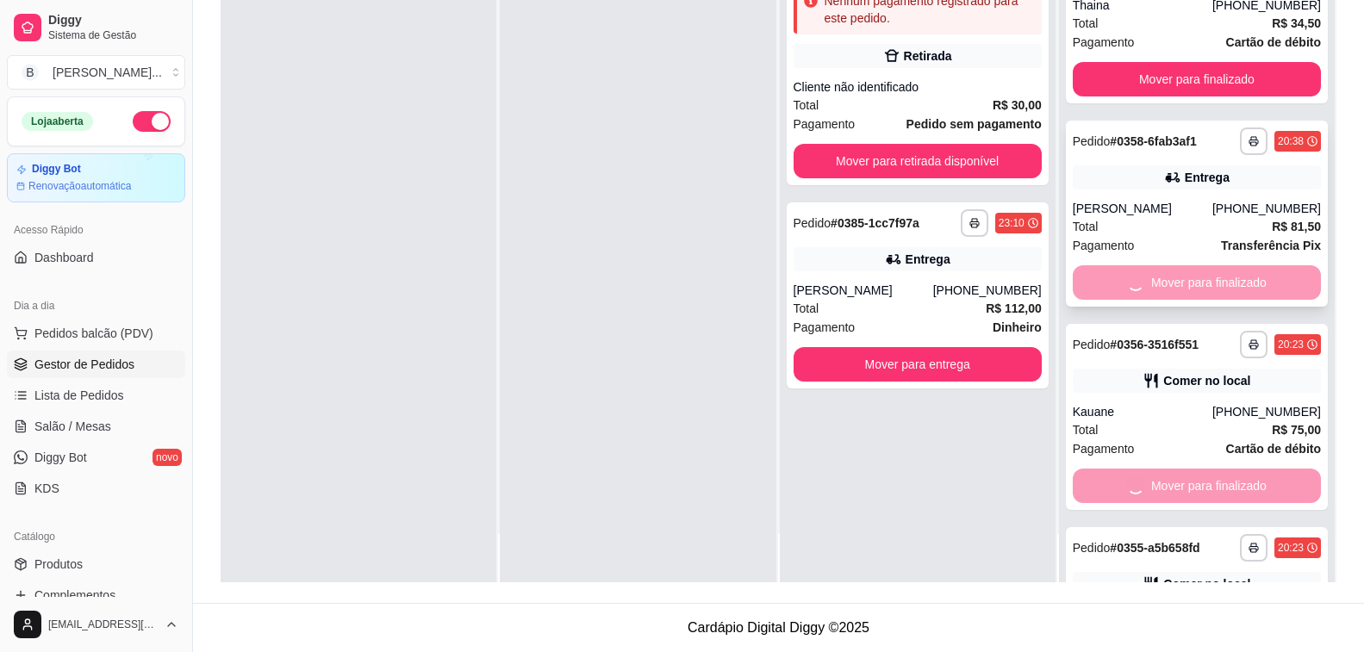
scroll to position [2815, 0]
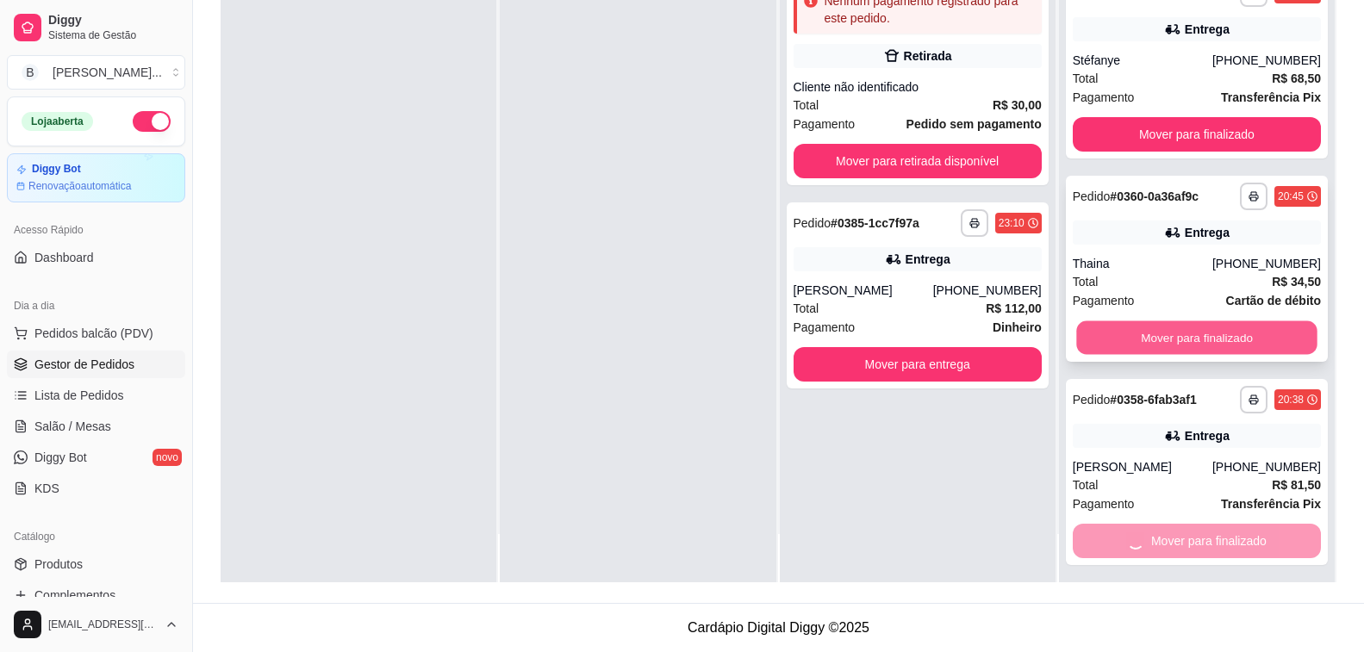
click at [1187, 355] on button "Mover para finalizado" at bounding box center [1196, 338] width 241 height 34
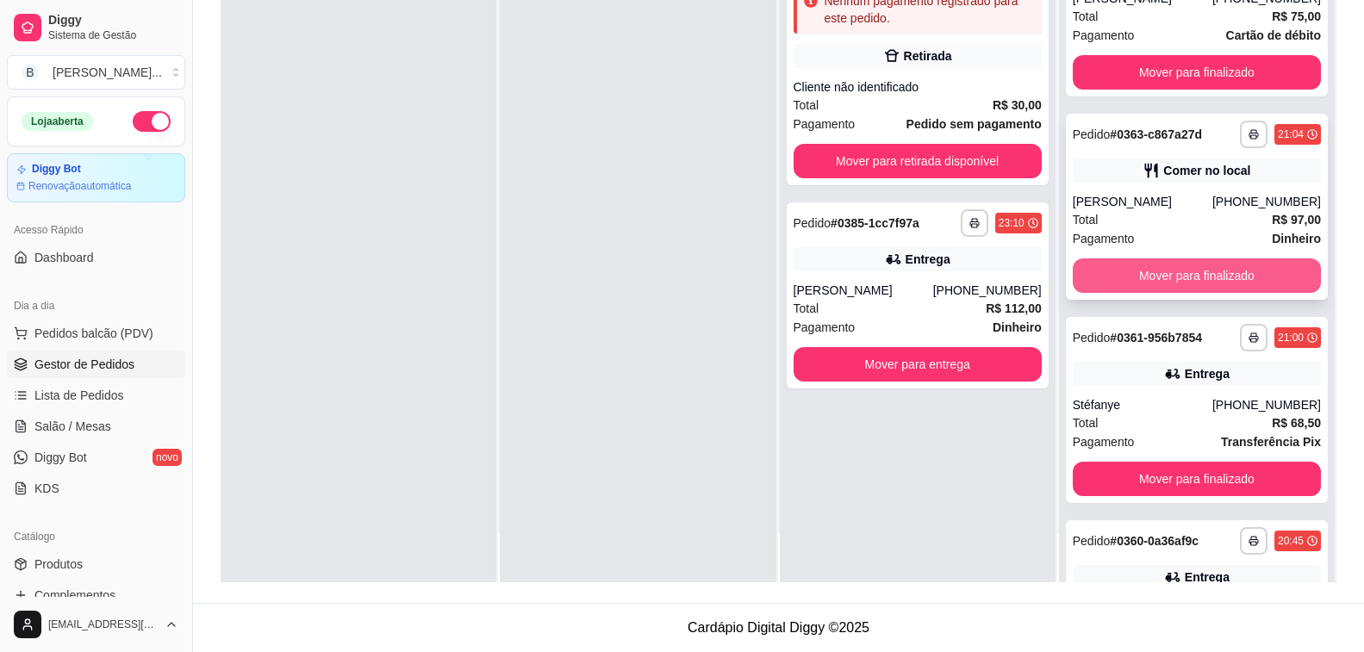
click at [1178, 290] on button "Mover para finalizado" at bounding box center [1197, 276] width 248 height 34
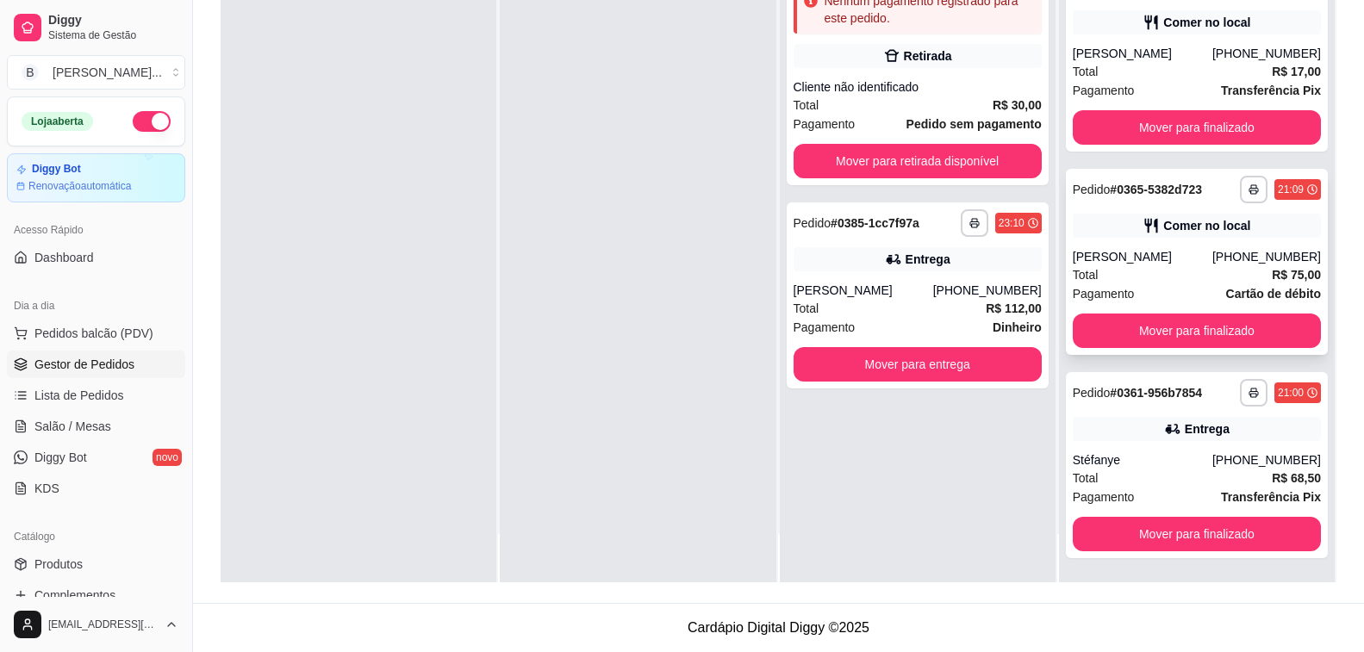
click at [1179, 336] on button "Mover para finalizado" at bounding box center [1197, 331] width 248 height 34
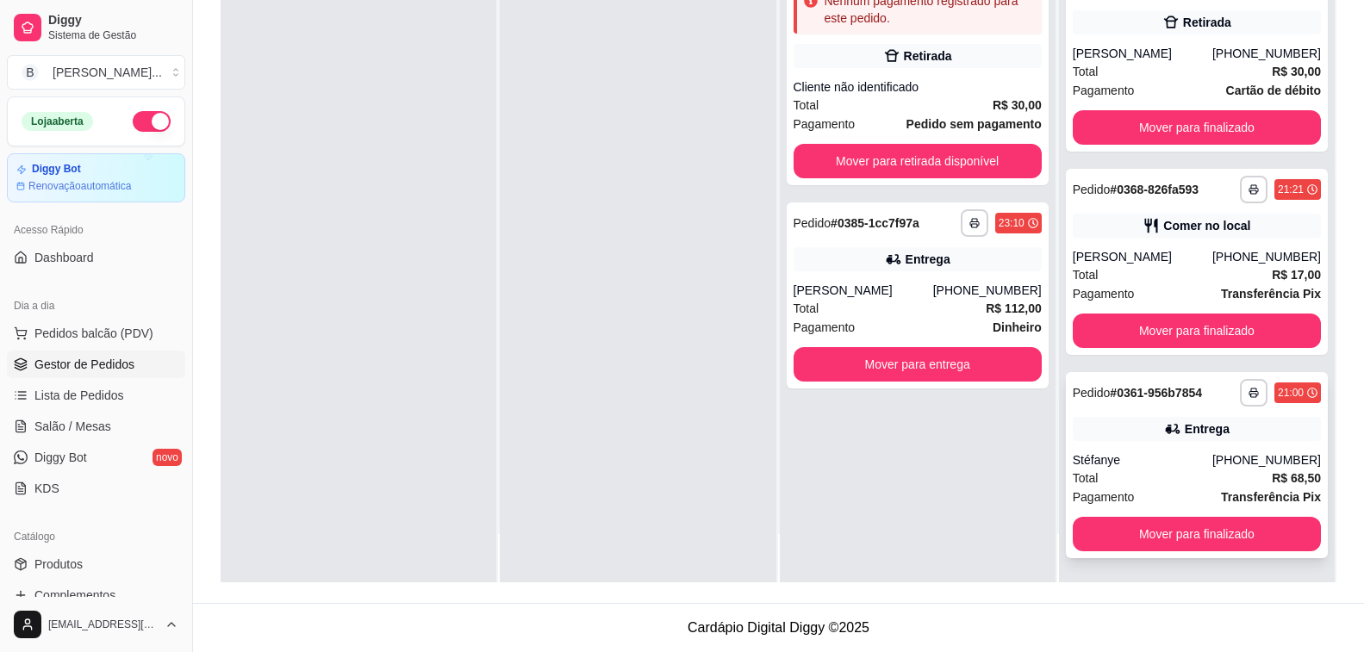
scroll to position [2026, 0]
click at [1247, 545] on button "Mover para finalizado" at bounding box center [1197, 534] width 248 height 34
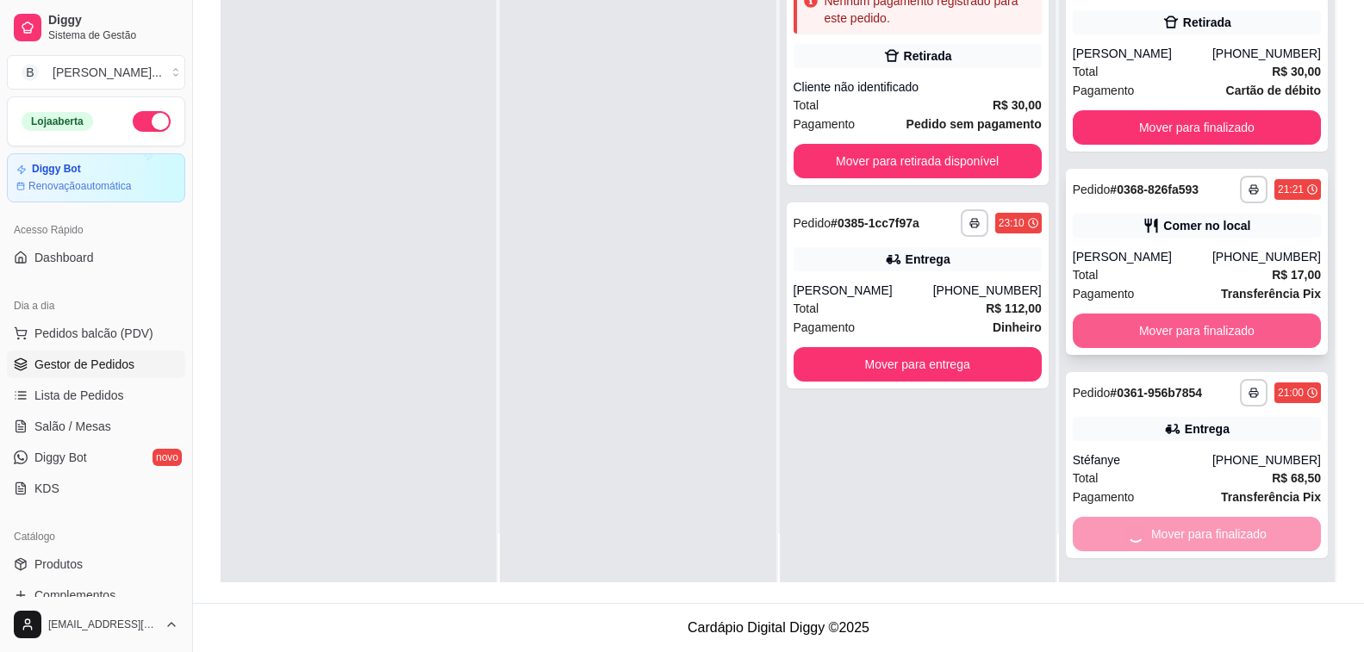
click at [1201, 337] on button "Mover para finalizado" at bounding box center [1197, 331] width 248 height 34
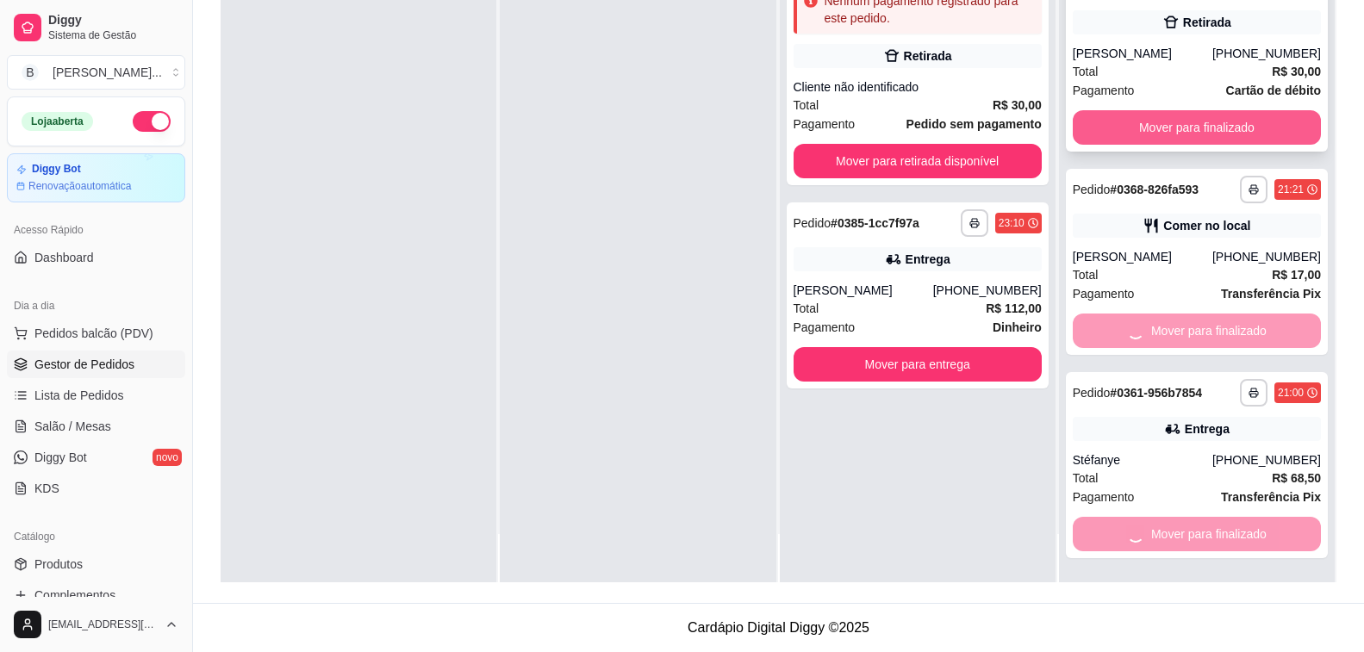
click at [1138, 128] on div "**********" at bounding box center [1197, 256] width 276 height 652
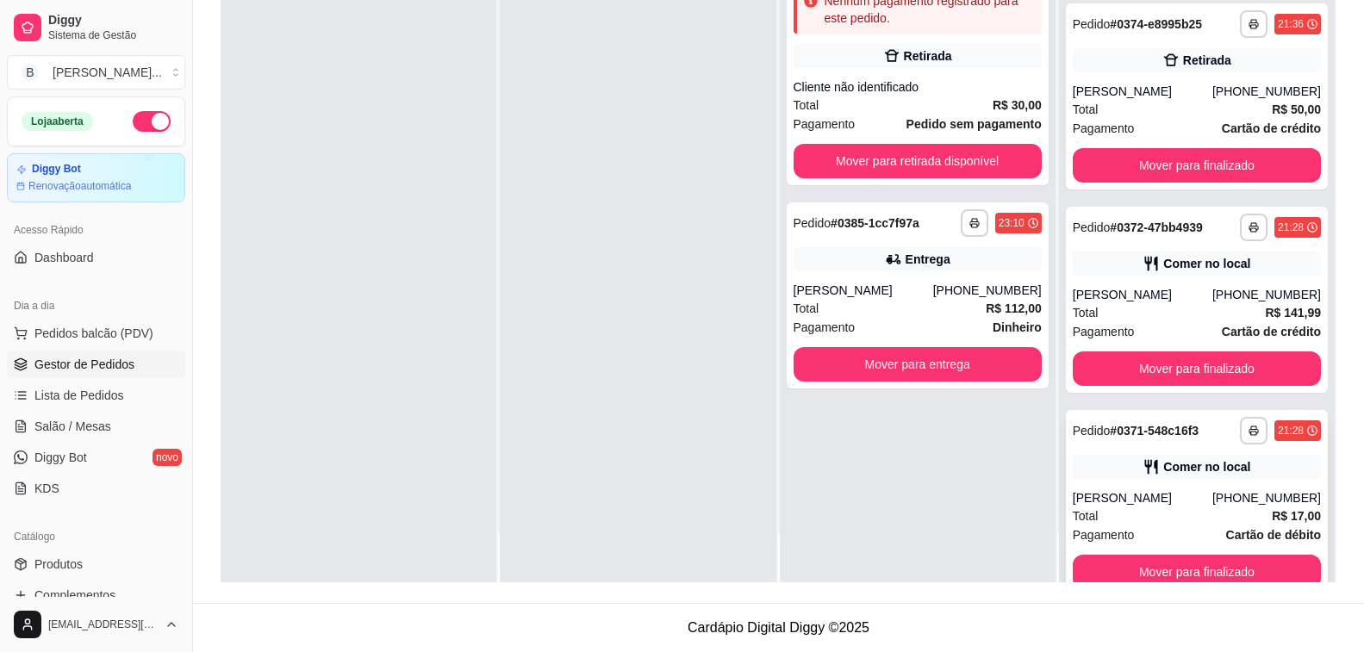
scroll to position [1619, 0]
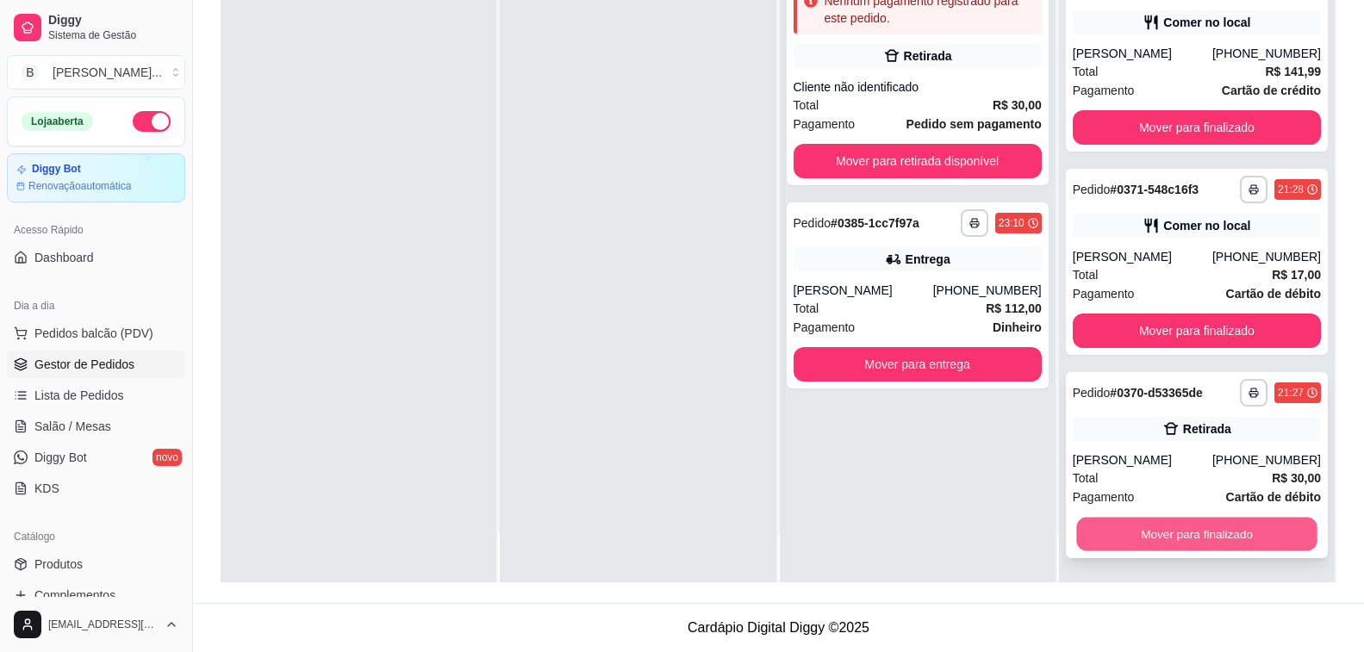
click at [1225, 539] on button "Mover para finalizado" at bounding box center [1196, 535] width 241 height 34
click at [1231, 535] on button "Mover para finalizado" at bounding box center [1196, 535] width 241 height 34
click at [1231, 535] on button "Mover para finalizado" at bounding box center [1197, 534] width 248 height 34
click at [1231, 535] on button "Mover para finalizado" at bounding box center [1196, 535] width 241 height 34
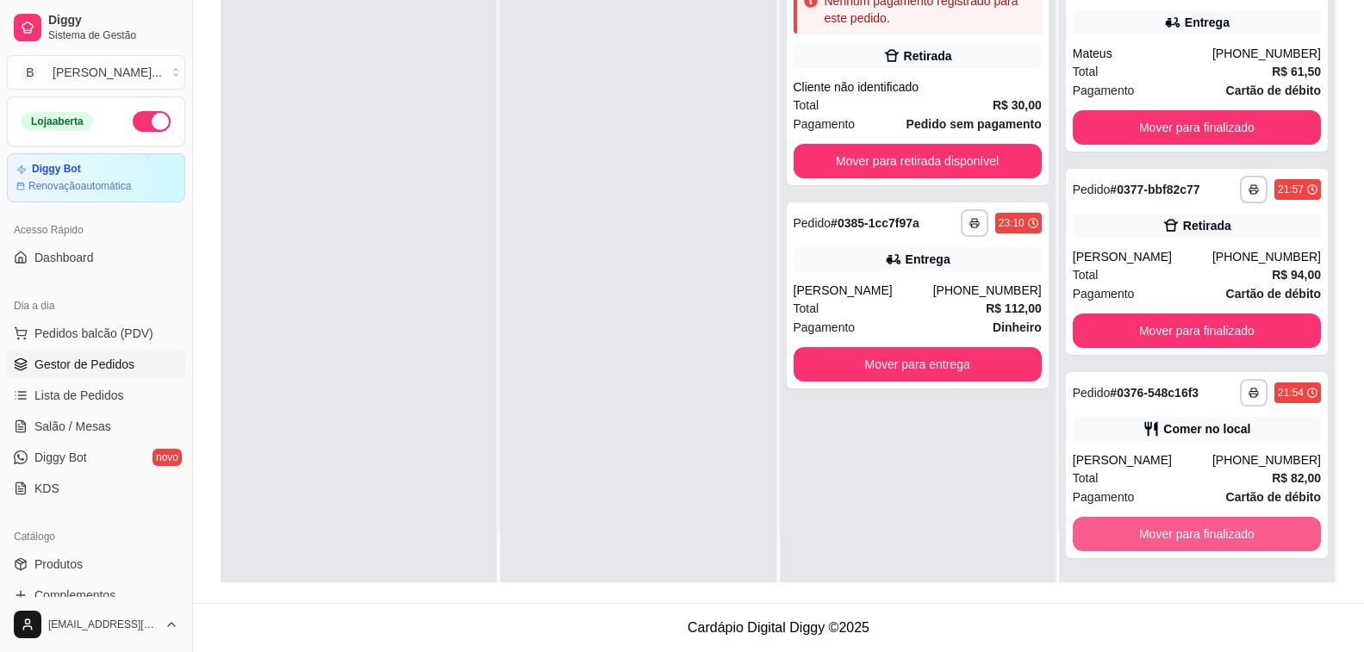
click at [1231, 535] on button "Mover para finalizado" at bounding box center [1197, 534] width 248 height 34
click at [1231, 535] on button "Mover para finalizado" at bounding box center [1196, 535] width 241 height 34
click at [1231, 535] on button "Mover para finalizado" at bounding box center [1197, 534] width 248 height 34
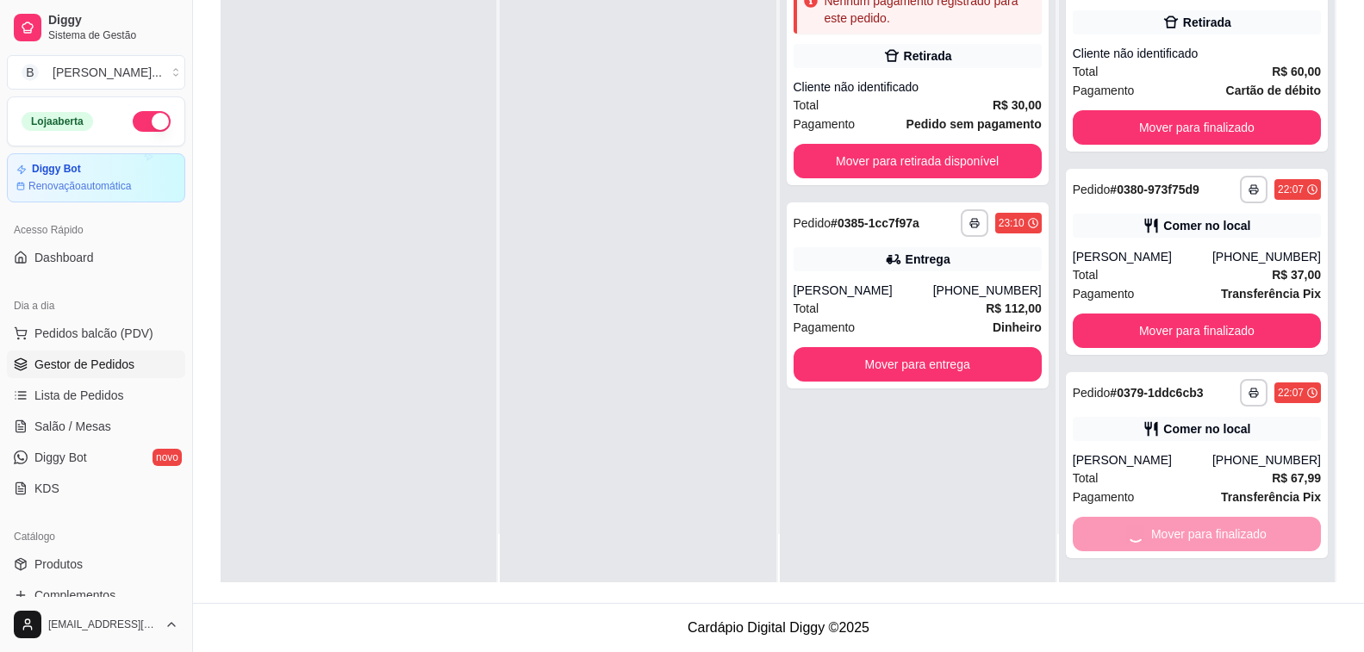
scroll to position [0, 0]
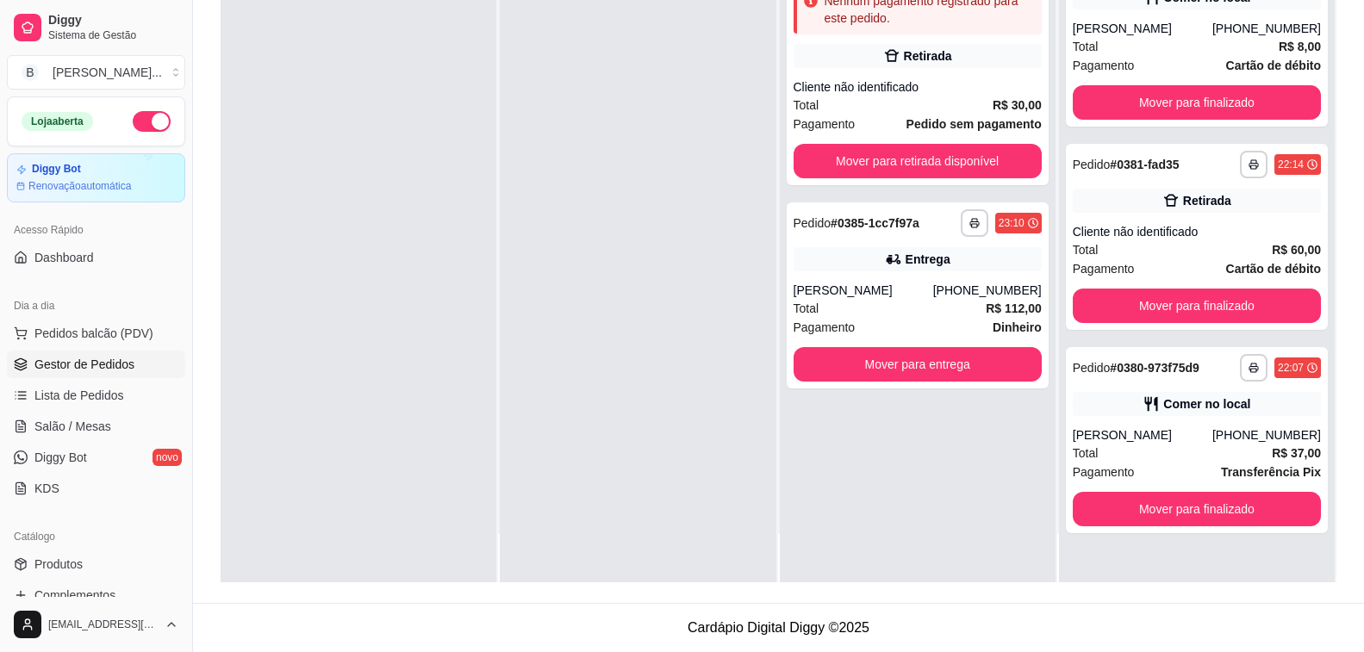
click at [1231, 535] on div "**********" at bounding box center [1197, 256] width 276 height 652
click at [1242, 514] on button "Mover para finalizado" at bounding box center [1196, 510] width 241 height 34
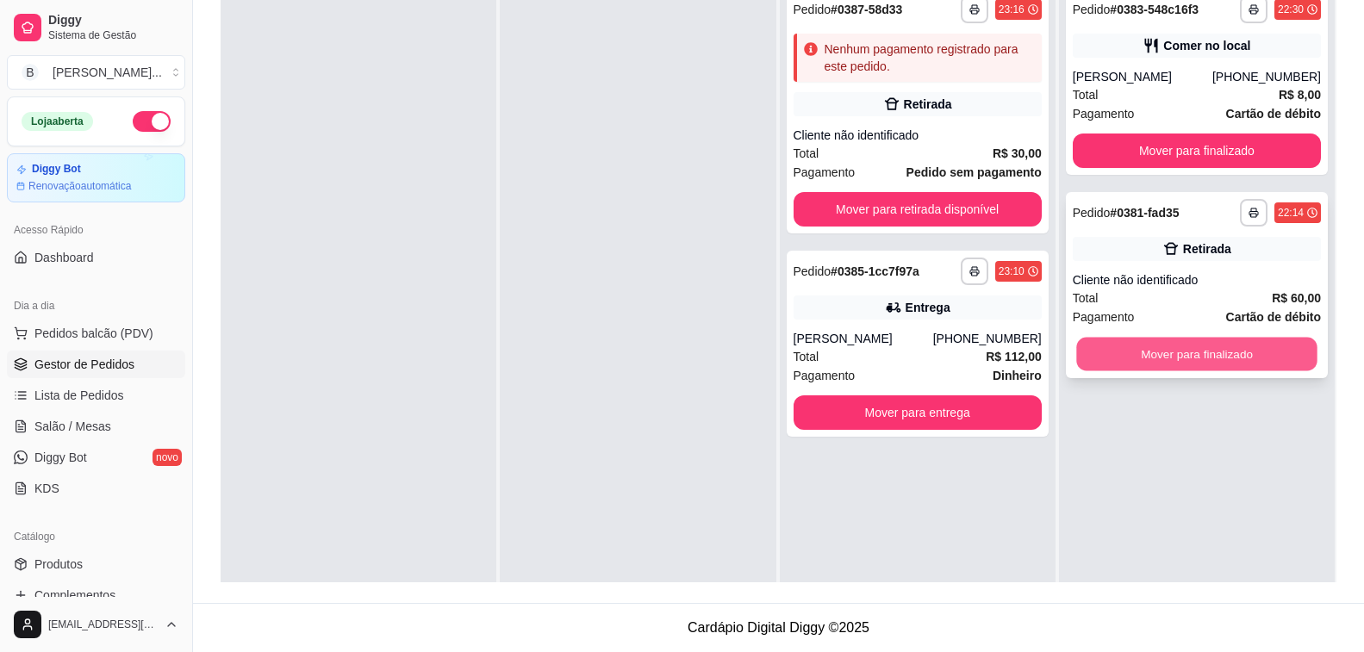
click at [1125, 355] on button "Mover para finalizado" at bounding box center [1196, 355] width 241 height 34
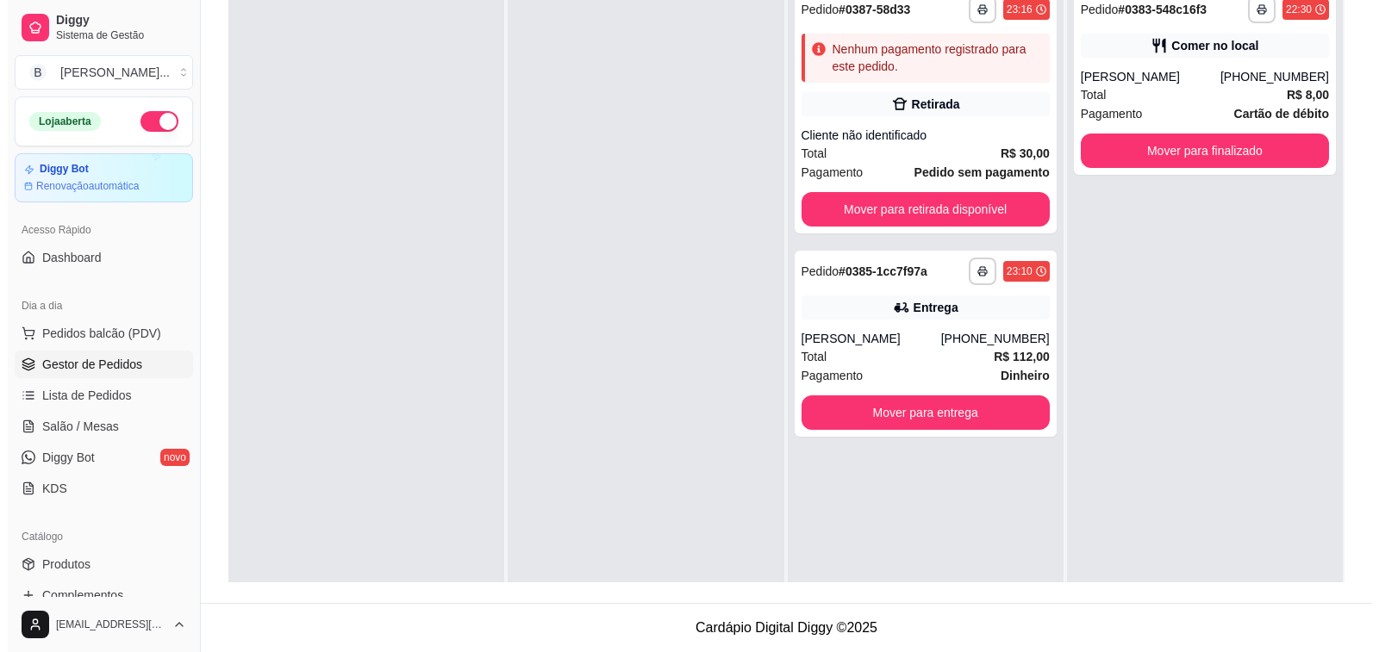
scroll to position [90, 0]
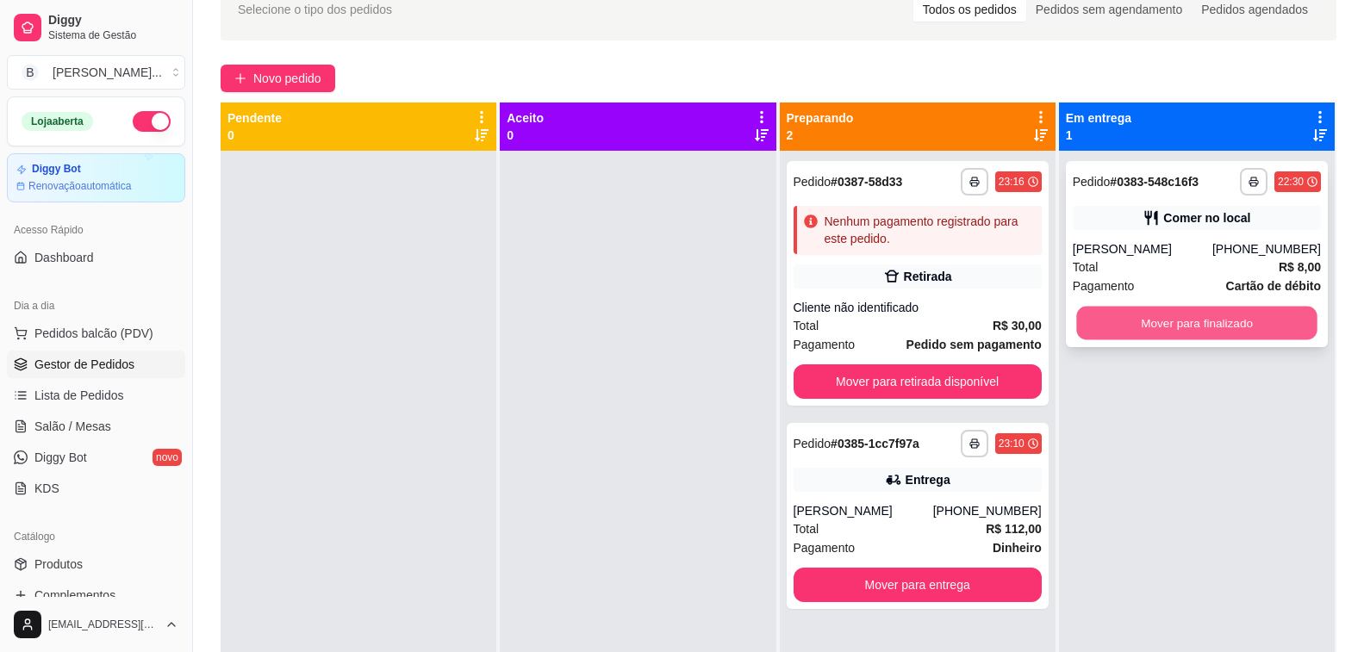
click at [1136, 312] on button "Mover para finalizado" at bounding box center [1196, 324] width 241 height 34
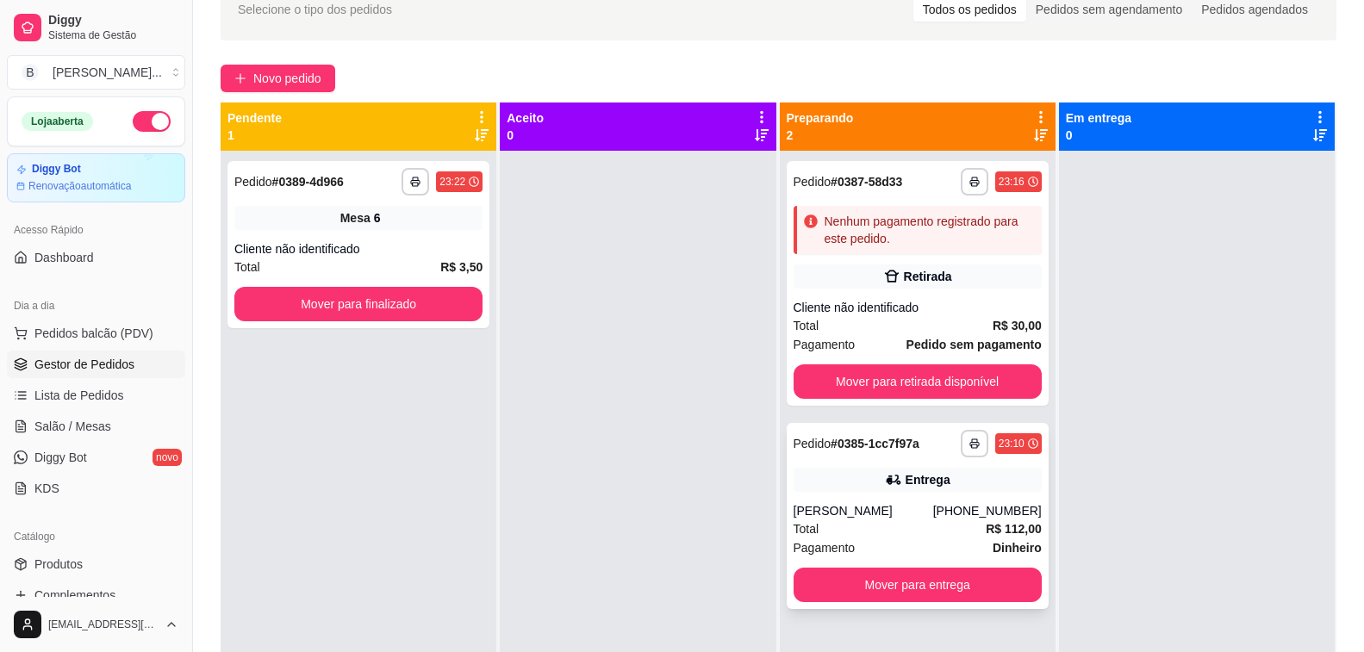
click at [951, 532] on div "Total R$ 112,00" at bounding box center [918, 529] width 248 height 19
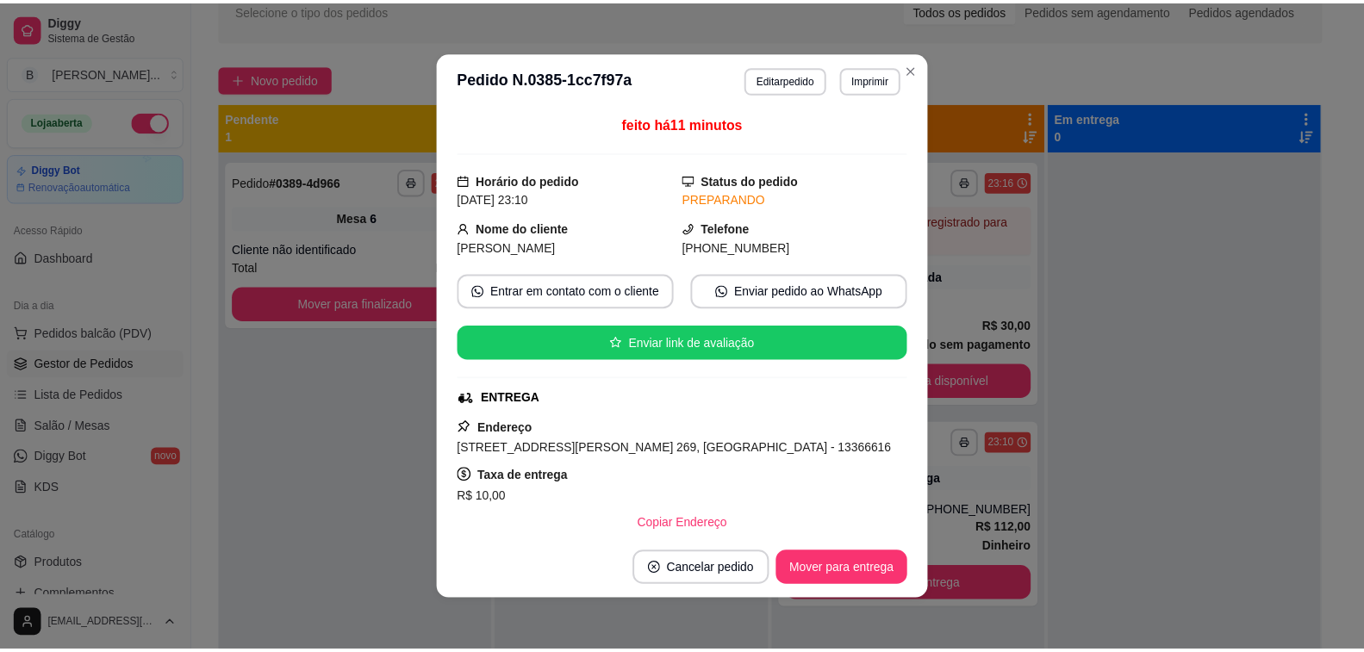
scroll to position [86, 0]
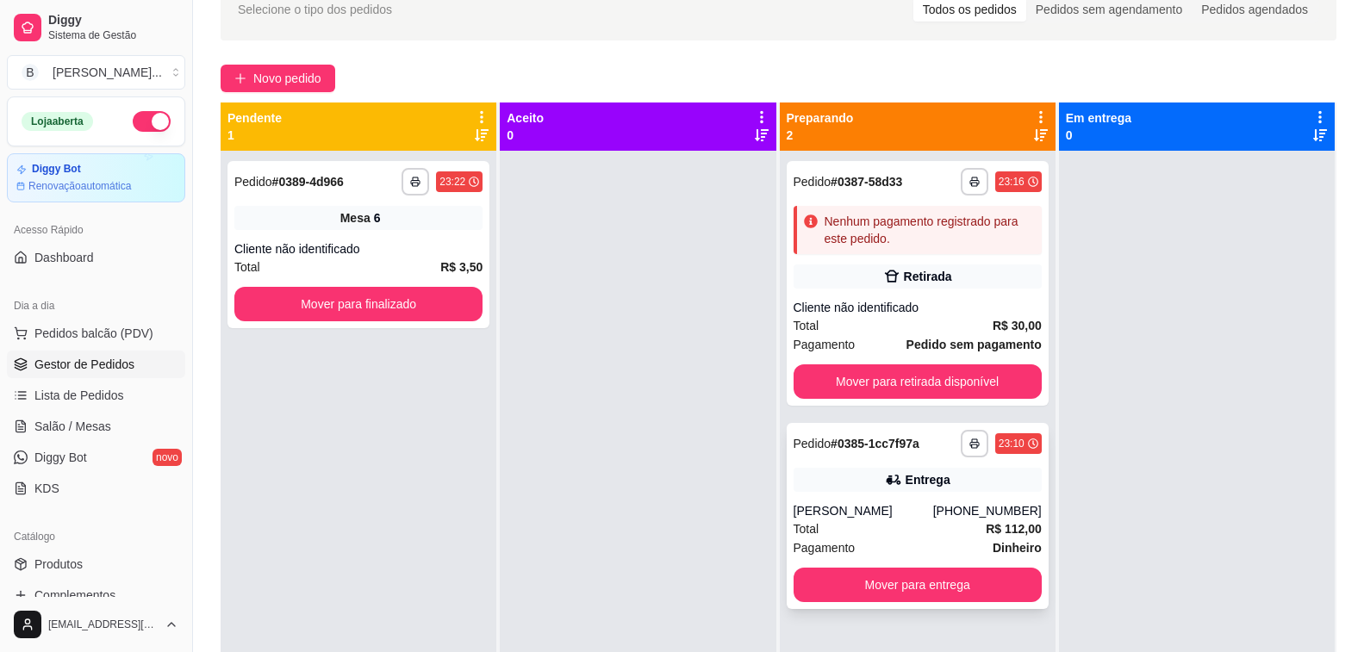
click at [928, 489] on div "Entrega" at bounding box center [918, 480] width 248 height 24
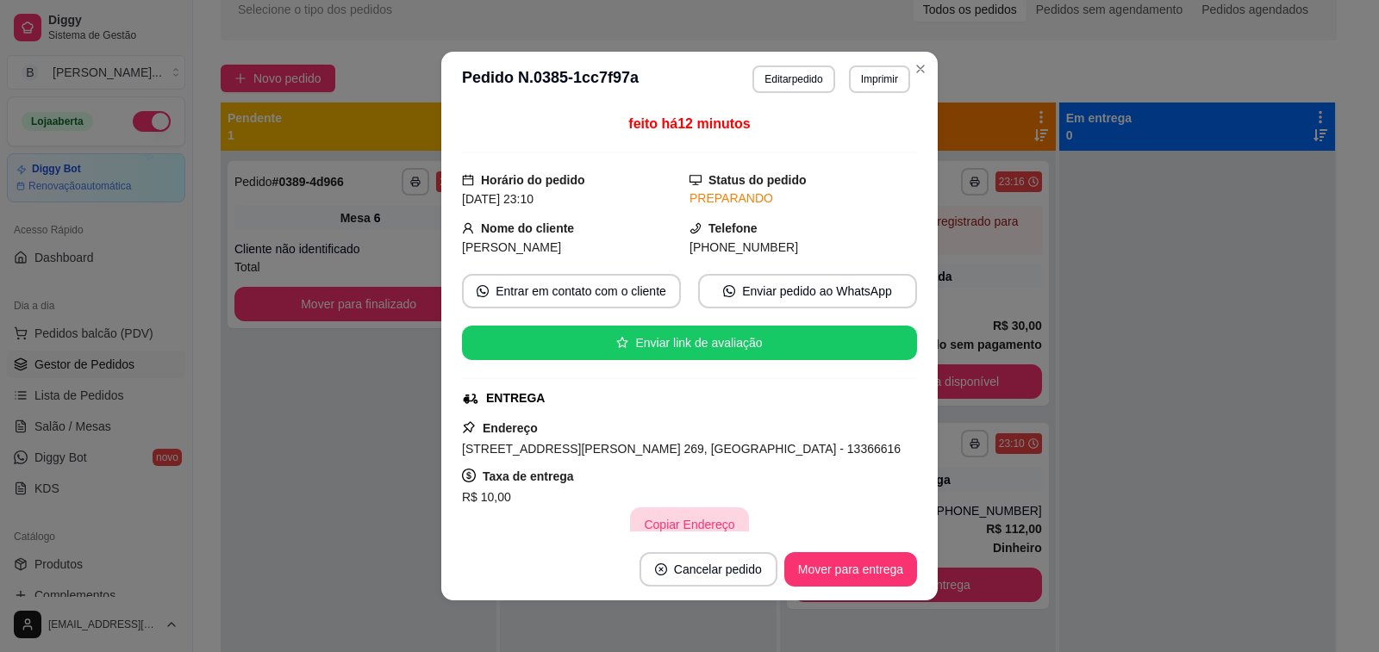
click at [677, 526] on button "Copiar Endereço" at bounding box center [689, 525] width 118 height 34
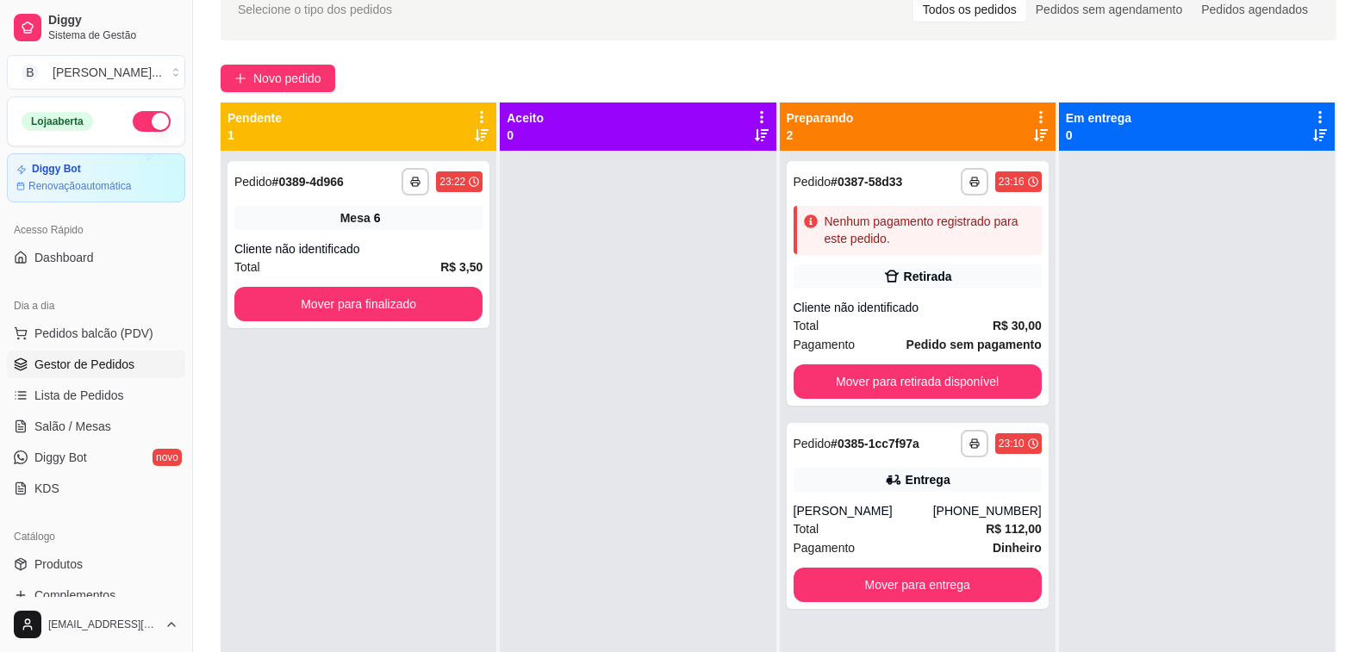
scroll to position [48, 0]
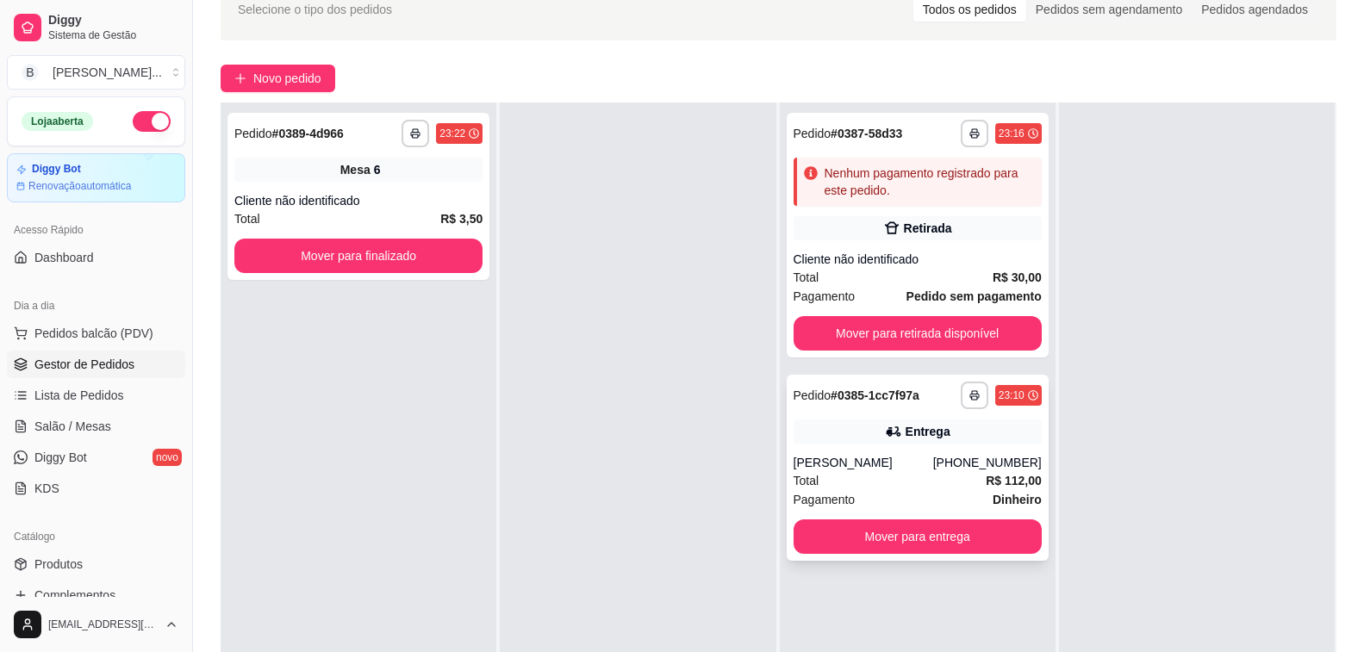
click at [876, 447] on div "**********" at bounding box center [918, 468] width 262 height 186
click at [942, 539] on button "Mover para entrega" at bounding box center [918, 537] width 248 height 34
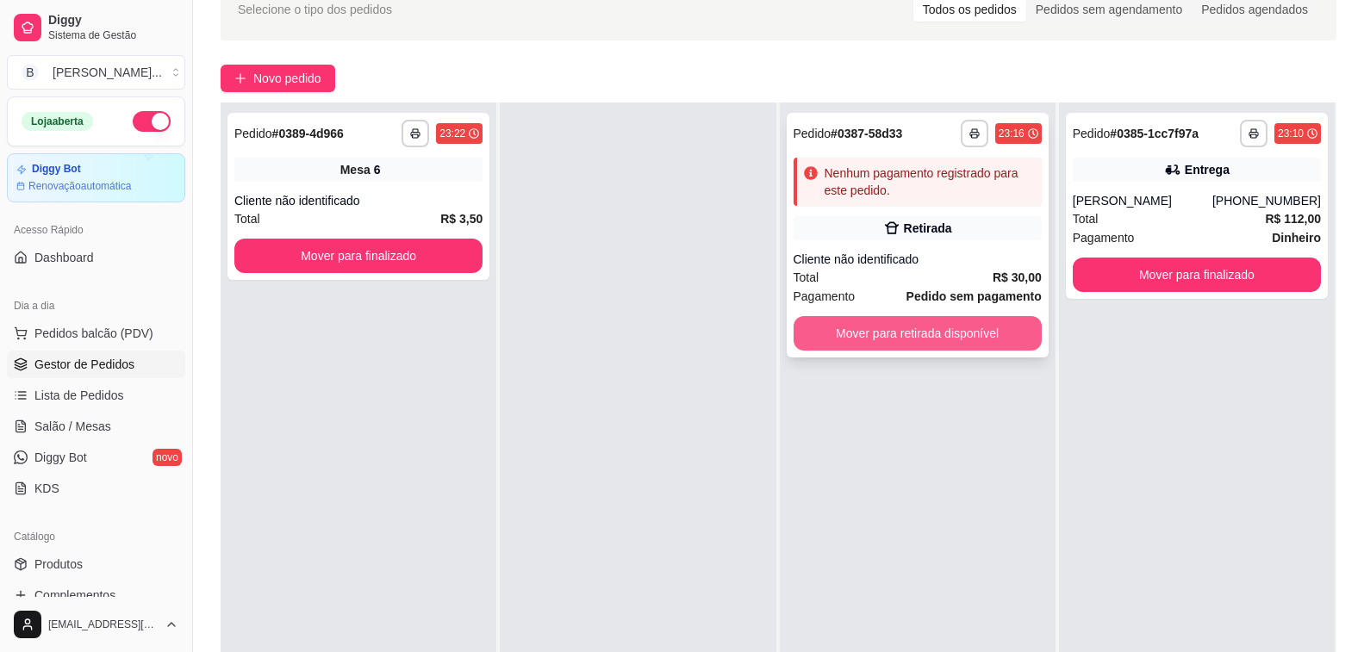
click at [925, 336] on button "Mover para retirada disponível" at bounding box center [918, 333] width 248 height 34
